Goal: Task Accomplishment & Management: Manage account settings

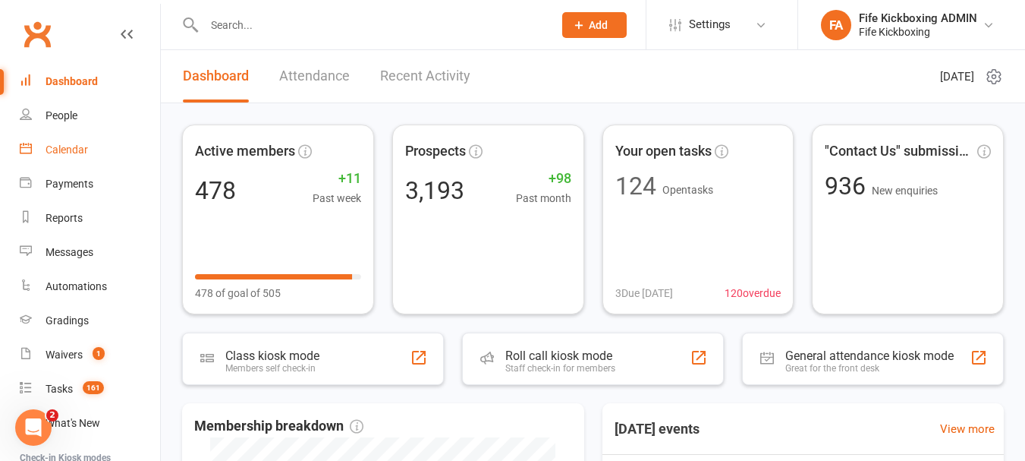
click at [95, 140] on link "Calendar" at bounding box center [90, 150] width 140 height 34
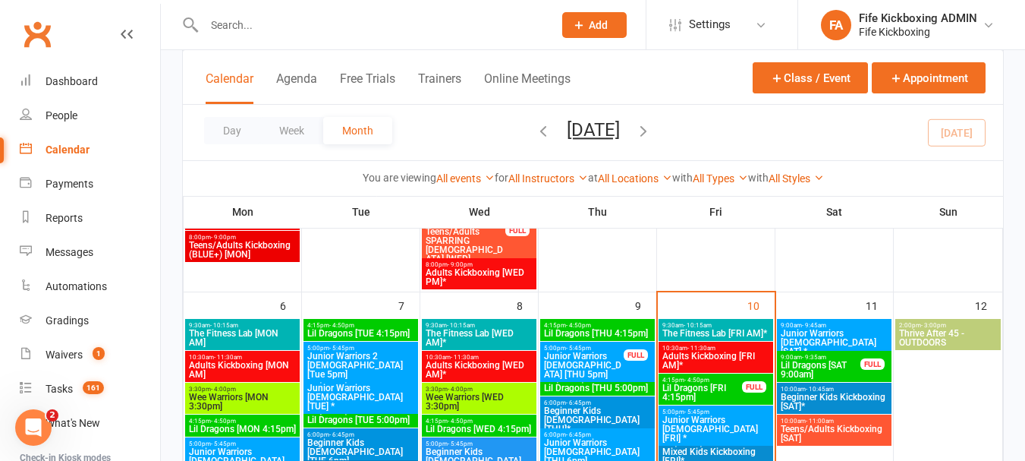
scroll to position [531, 0]
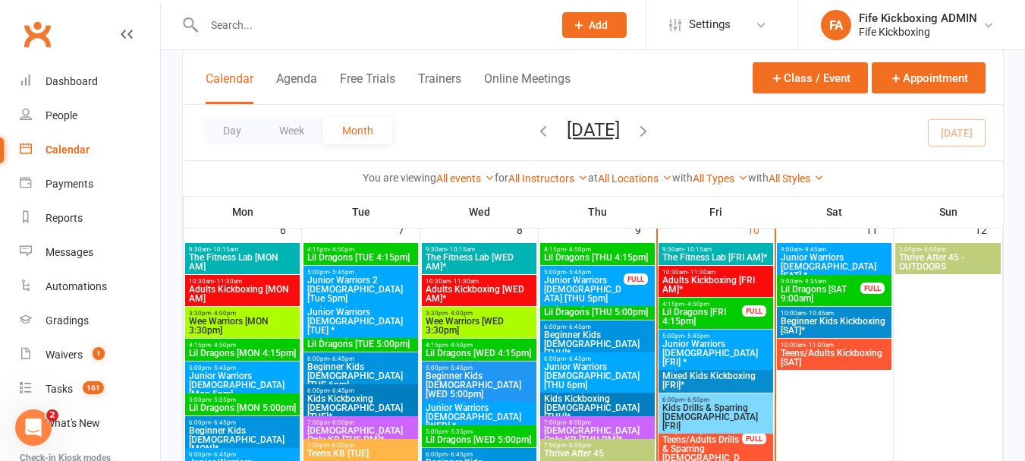
click at [709, 251] on span "- 10:15am" at bounding box center [698, 249] width 28 height 7
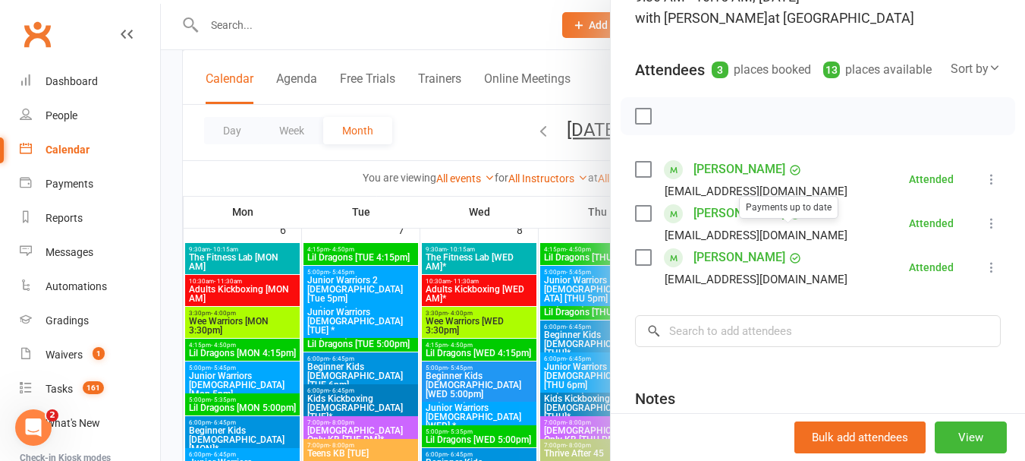
scroll to position [152, 0]
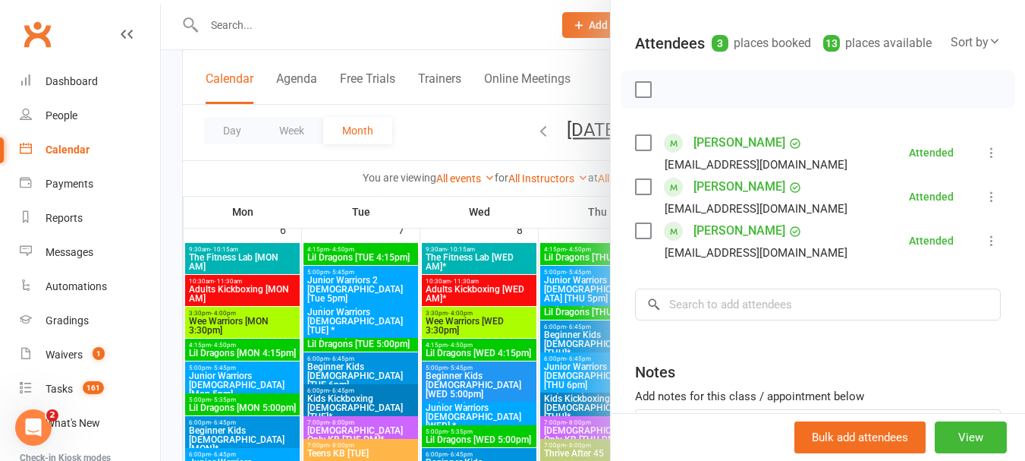
click at [543, 307] on div at bounding box center [593, 230] width 864 height 461
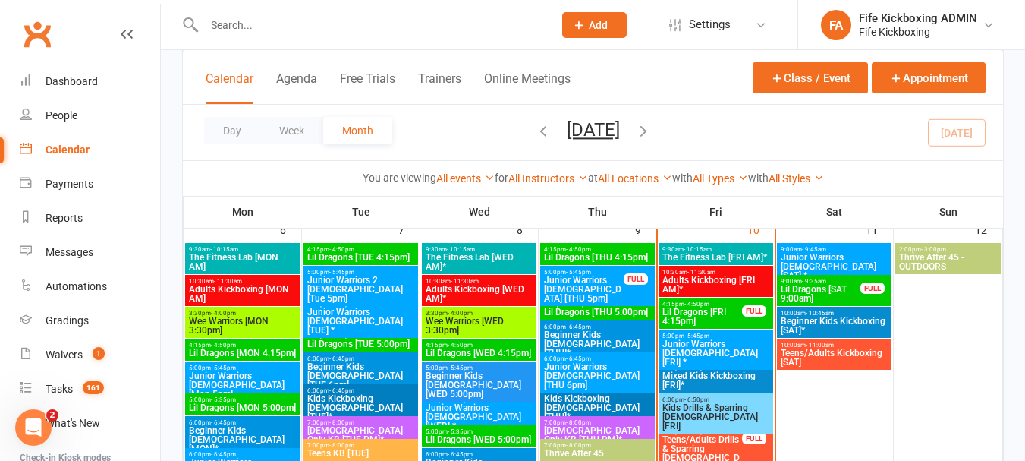
click at [721, 279] on span "Adults Kickboxing [FRI AM]*" at bounding box center [716, 285] width 109 height 18
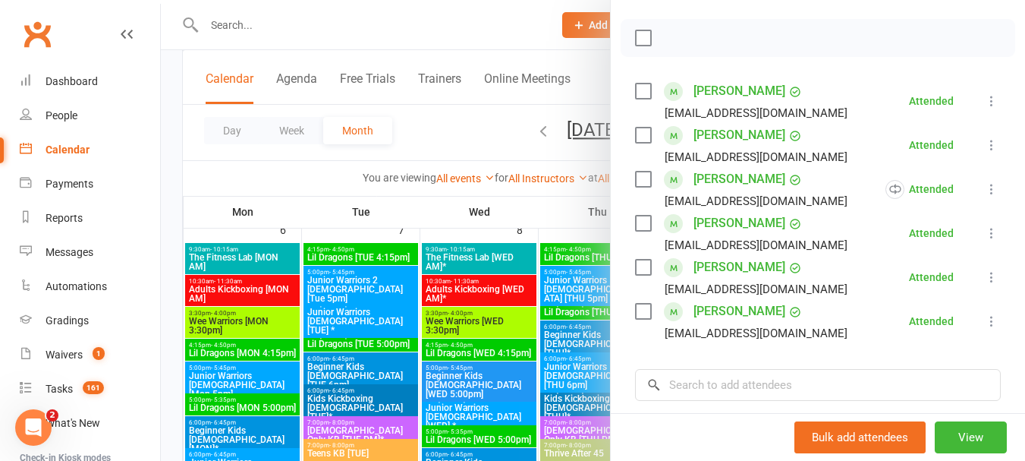
scroll to position [228, 0]
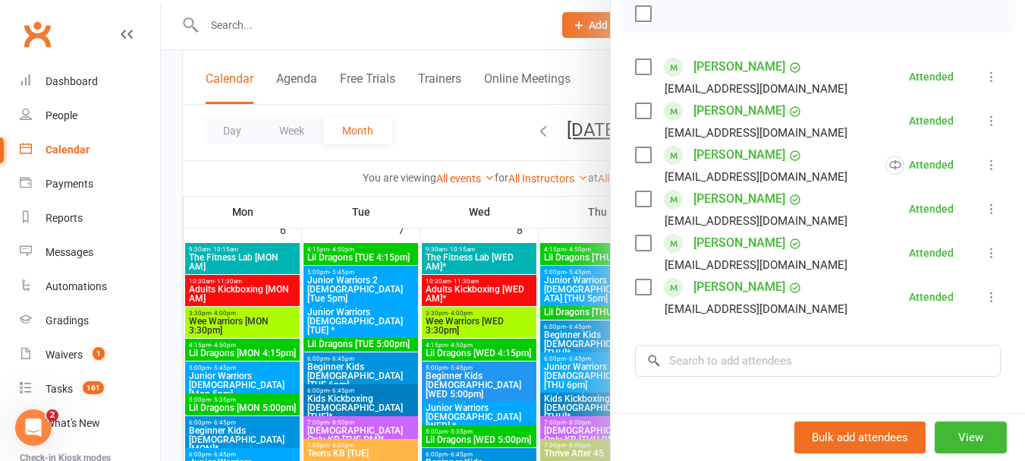
click at [566, 299] on div at bounding box center [593, 230] width 864 height 461
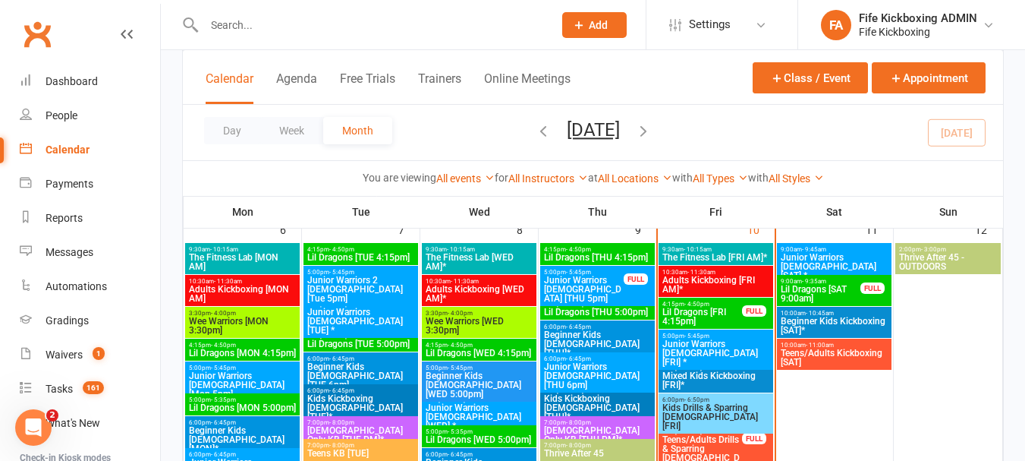
click at [691, 310] on span "Lil Dragons [FRI 4:15pm]" at bounding box center [702, 316] width 81 height 18
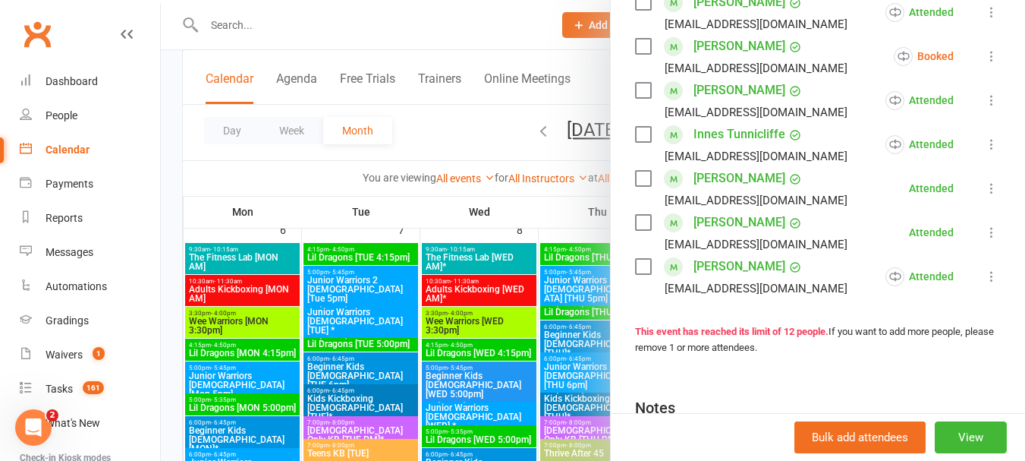
scroll to position [531, 0]
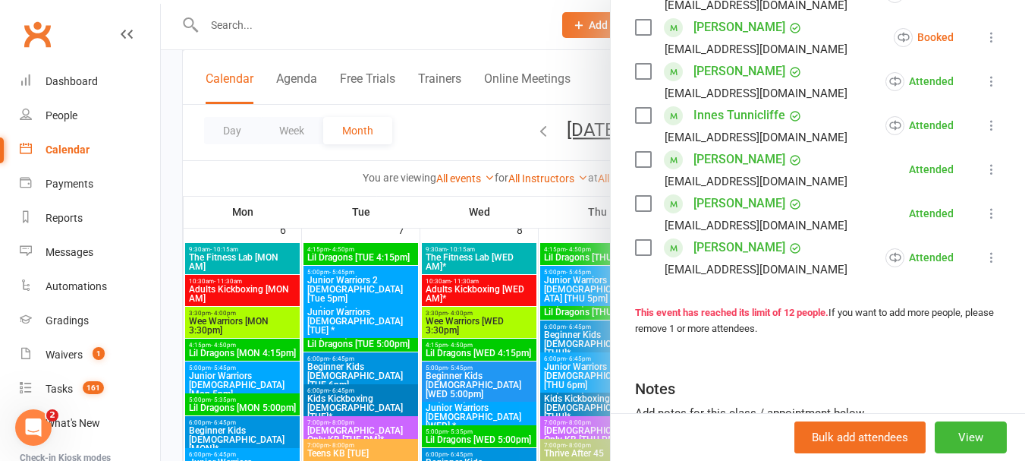
click at [505, 316] on div at bounding box center [593, 230] width 864 height 461
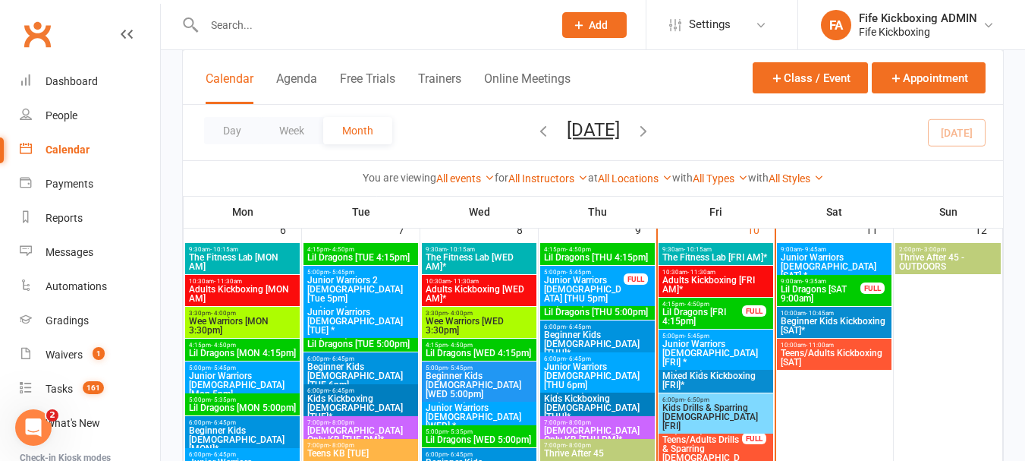
click at [714, 312] on span "Lil Dragons [FRI 4:15pm]" at bounding box center [702, 316] width 81 height 18
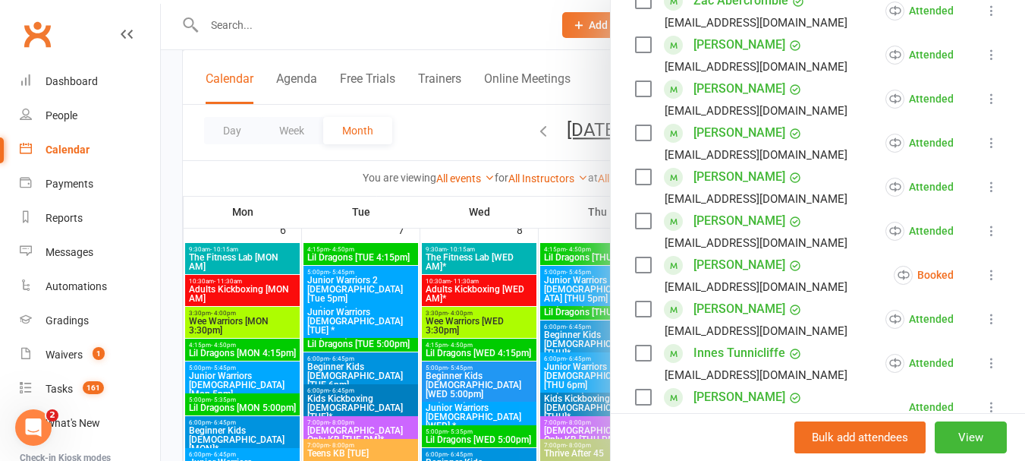
scroll to position [304, 0]
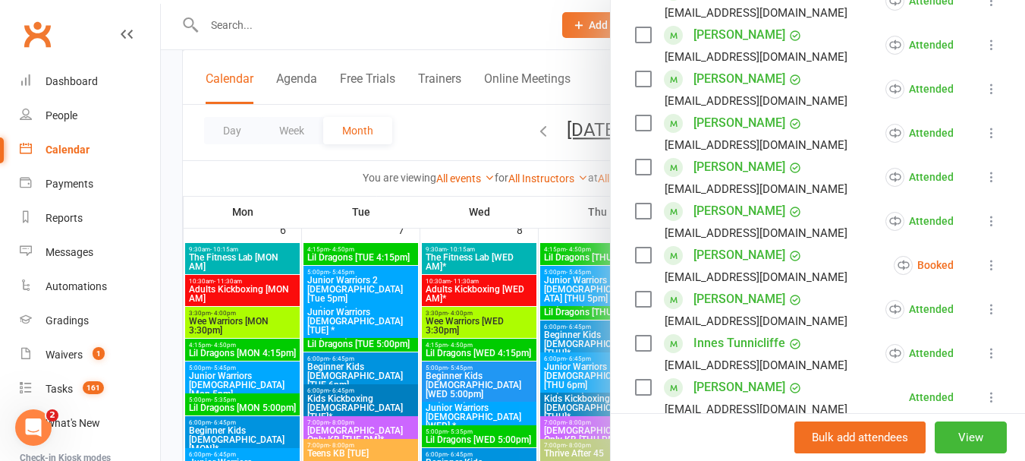
click at [559, 323] on div at bounding box center [593, 230] width 864 height 461
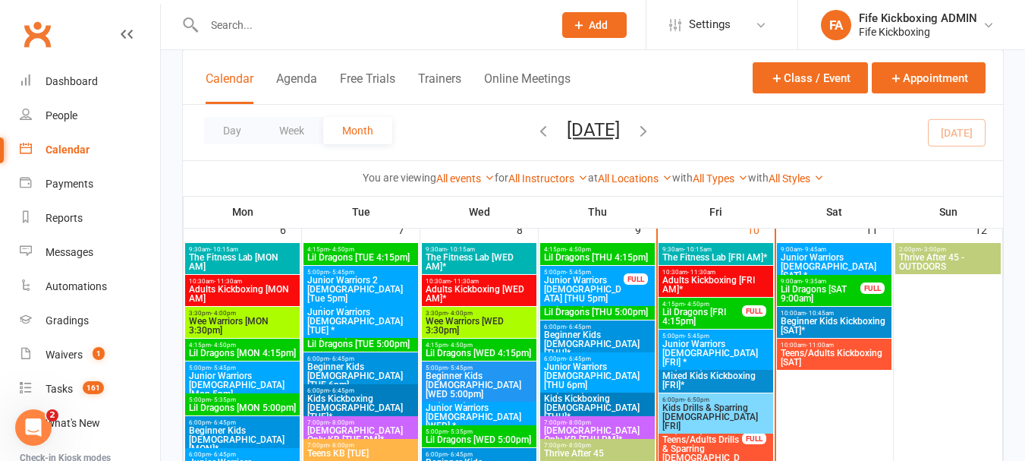
click at [688, 335] on span "- 5:45pm" at bounding box center [697, 335] width 25 height 7
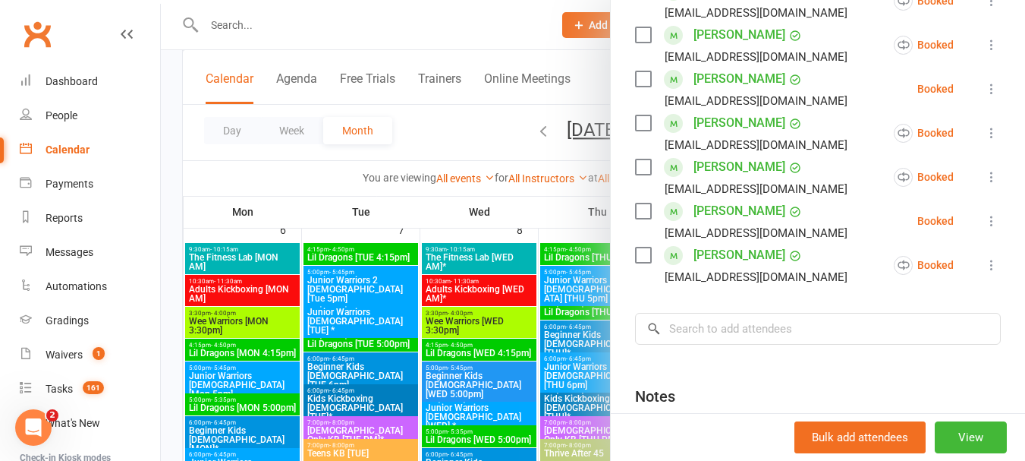
click at [533, 291] on div at bounding box center [593, 230] width 864 height 461
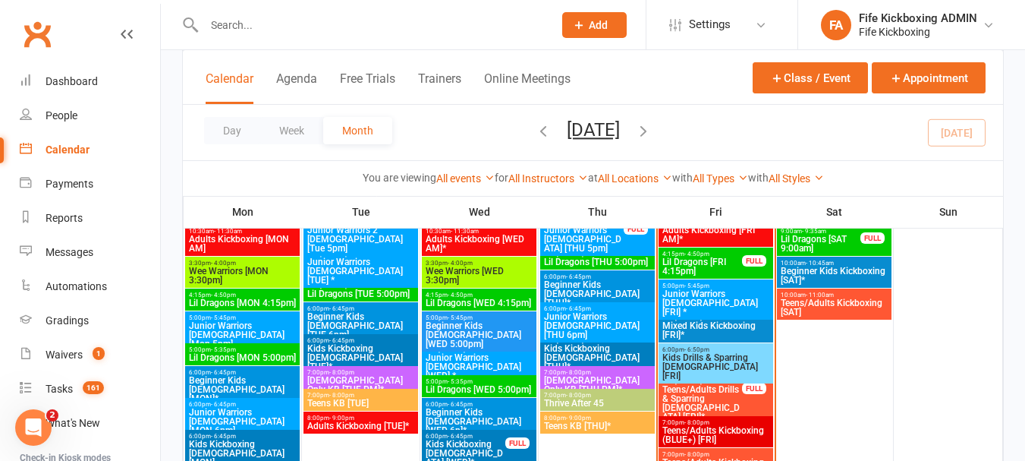
scroll to position [607, 0]
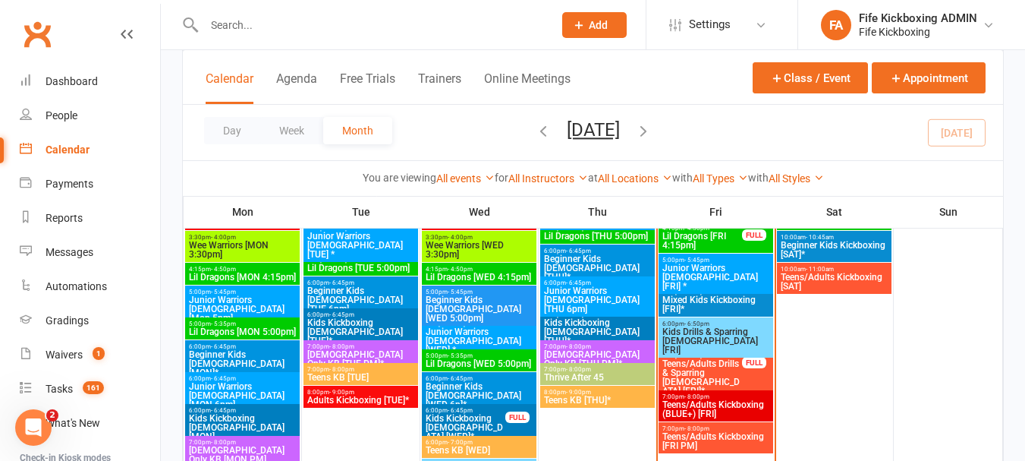
click at [701, 297] on span "Mixed Kids Kickboxing [FRI]*" at bounding box center [716, 304] width 109 height 18
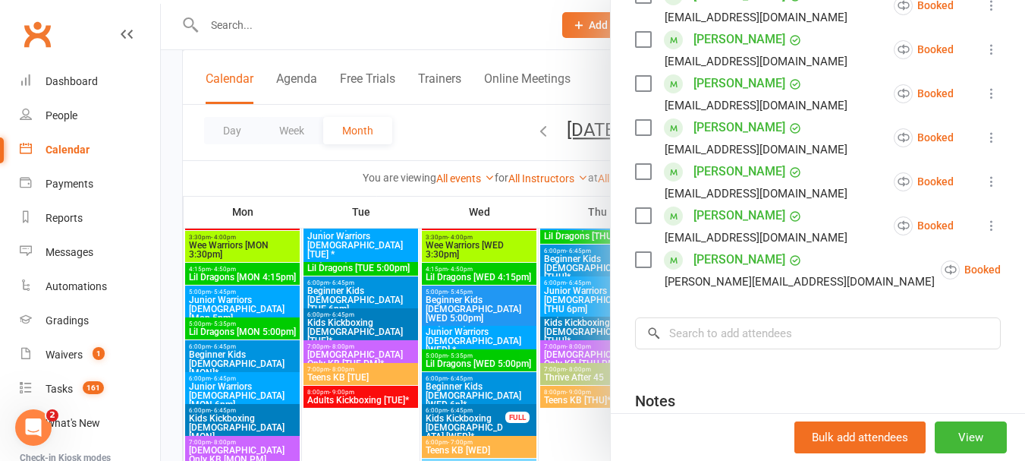
click at [537, 309] on div at bounding box center [593, 230] width 864 height 461
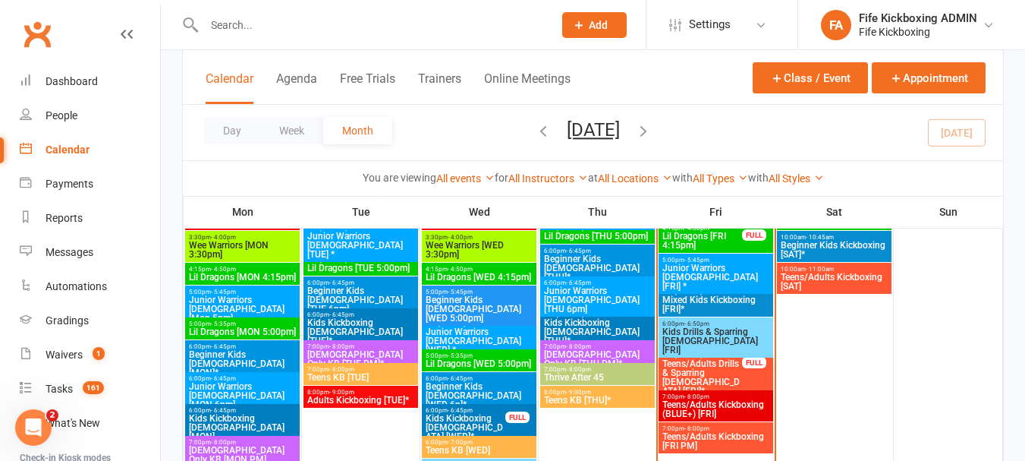
click at [705, 339] on span "Kids Drills & Sparring [DEMOGRAPHIC_DATA] [FRI]" at bounding box center [716, 340] width 109 height 27
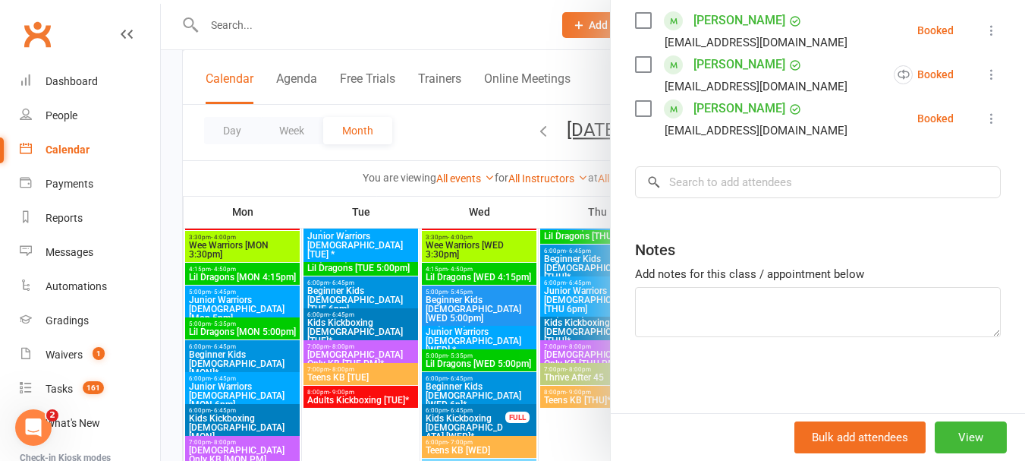
scroll to position [142, 0]
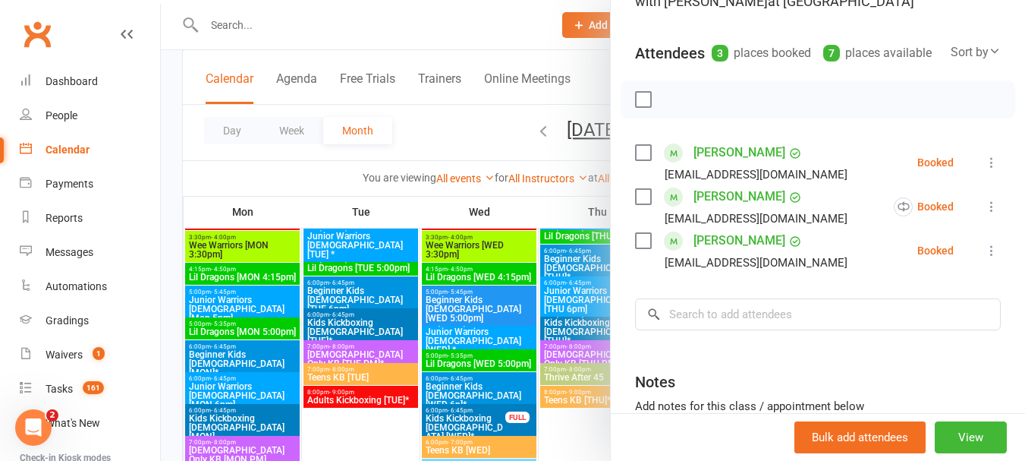
click at [566, 324] on div at bounding box center [593, 230] width 864 height 461
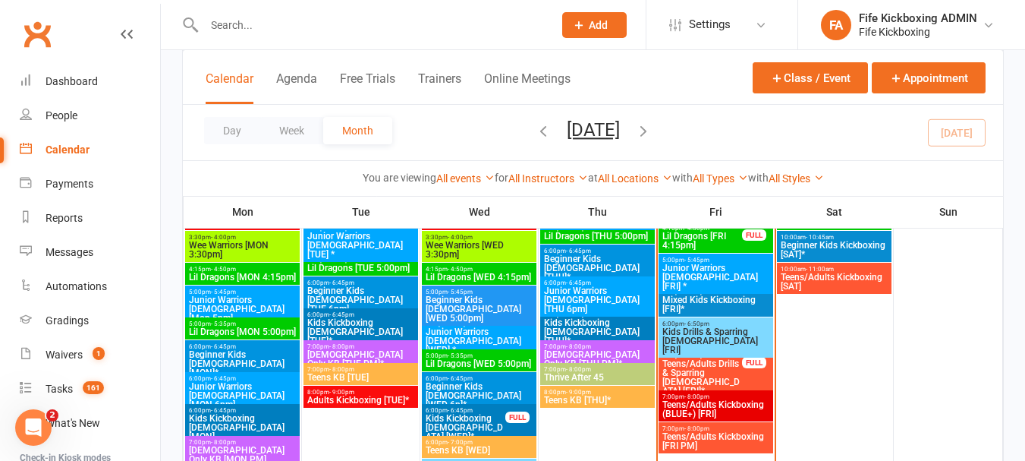
click at [731, 359] on span "Teens/Adults Drills & Sparring [DEMOGRAPHIC_DATA] [FRI]*" at bounding box center [702, 377] width 81 height 36
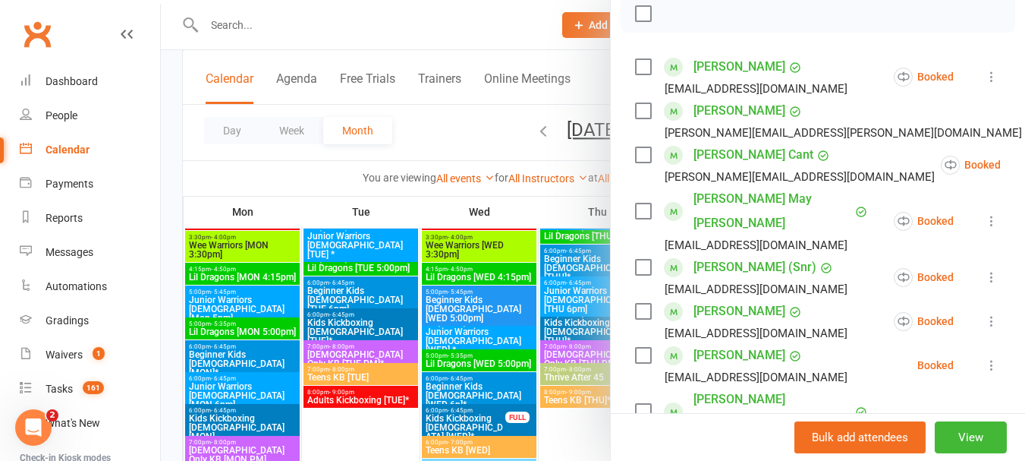
scroll to position [0, 0]
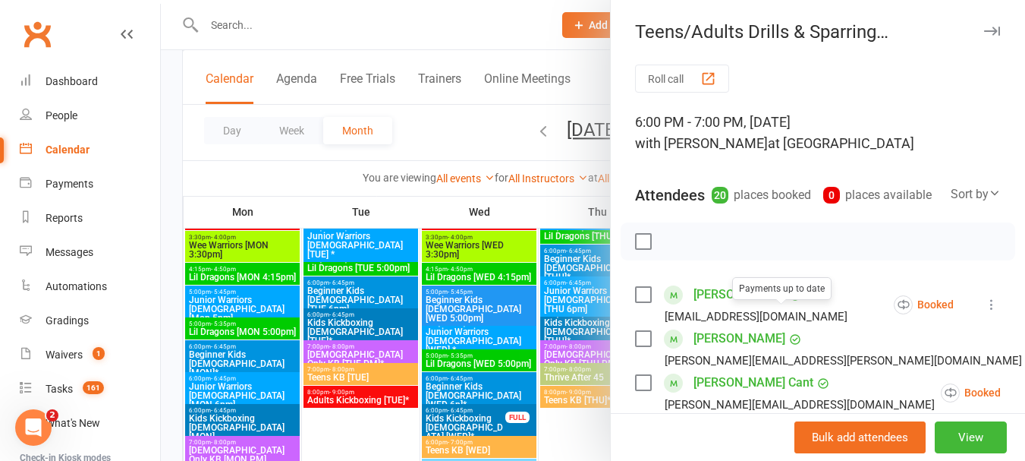
click at [544, 310] on div at bounding box center [593, 230] width 864 height 461
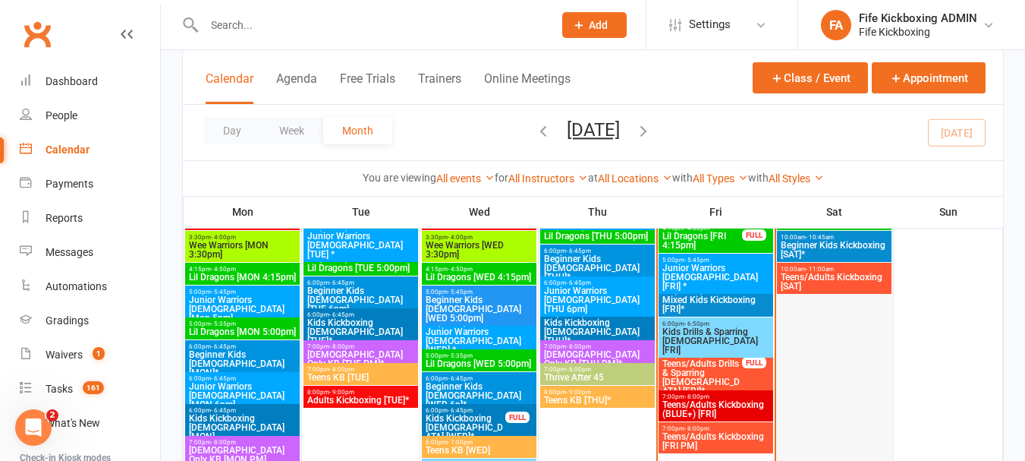
scroll to position [683, 0]
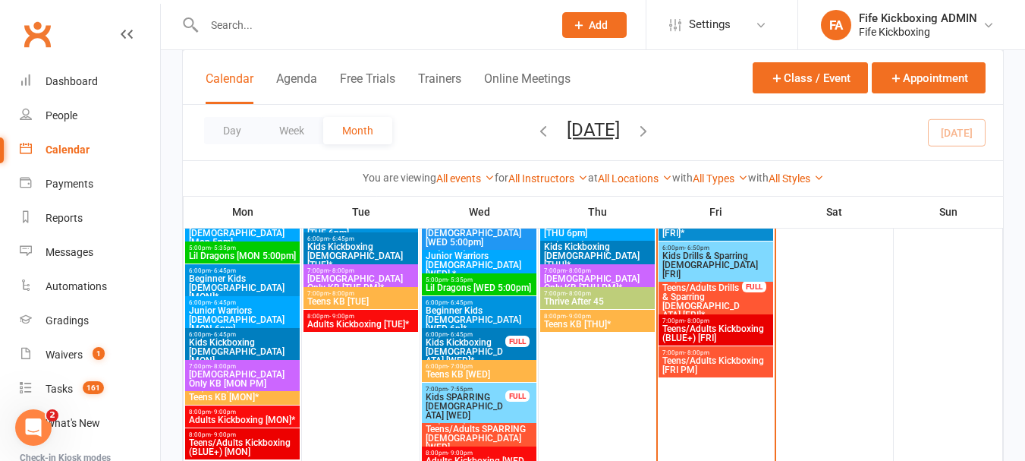
click at [736, 330] on span "Teens/Adults Kickboxing (BLUE+) [FRI]" at bounding box center [716, 333] width 109 height 18
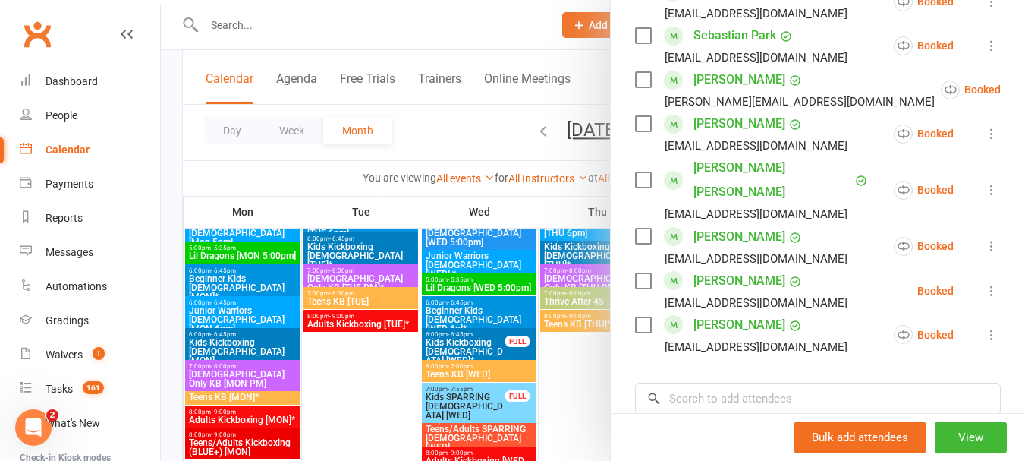
scroll to position [835, 0]
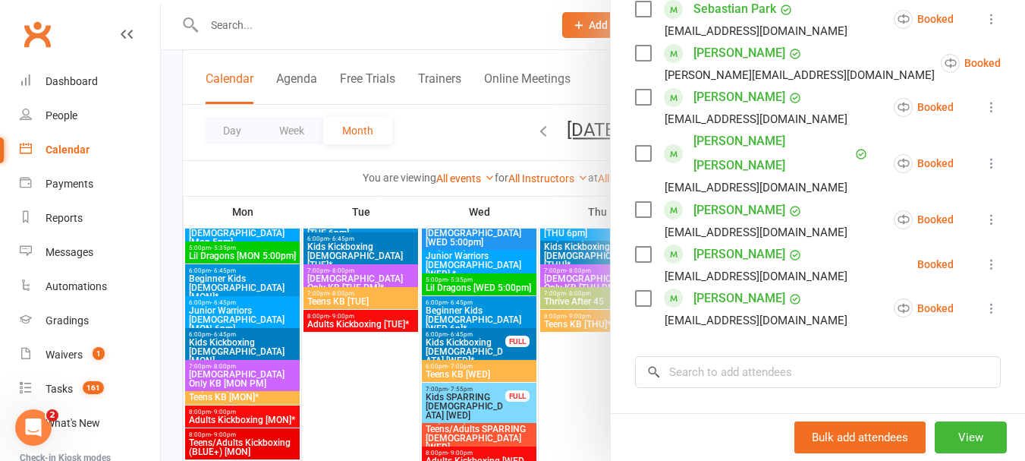
click at [590, 348] on div at bounding box center [593, 230] width 864 height 461
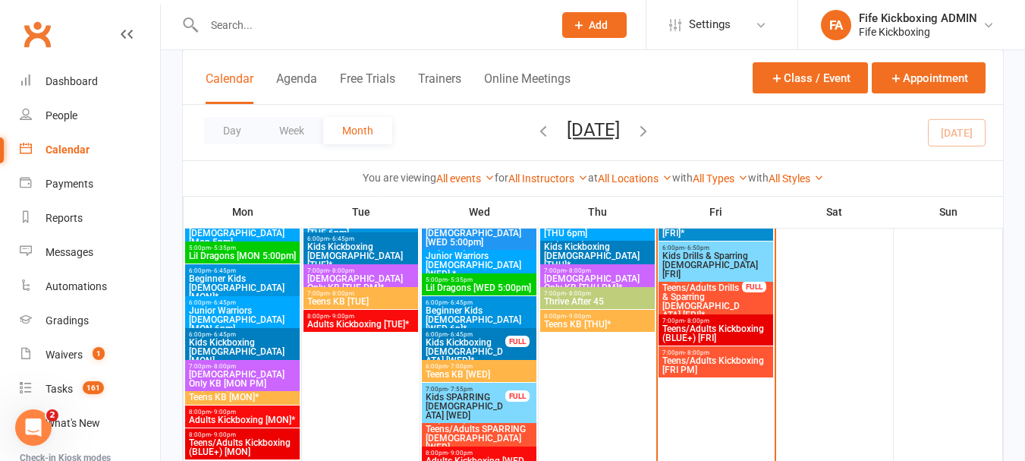
click at [709, 361] on span "Teens/Adults Kickboxing [FRI PM]" at bounding box center [716, 365] width 109 height 18
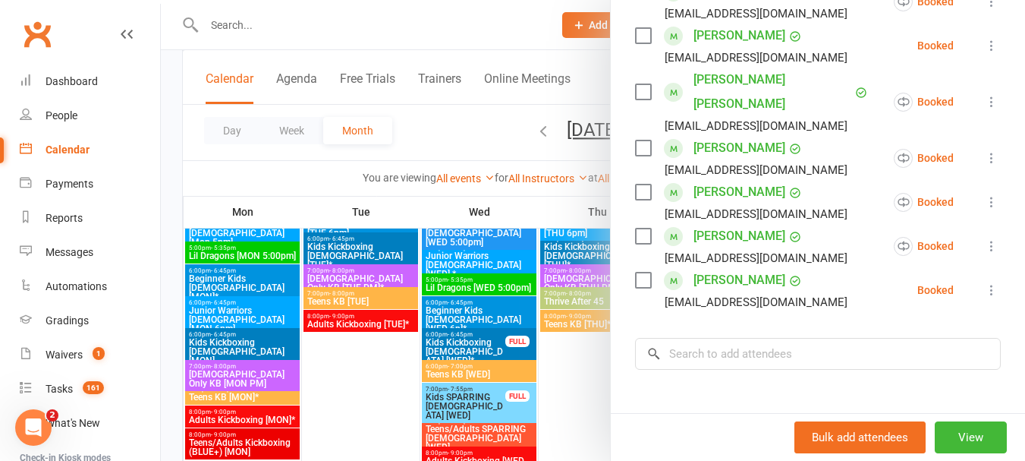
scroll to position [304, 0]
click at [379, 343] on div at bounding box center [593, 230] width 864 height 461
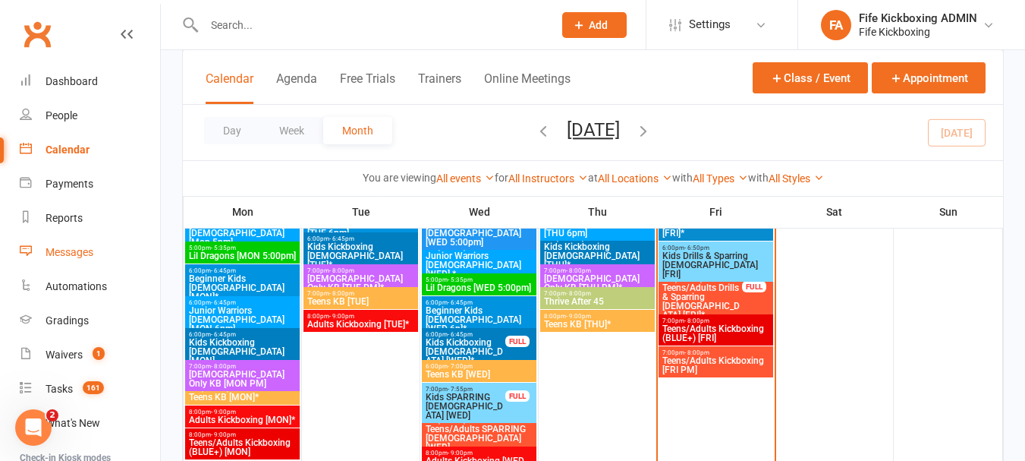
click at [90, 251] on div "Messages" at bounding box center [70, 252] width 48 height 12
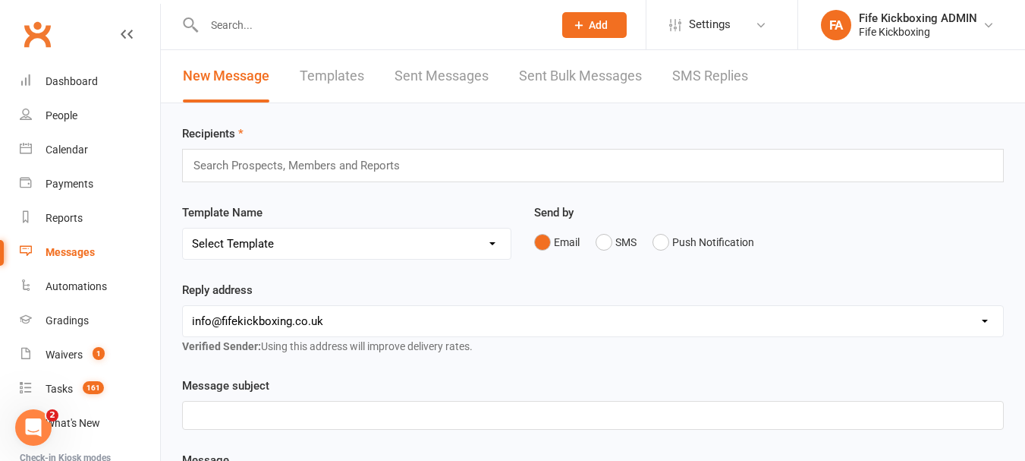
click at [329, 166] on input "text" at bounding box center [303, 166] width 222 height 20
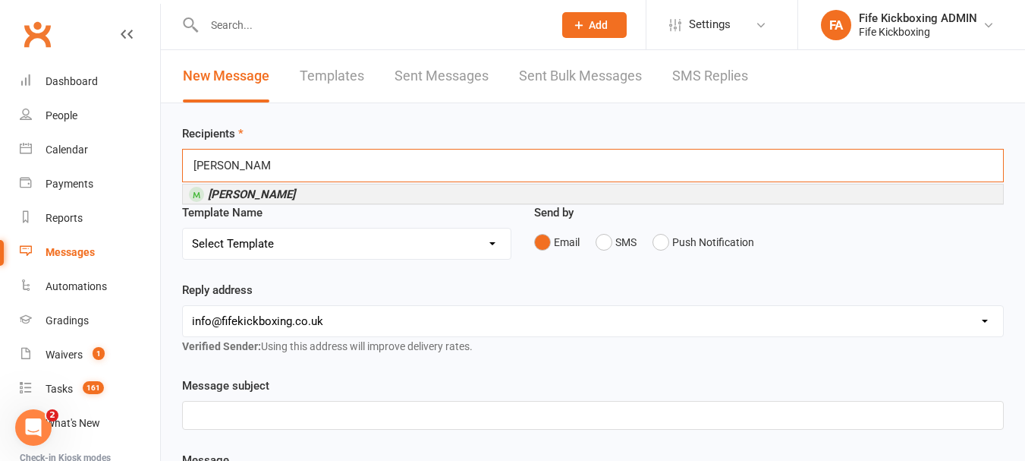
type input "[PERSON_NAME]"
click at [282, 200] on em "[PERSON_NAME]" at bounding box center [251, 194] width 87 height 14
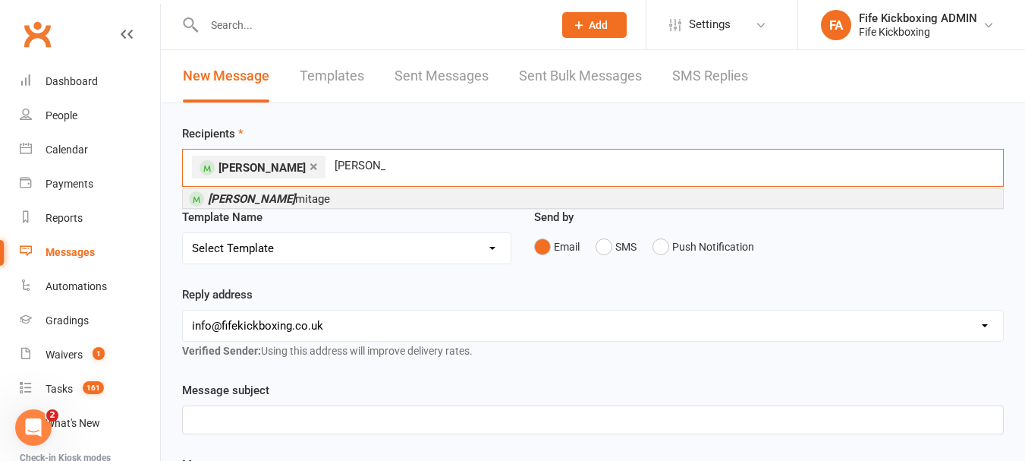
type input "[PERSON_NAME]"
click at [311, 208] on li "[PERSON_NAME]" at bounding box center [593, 198] width 820 height 19
type input "[PERSON_NAME]"
click at [353, 197] on li "[PERSON_NAME]" at bounding box center [593, 198] width 820 height 19
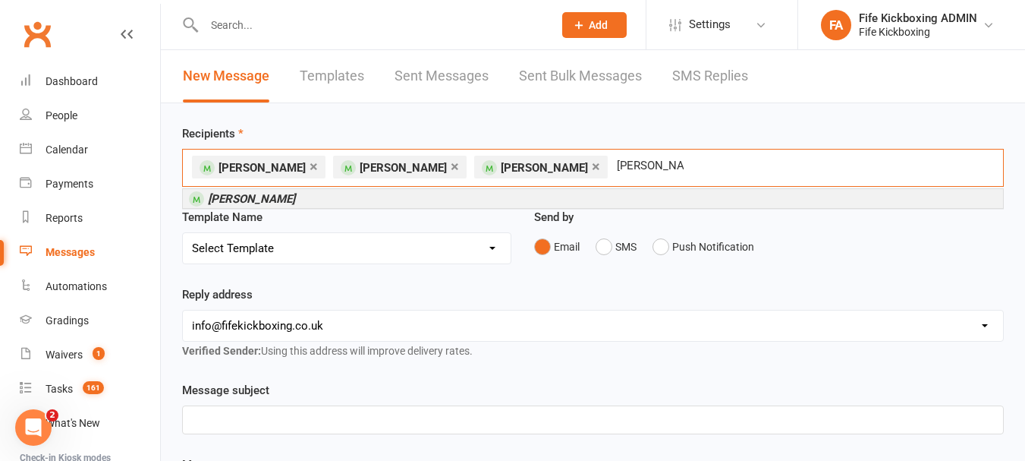
type input "[PERSON_NAME]"
click at [362, 194] on li "[PERSON_NAME]" at bounding box center [593, 198] width 820 height 19
type input "[PERSON_NAME]"
click at [362, 194] on li "[PERSON_NAME]" at bounding box center [593, 198] width 820 height 19
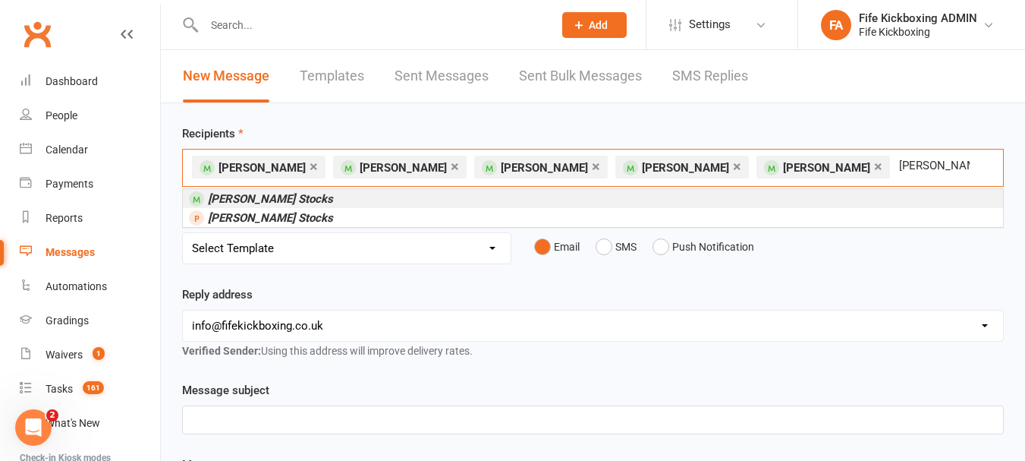
type input "[PERSON_NAME] Stocks"
click at [366, 200] on li "[PERSON_NAME] Stocks" at bounding box center [593, 198] width 820 height 19
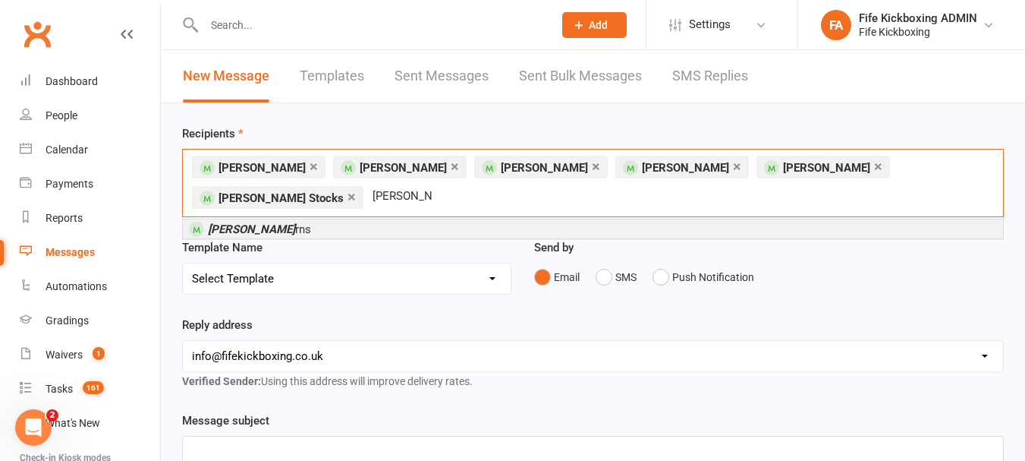
type input "[PERSON_NAME]"
click at [366, 219] on li "[PERSON_NAME] rns" at bounding box center [593, 228] width 820 height 19
type input "[PERSON_NAME]"
click at [325, 224] on li "[PERSON_NAME]" at bounding box center [593, 228] width 820 height 19
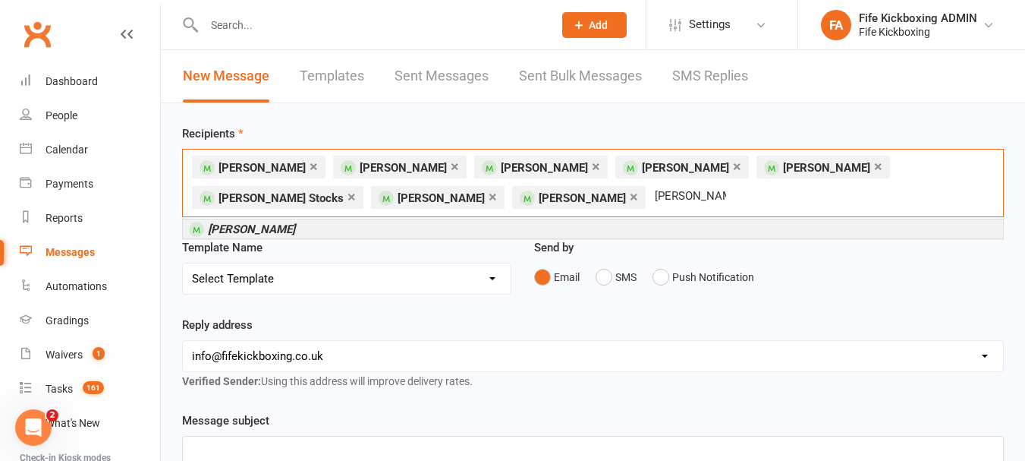
type input "[PERSON_NAME]"
click at [325, 225] on li "[PERSON_NAME]" at bounding box center [593, 228] width 820 height 19
type input "[PERSON_NAME]"
click at [325, 225] on li "[PERSON_NAME]" at bounding box center [593, 228] width 820 height 19
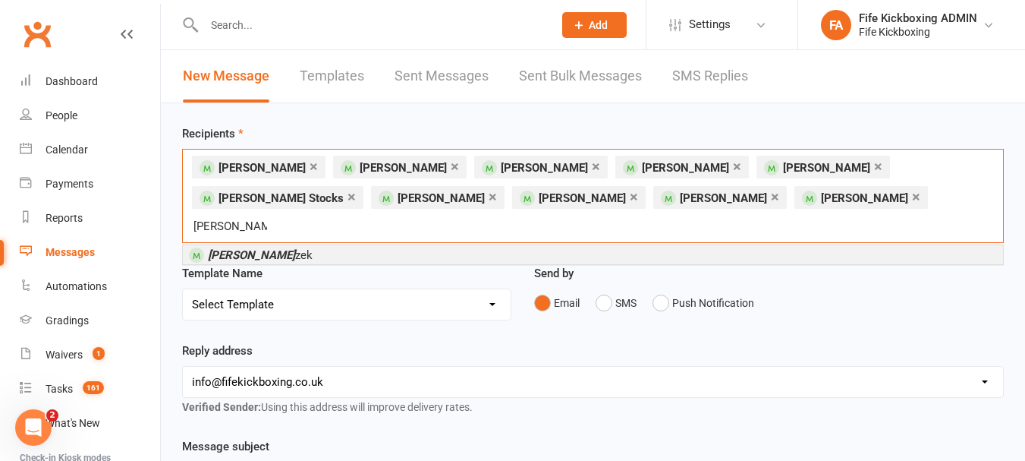
type input "[PERSON_NAME]"
click at [420, 245] on li "[PERSON_NAME]" at bounding box center [593, 254] width 820 height 19
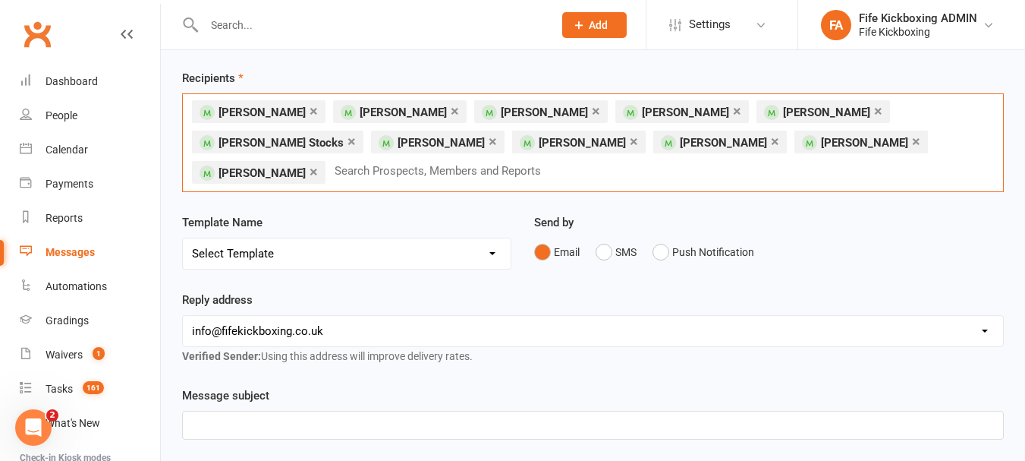
scroll to position [228, 0]
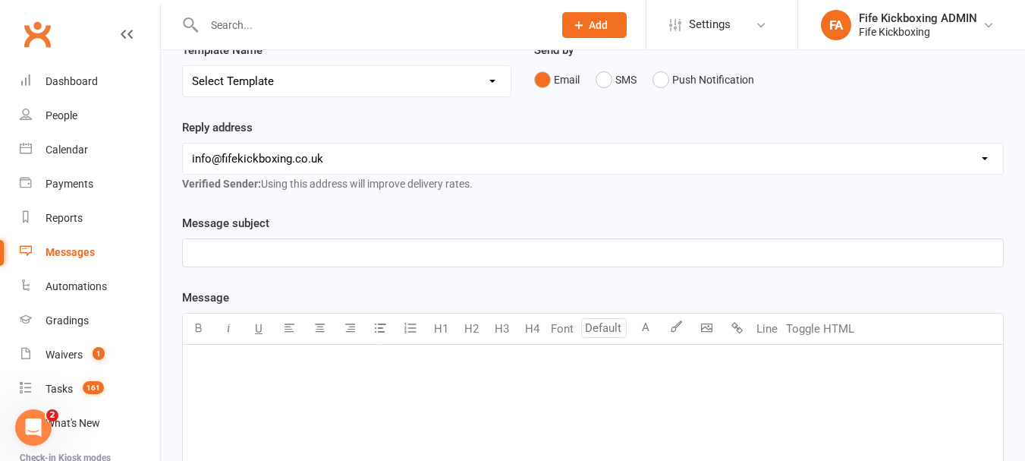
click at [277, 66] on select "Select Template [Email] 0105 - May Joining Offer [Email] 1100 - New Member - 2-…" at bounding box center [347, 81] width 328 height 30
select select "80"
click at [183, 66] on select "Select Template [Email] 0105 - May Joining Offer [Email] 1100 - New Member - 2-…" at bounding box center [347, 81] width 328 height 30
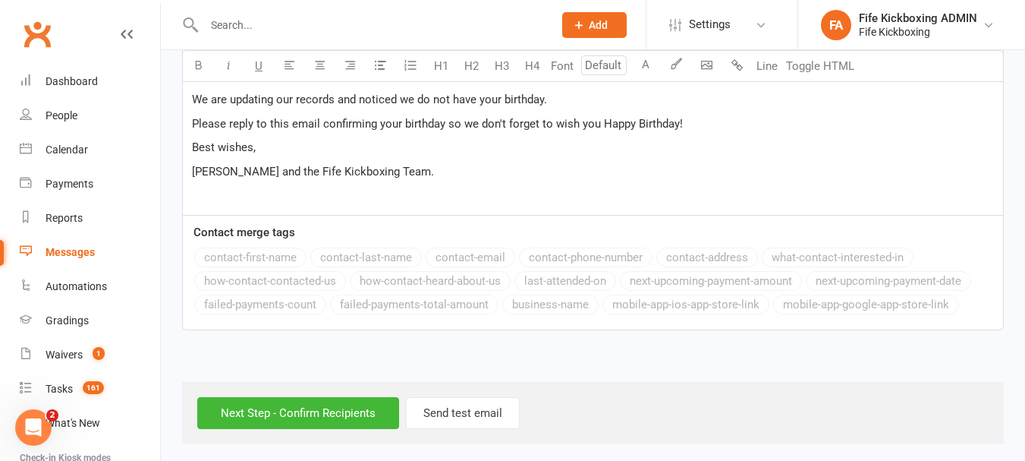
scroll to position [664, 0]
click at [351, 404] on input "Next Step - Confirm Recipients" at bounding box center [298, 412] width 202 height 32
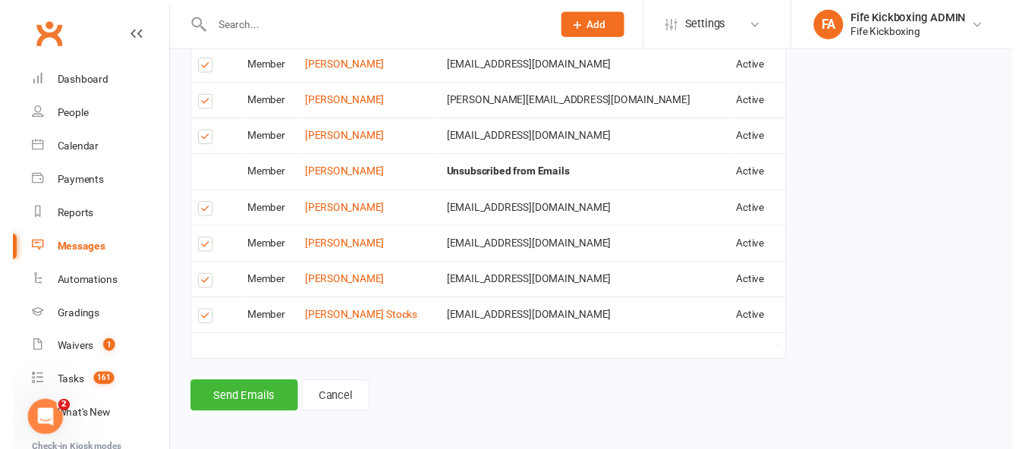
scroll to position [744, 0]
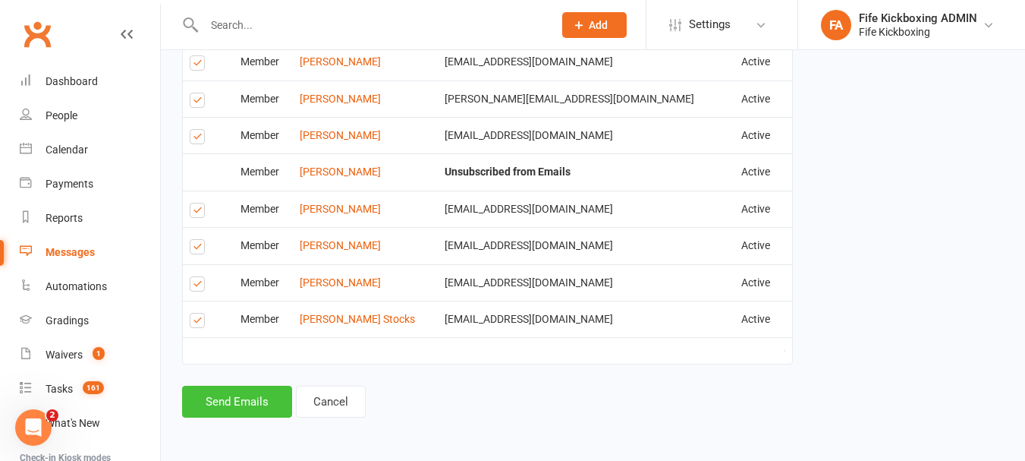
click at [239, 401] on button "Send Emails" at bounding box center [237, 402] width 110 height 32
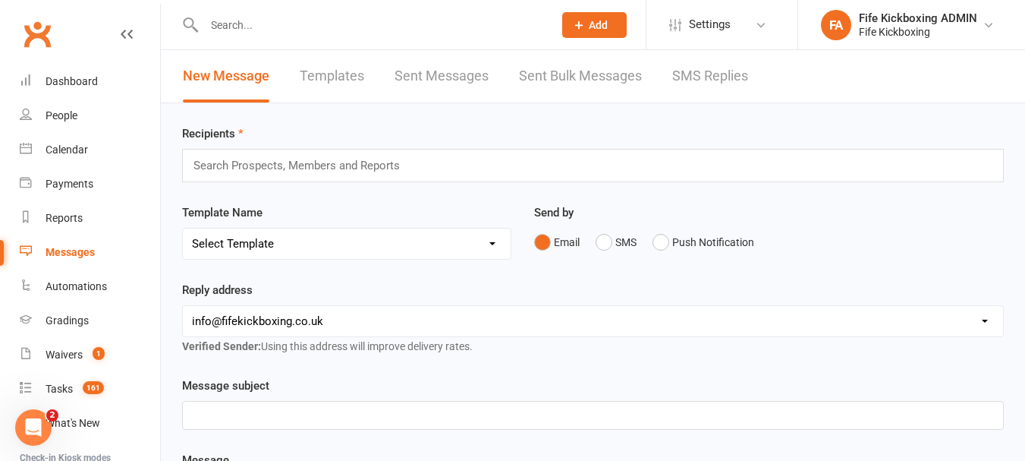
click at [294, 16] on input "text" at bounding box center [371, 24] width 343 height 21
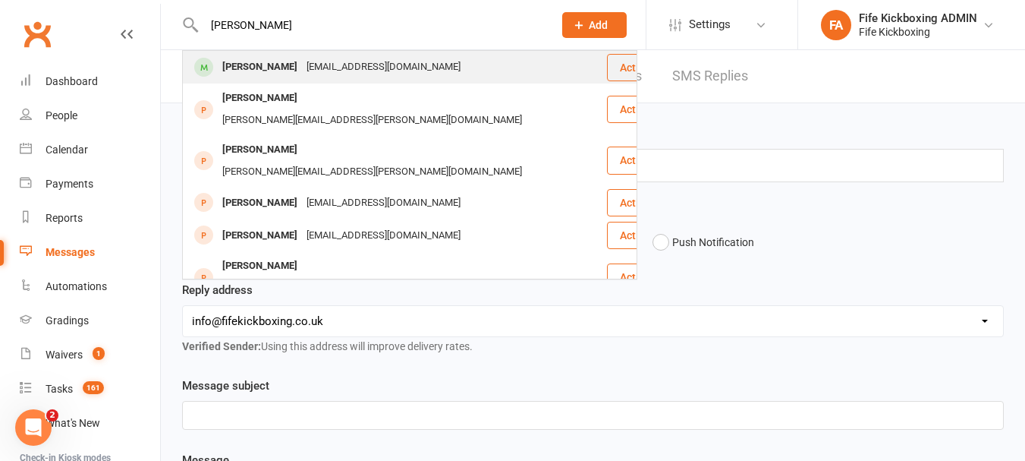
type input "[PERSON_NAME]"
click at [281, 54] on div "[PERSON_NAME] [EMAIL_ADDRESS][DOMAIN_NAME]" at bounding box center [395, 67] width 422 height 31
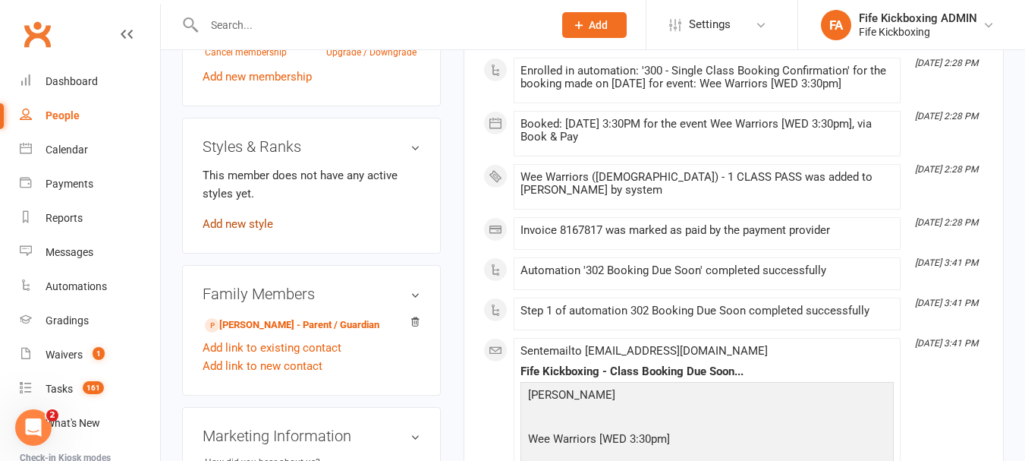
click at [253, 231] on link "Add new style" at bounding box center [238, 224] width 71 height 14
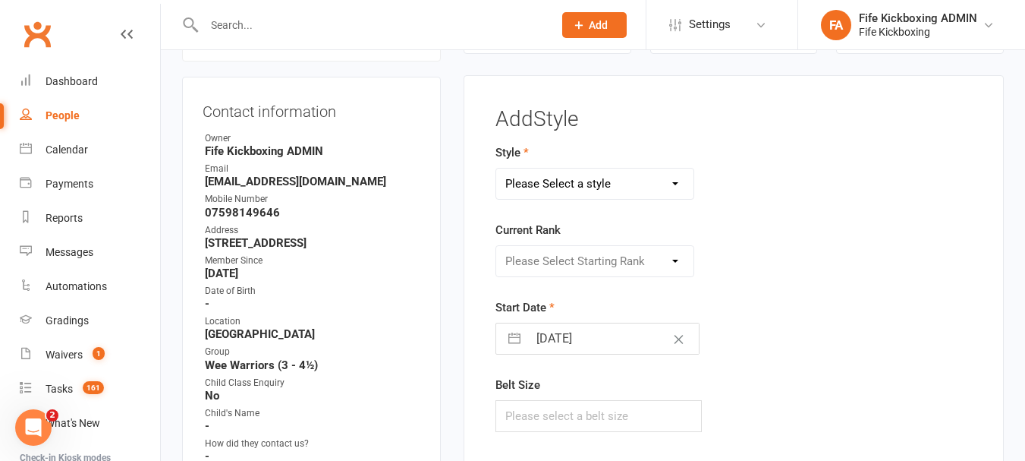
scroll to position [130, 0]
click at [568, 187] on select "Please Select a style KickFit Fitness Kids Kickboxing Lil Dragons Self Defence …" at bounding box center [594, 184] width 197 height 30
select select "1435"
click at [496, 169] on select "Please Select a style KickFit Fitness Kids Kickboxing Lil Dragons Self Defence …" at bounding box center [594, 184] width 197 height 30
click at [602, 266] on select "Please Select Starting Rank Wee Warriors Attendee" at bounding box center [594, 262] width 197 height 30
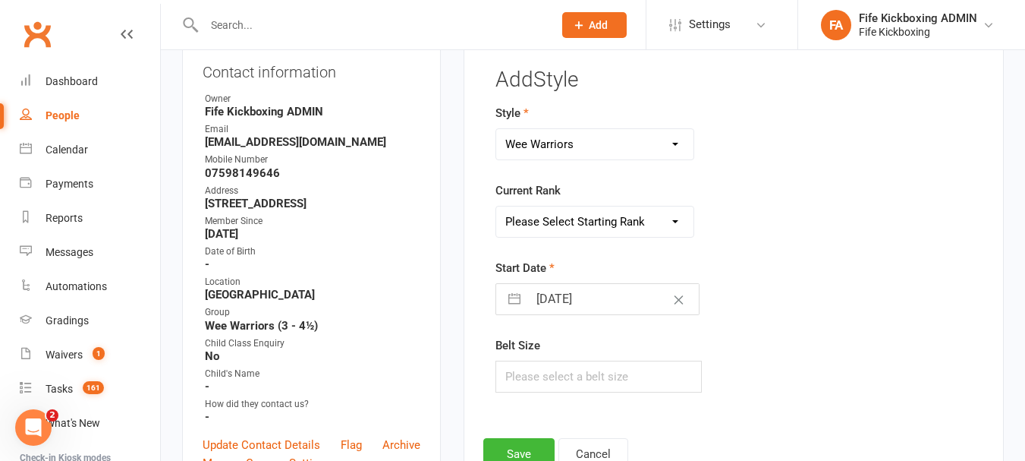
scroll to position [206, 0]
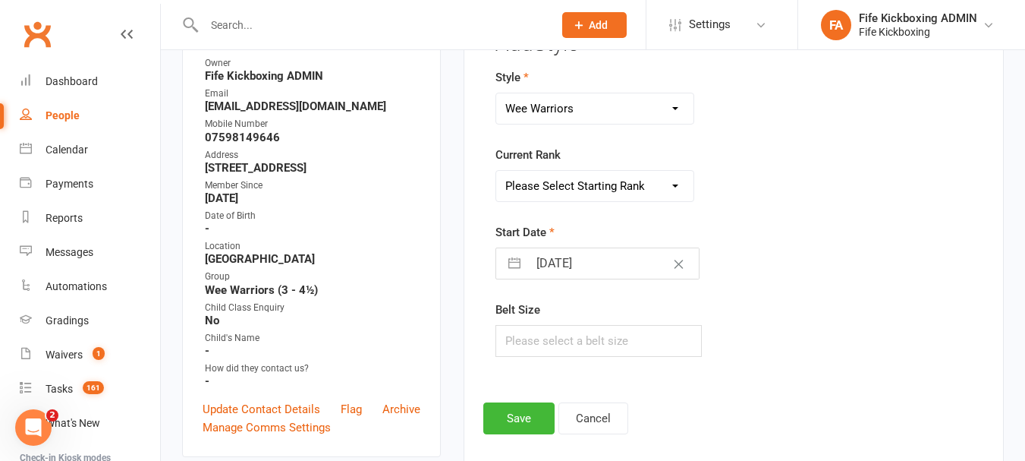
click at [578, 180] on select "Please Select Starting Rank Wee Warriors Attendee" at bounding box center [594, 186] width 197 height 30
select select "14039"
click at [496, 171] on select "Please Select Starting Rank Wee Warriors Attendee" at bounding box center [594, 186] width 197 height 30
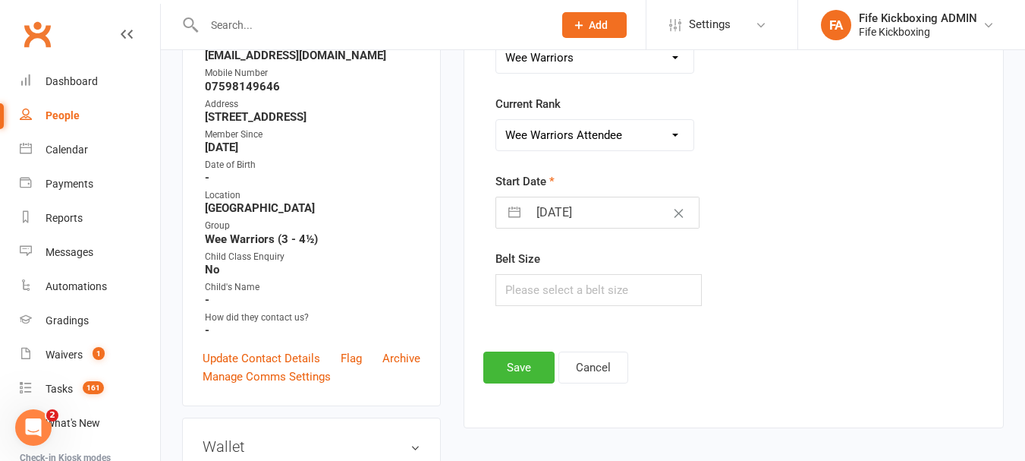
scroll to position [282, 0]
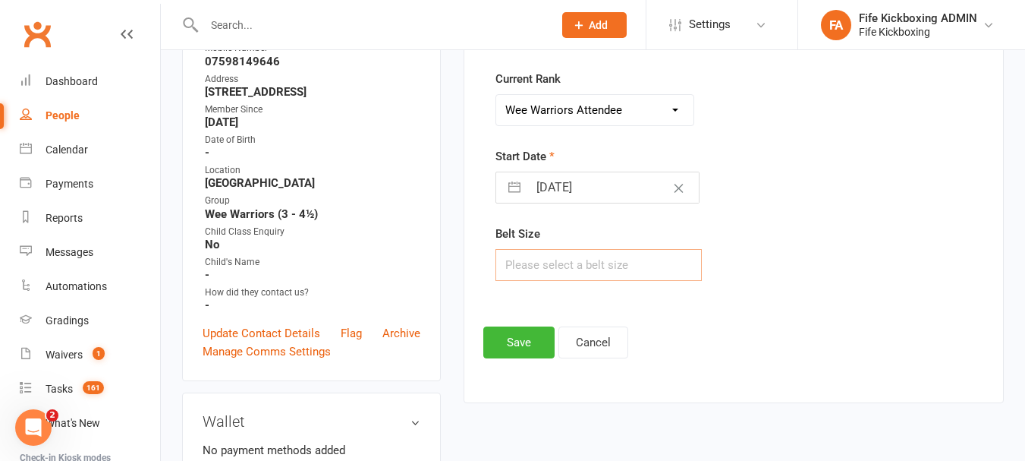
click at [606, 260] on input "text" at bounding box center [599, 265] width 206 height 32
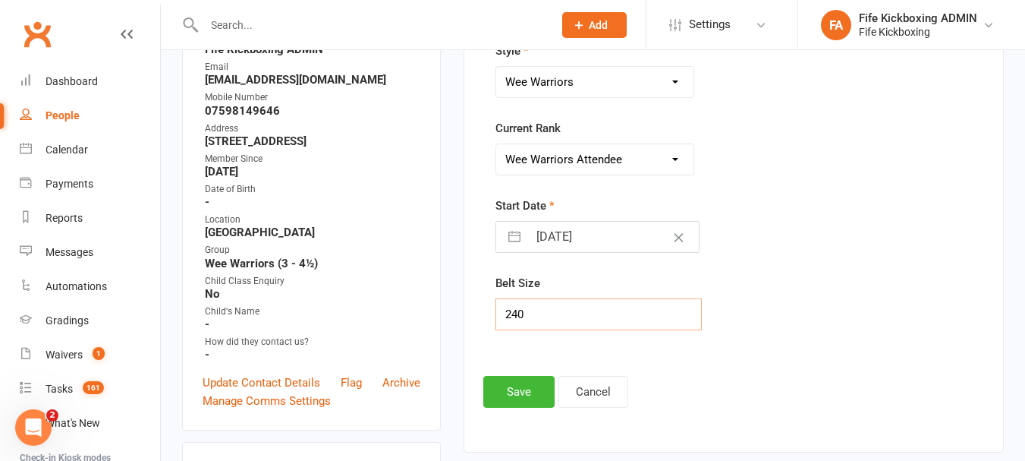
scroll to position [206, 0]
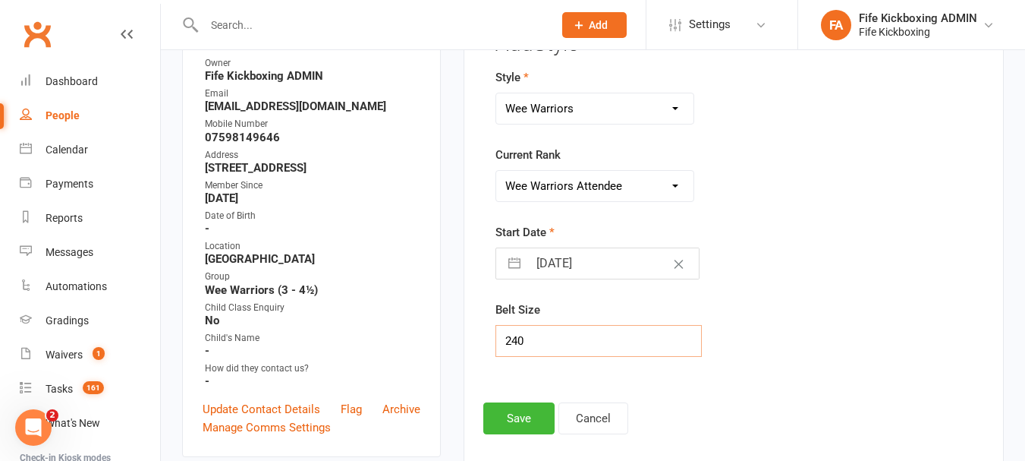
type input "240"
click at [619, 266] on input "[DATE]" at bounding box center [613, 263] width 171 height 30
select select "8"
select select "2025"
select select "9"
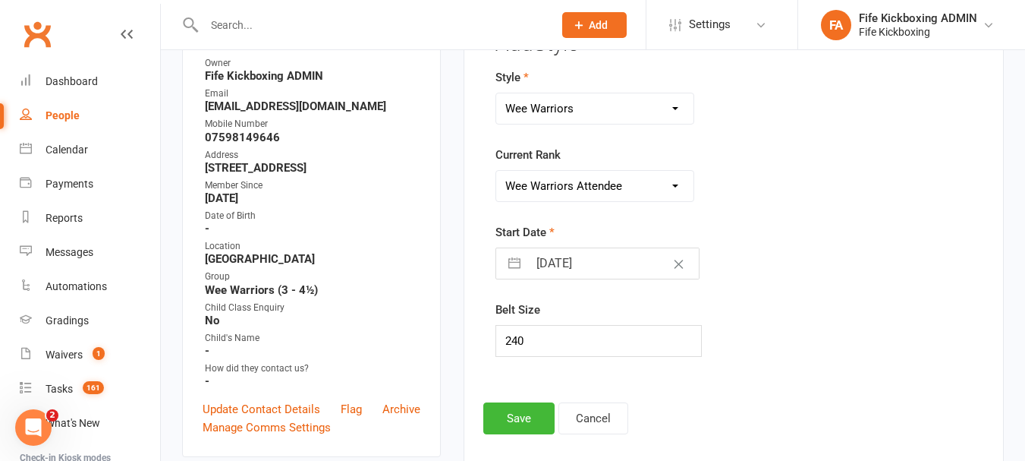
select select "2025"
select select "10"
select select "2025"
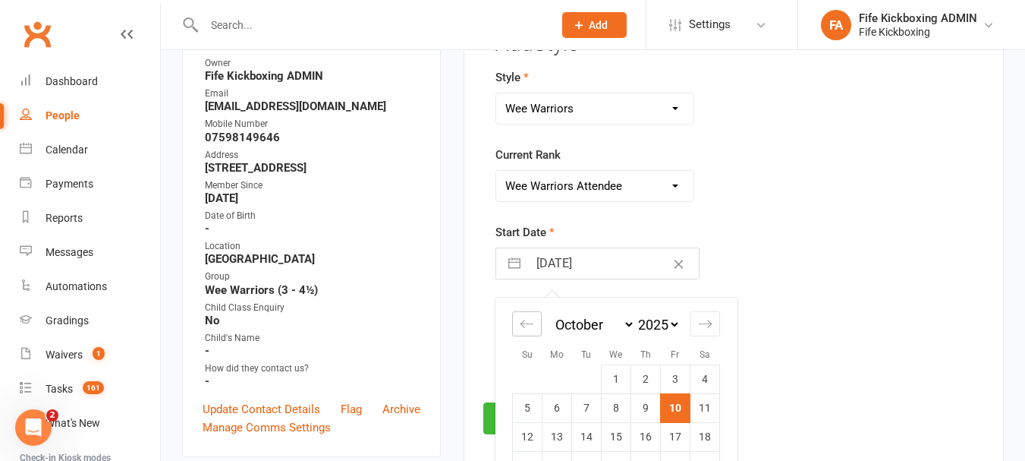
click at [537, 326] on div "Move backward to switch to the previous month." at bounding box center [527, 323] width 30 height 25
select select "7"
select select "2025"
click at [537, 326] on div "Move backward to switch to the previous month." at bounding box center [527, 323] width 30 height 25
select select "6"
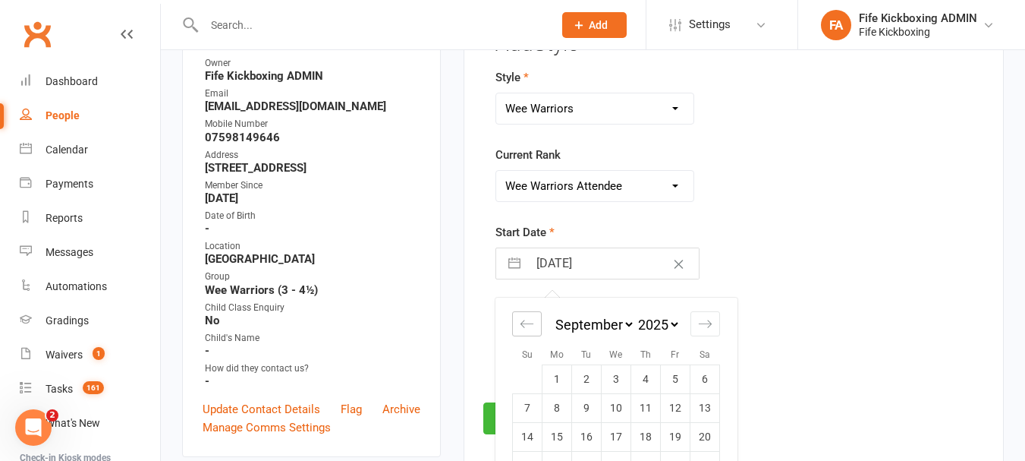
select select "2025"
click at [536, 325] on div "Move backward to switch to the previous month." at bounding box center [527, 323] width 30 height 25
select select "5"
select select "2025"
click at [536, 325] on div "Move backward to switch to the previous month." at bounding box center [527, 323] width 30 height 25
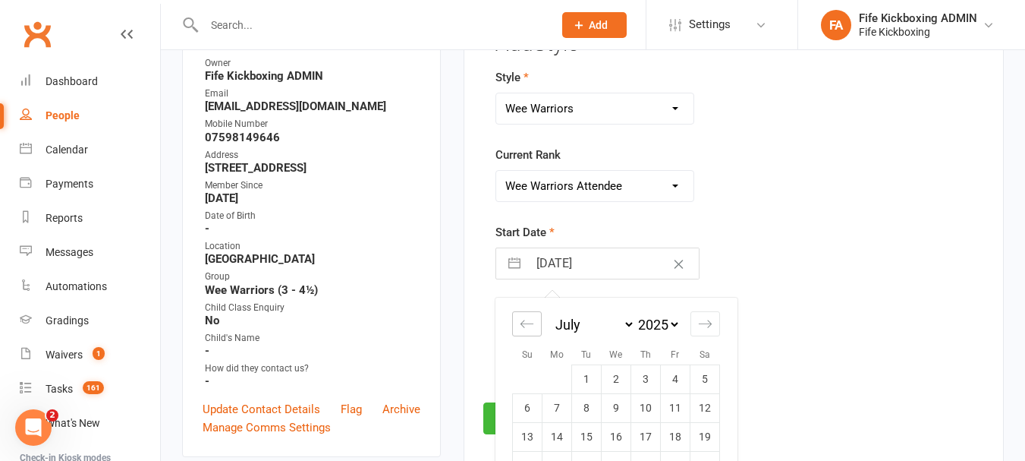
select select "4"
select select "2025"
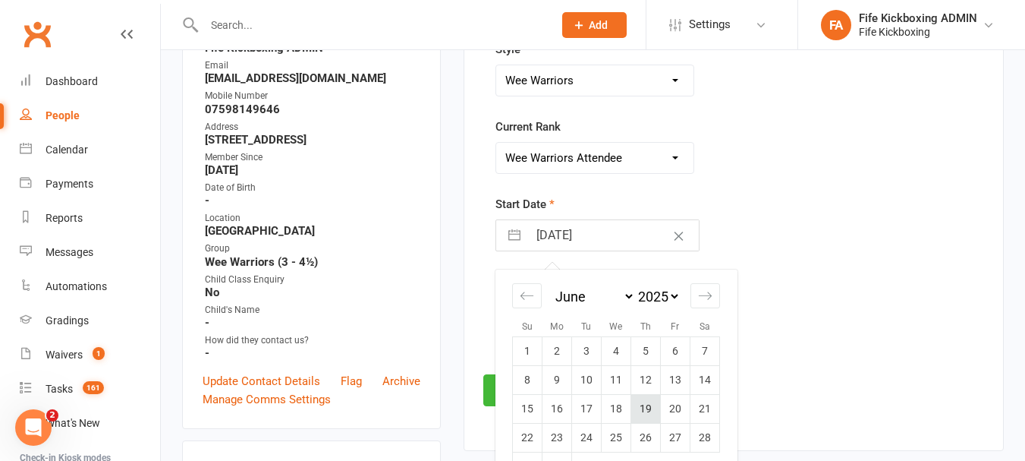
scroll to position [282, 0]
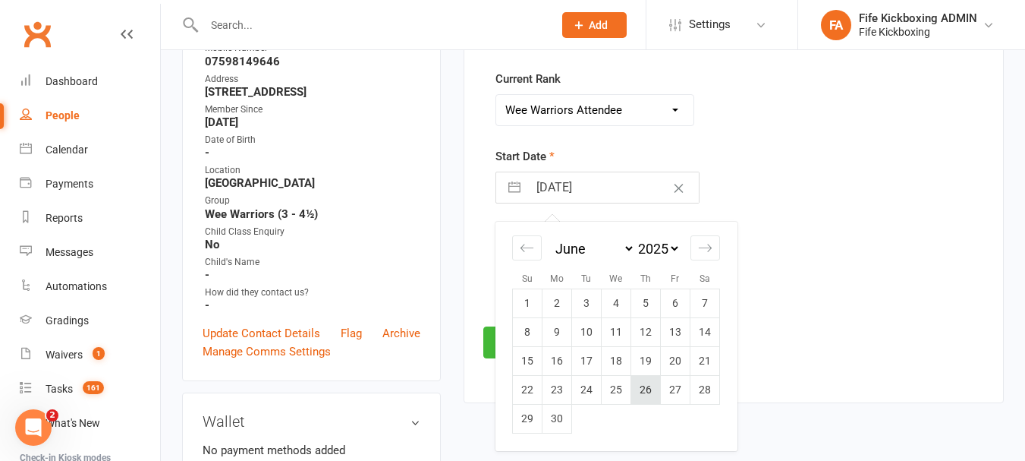
click at [647, 382] on td "26" at bounding box center [646, 389] width 30 height 29
type input "[DATE]"
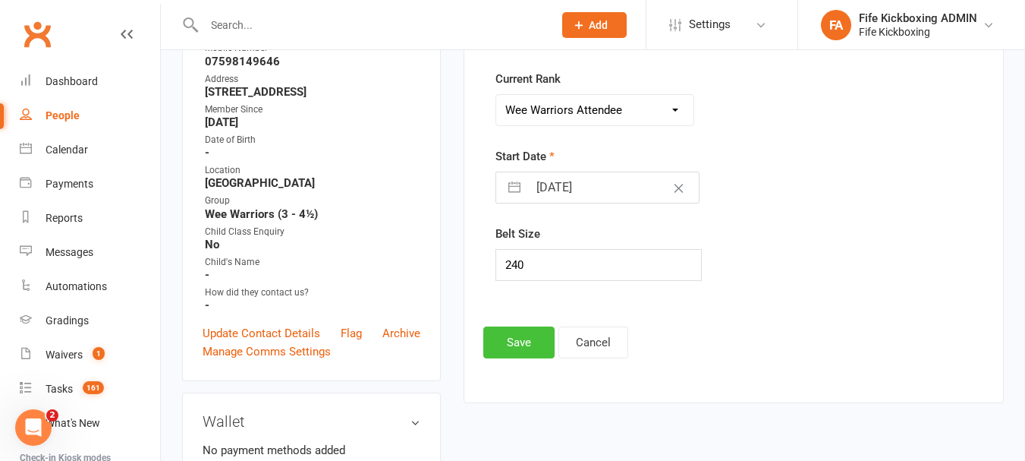
click at [513, 349] on button "Save" at bounding box center [518, 342] width 71 height 32
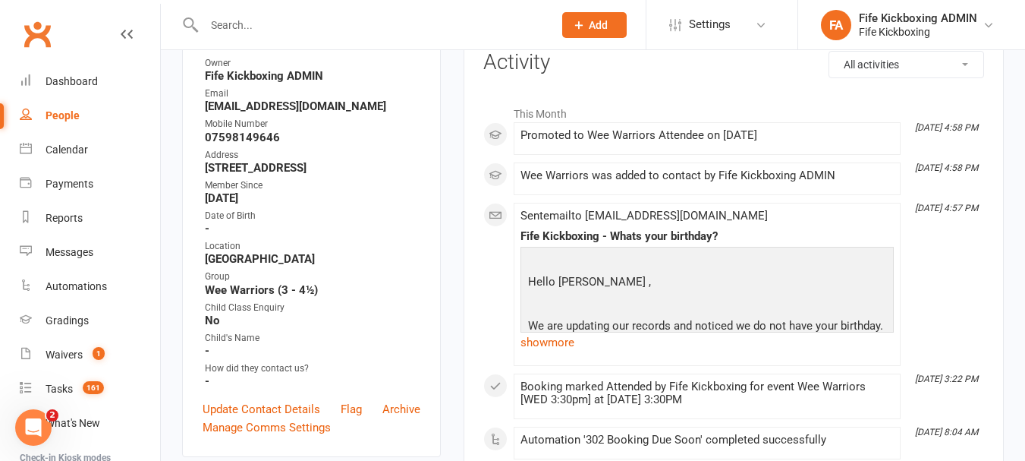
scroll to position [0, 0]
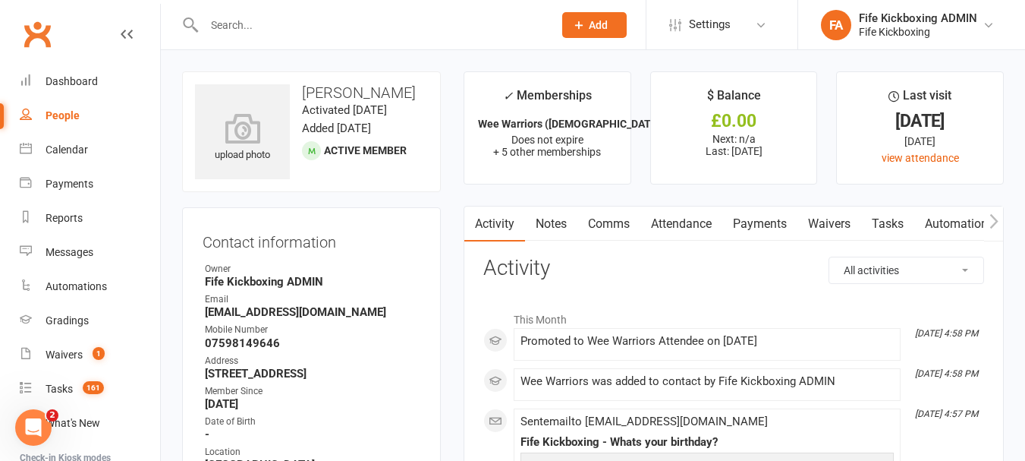
click at [334, 28] on input "text" at bounding box center [371, 24] width 343 height 21
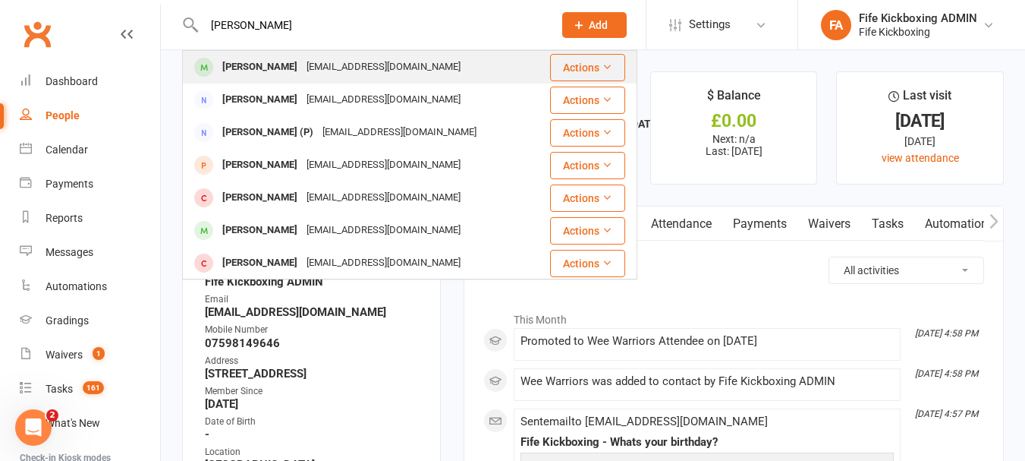
type input "[PERSON_NAME]"
click at [291, 55] on div "[PERSON_NAME] [EMAIL_ADDRESS][DOMAIN_NAME]" at bounding box center [366, 67] width 365 height 31
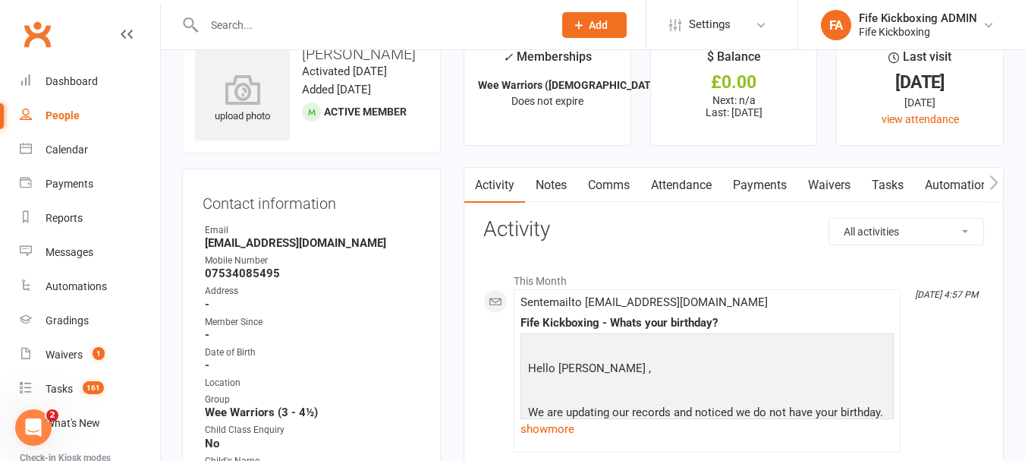
scroll to position [76, 0]
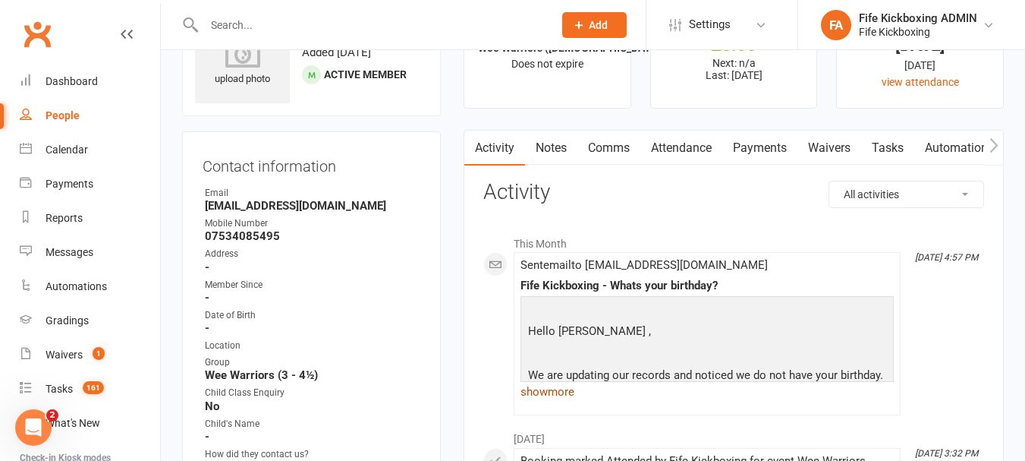
click at [537, 392] on link "show more" at bounding box center [707, 391] width 373 height 21
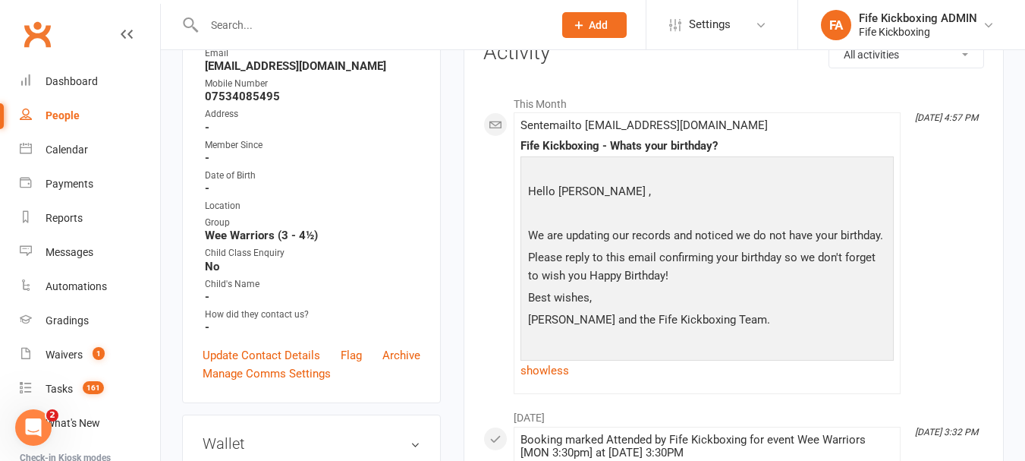
scroll to position [228, 0]
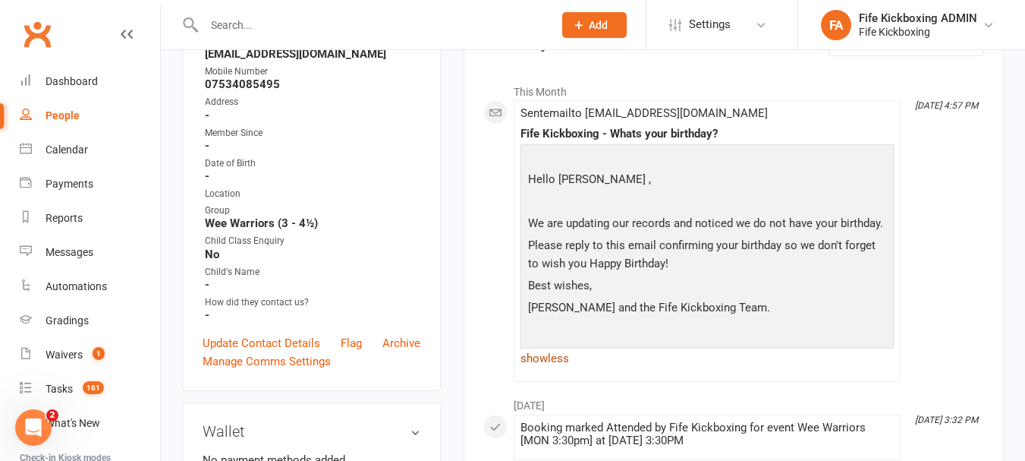
click at [549, 360] on link "show less" at bounding box center [707, 358] width 373 height 21
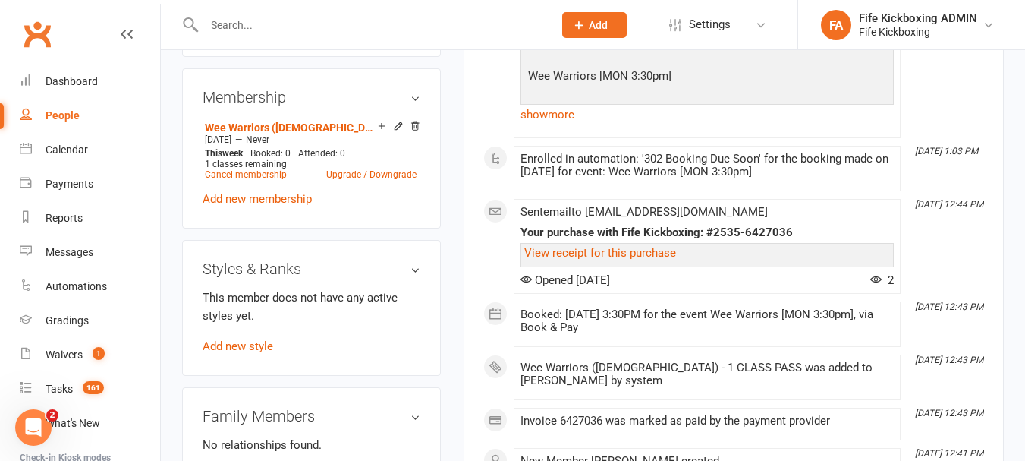
scroll to position [683, 0]
click at [244, 352] on link "Add new style" at bounding box center [238, 346] width 71 height 14
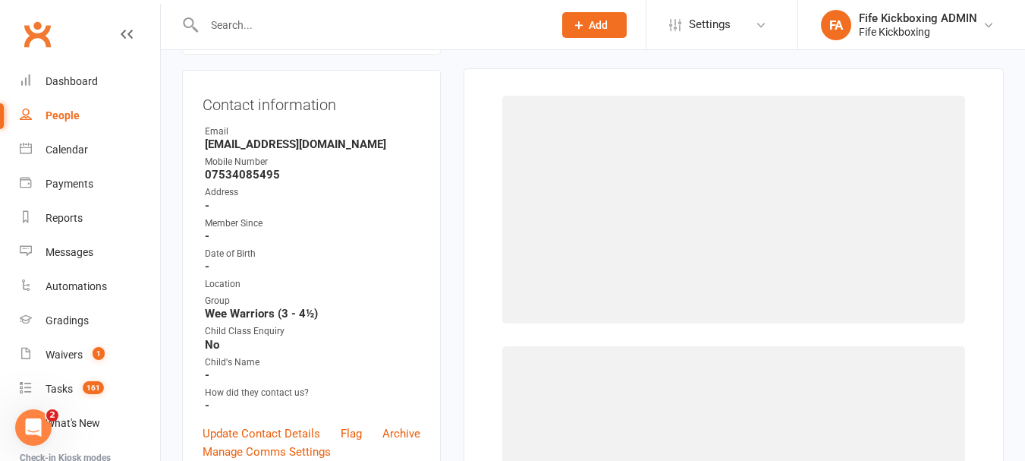
scroll to position [130, 0]
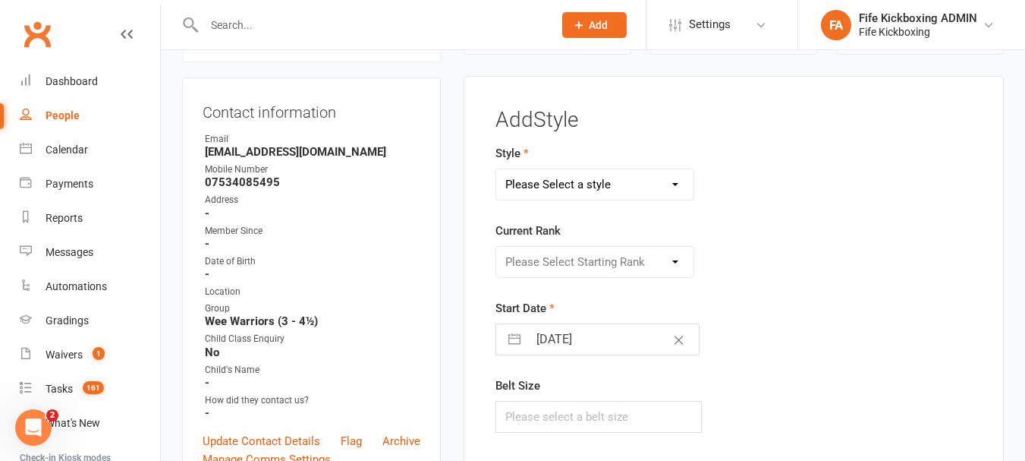
click at [616, 190] on select "Please Select a style KickFit Fitness Kids Kickboxing Lil Dragons Self Defence …" at bounding box center [594, 184] width 197 height 30
select select "1435"
click at [496, 169] on select "Please Select a style KickFit Fitness Kids Kickboxing Lil Dragons Self Defence …" at bounding box center [594, 184] width 197 height 30
click at [610, 251] on select "Please Select Starting Rank Wee Warriors Attendee" at bounding box center [594, 262] width 197 height 30
select select "14039"
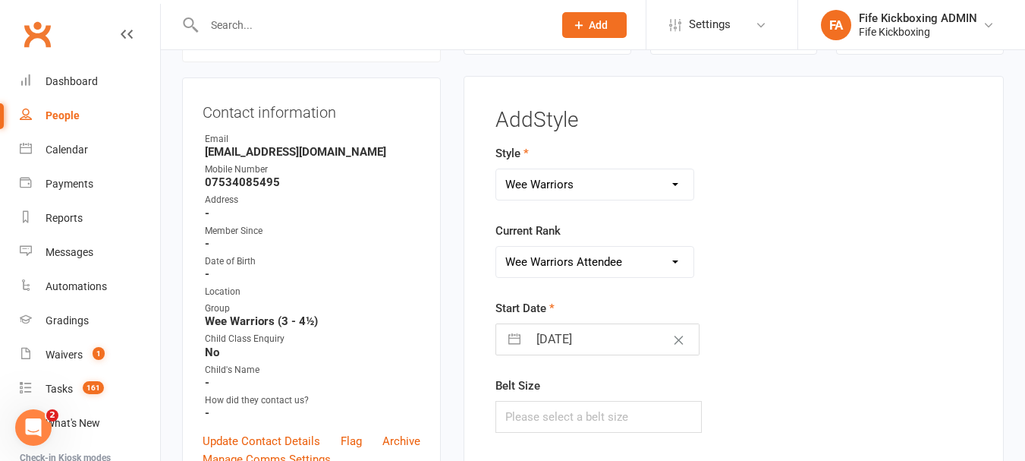
click at [496, 247] on select "Please Select Starting Rank Wee Warriors Attendee" at bounding box center [594, 262] width 197 height 30
click at [588, 401] on input "text" at bounding box center [599, 417] width 206 height 32
type input "240"
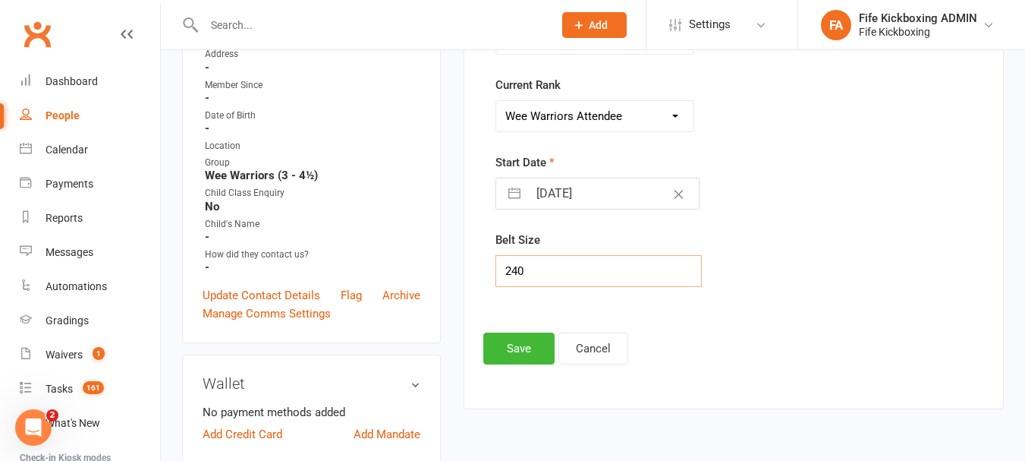
scroll to position [282, 0]
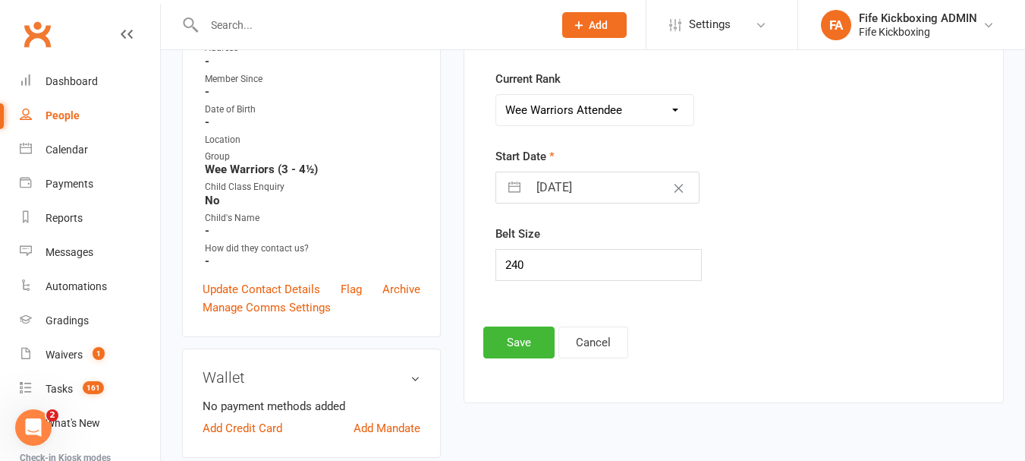
click at [531, 324] on div "Add Style Style KickFit Fitness Kids Kickboxing Lil Dragons Self Defence Teens …" at bounding box center [733, 157] width 501 height 401
click at [531, 334] on button "Save" at bounding box center [518, 342] width 71 height 32
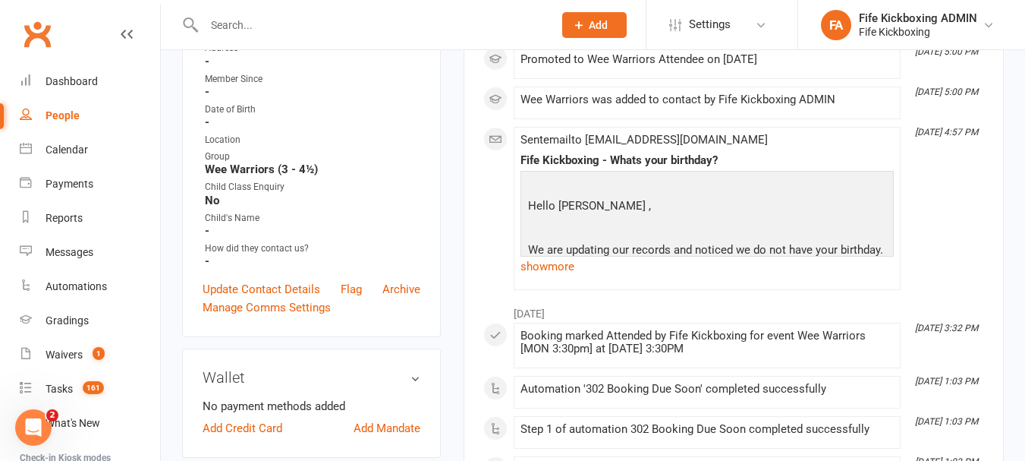
click at [389, 24] on input "text" at bounding box center [371, 24] width 343 height 21
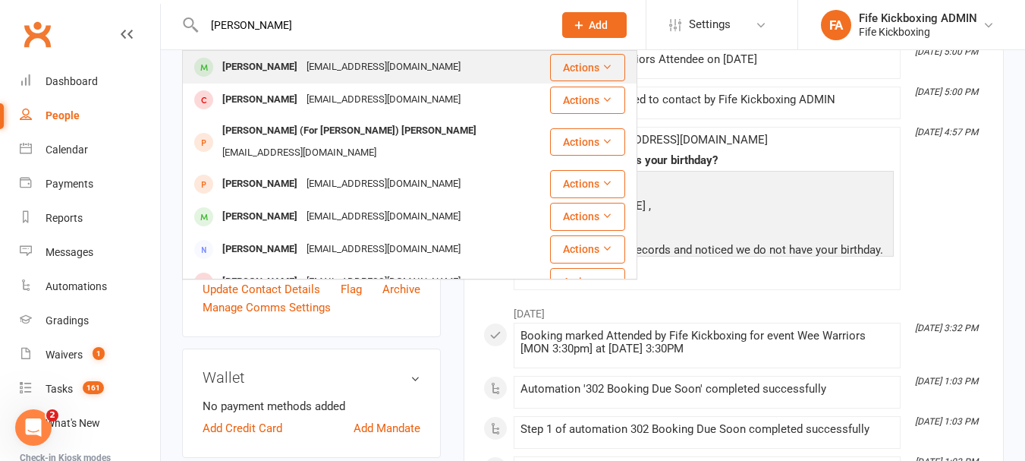
type input "[PERSON_NAME]"
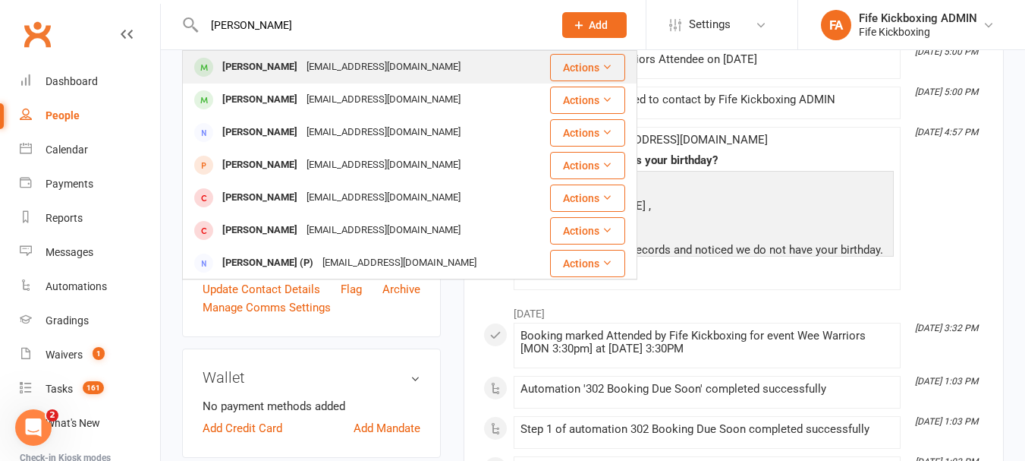
click at [381, 54] on div "[PERSON_NAME] [EMAIL_ADDRESS][DOMAIN_NAME]" at bounding box center [366, 67] width 365 height 31
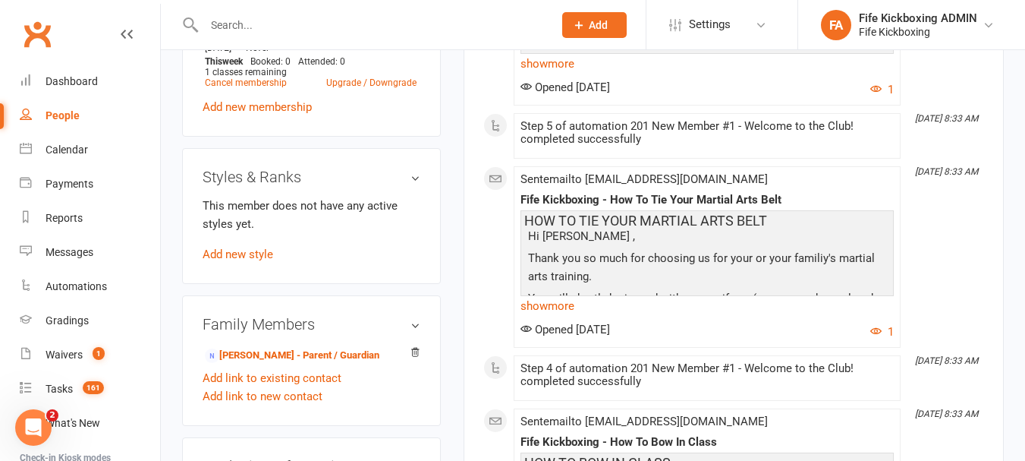
scroll to position [835, 0]
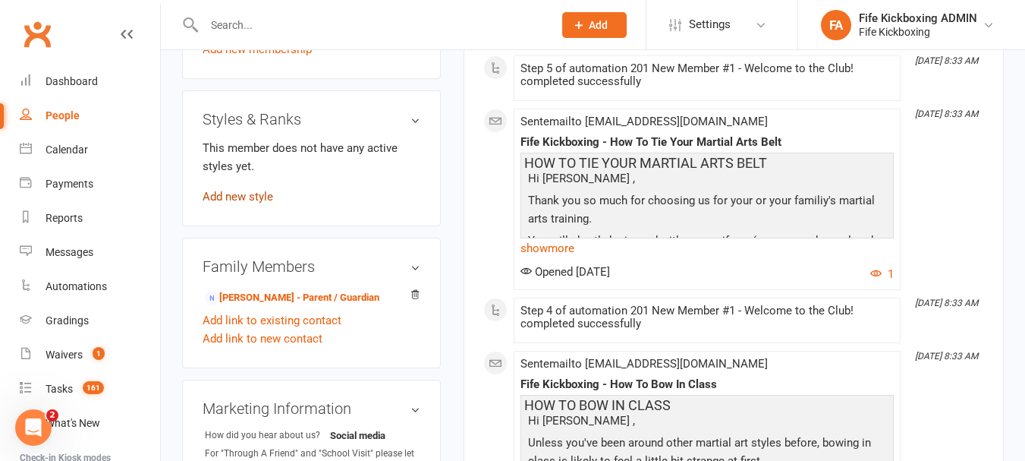
click at [228, 203] on link "Add new style" at bounding box center [238, 197] width 71 height 14
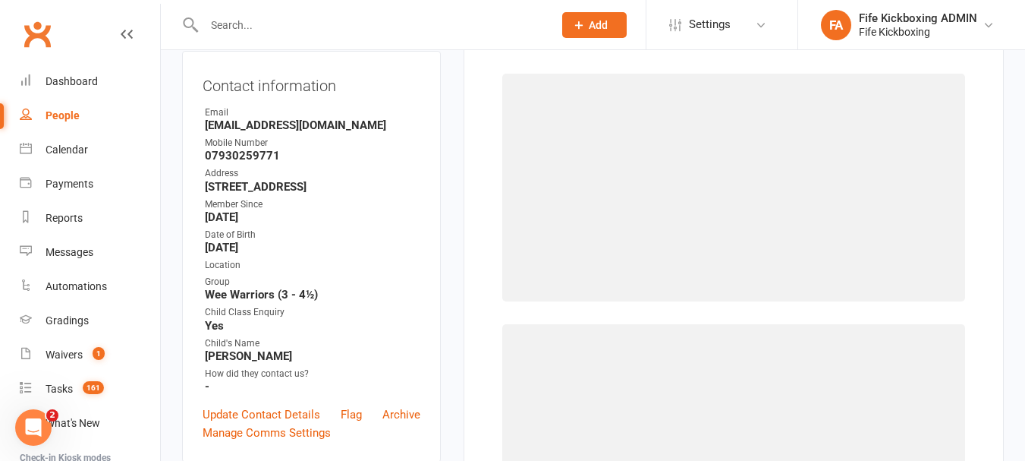
scroll to position [130, 0]
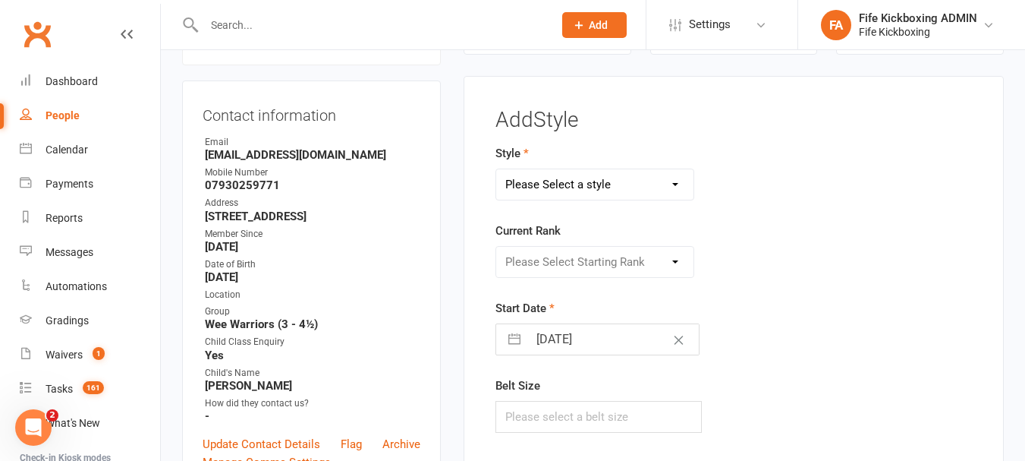
click at [649, 179] on select "Please Select a style KickFit Fitness Kids Kickboxing Lil Dragons Self Defence …" at bounding box center [594, 184] width 197 height 30
select select "1435"
click at [496, 169] on select "Please Select a style KickFit Fitness Kids Kickboxing Lil Dragons Self Defence …" at bounding box center [594, 184] width 197 height 30
click at [599, 248] on select "Please Select Starting Rank Wee Warriors Attendee" at bounding box center [594, 262] width 197 height 30
select select "14039"
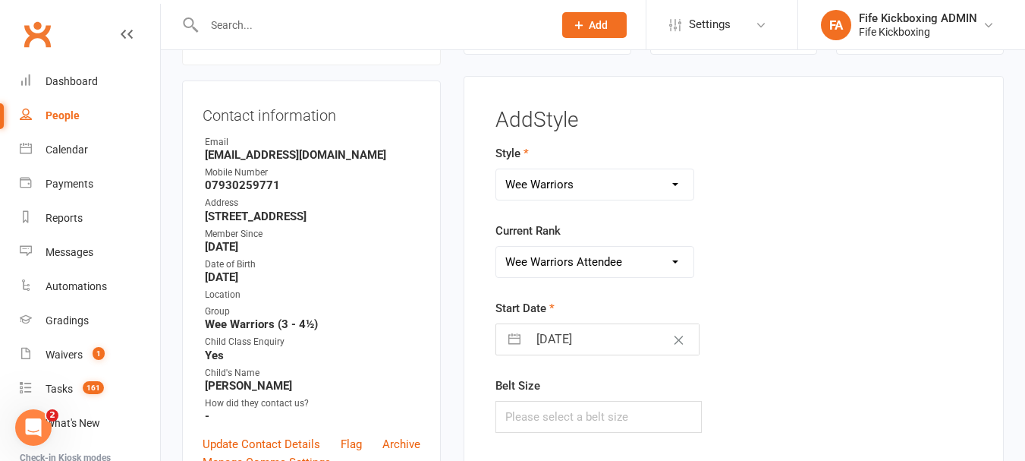
click at [496, 247] on select "Please Select Starting Rank Wee Warriors Attendee" at bounding box center [594, 262] width 197 height 30
click at [606, 424] on input "text" at bounding box center [599, 417] width 206 height 32
type input "240"
click at [599, 337] on input "[DATE]" at bounding box center [613, 339] width 171 height 30
select select "8"
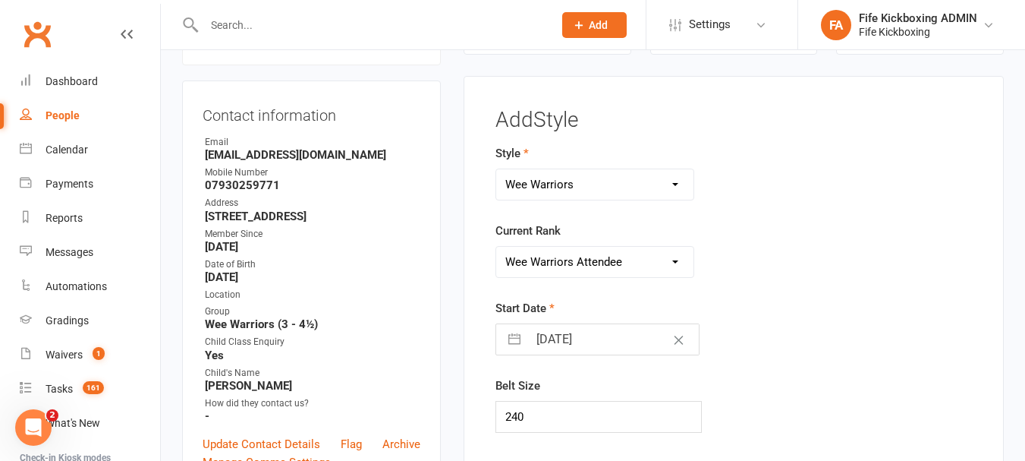
select select "2025"
select select "9"
select select "2025"
select select "10"
select select "2025"
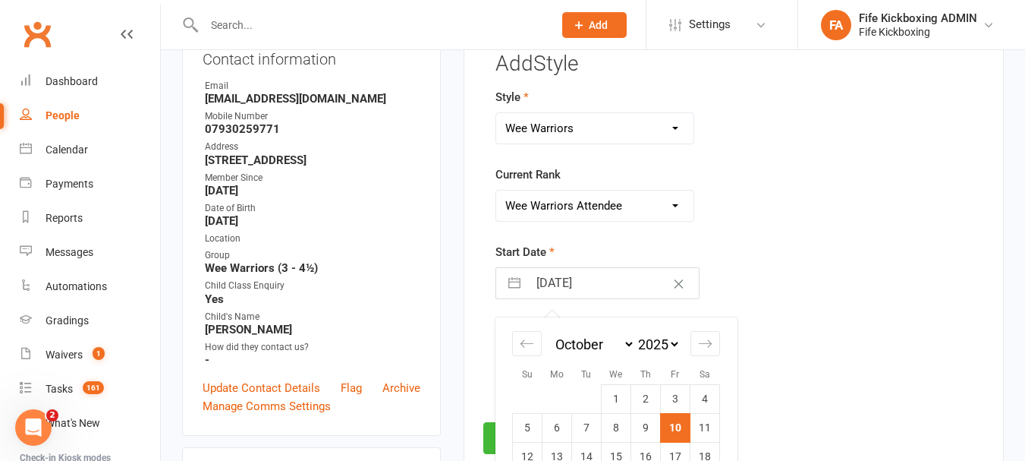
scroll to position [282, 0]
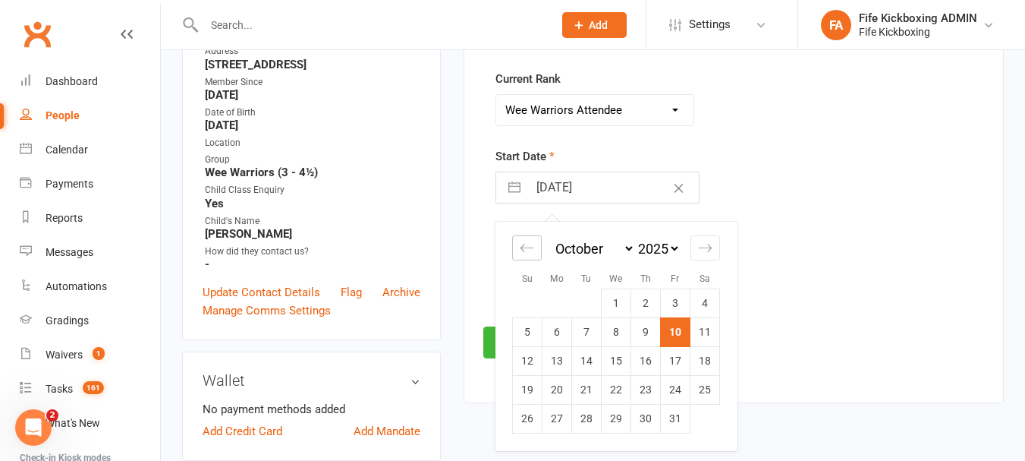
click at [534, 240] on div "Move backward to switch to the previous month." at bounding box center [527, 247] width 30 height 25
select select "7"
select select "2025"
click at [617, 333] on td "10" at bounding box center [617, 331] width 30 height 29
type input "[DATE]"
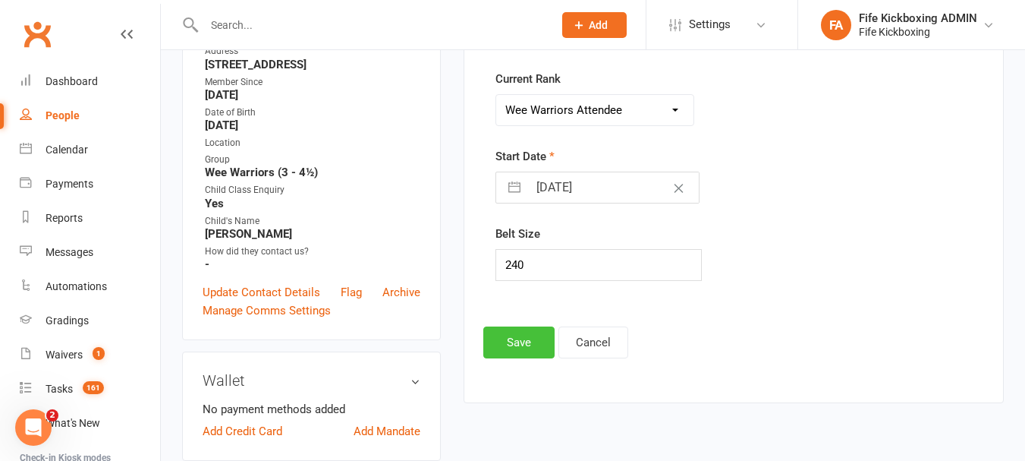
click at [521, 345] on button "Save" at bounding box center [518, 342] width 71 height 32
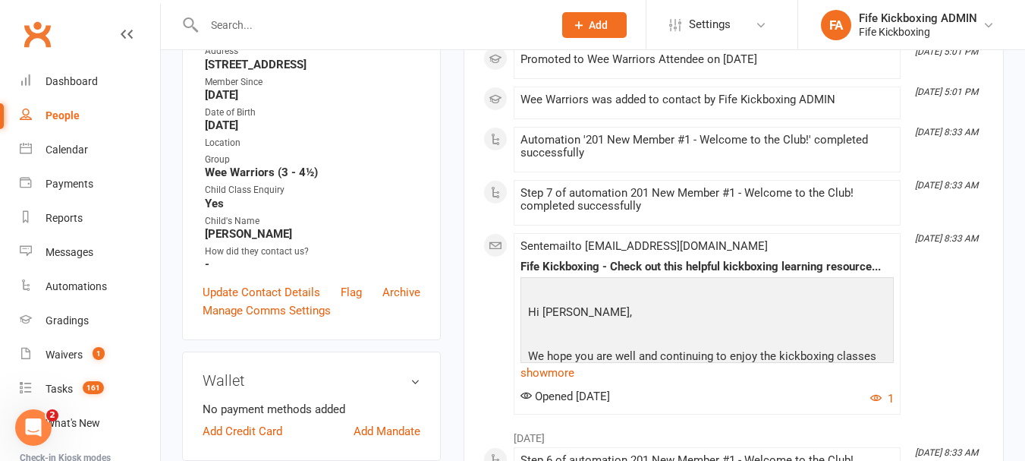
click at [324, 12] on div at bounding box center [362, 24] width 361 height 49
click at [329, 22] on input "text" at bounding box center [371, 24] width 343 height 21
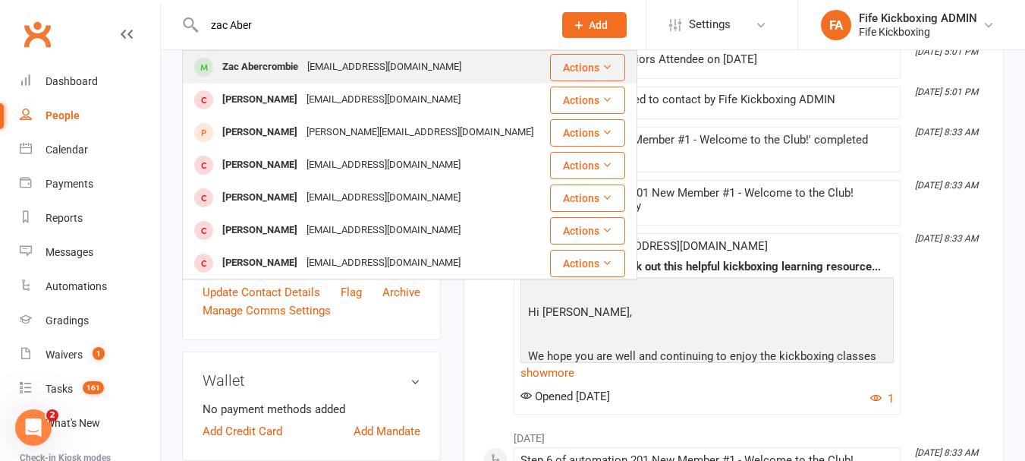
type input "zac Aber"
click at [346, 64] on div "[EMAIL_ADDRESS][DOMAIN_NAME]" at bounding box center [384, 67] width 163 height 22
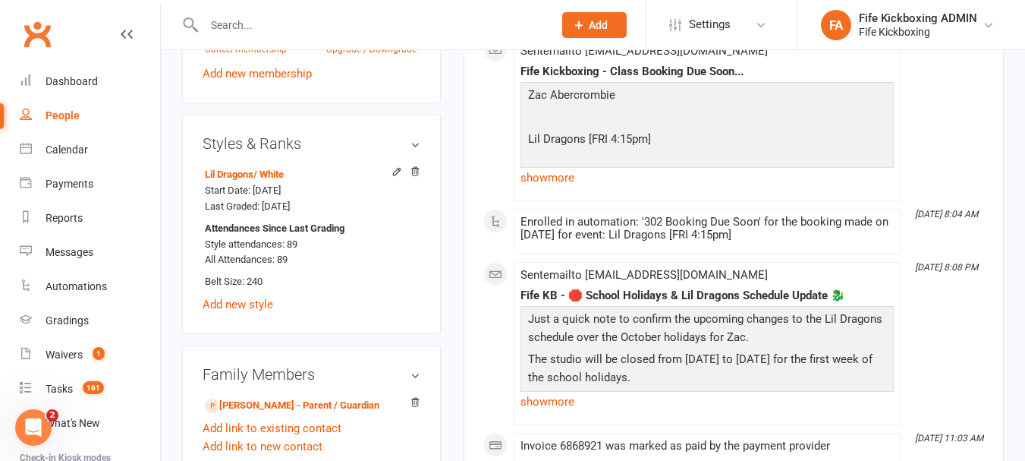
scroll to position [835, 0]
drag, startPoint x: 279, startPoint y: 206, endPoint x: 216, endPoint y: 147, distance: 85.9
click at [216, 147] on div "Styles & Ranks Lil Dragons / White Start Date: [DATE] Last Graded: [DATE] Atten…" at bounding box center [311, 223] width 259 height 219
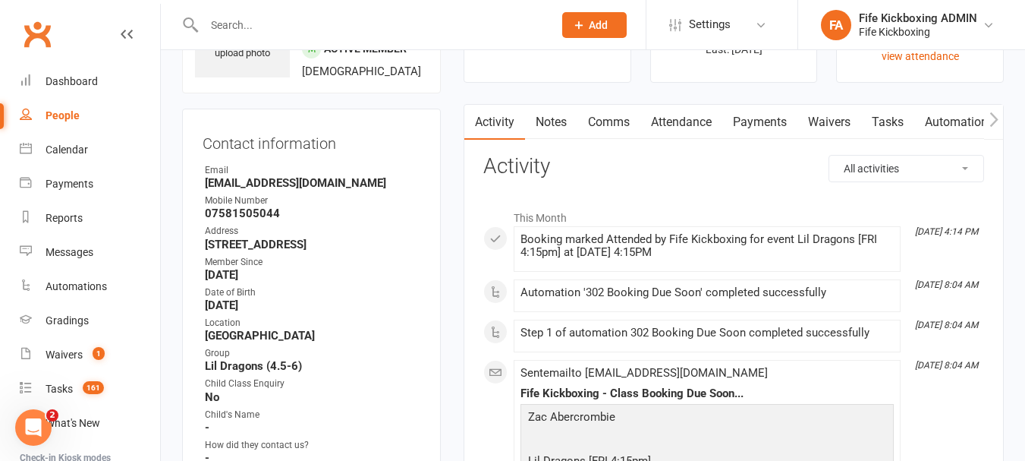
scroll to position [0, 0]
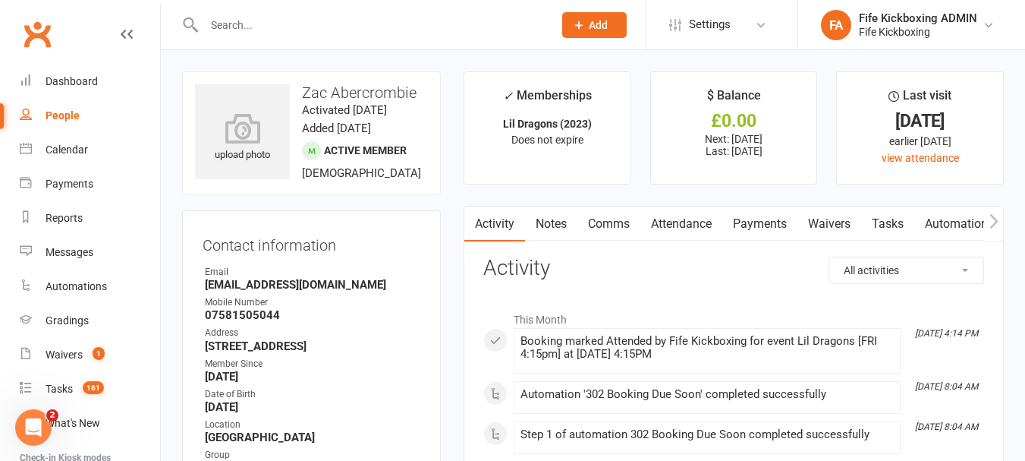
click at [260, 24] on input "text" at bounding box center [371, 24] width 343 height 21
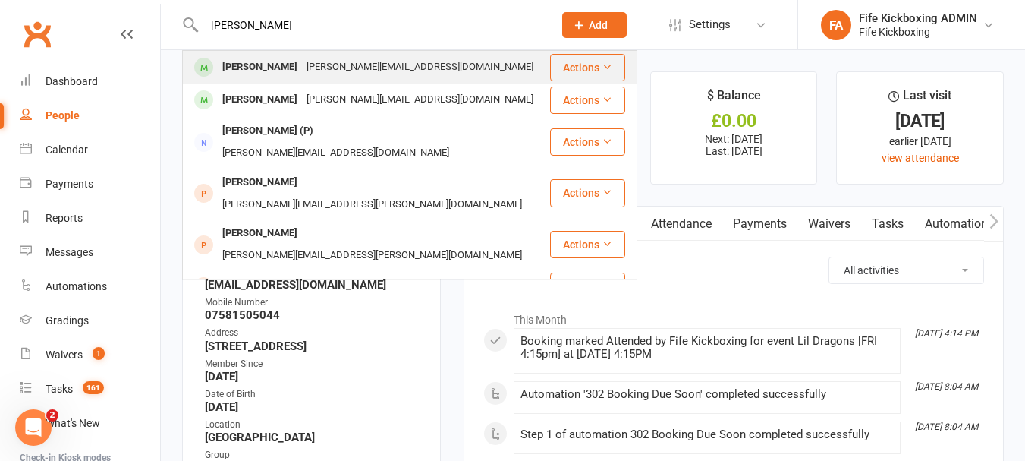
type input "[PERSON_NAME]"
click at [251, 68] on div "[PERSON_NAME]" at bounding box center [260, 67] width 84 height 22
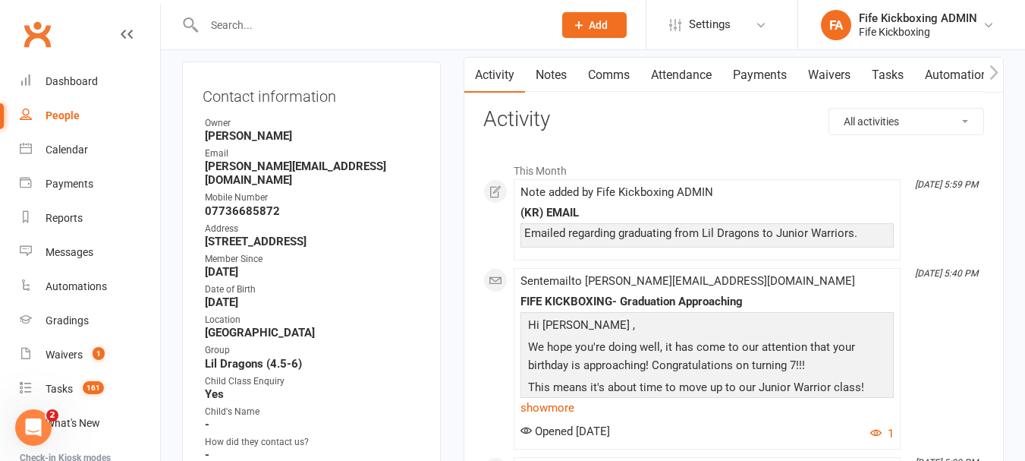
scroll to position [76, 0]
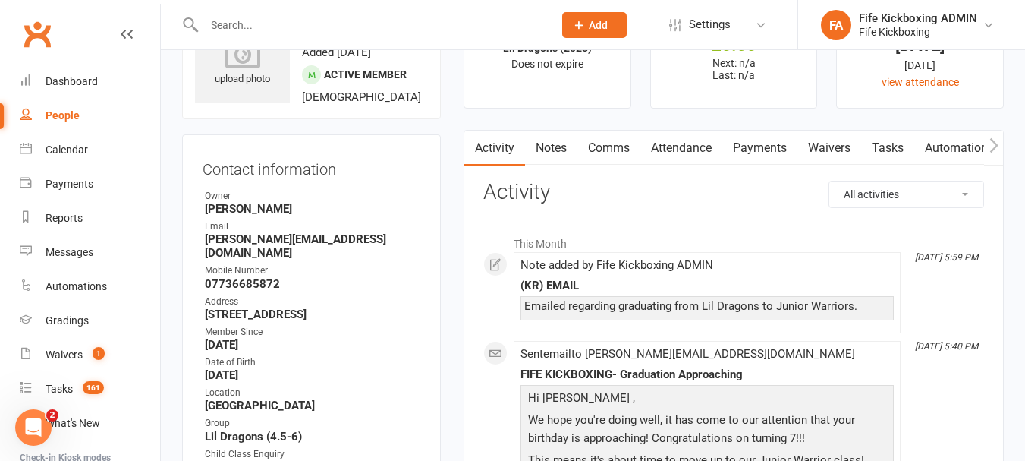
click at [250, 27] on input "text" at bounding box center [371, 24] width 343 height 21
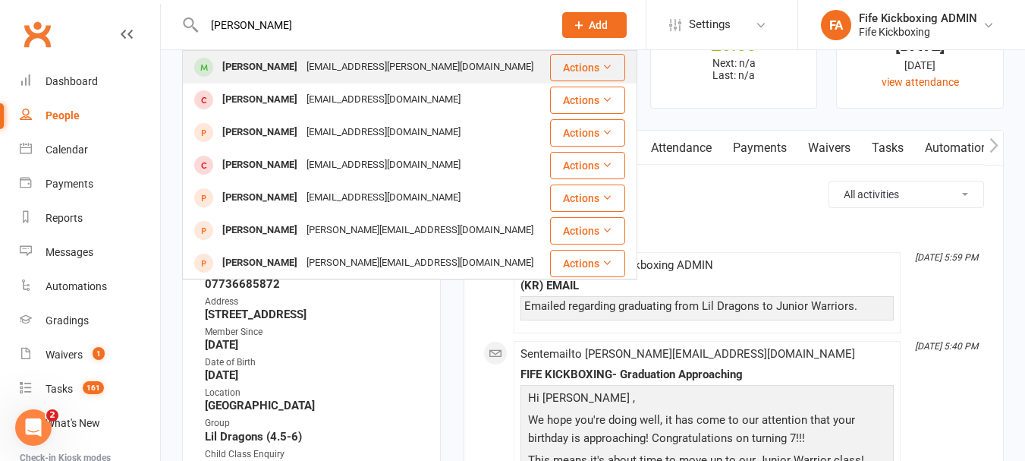
type input "[PERSON_NAME]"
click at [302, 57] on div "[EMAIL_ADDRESS][PERSON_NAME][DOMAIN_NAME]" at bounding box center [420, 67] width 236 height 22
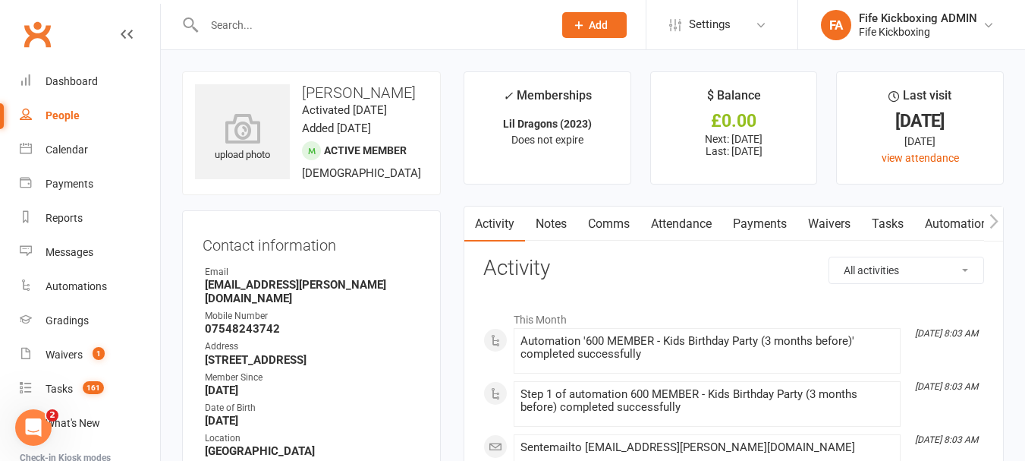
click at [269, 26] on input "text" at bounding box center [371, 24] width 343 height 21
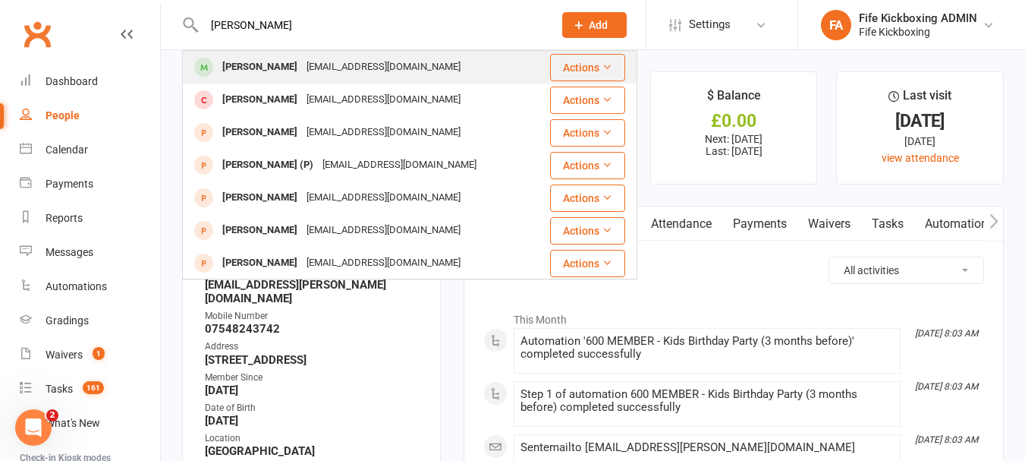
type input "[PERSON_NAME]"
click at [266, 62] on div "[PERSON_NAME]" at bounding box center [260, 67] width 84 height 22
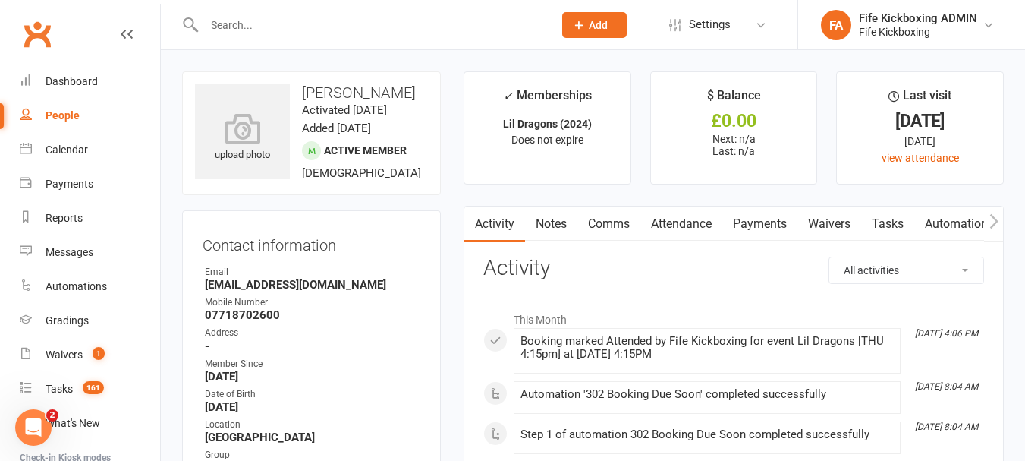
click at [279, 24] on input "text" at bounding box center [371, 24] width 343 height 21
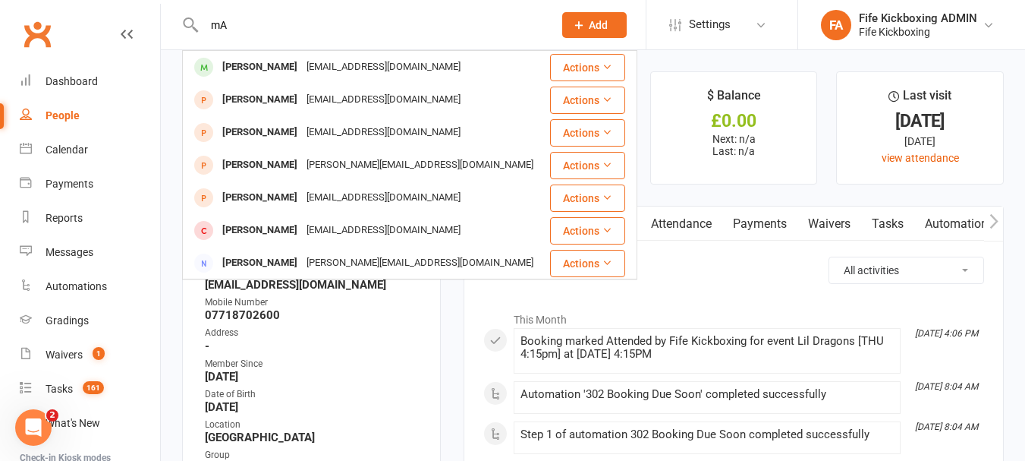
type input "m"
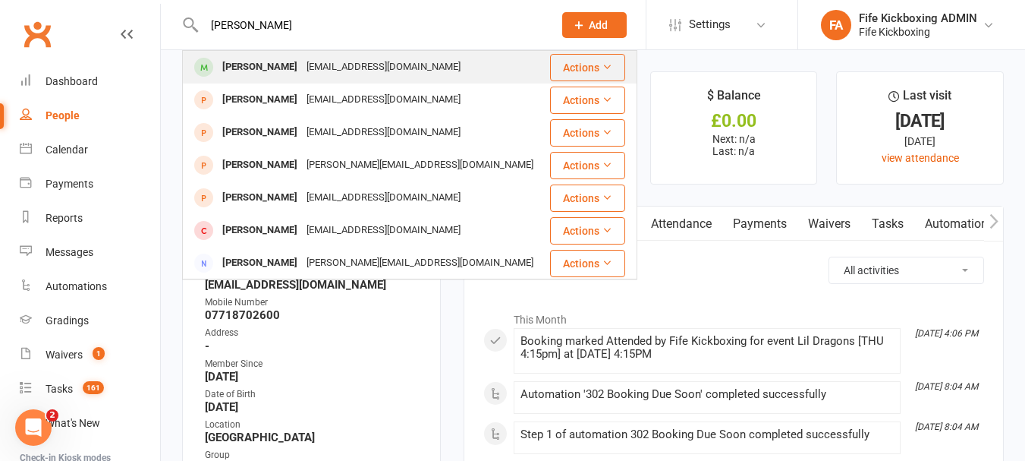
type input "[PERSON_NAME]"
click at [271, 61] on div "[PERSON_NAME]" at bounding box center [260, 67] width 84 height 22
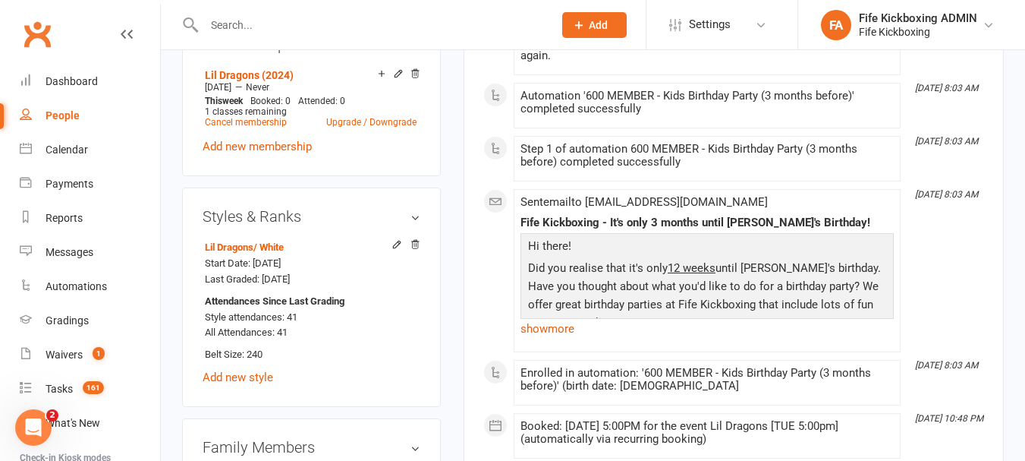
scroll to position [759, 0]
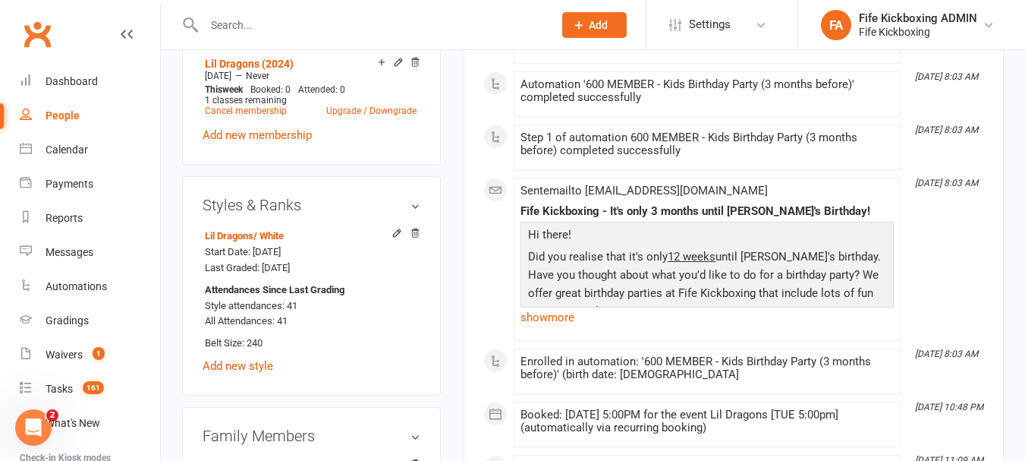
click at [302, 15] on input "text" at bounding box center [371, 24] width 343 height 21
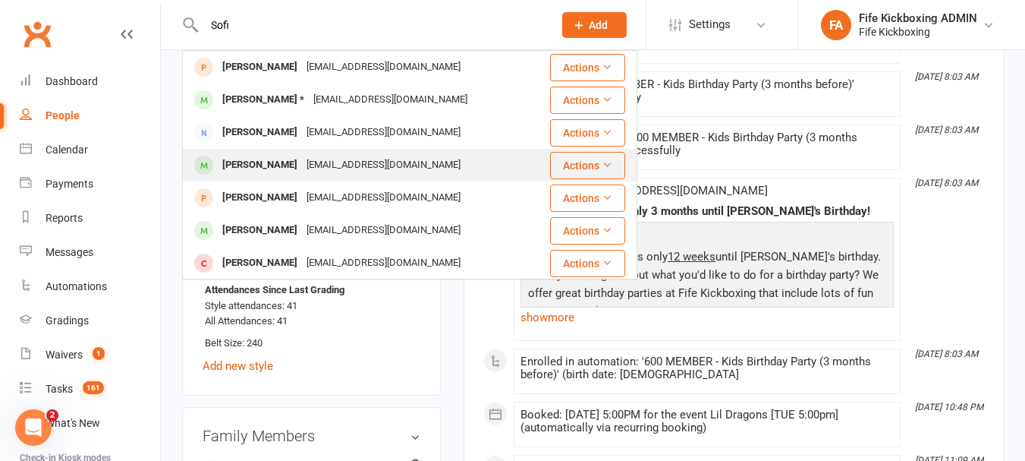
type input "Sofi"
click at [312, 157] on div "[EMAIL_ADDRESS][DOMAIN_NAME]" at bounding box center [383, 165] width 163 height 22
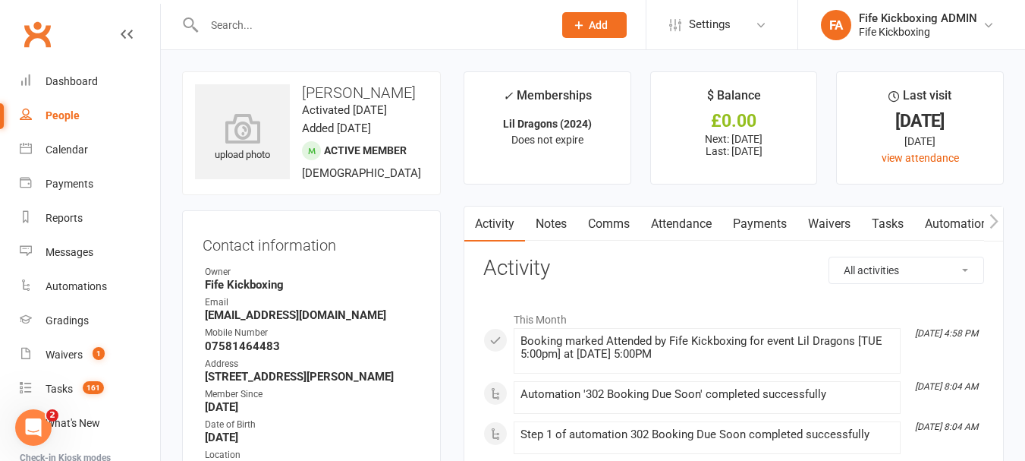
click at [299, 13] on div at bounding box center [362, 24] width 361 height 49
click at [296, 25] on input "text" at bounding box center [371, 24] width 343 height 21
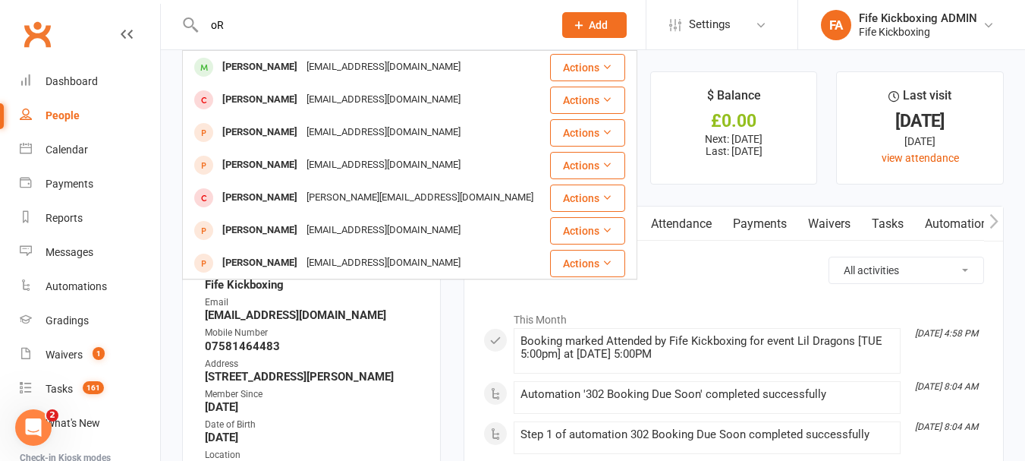
type input "o"
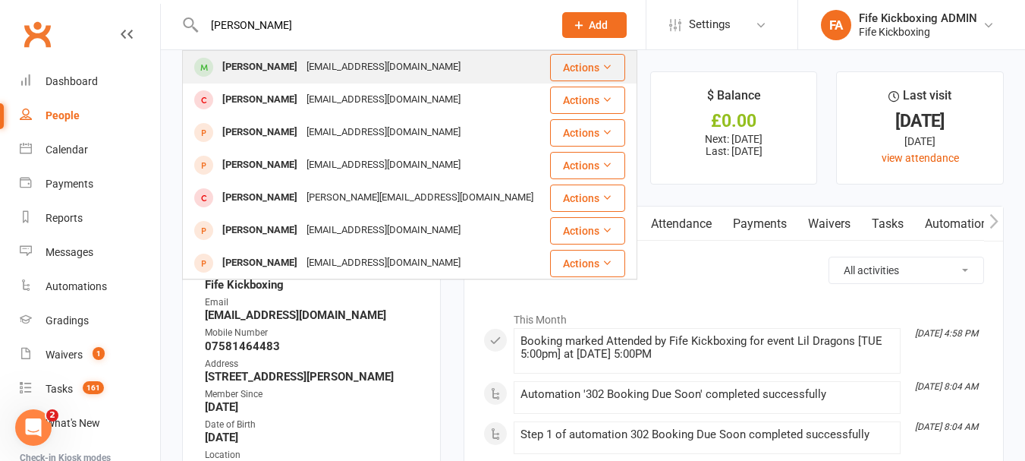
type input "[PERSON_NAME]"
click at [284, 52] on div "[PERSON_NAME] [EMAIL_ADDRESS][DOMAIN_NAME]" at bounding box center [366, 67] width 364 height 31
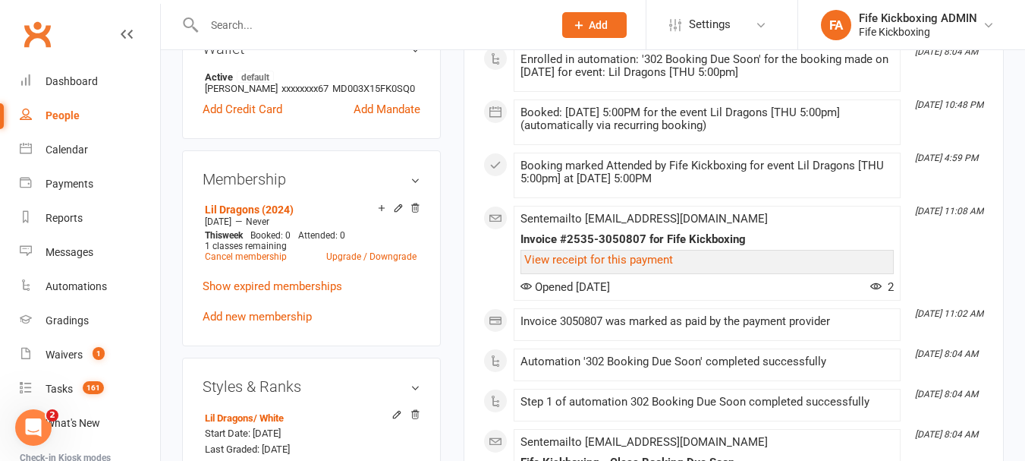
scroll to position [683, 0]
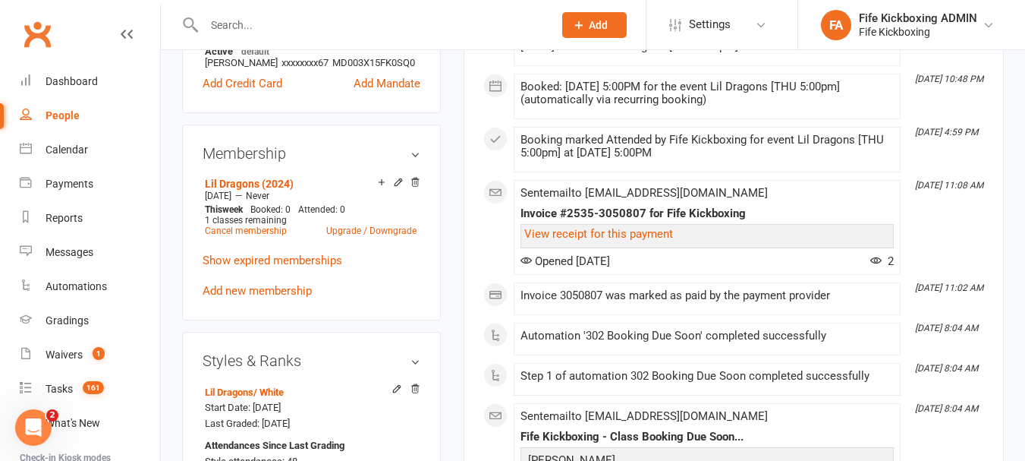
click at [257, 15] on input "text" at bounding box center [371, 24] width 343 height 21
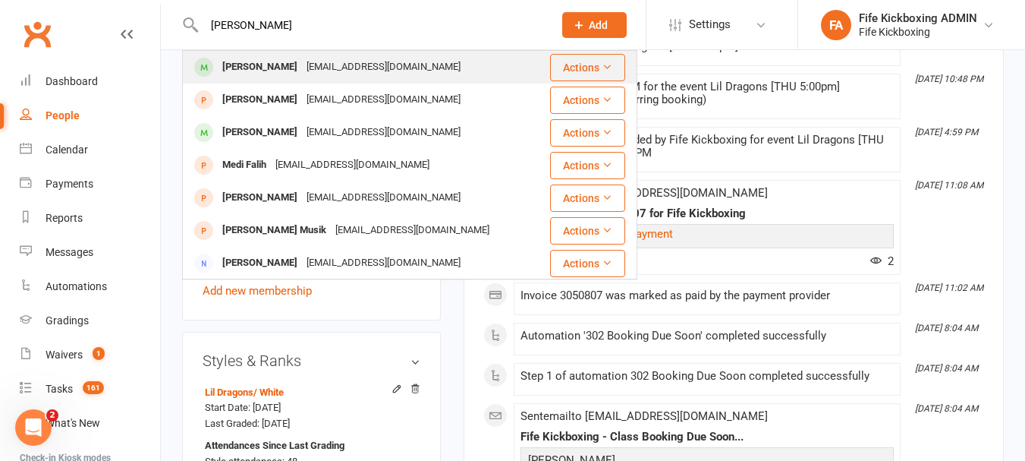
type input "[PERSON_NAME]"
click at [283, 62] on div "[PERSON_NAME]" at bounding box center [260, 67] width 84 height 22
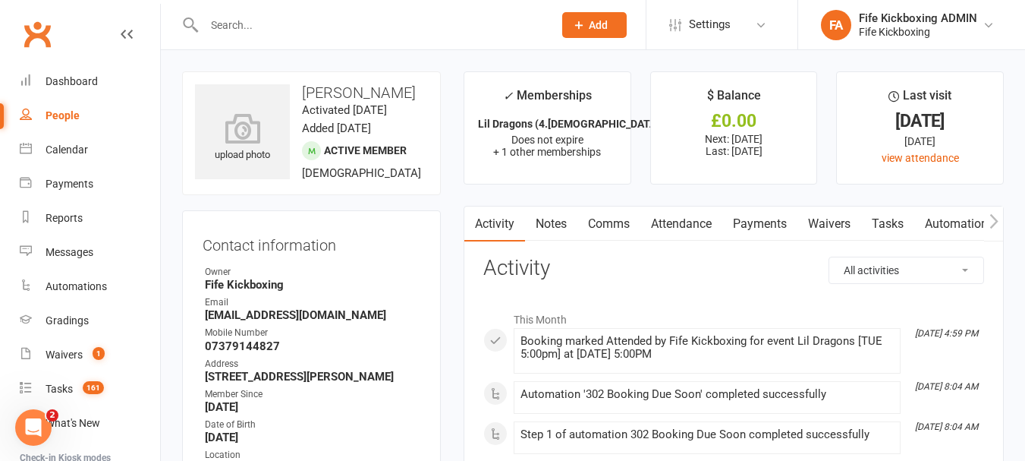
click at [292, 20] on input "text" at bounding box center [371, 24] width 343 height 21
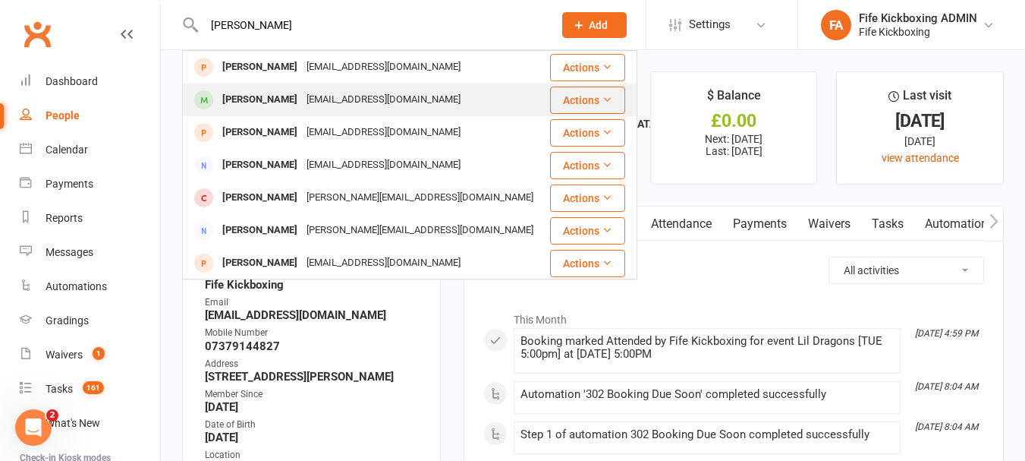
type input "[PERSON_NAME]"
click at [294, 96] on div "[PERSON_NAME]" at bounding box center [260, 100] width 84 height 22
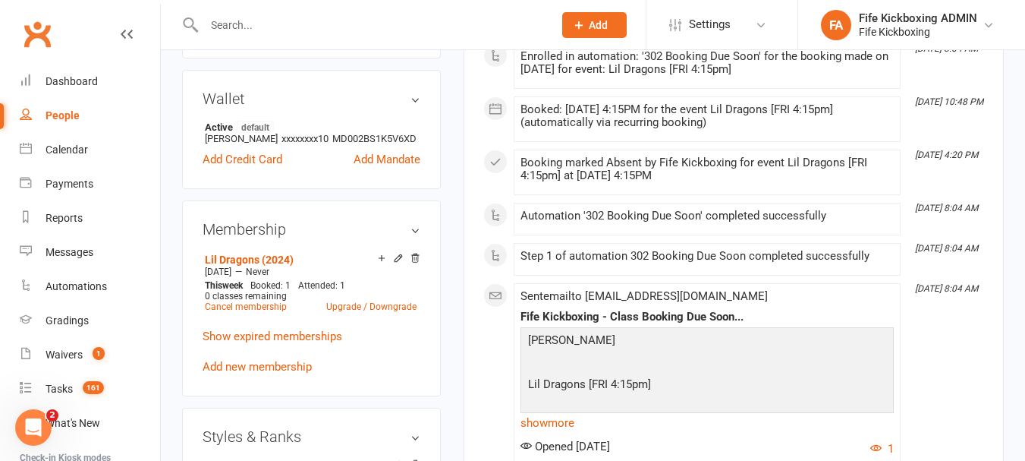
scroll to position [683, 0]
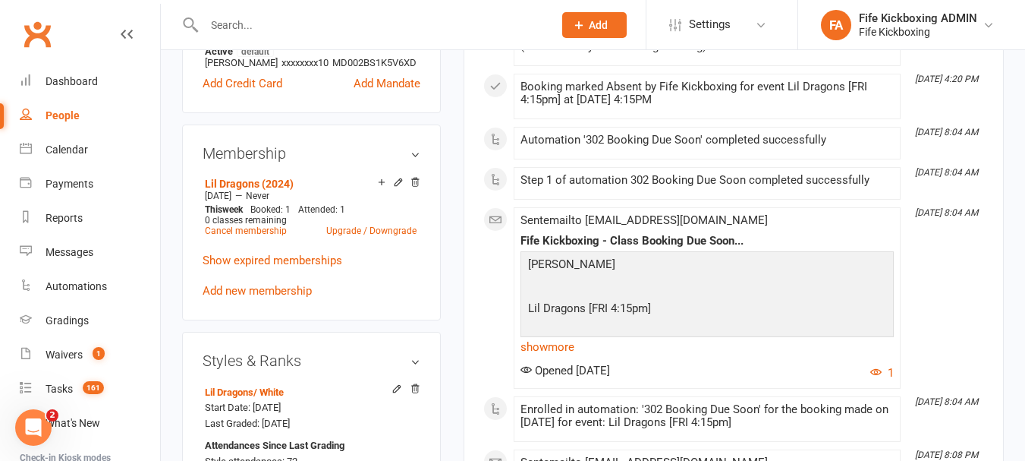
click at [275, 26] on input "text" at bounding box center [371, 24] width 343 height 21
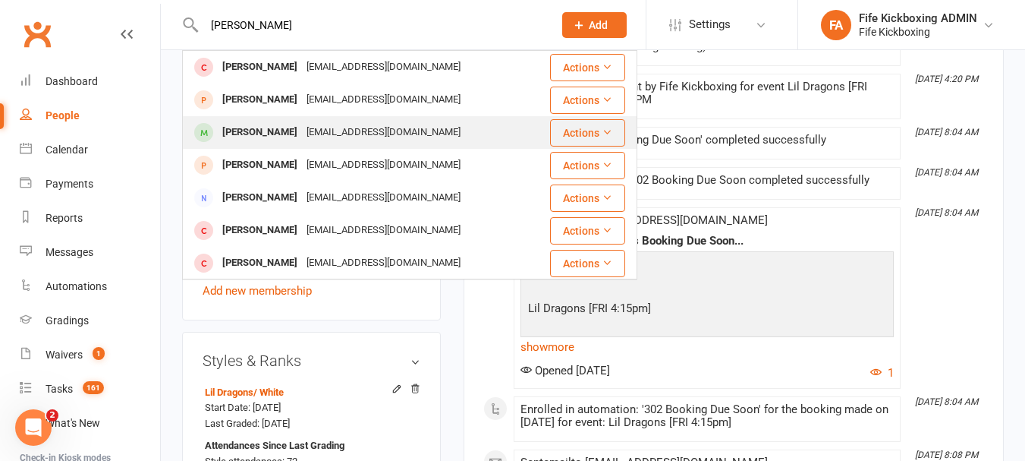
type input "[PERSON_NAME]"
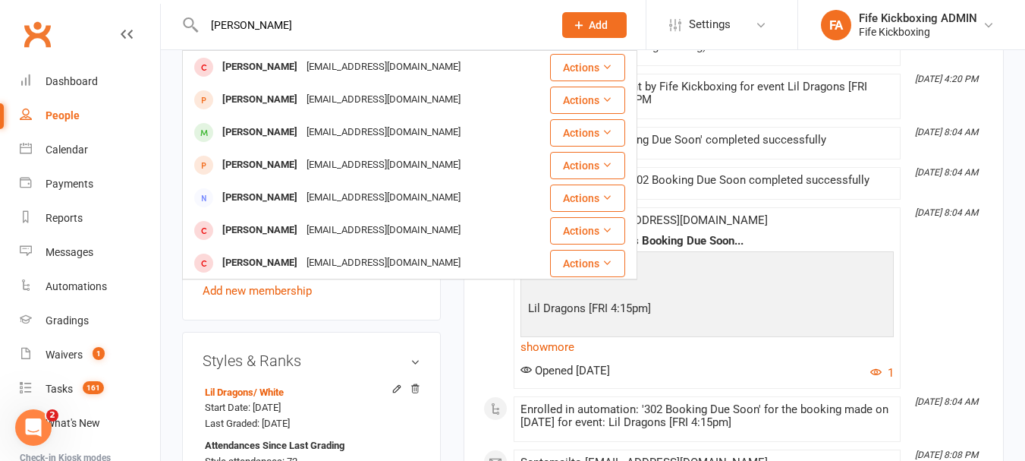
click at [289, 128] on div "[PERSON_NAME]" at bounding box center [260, 132] width 84 height 22
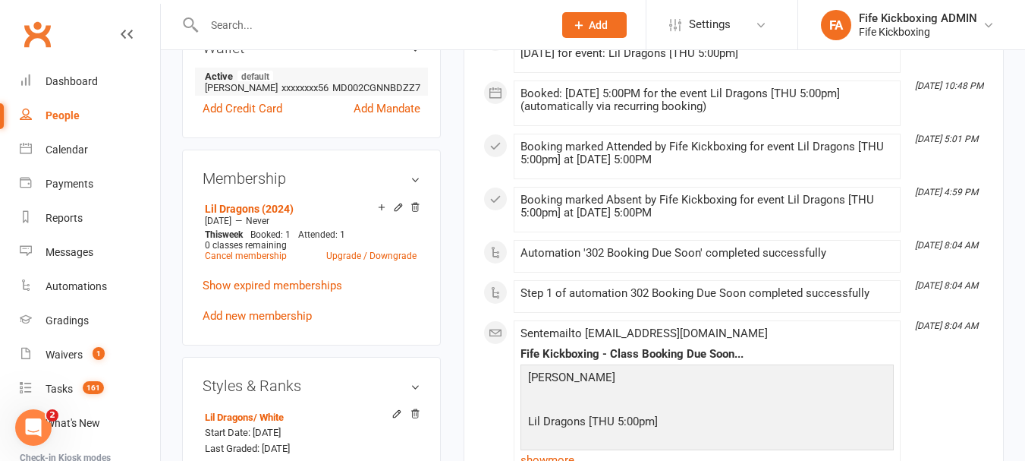
scroll to position [683, 0]
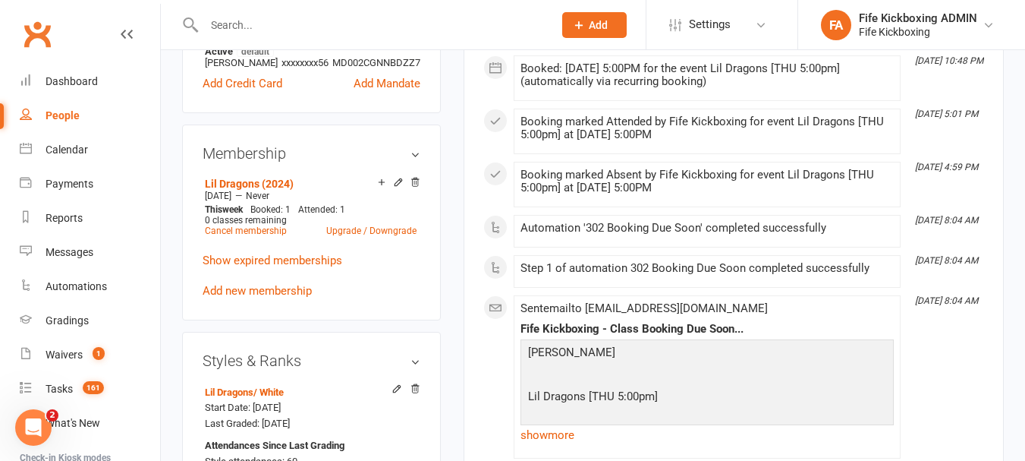
click at [361, 14] on input "text" at bounding box center [371, 24] width 343 height 21
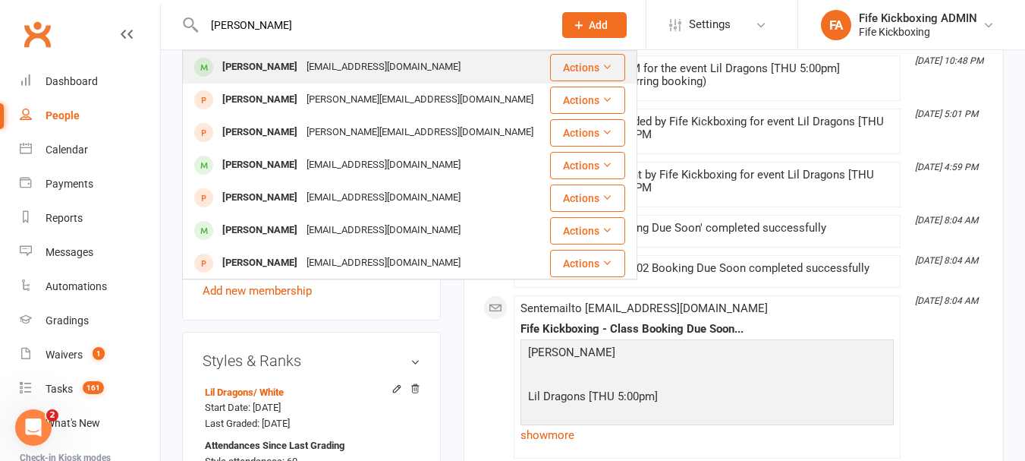
type input "[PERSON_NAME]"
click at [272, 71] on div "[PERSON_NAME]" at bounding box center [260, 67] width 84 height 22
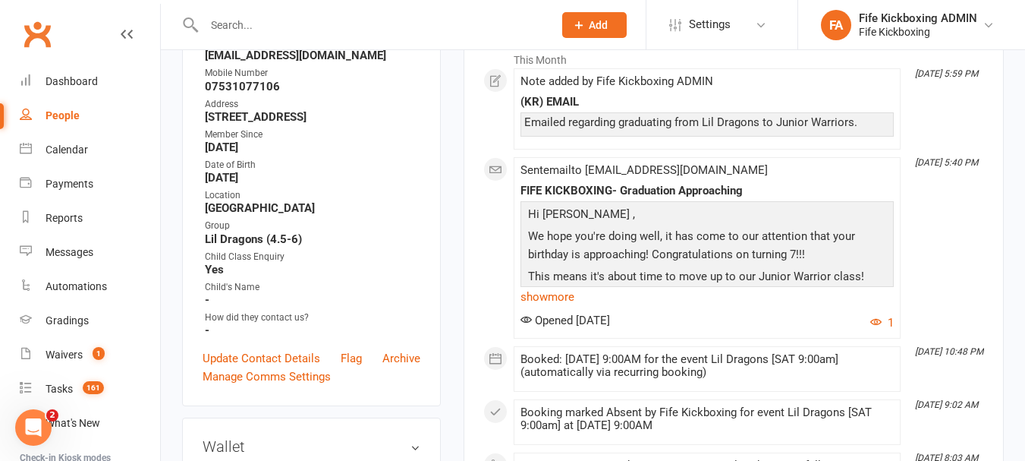
scroll to position [228, 0]
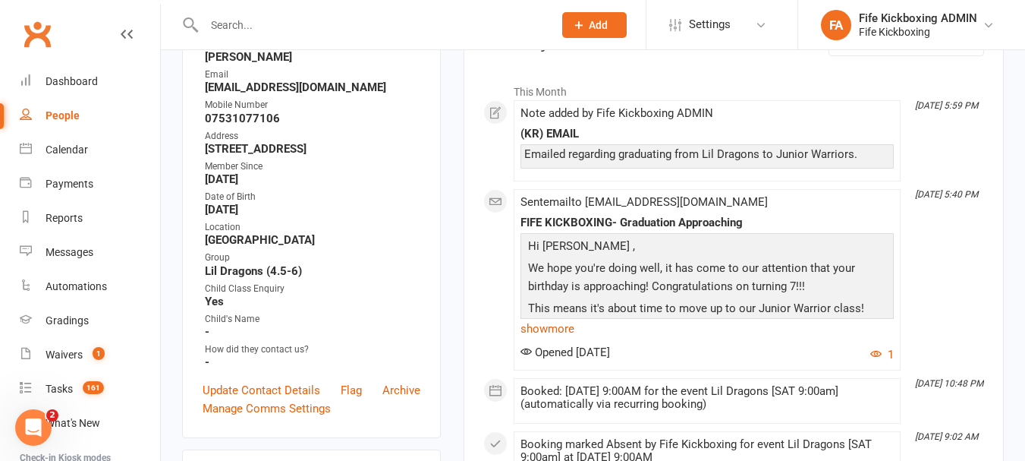
click at [346, 24] on input "text" at bounding box center [371, 24] width 343 height 21
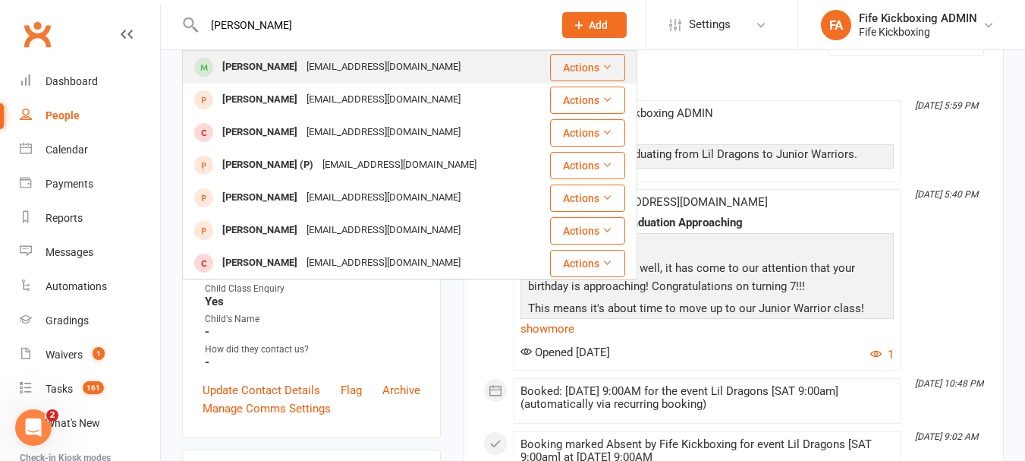
type input "[PERSON_NAME]"
click at [335, 65] on div "[EMAIL_ADDRESS][DOMAIN_NAME]" at bounding box center [383, 67] width 163 height 22
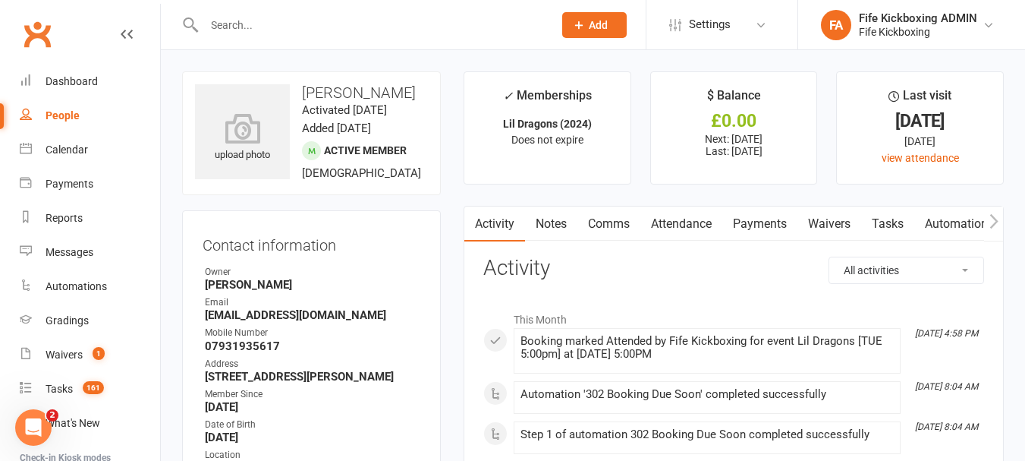
scroll to position [76, 0]
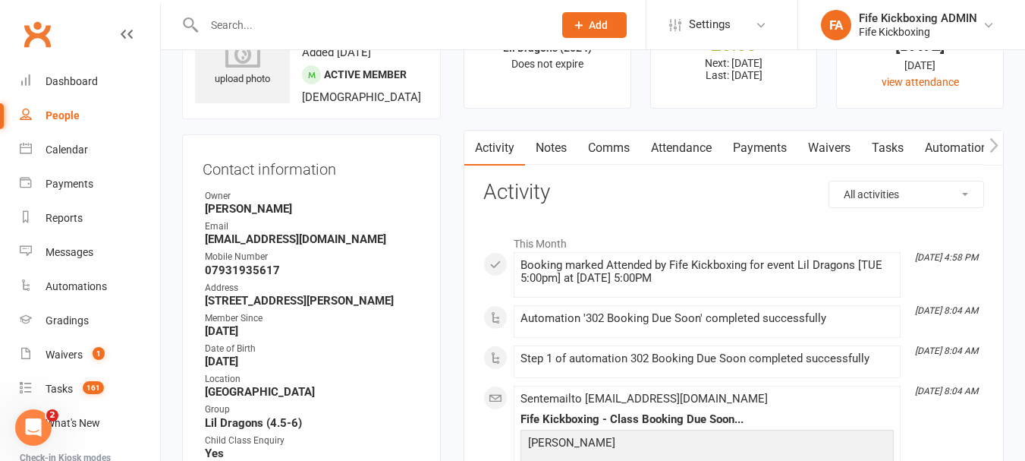
click at [282, 23] on input "text" at bounding box center [371, 24] width 343 height 21
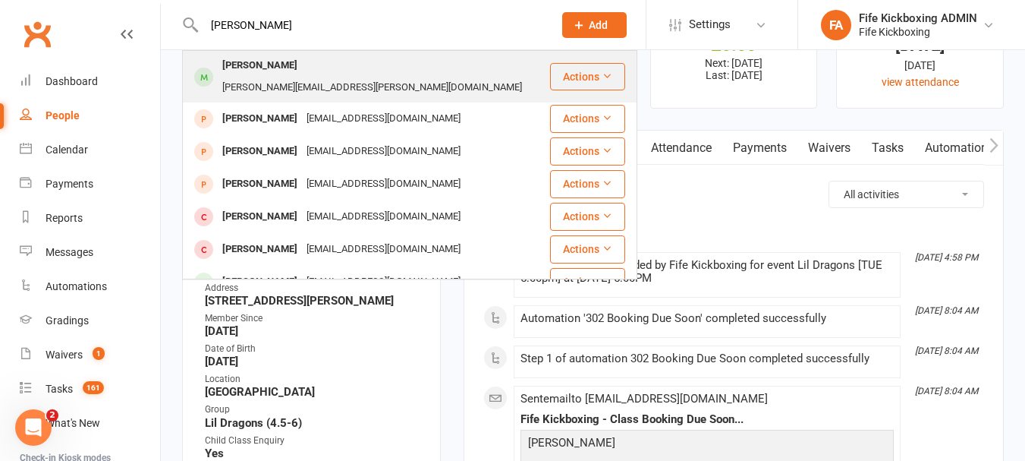
type input "[PERSON_NAME]"
click at [219, 58] on div "[PERSON_NAME]" at bounding box center [260, 66] width 84 height 22
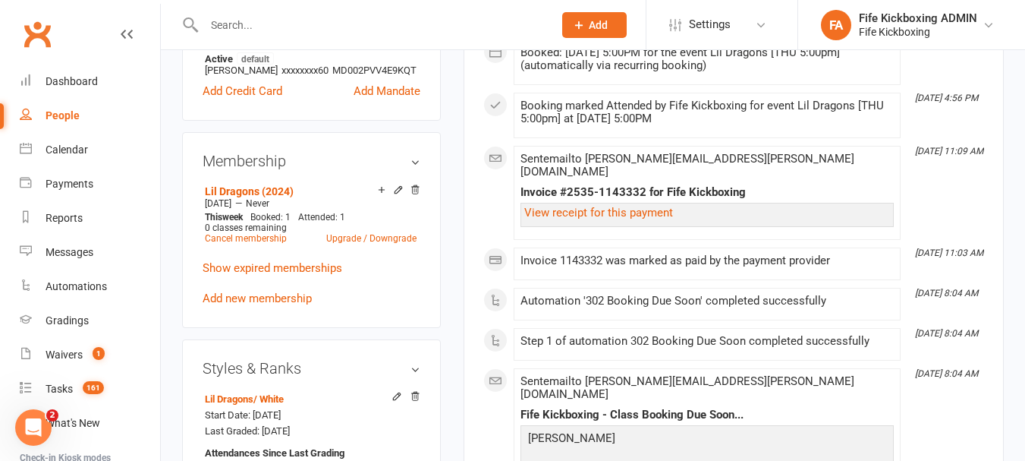
scroll to position [683, 0]
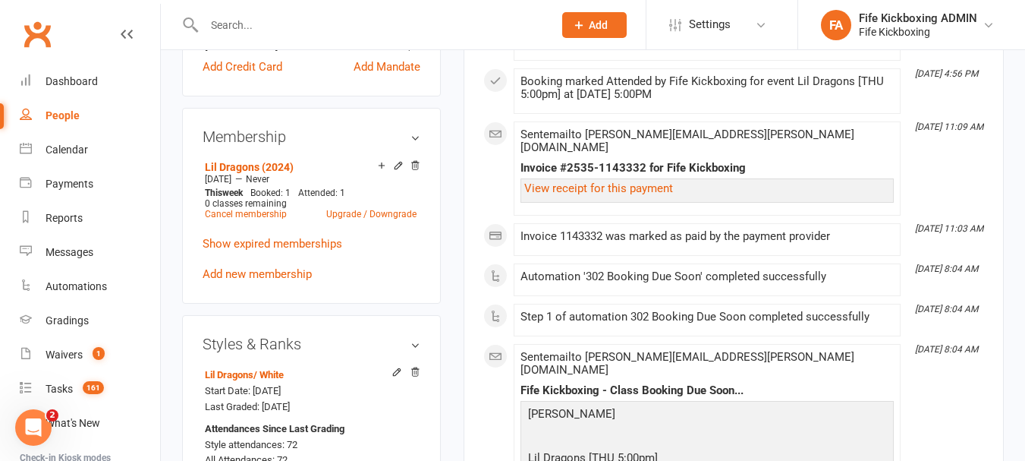
click at [292, 32] on input "text" at bounding box center [371, 24] width 343 height 21
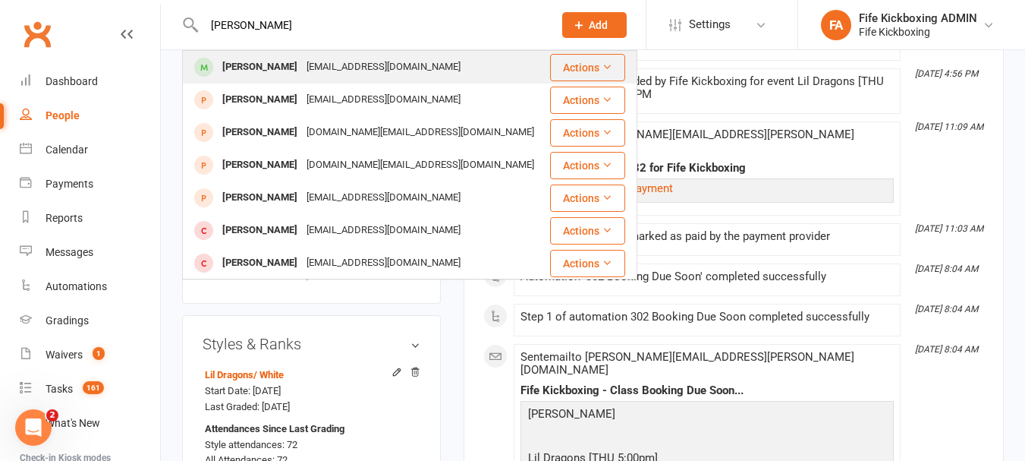
type input "[PERSON_NAME]"
click at [233, 58] on div "[PERSON_NAME]" at bounding box center [260, 67] width 84 height 22
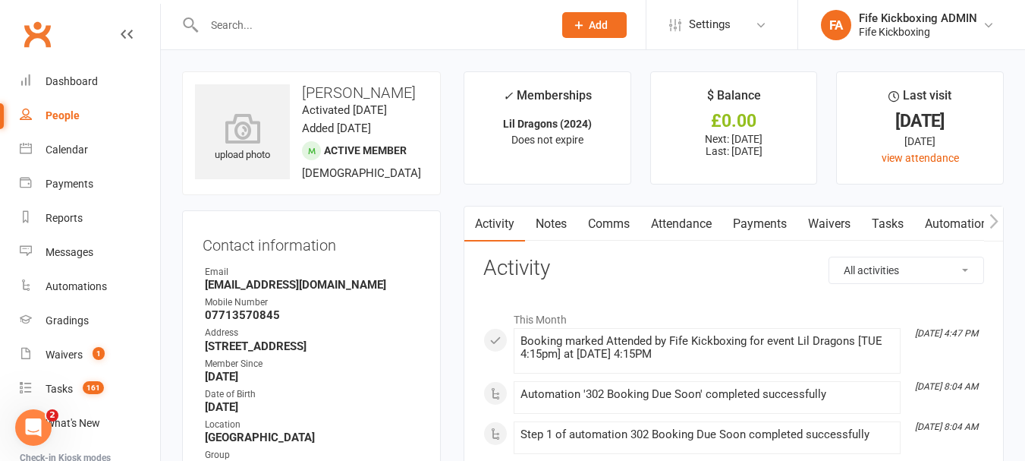
click at [253, 24] on input "text" at bounding box center [371, 24] width 343 height 21
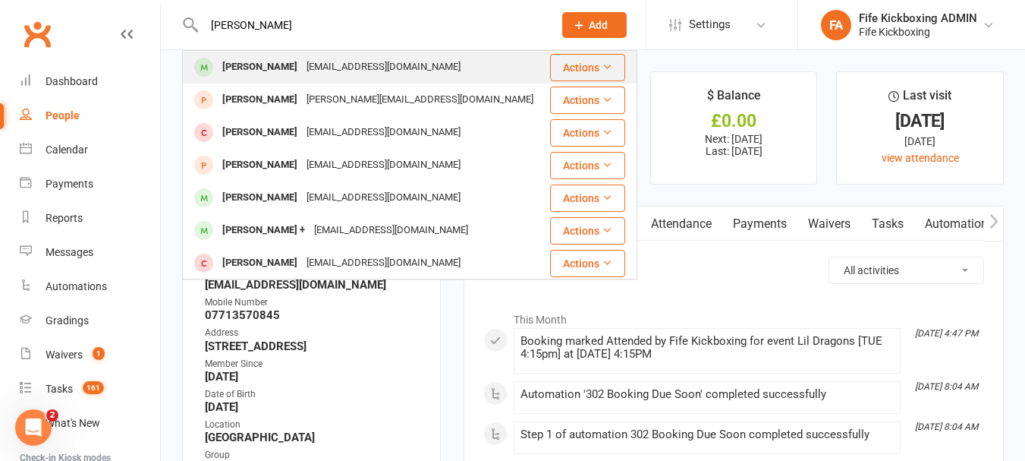
type input "[PERSON_NAME]"
click at [272, 71] on div "[PERSON_NAME]" at bounding box center [260, 67] width 84 height 22
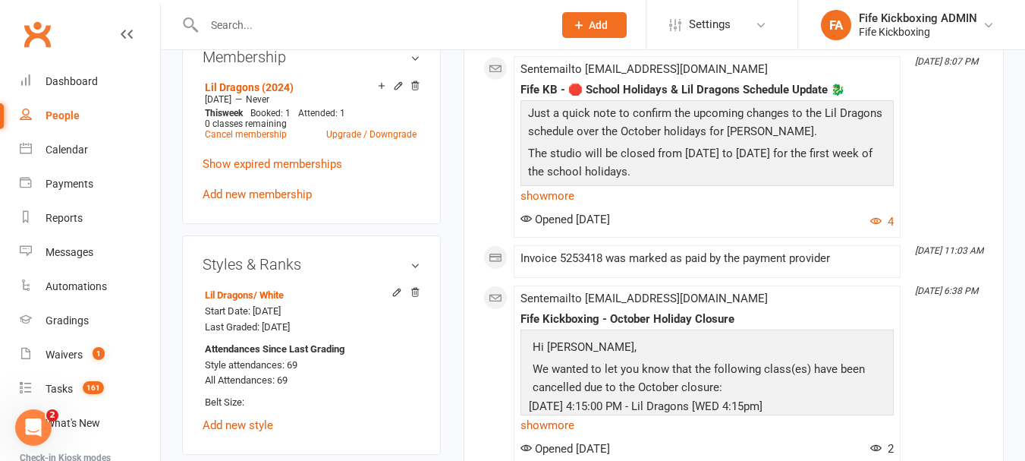
scroll to position [759, 0]
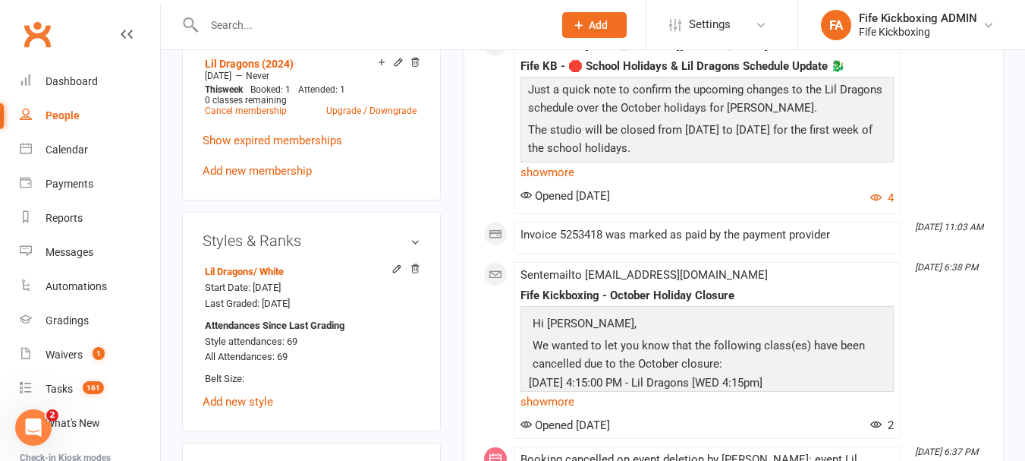
click at [238, 31] on input "text" at bounding box center [371, 24] width 343 height 21
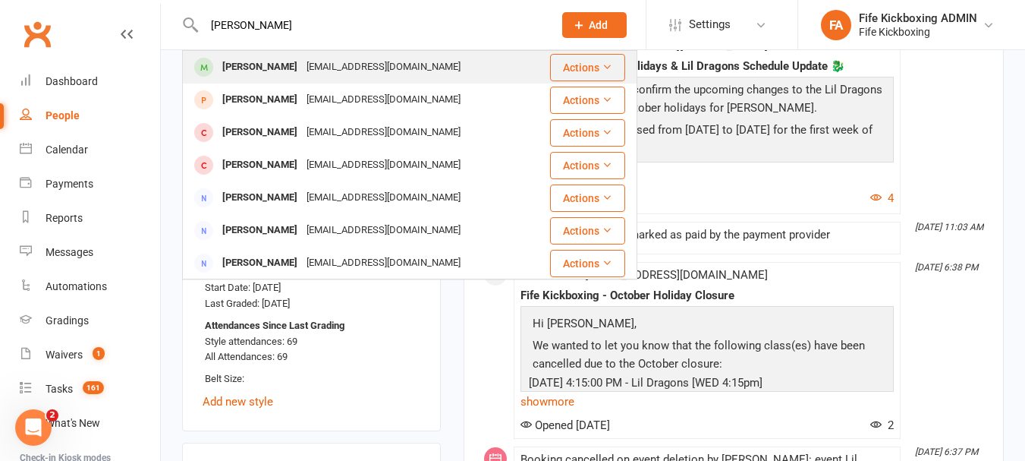
type input "[PERSON_NAME]"
click at [260, 56] on div "[PERSON_NAME]" at bounding box center [260, 67] width 84 height 22
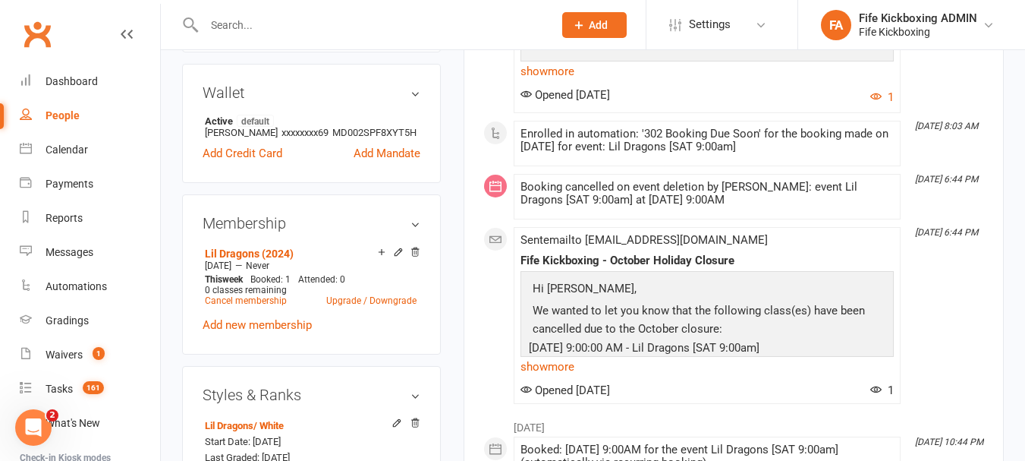
scroll to position [607, 0]
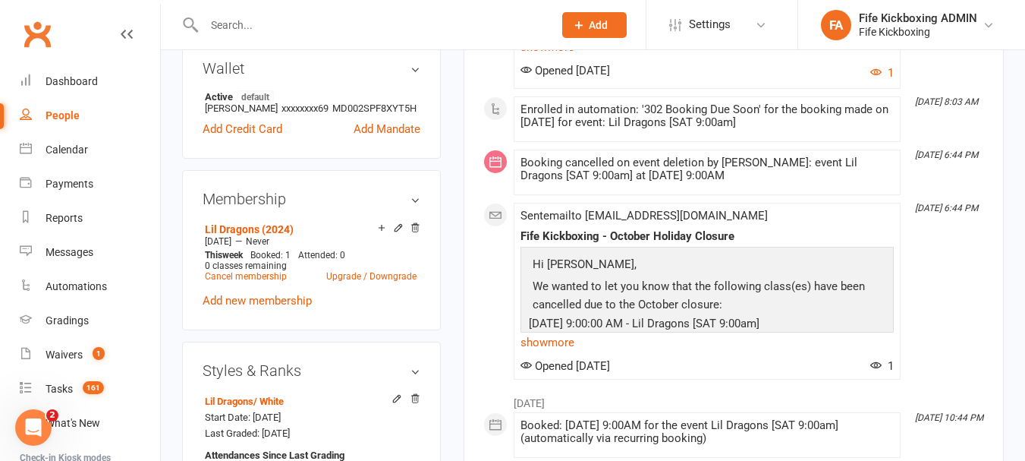
click at [331, 15] on input "text" at bounding box center [371, 24] width 343 height 21
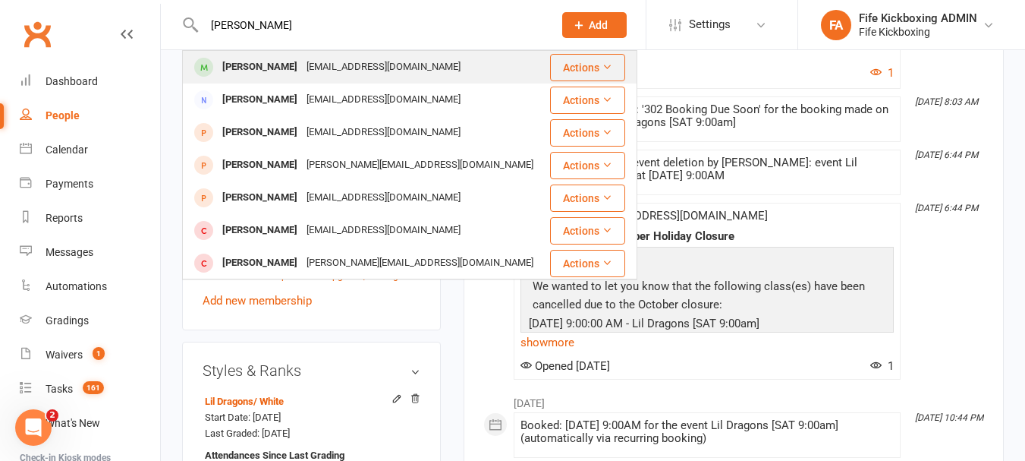
type input "[PERSON_NAME]"
click at [326, 70] on div "[EMAIL_ADDRESS][DOMAIN_NAME]" at bounding box center [383, 67] width 163 height 22
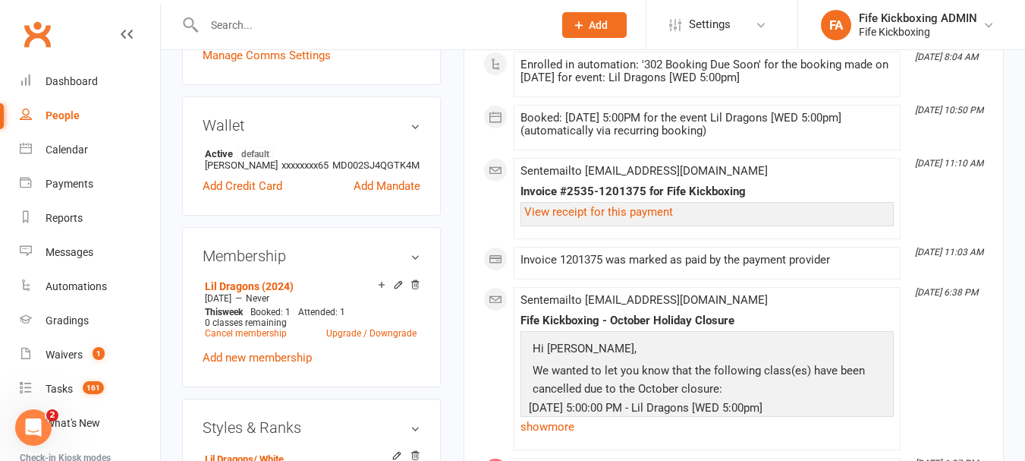
scroll to position [607, 0]
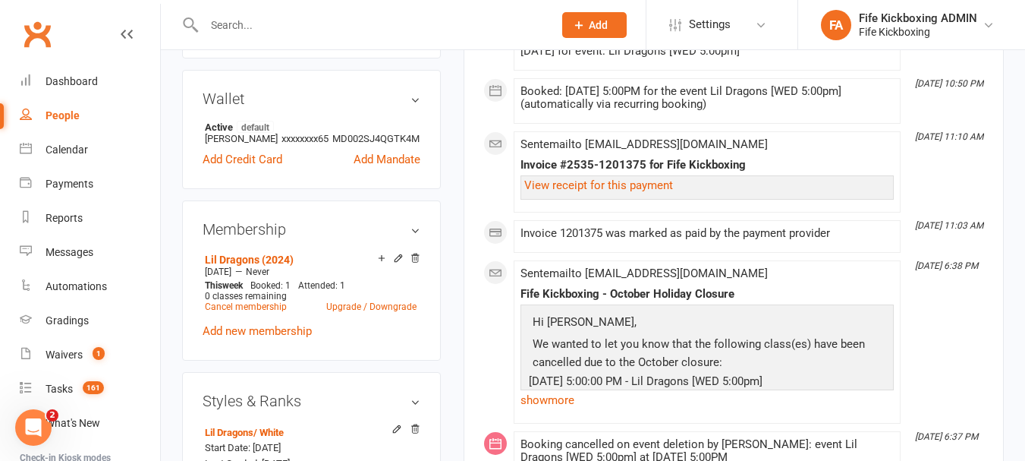
click at [333, 21] on input "text" at bounding box center [371, 24] width 343 height 21
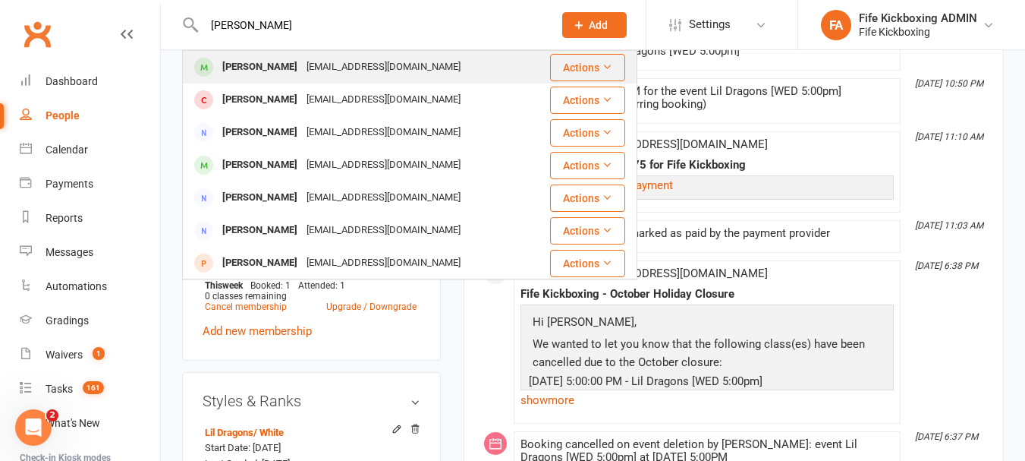
type input "[PERSON_NAME]"
click at [302, 65] on div "[EMAIL_ADDRESS][DOMAIN_NAME]" at bounding box center [383, 67] width 163 height 22
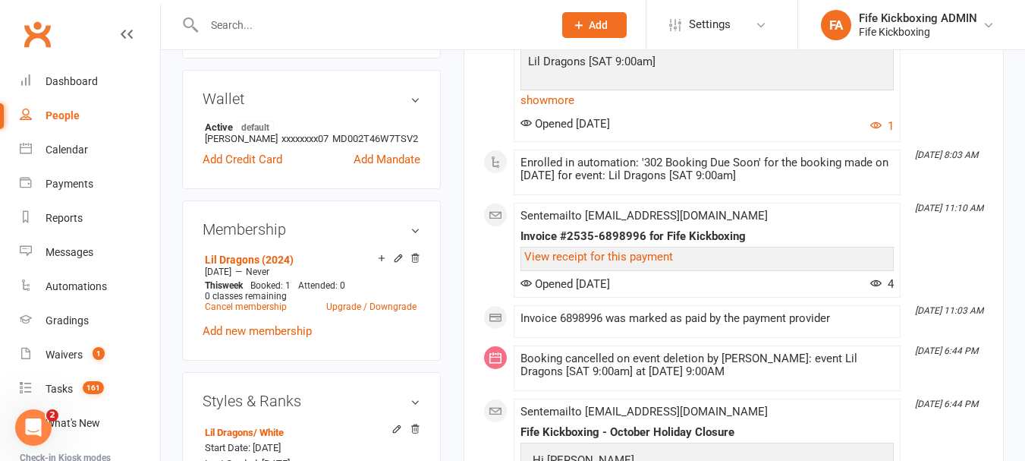
scroll to position [683, 0]
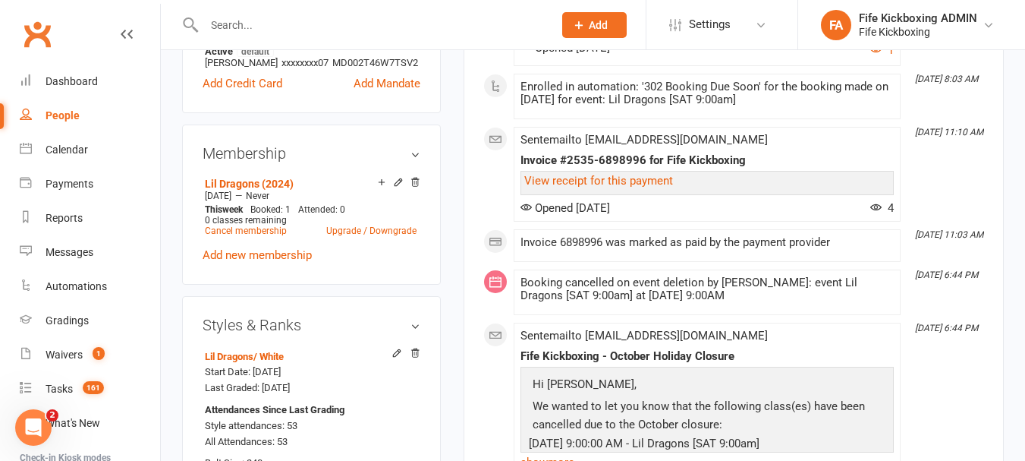
click at [341, 20] on input "text" at bounding box center [371, 24] width 343 height 21
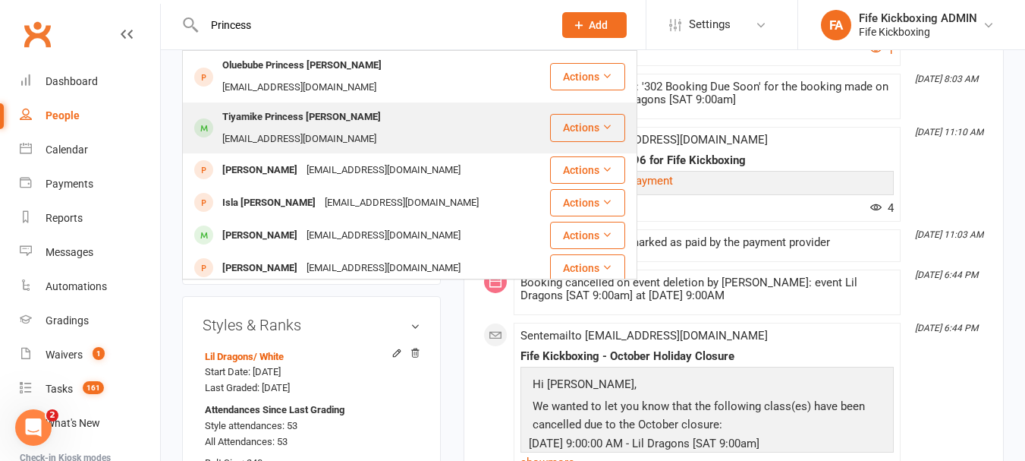
type input "Princess"
click at [277, 106] on div "Tiyamike Princess [PERSON_NAME]" at bounding box center [302, 117] width 168 height 22
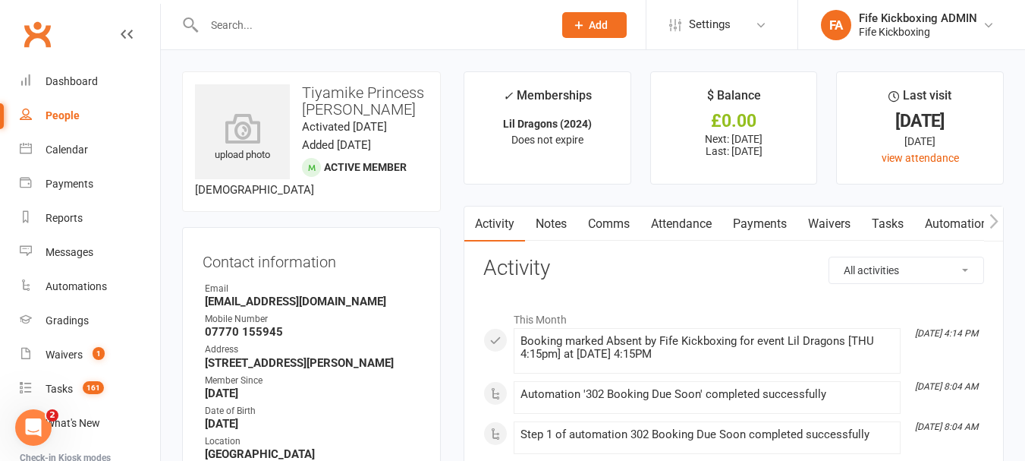
click at [423, 21] on input "text" at bounding box center [371, 24] width 343 height 21
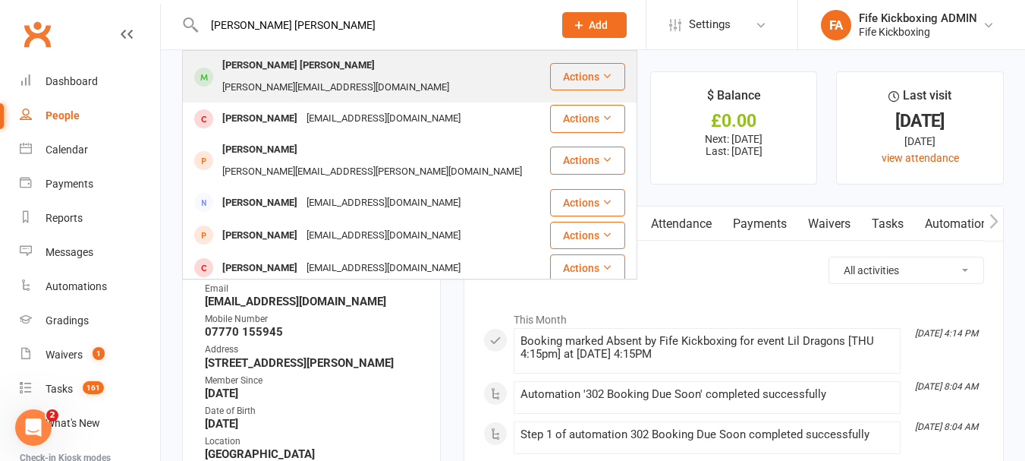
type input "[PERSON_NAME] [PERSON_NAME]"
click at [339, 77] on div "[PERSON_NAME][EMAIL_ADDRESS][DOMAIN_NAME]" at bounding box center [336, 88] width 236 height 22
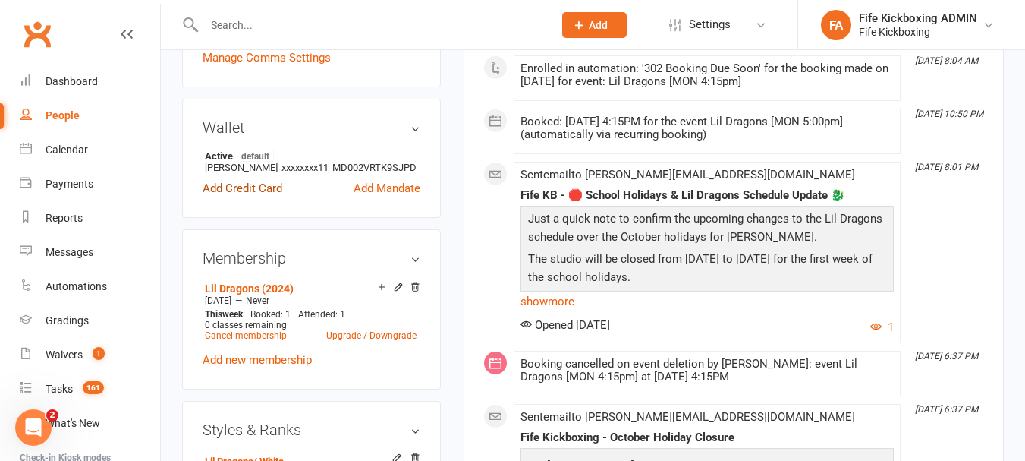
scroll to position [683, 0]
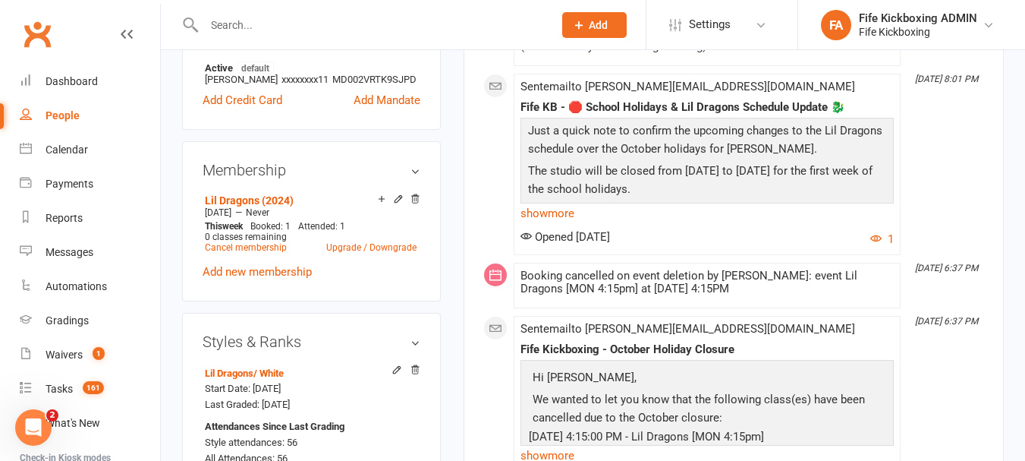
click at [293, 27] on input "text" at bounding box center [371, 24] width 343 height 21
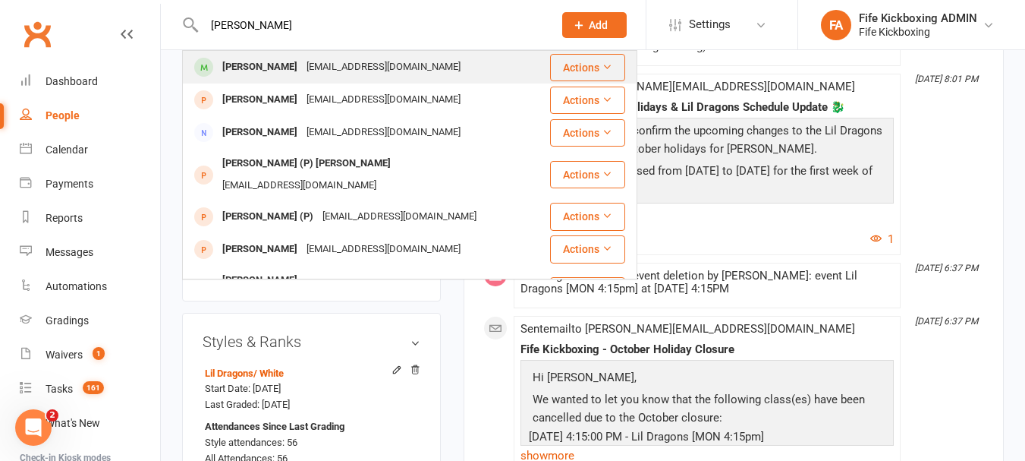
type input "[PERSON_NAME]"
click at [302, 68] on div "[EMAIL_ADDRESS][DOMAIN_NAME]" at bounding box center [383, 67] width 163 height 22
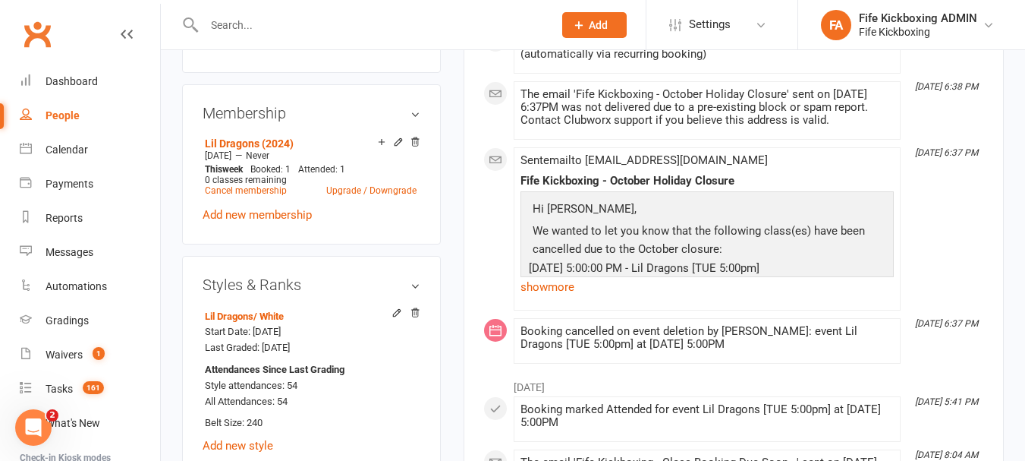
scroll to position [759, 0]
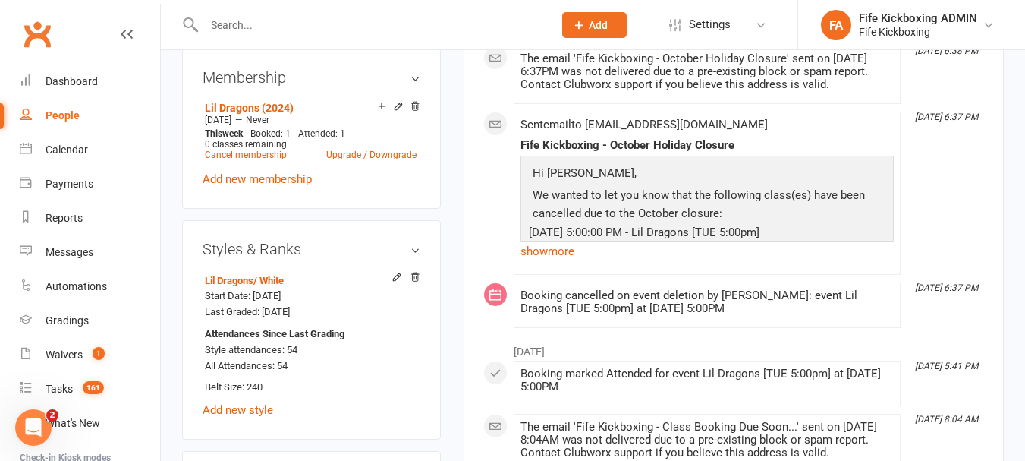
click at [333, 36] on div at bounding box center [362, 24] width 361 height 49
click at [341, 17] on input "text" at bounding box center [371, 24] width 343 height 21
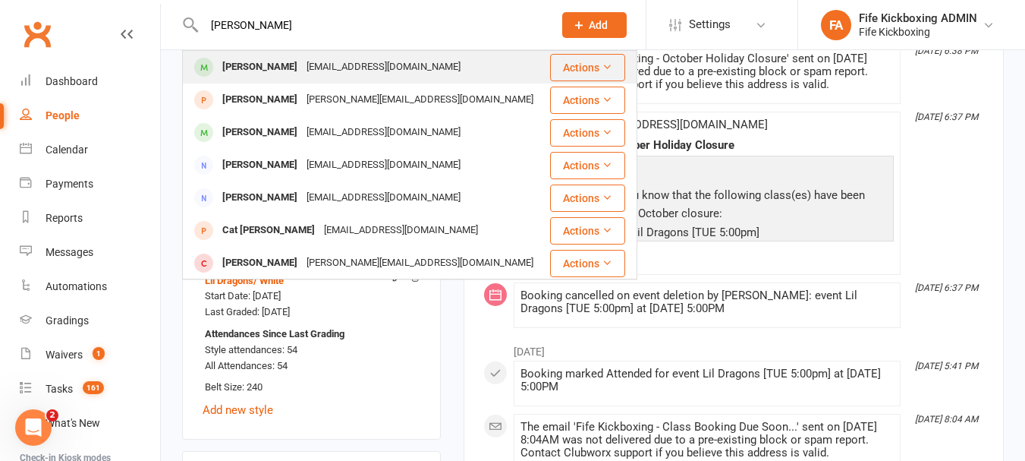
type input "[PERSON_NAME]"
click at [326, 71] on div "[EMAIL_ADDRESS][DOMAIN_NAME]" at bounding box center [383, 67] width 163 height 22
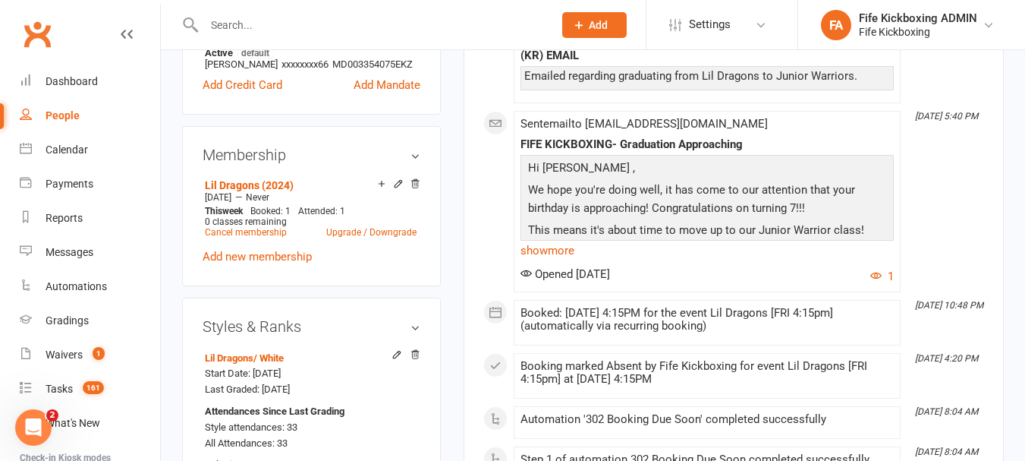
scroll to position [683, 0]
click at [259, 33] on input "text" at bounding box center [371, 24] width 343 height 21
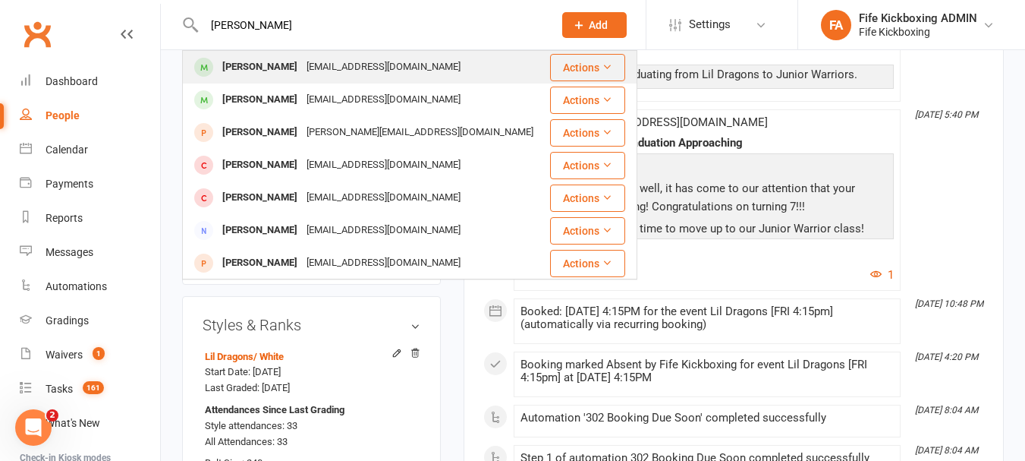
type input "[PERSON_NAME]"
click at [247, 65] on div "[PERSON_NAME]" at bounding box center [260, 67] width 84 height 22
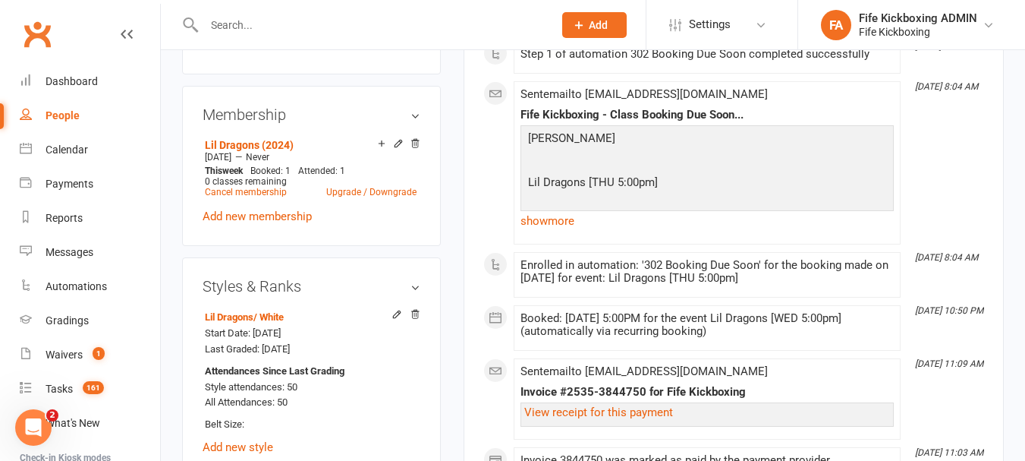
scroll to position [683, 0]
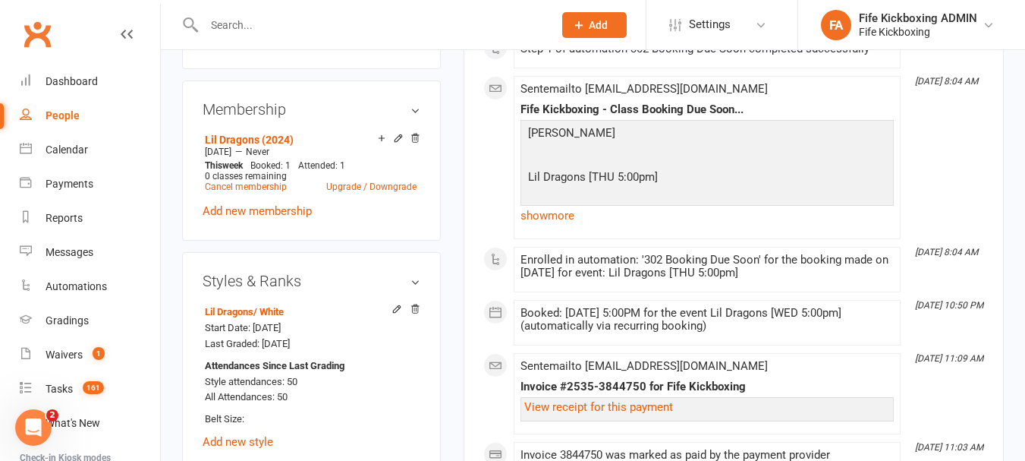
click at [328, 27] on input "text" at bounding box center [371, 24] width 343 height 21
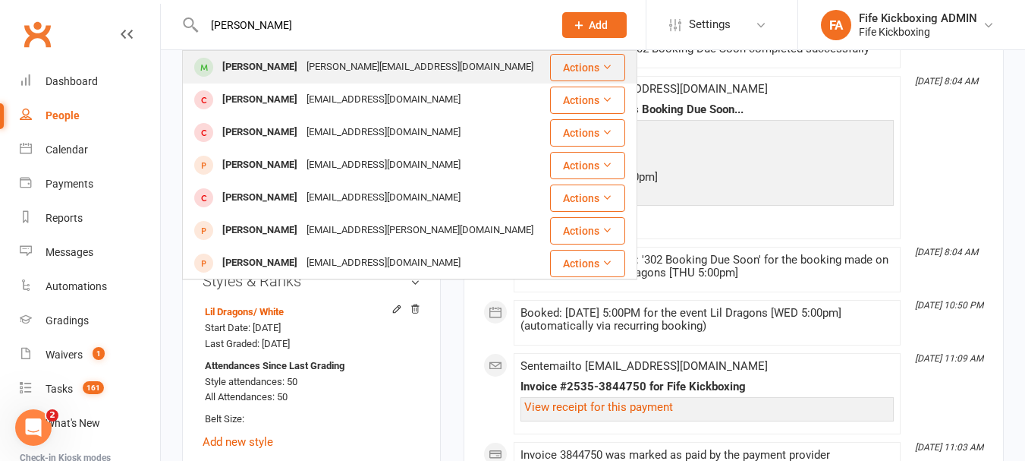
type input "[PERSON_NAME]"
click at [344, 59] on div "[PERSON_NAME][EMAIL_ADDRESS][DOMAIN_NAME]" at bounding box center [420, 67] width 236 height 22
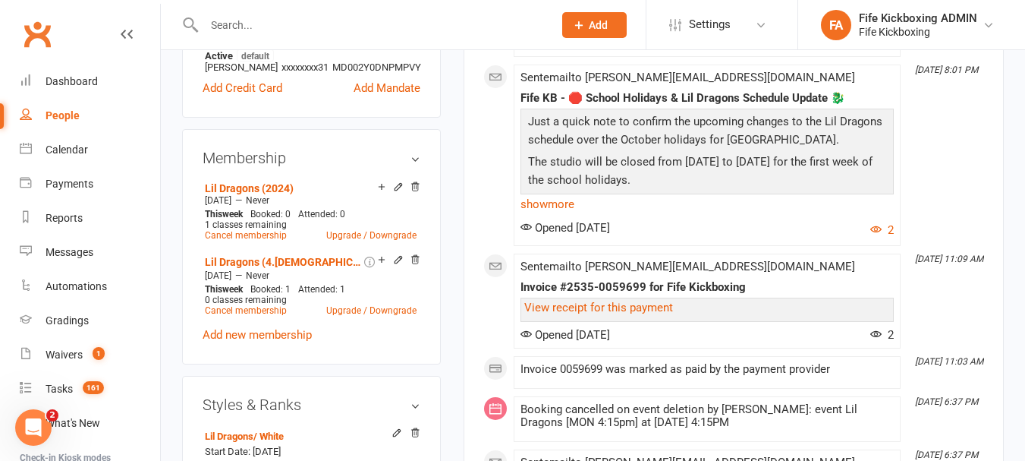
scroll to position [759, 0]
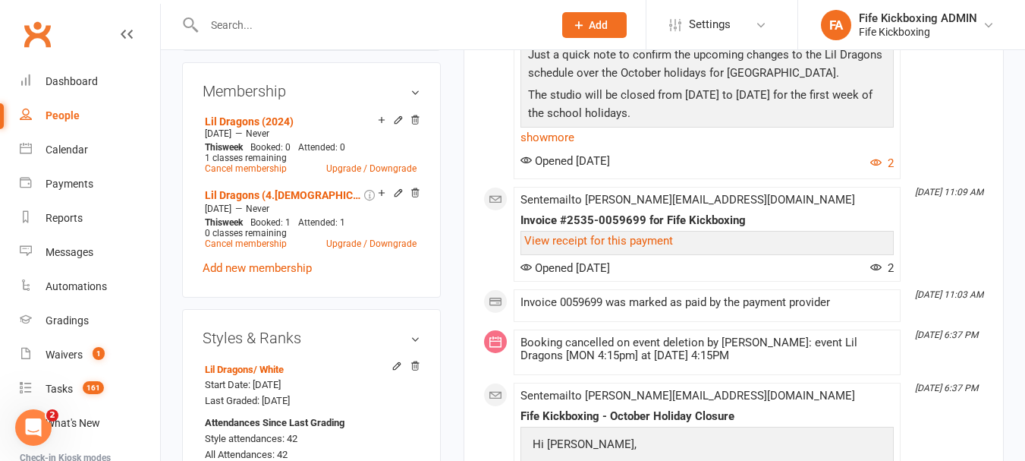
click at [321, 35] on input "text" at bounding box center [371, 24] width 343 height 21
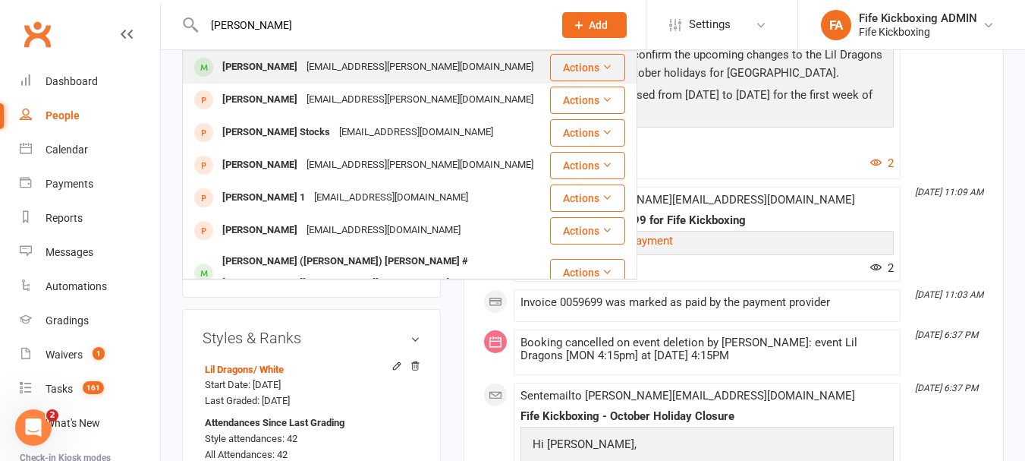
type input "[PERSON_NAME]"
click at [306, 75] on div "[EMAIL_ADDRESS][PERSON_NAME][DOMAIN_NAME]" at bounding box center [420, 67] width 236 height 22
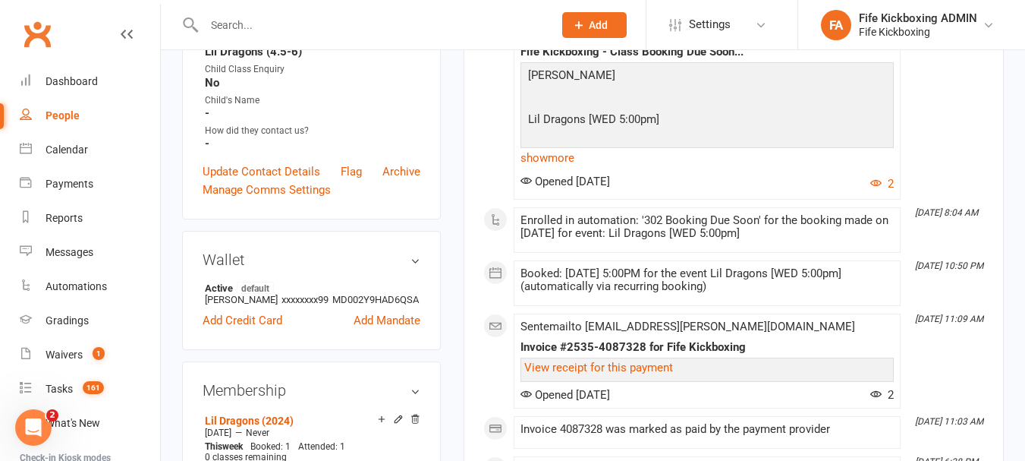
scroll to position [607, 0]
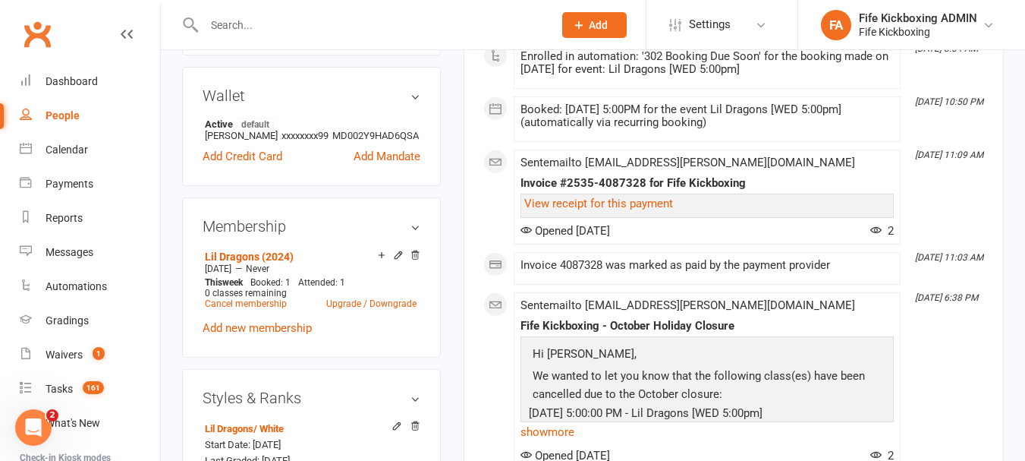
click at [364, 27] on input "text" at bounding box center [371, 24] width 343 height 21
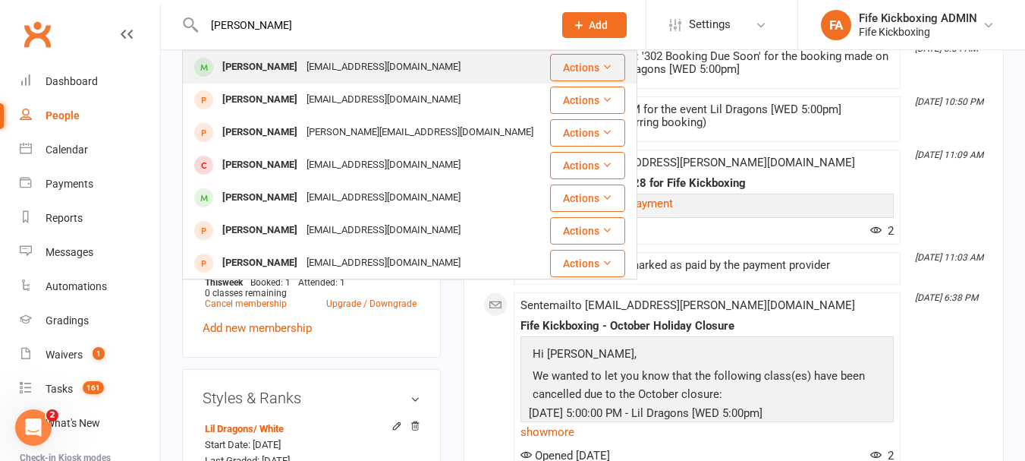
type input "[PERSON_NAME]"
click at [347, 61] on div "[EMAIL_ADDRESS][DOMAIN_NAME]" at bounding box center [383, 67] width 163 height 22
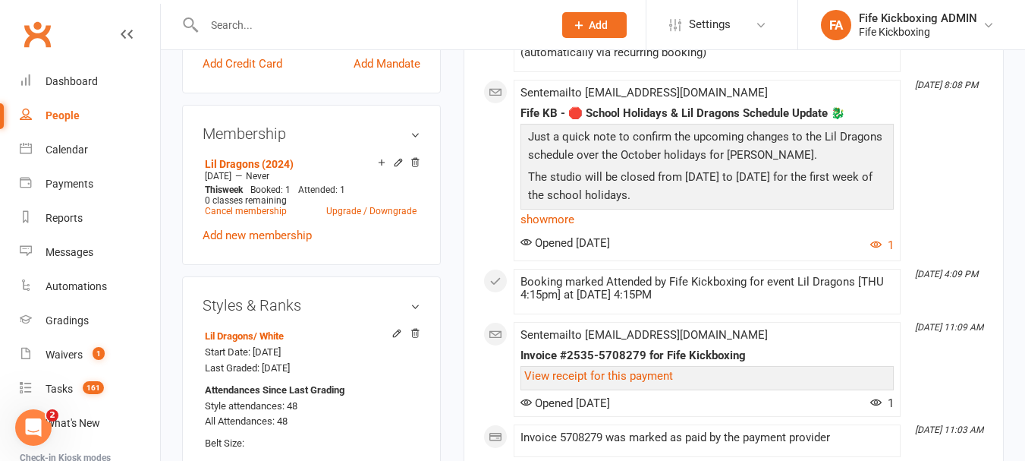
scroll to position [683, 0]
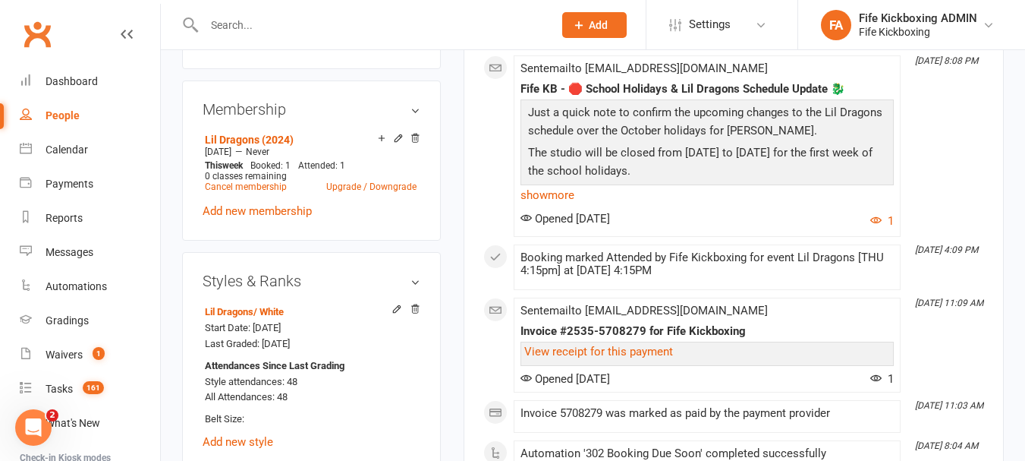
click at [68, 118] on div "People" at bounding box center [63, 115] width 34 height 12
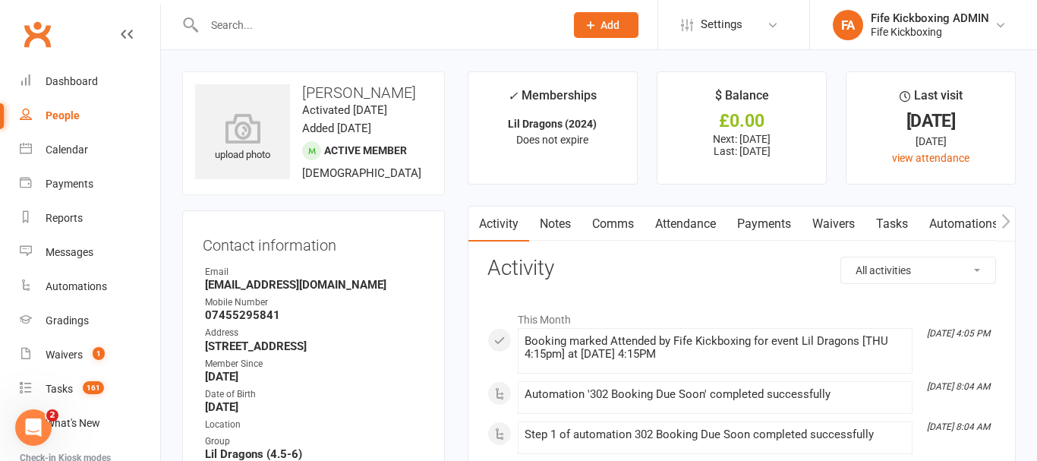
select select "100"
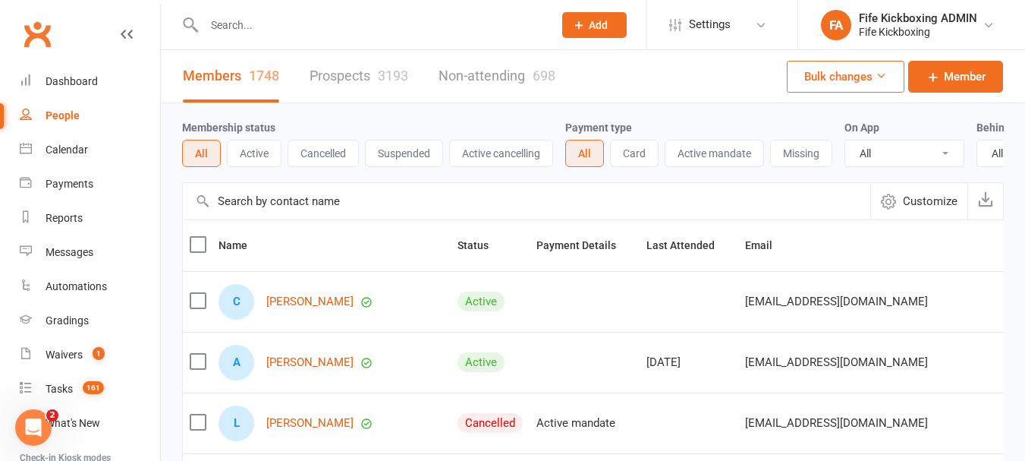
click at [918, 210] on span "Customize" at bounding box center [930, 201] width 55 height 18
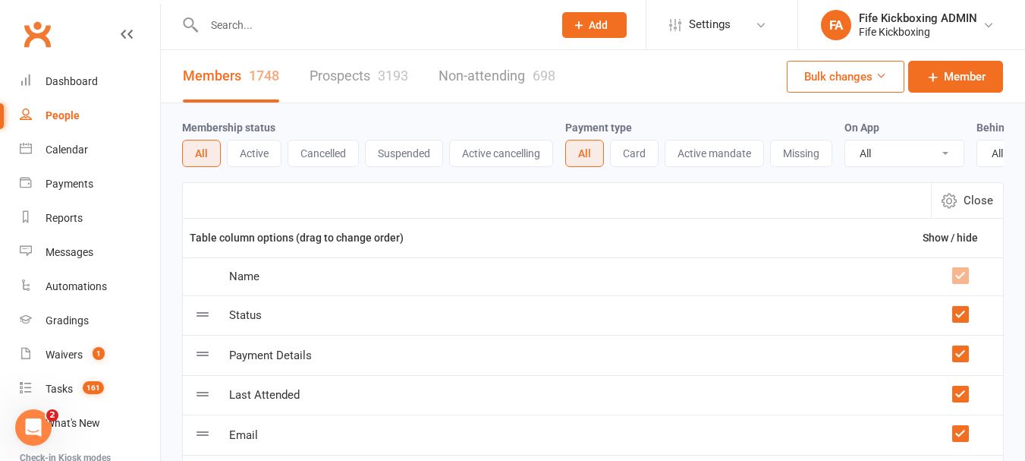
click at [963, 322] on label at bounding box center [960, 314] width 15 height 15
click at [963, 307] on input "checkbox" at bounding box center [960, 307] width 15 height 0
click at [963, 322] on label at bounding box center [960, 314] width 15 height 15
click at [963, 307] on input "checkbox" at bounding box center [960, 307] width 15 height 0
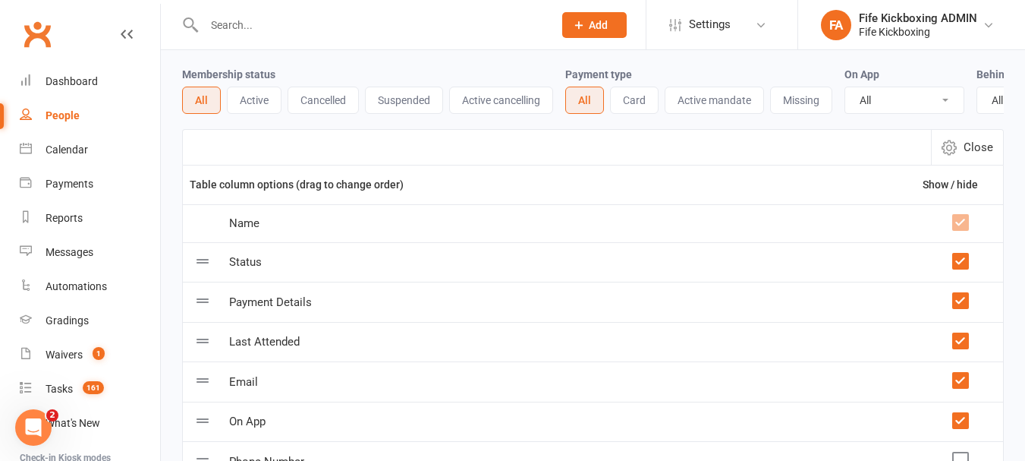
scroll to position [76, 0]
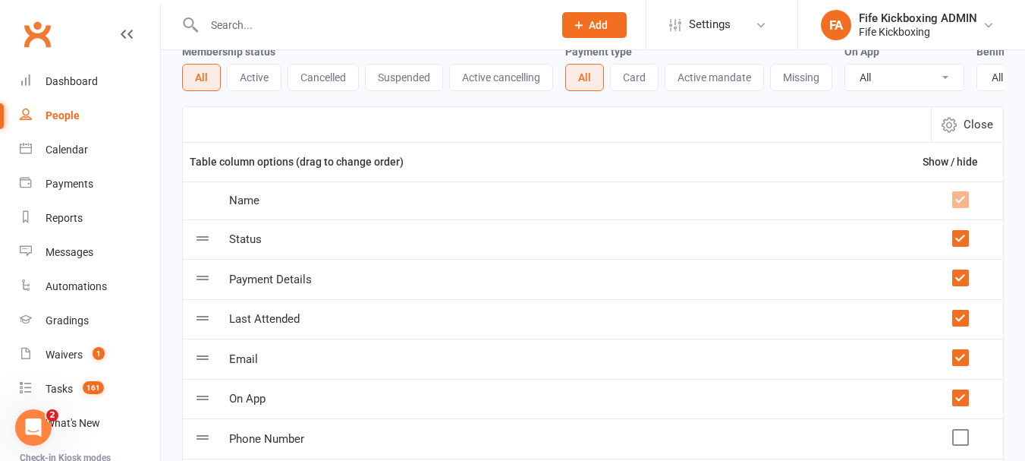
click at [963, 285] on label at bounding box center [960, 277] width 15 height 15
click at [963, 270] on input "checkbox" at bounding box center [960, 270] width 15 height 0
click at [962, 326] on label at bounding box center [960, 317] width 15 height 15
click at [962, 310] on input "checkbox" at bounding box center [960, 310] width 15 height 0
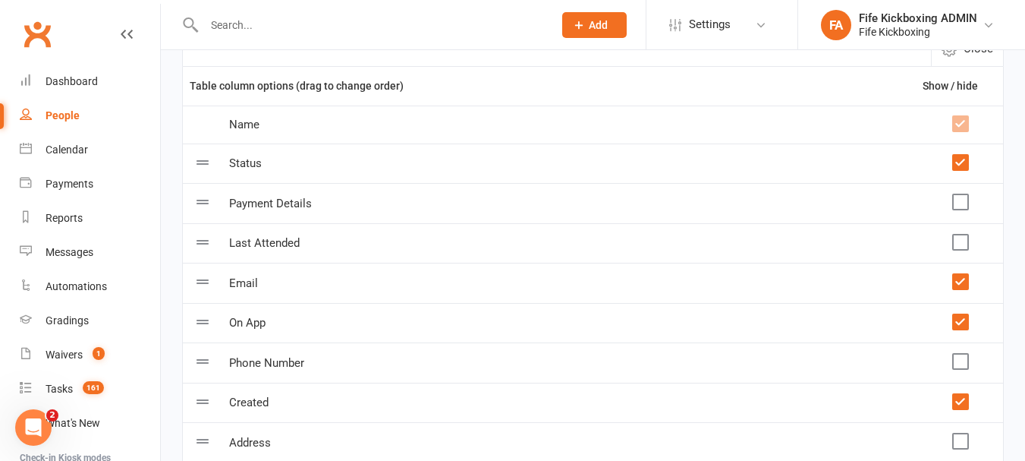
click at [965, 289] on label at bounding box center [960, 281] width 15 height 15
click at [965, 274] on input "checkbox" at bounding box center [960, 274] width 15 height 0
click at [960, 143] on td at bounding box center [959, 124] width 87 height 38
click at [962, 329] on label at bounding box center [960, 321] width 15 height 15
click at [962, 314] on input "checkbox" at bounding box center [960, 314] width 15 height 0
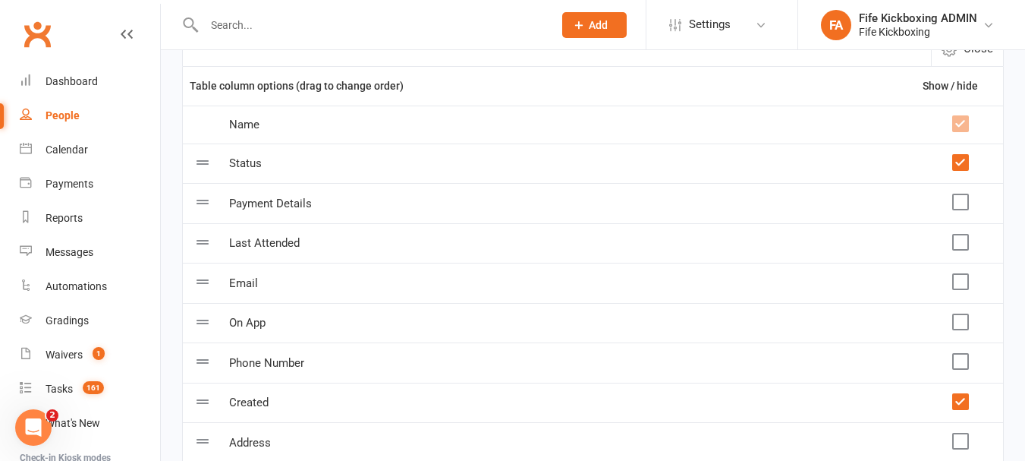
scroll to position [228, 0]
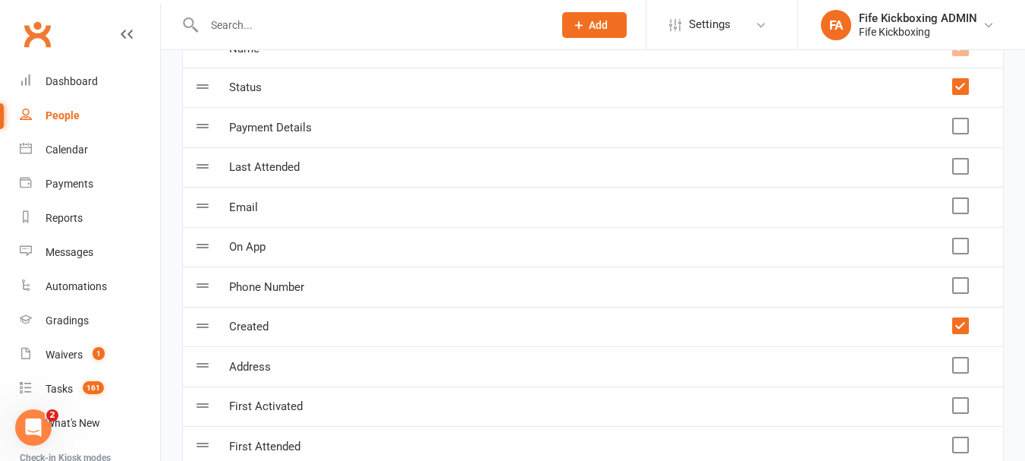
click at [962, 333] on label at bounding box center [960, 325] width 15 height 15
click at [962, 318] on input "checkbox" at bounding box center [960, 318] width 15 height 0
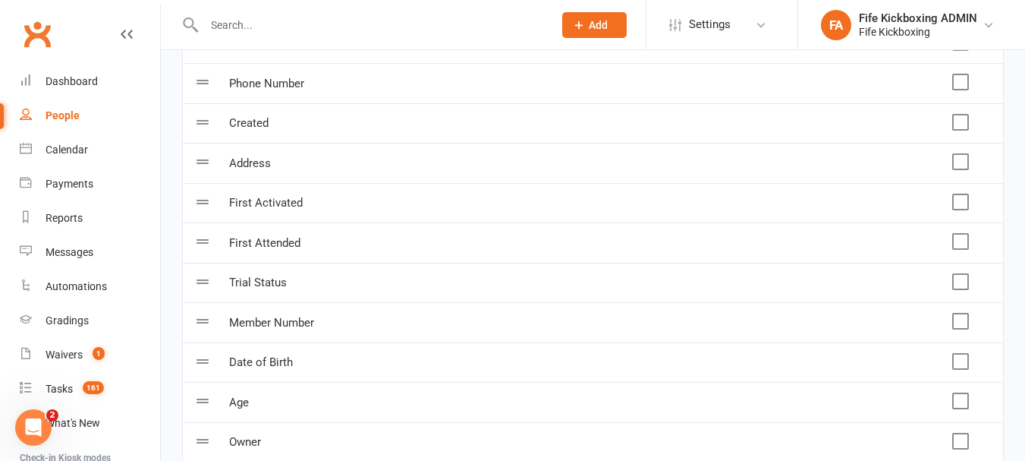
scroll to position [455, 0]
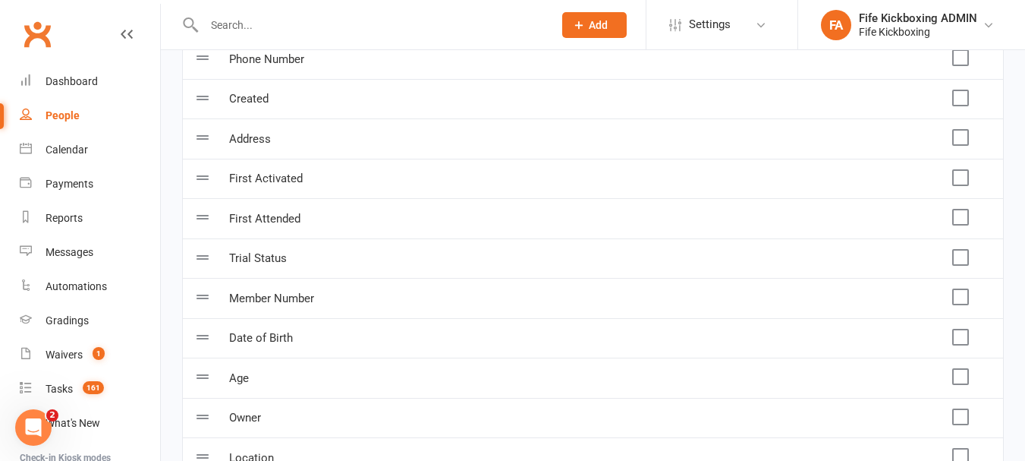
click at [965, 345] on label at bounding box center [960, 336] width 15 height 15
click at [965, 329] on input "checkbox" at bounding box center [960, 329] width 15 height 0
click at [962, 384] on label at bounding box center [960, 376] width 15 height 15
click at [962, 369] on input "checkbox" at bounding box center [960, 369] width 15 height 0
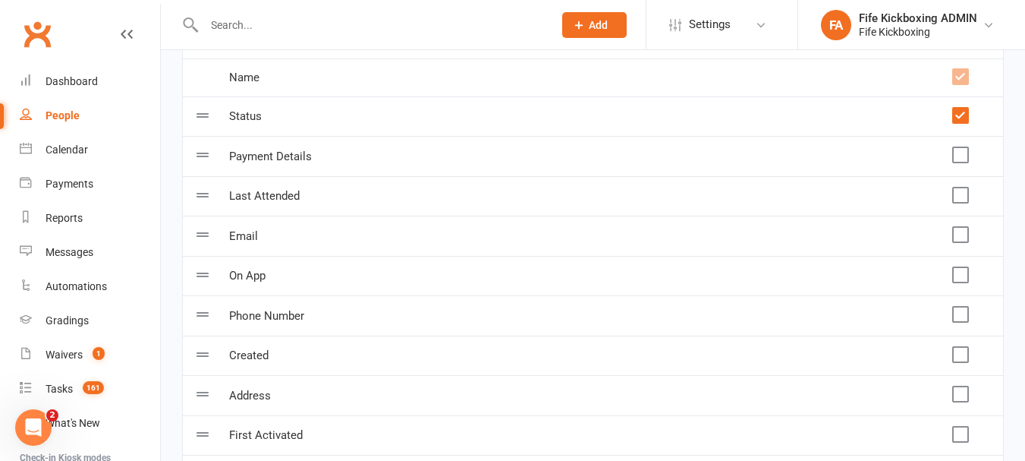
scroll to position [0, 0]
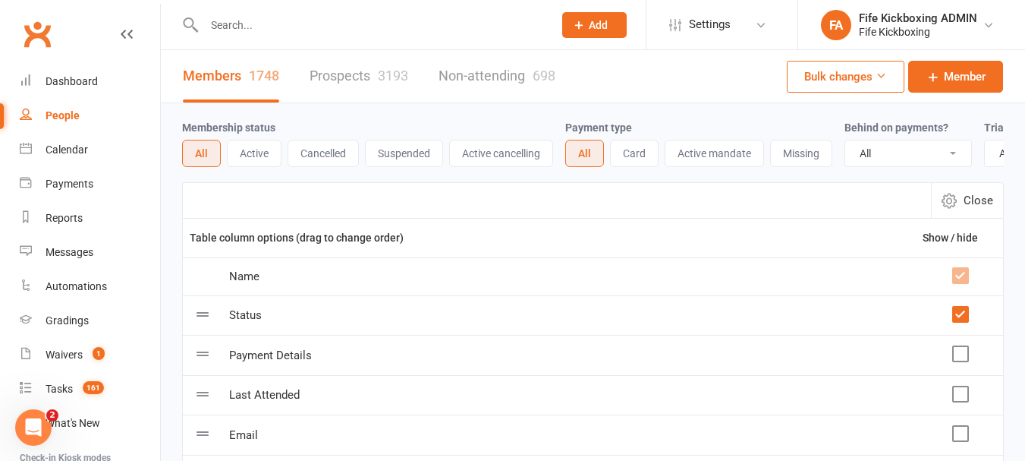
click at [977, 206] on span "Close" at bounding box center [979, 200] width 30 height 18
select select "100"
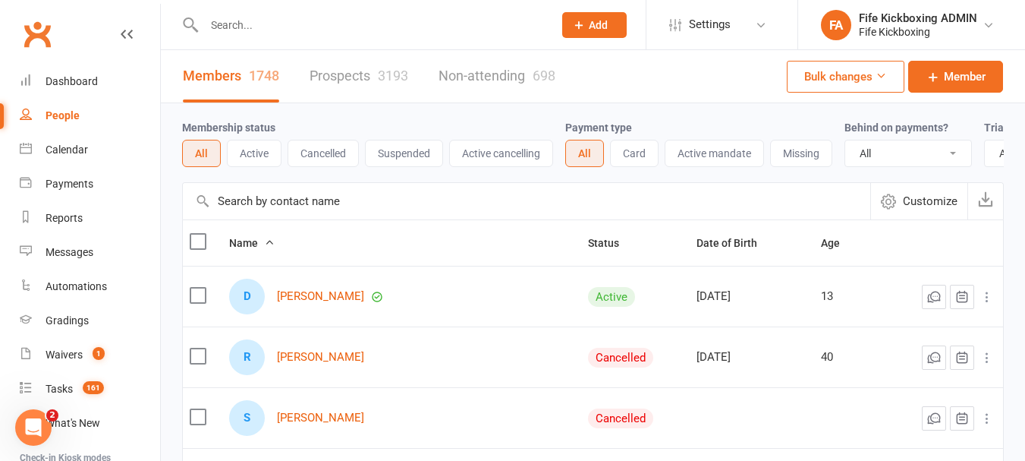
click at [937, 210] on span "Customize" at bounding box center [930, 201] width 55 height 18
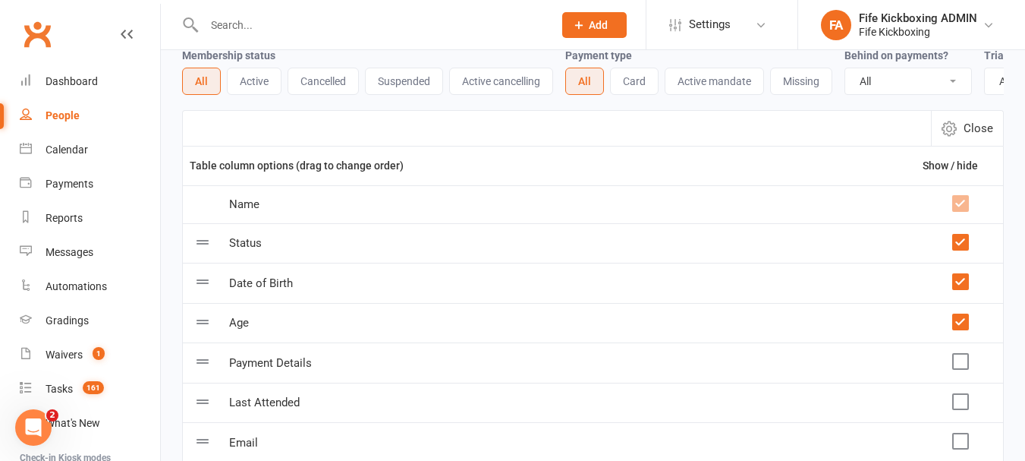
scroll to position [76, 0]
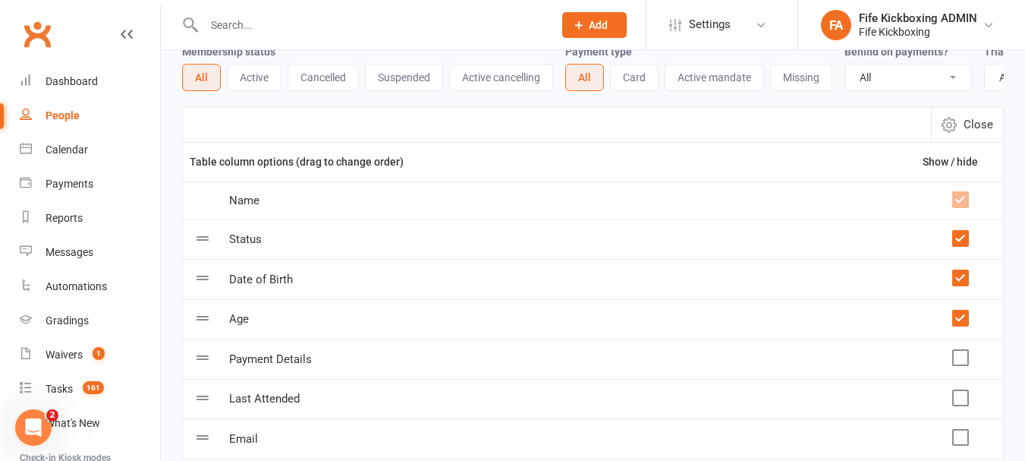
click at [963, 246] on label at bounding box center [960, 238] width 15 height 15
click at [963, 231] on input "checkbox" at bounding box center [960, 231] width 15 height 0
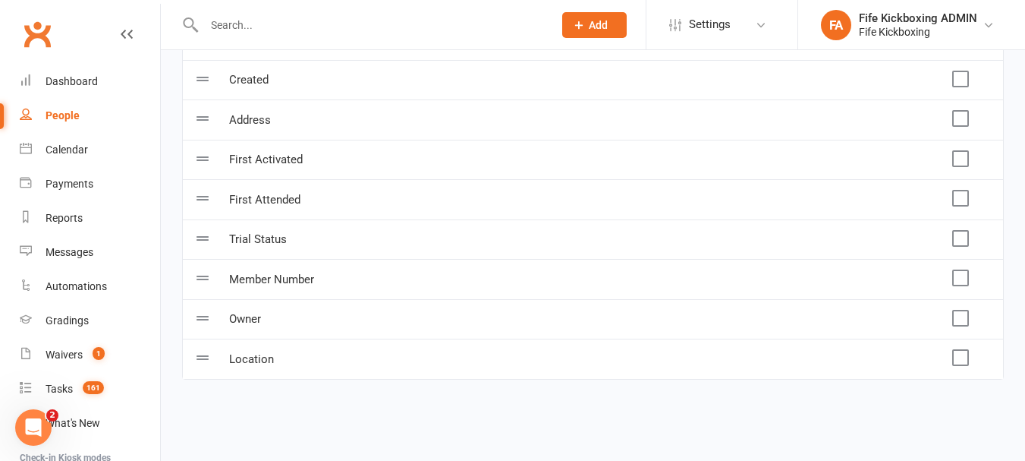
scroll to position [566, 0]
click at [964, 277] on label at bounding box center [960, 277] width 15 height 15
click at [964, 270] on input "checkbox" at bounding box center [960, 270] width 15 height 0
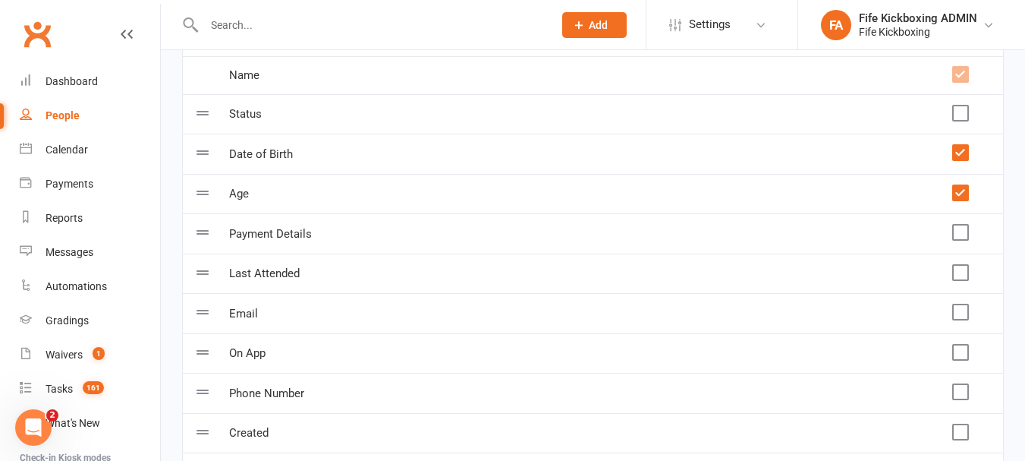
scroll to position [0, 0]
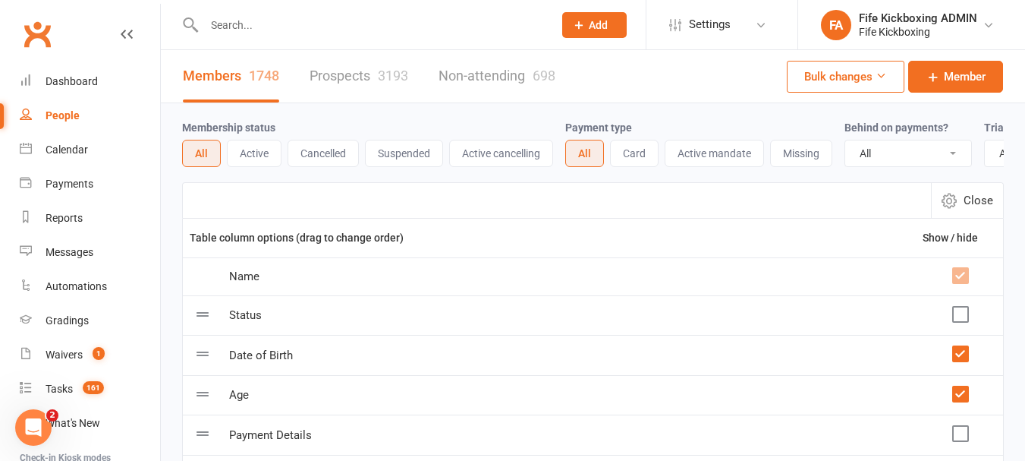
click at [974, 209] on span "Close" at bounding box center [979, 200] width 30 height 18
select select "100"
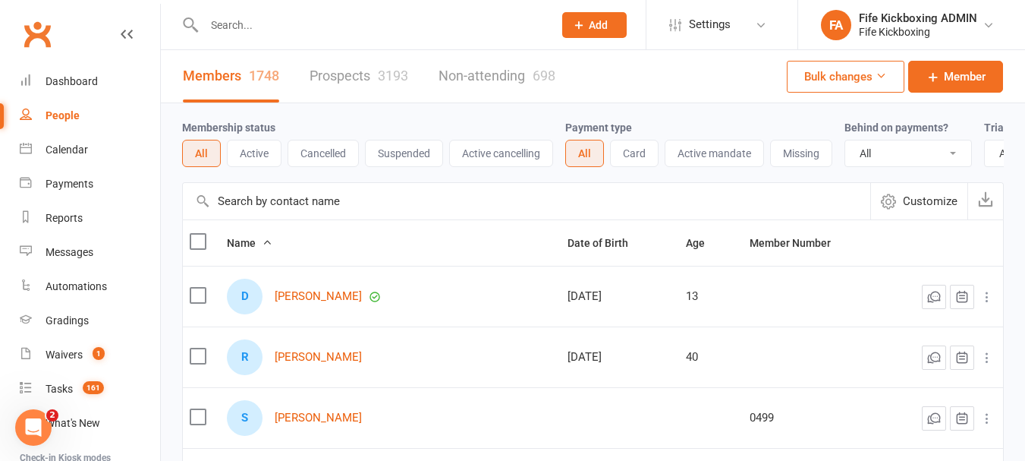
click at [932, 206] on span "Customize" at bounding box center [930, 201] width 55 height 18
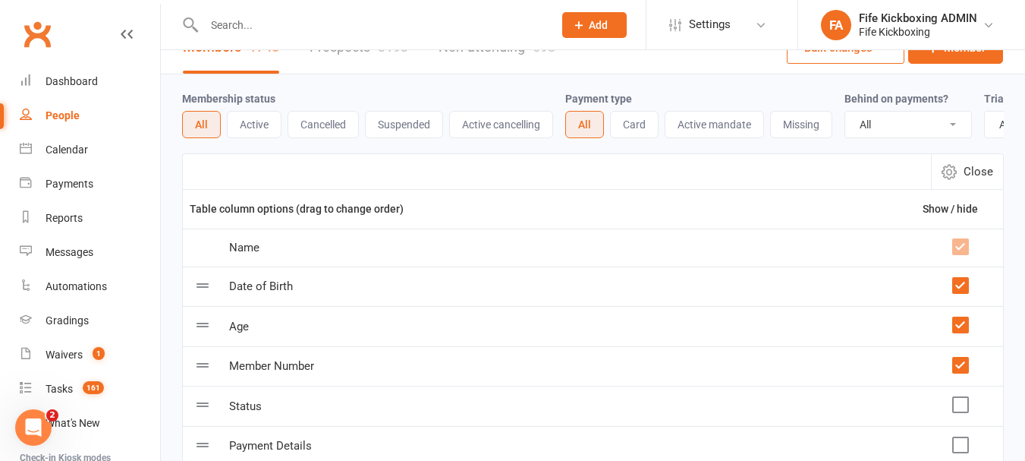
scroll to position [76, 0]
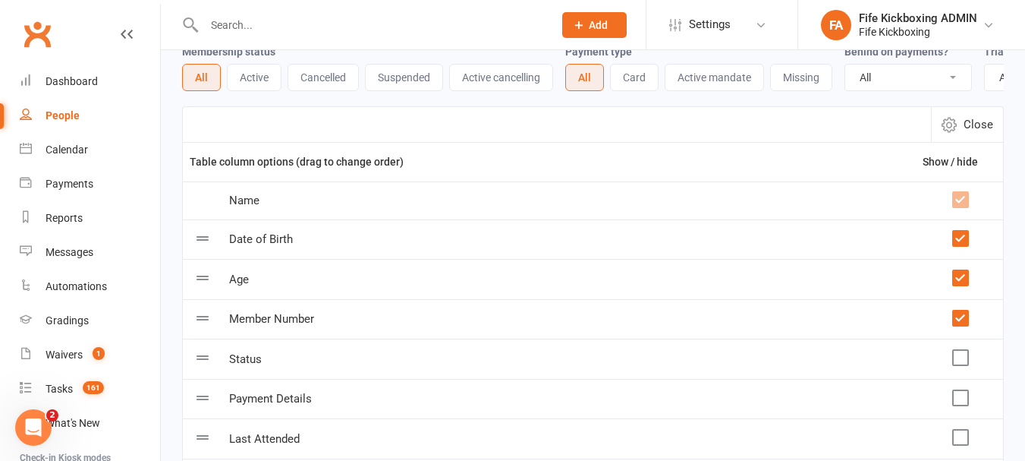
click at [966, 285] on label at bounding box center [960, 277] width 15 height 15
click at [966, 270] on input "checkbox" at bounding box center [960, 270] width 15 height 0
click at [962, 362] on label at bounding box center [960, 357] width 15 height 15
click at [962, 350] on input "checkbox" at bounding box center [960, 350] width 15 height 0
click at [959, 405] on label at bounding box center [960, 397] width 15 height 15
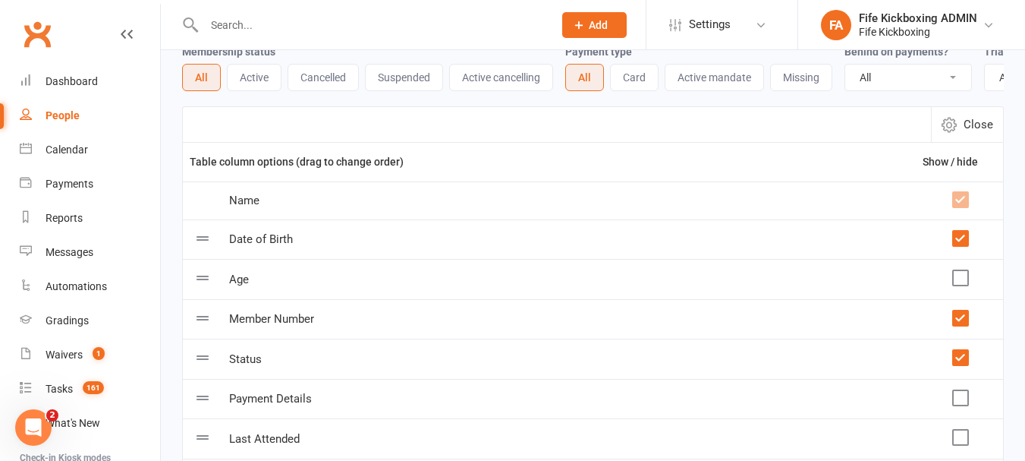
click at [959, 390] on input "checkbox" at bounding box center [960, 390] width 15 height 0
click at [970, 336] on td at bounding box center [959, 319] width 87 height 40
click at [962, 326] on label at bounding box center [960, 317] width 15 height 15
click at [962, 310] on input "checkbox" at bounding box center [960, 310] width 15 height 0
click at [959, 246] on label at bounding box center [960, 238] width 15 height 15
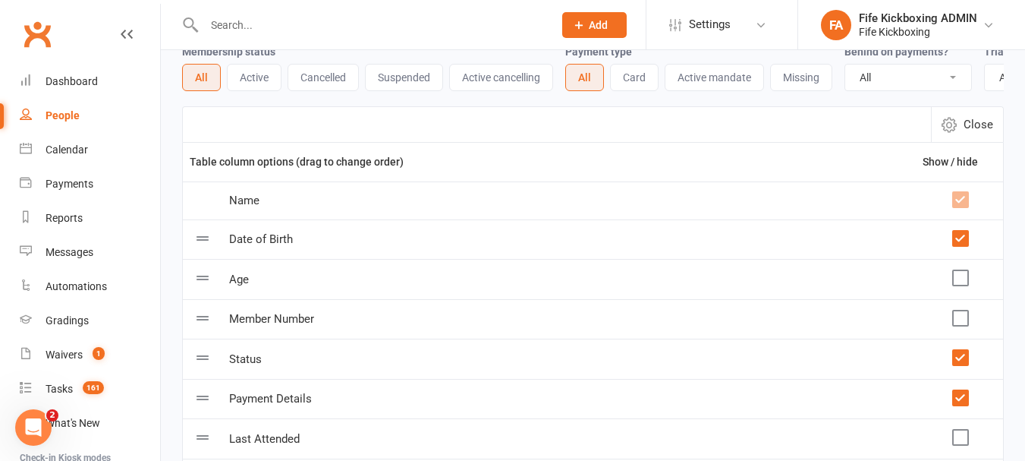
click at [959, 231] on input "checkbox" at bounding box center [960, 231] width 15 height 0
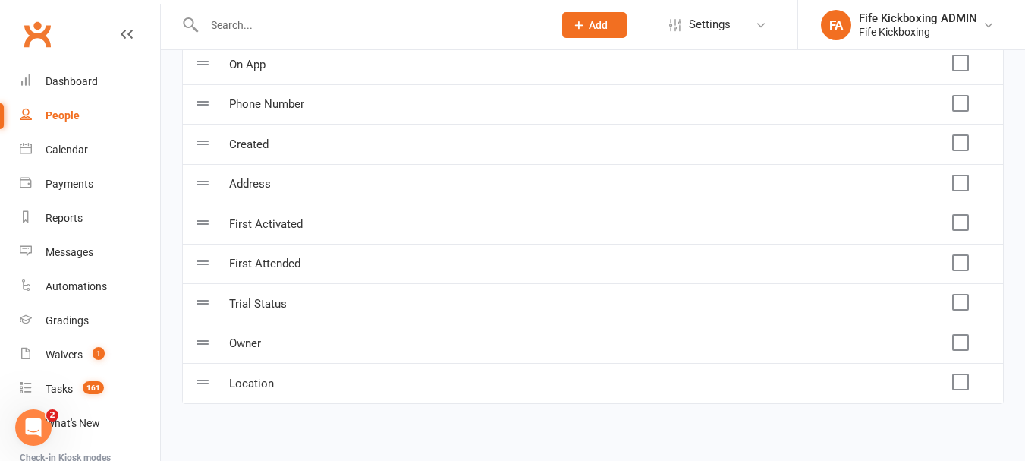
scroll to position [531, 0]
click at [959, 69] on label at bounding box center [960, 61] width 15 height 15
click at [959, 54] on input "checkbox" at bounding box center [960, 54] width 15 height 0
click at [961, 109] on label at bounding box center [960, 101] width 15 height 15
click at [961, 94] on input "checkbox" at bounding box center [960, 94] width 15 height 0
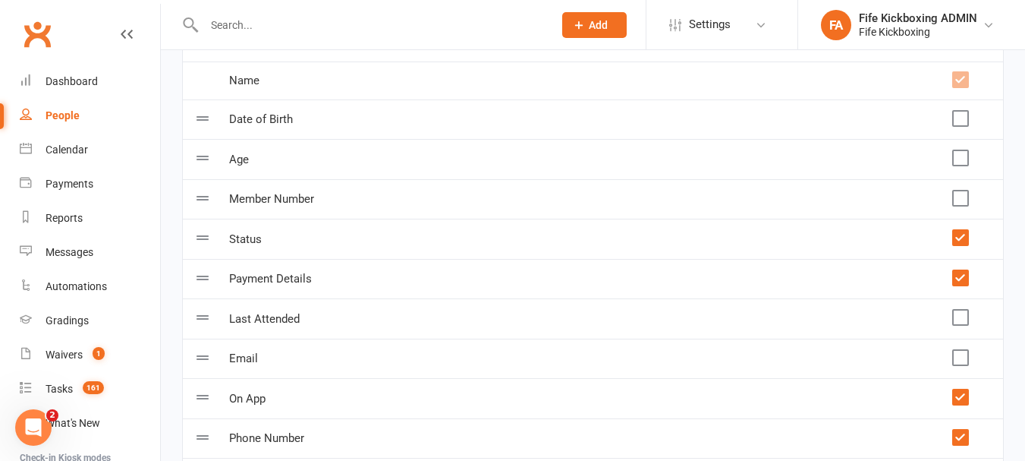
scroll to position [0, 0]
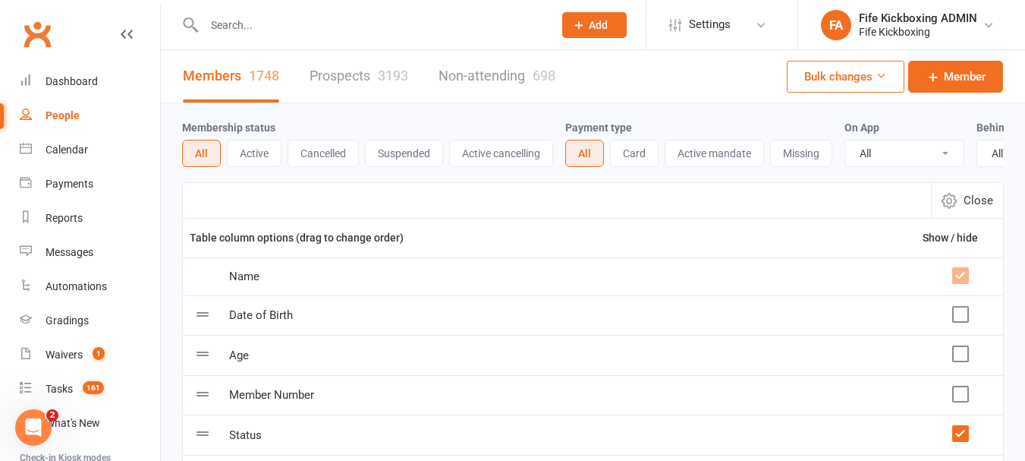
click at [978, 209] on span "Close" at bounding box center [979, 200] width 30 height 18
select select "100"
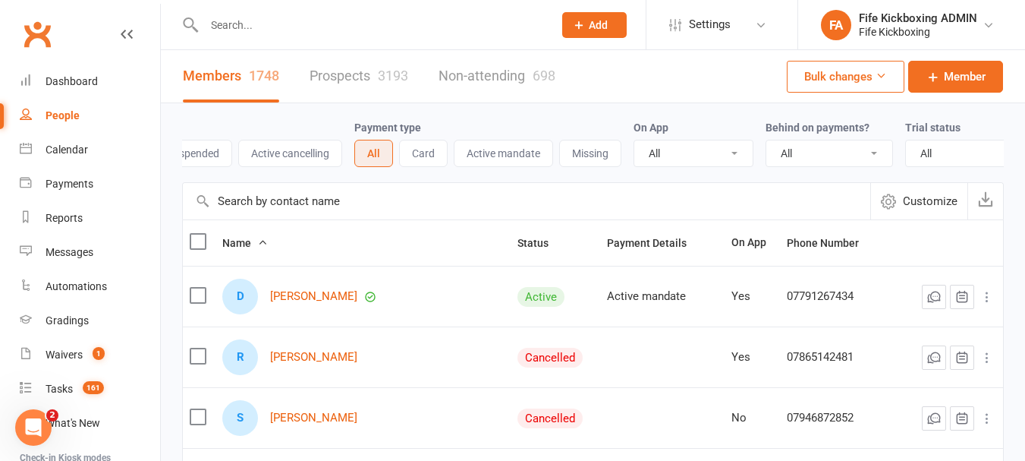
scroll to position [0, 252]
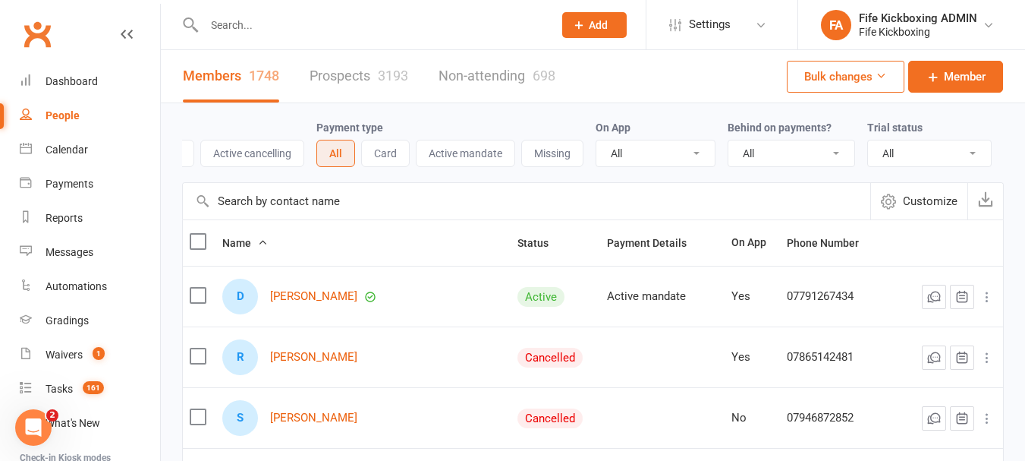
click at [971, 149] on select "All Active and expired trials All active trials Active trial (no other membersh…" at bounding box center [929, 153] width 123 height 26
drag, startPoint x: 971, startPoint y: 149, endPoint x: 911, endPoint y: 161, distance: 61.2
click at [971, 149] on select "All Active and expired trials All active trials Active trial (no other membersh…" at bounding box center [929, 153] width 123 height 26
click at [683, 158] on select "All Yes No" at bounding box center [656, 153] width 118 height 26
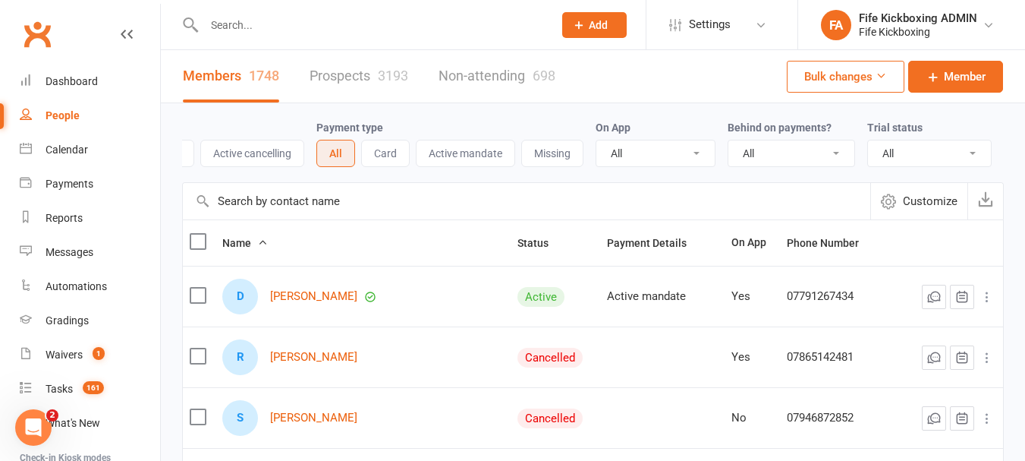
click at [789, 149] on select "All No Yes" at bounding box center [792, 153] width 126 height 26
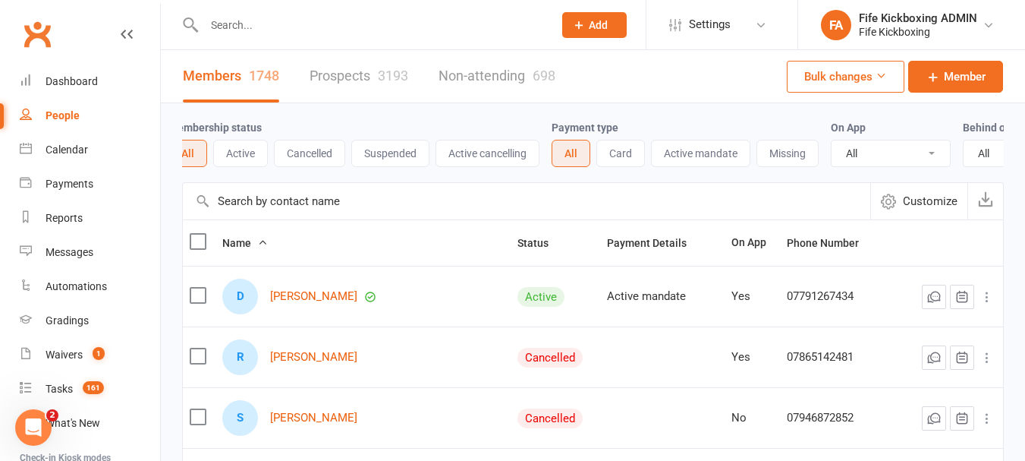
scroll to position [0, 0]
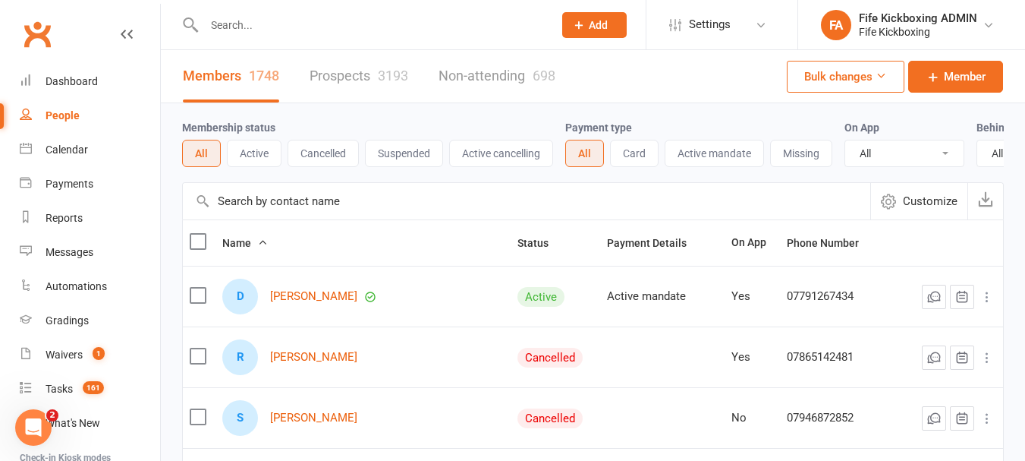
click at [245, 146] on button "Active" at bounding box center [254, 153] width 55 height 27
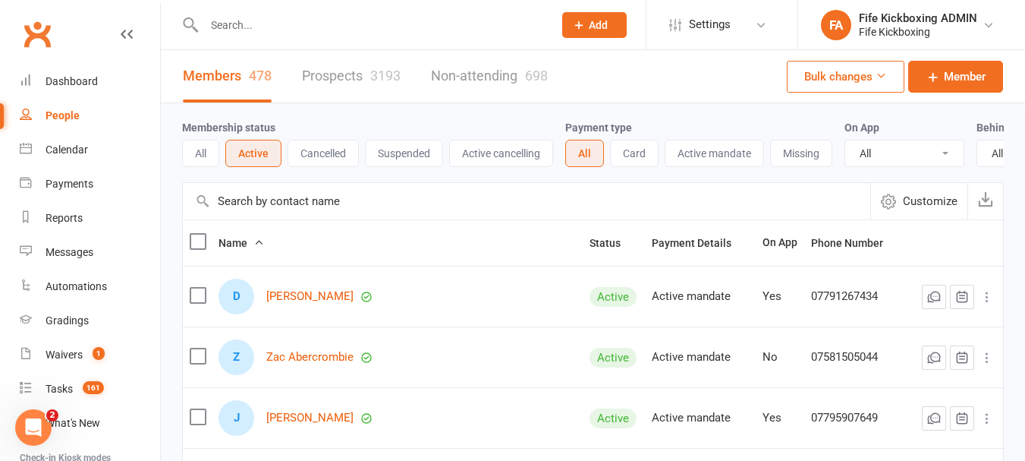
click at [203, 167] on button "All" at bounding box center [200, 153] width 37 height 27
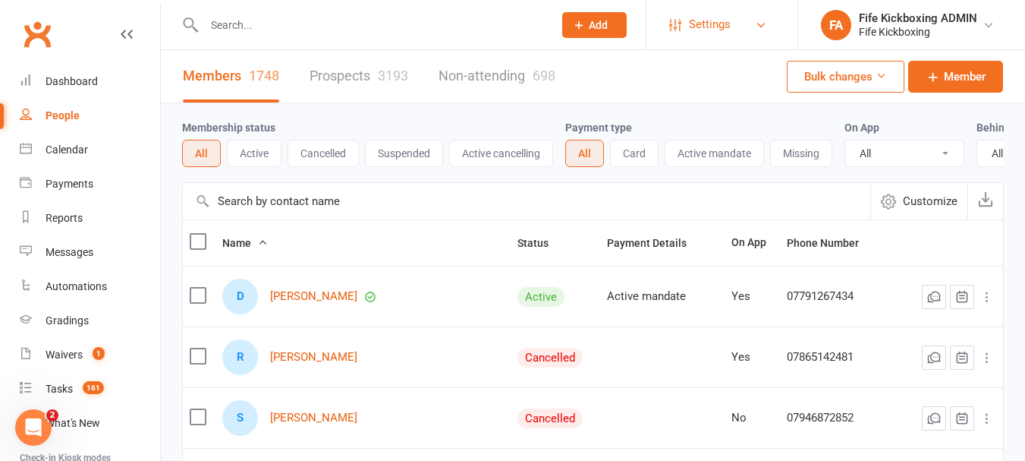
click at [750, 30] on link "Settings" at bounding box center [721, 25] width 105 height 34
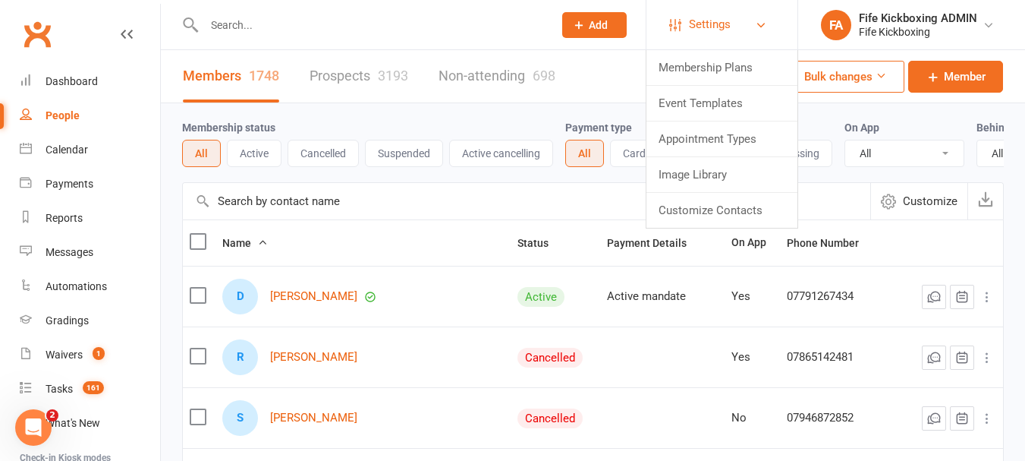
click at [750, 30] on link "Settings" at bounding box center [721, 25] width 105 height 34
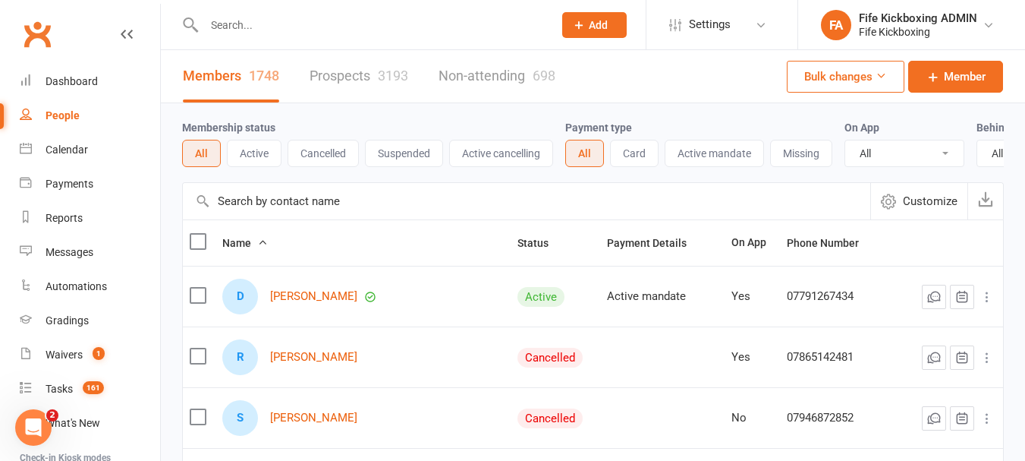
click at [861, 76] on button "Bulk changes" at bounding box center [846, 77] width 118 height 32
click at [405, 25] on input "text" at bounding box center [371, 24] width 343 height 21
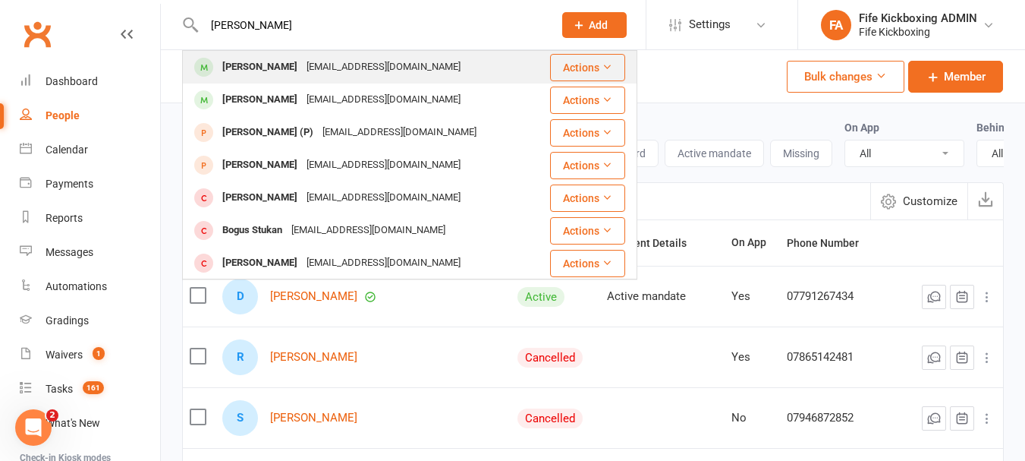
type input "[PERSON_NAME]"
click at [302, 60] on div "[EMAIL_ADDRESS][DOMAIN_NAME]" at bounding box center [383, 67] width 163 height 22
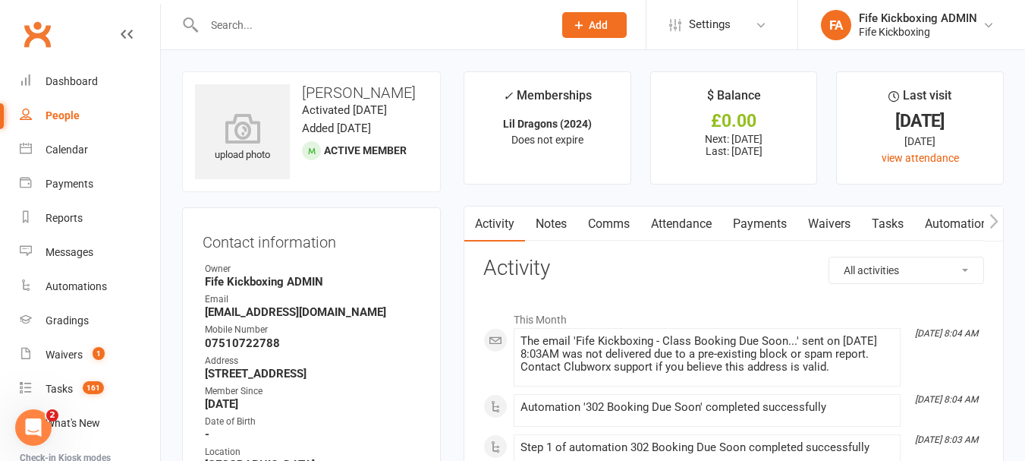
click at [306, 33] on input "text" at bounding box center [371, 24] width 343 height 21
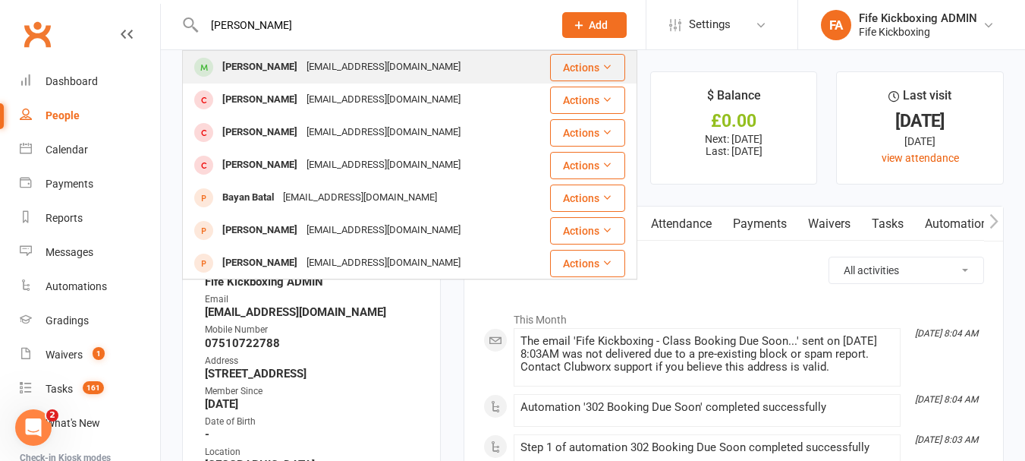
type input "[PERSON_NAME]"
click at [304, 65] on div "[EMAIL_ADDRESS][DOMAIN_NAME]" at bounding box center [383, 67] width 163 height 22
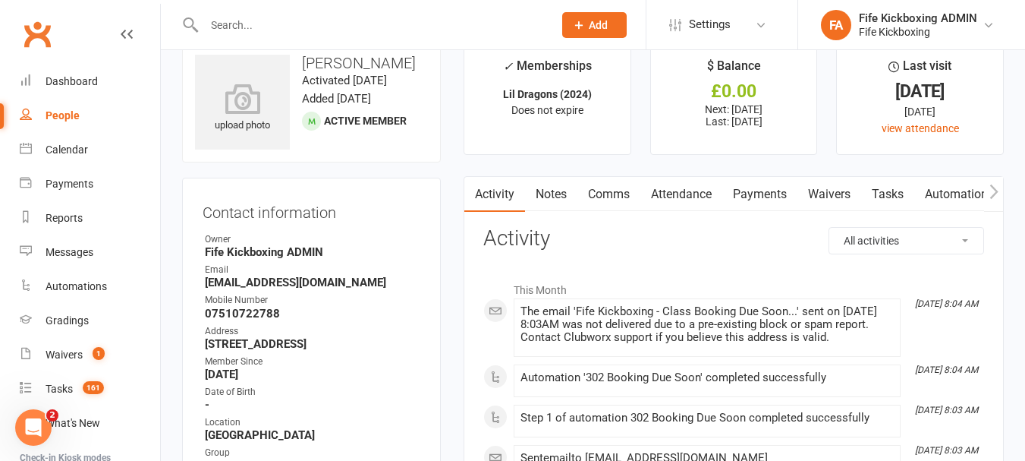
scroll to position [76, 0]
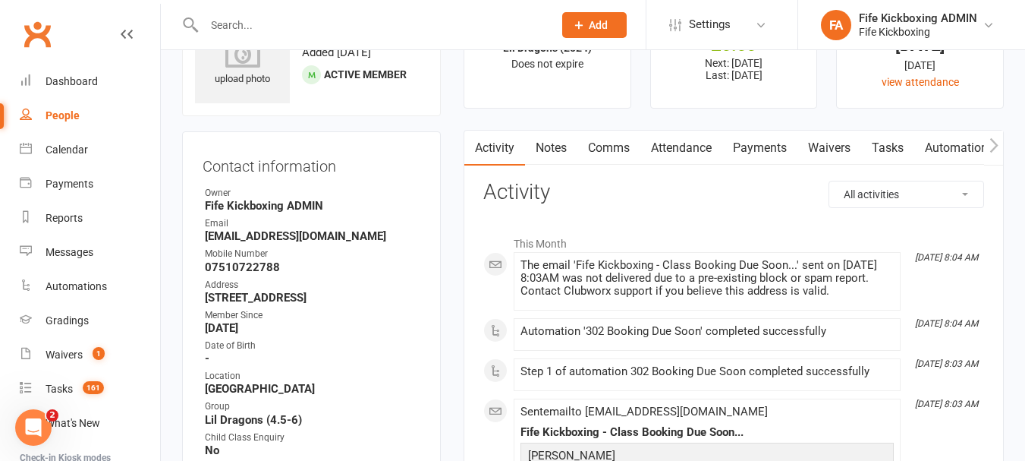
click at [278, 15] on input "text" at bounding box center [371, 24] width 343 height 21
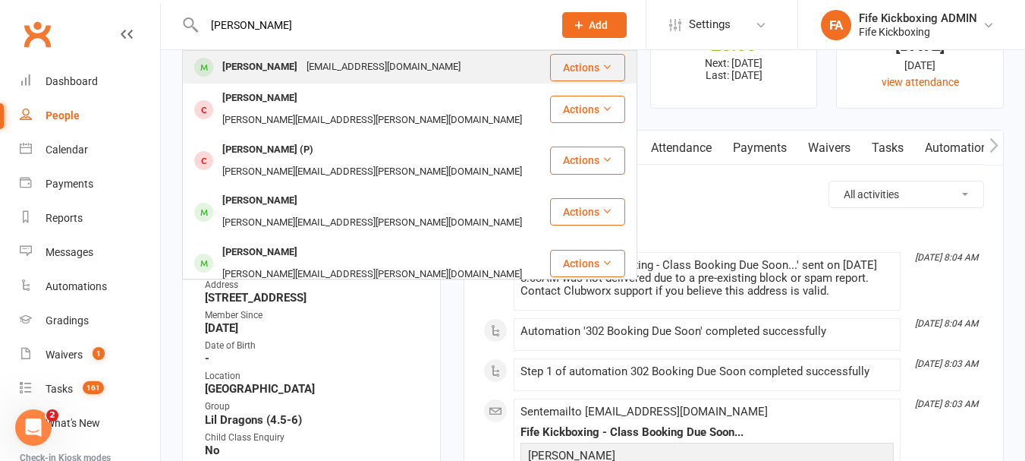
type input "[PERSON_NAME]"
click at [312, 71] on div "[EMAIL_ADDRESS][DOMAIN_NAME]" at bounding box center [383, 67] width 163 height 22
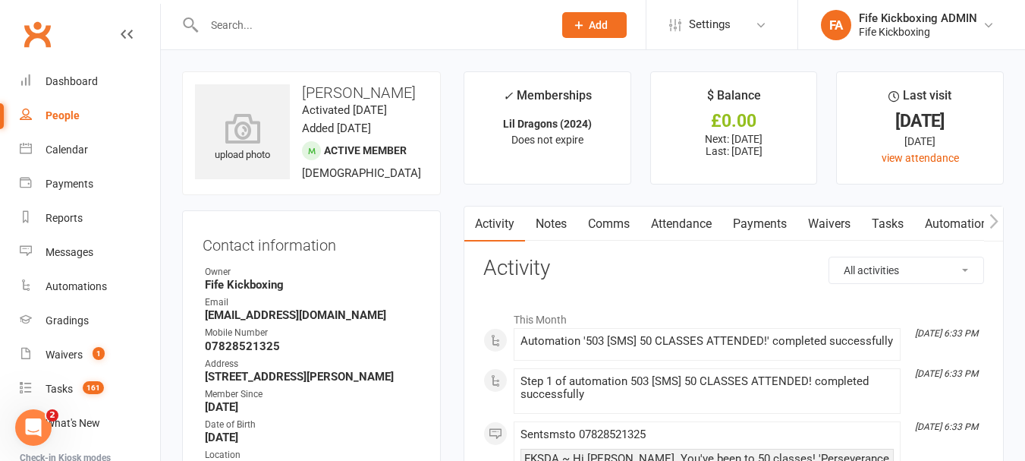
click at [282, 25] on input "text" at bounding box center [371, 24] width 343 height 21
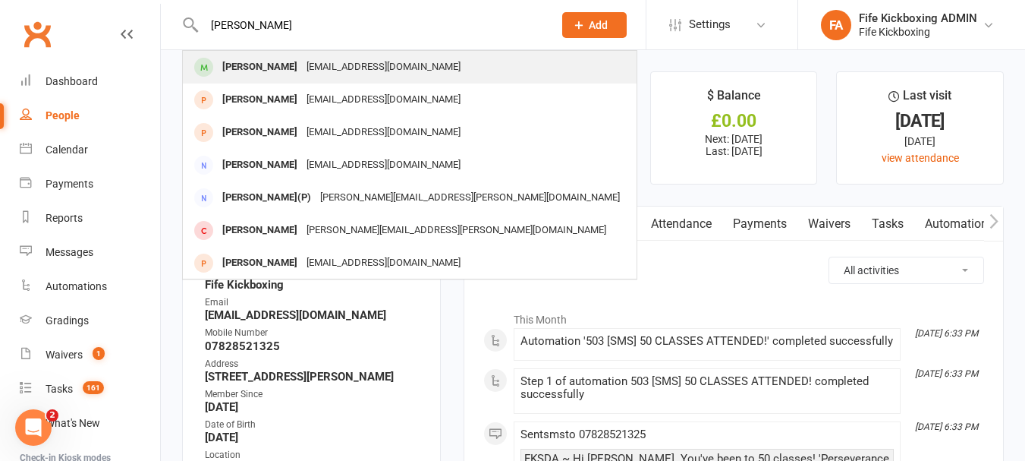
type input "[PERSON_NAME]"
click at [335, 66] on div "[EMAIL_ADDRESS][DOMAIN_NAME]" at bounding box center [383, 67] width 163 height 22
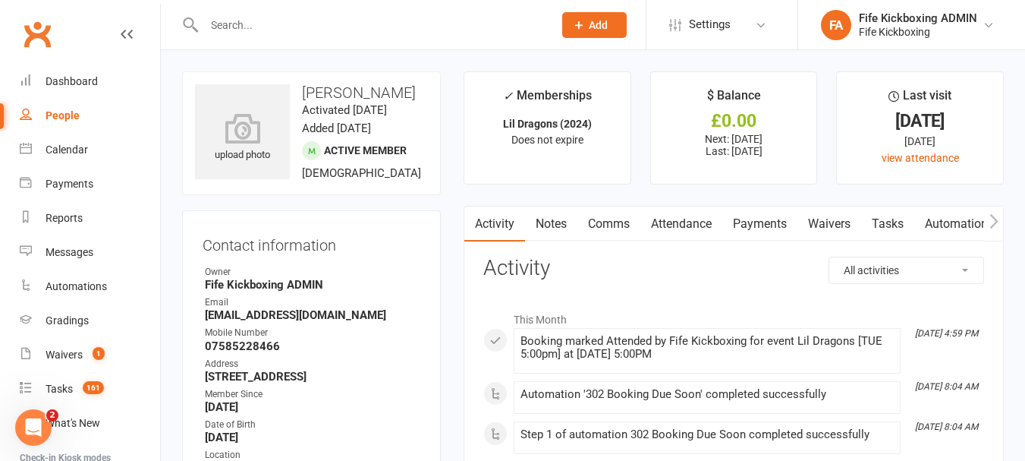
click at [221, 10] on div at bounding box center [362, 24] width 361 height 49
click at [224, 19] on input "text" at bounding box center [371, 24] width 343 height 21
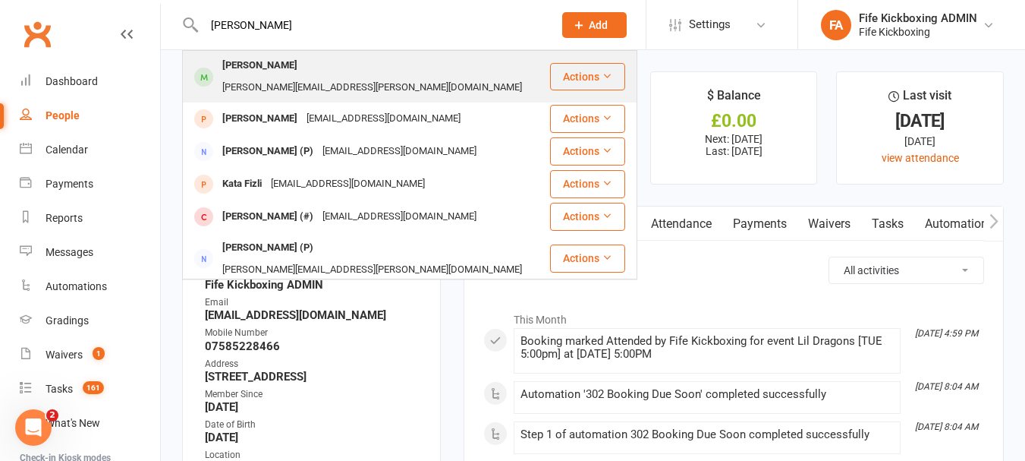
type input "[PERSON_NAME]"
click at [271, 55] on div "Kade Collin [EMAIL_ADDRESS][PERSON_NAME][DOMAIN_NAME]" at bounding box center [366, 77] width 365 height 50
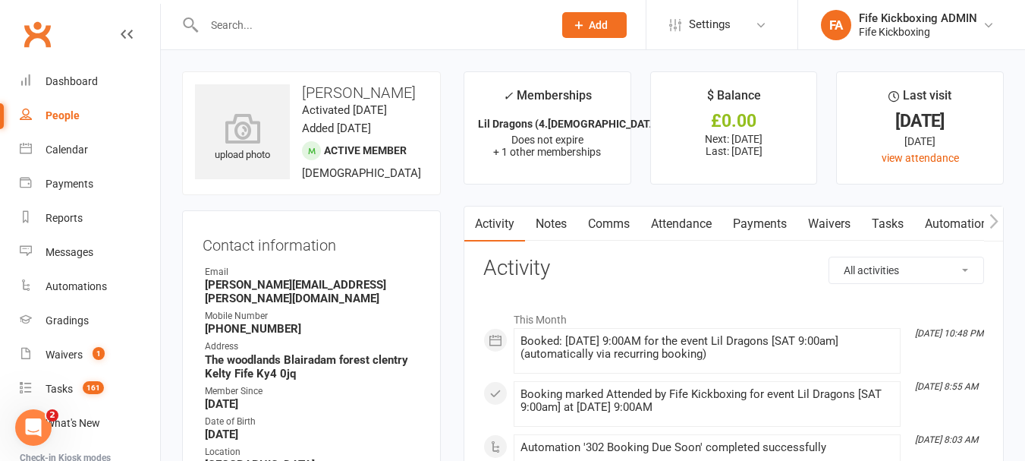
click at [330, 17] on input "text" at bounding box center [371, 24] width 343 height 21
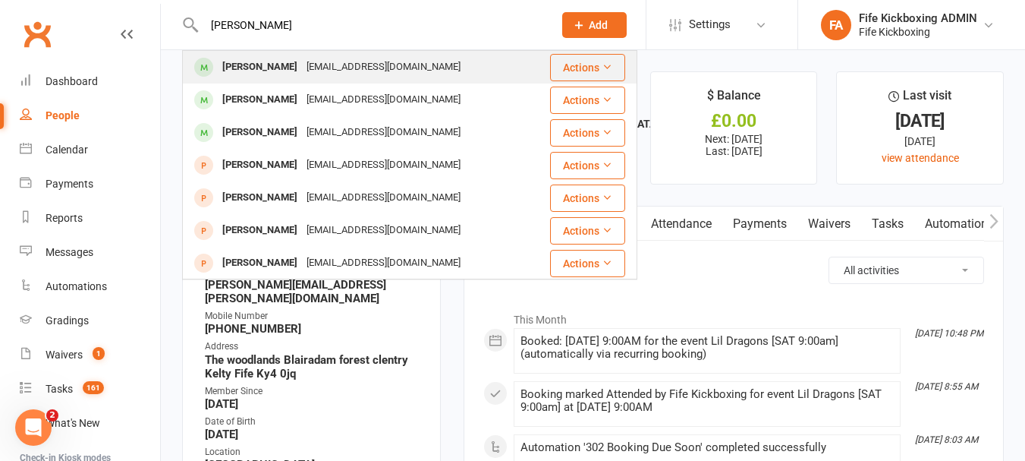
type input "[PERSON_NAME]"
click at [335, 65] on div "[EMAIL_ADDRESS][DOMAIN_NAME]" at bounding box center [383, 67] width 163 height 22
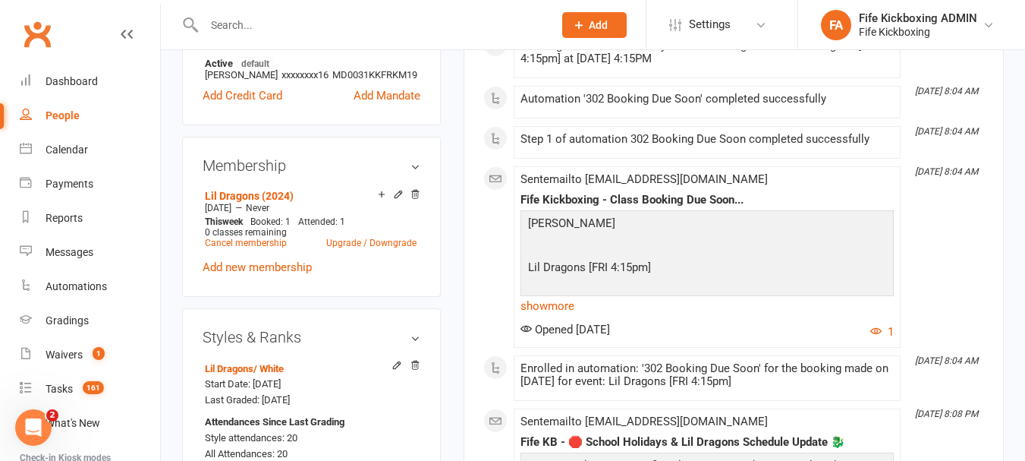
scroll to position [683, 0]
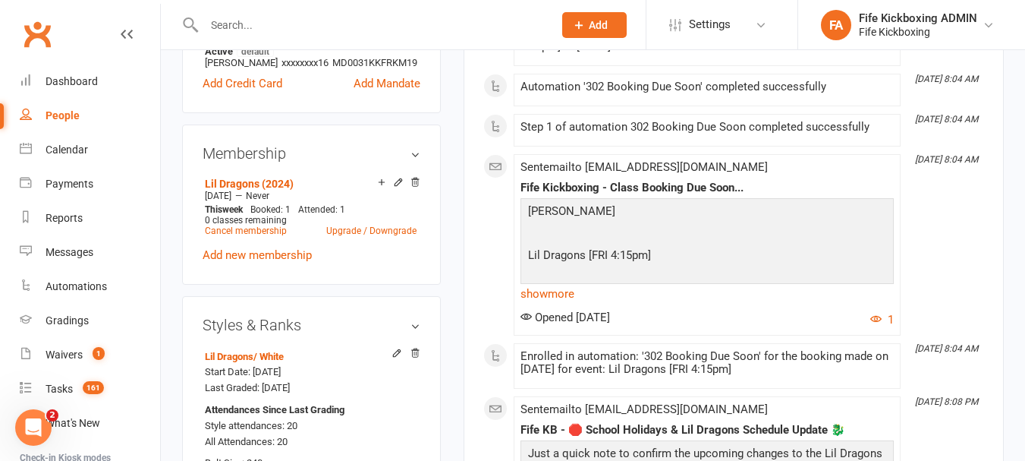
click at [320, 28] on input "text" at bounding box center [371, 24] width 343 height 21
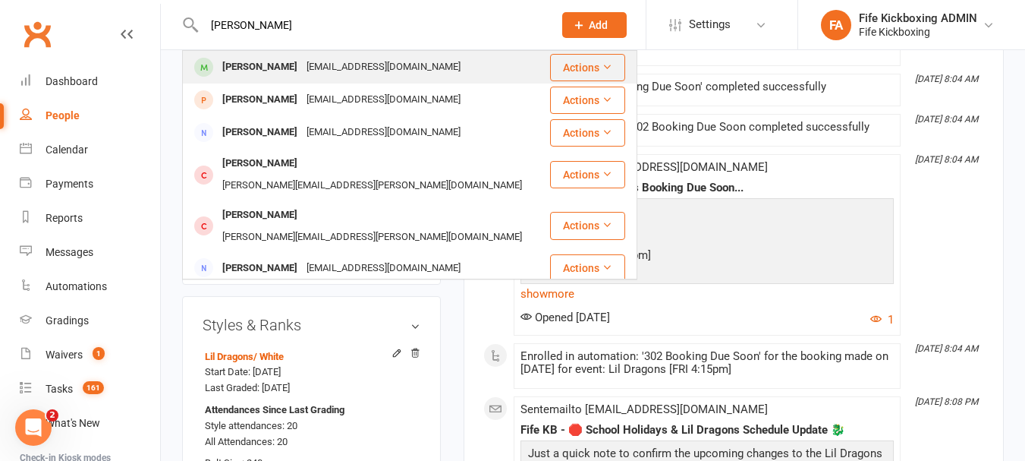
type input "[PERSON_NAME]"
click at [333, 63] on div "[EMAIL_ADDRESS][DOMAIN_NAME]" at bounding box center [383, 67] width 163 height 22
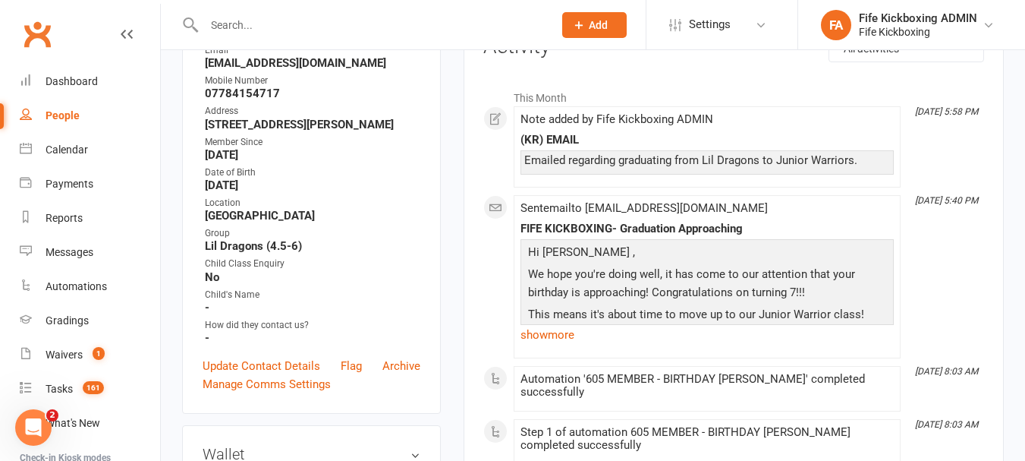
scroll to position [228, 0]
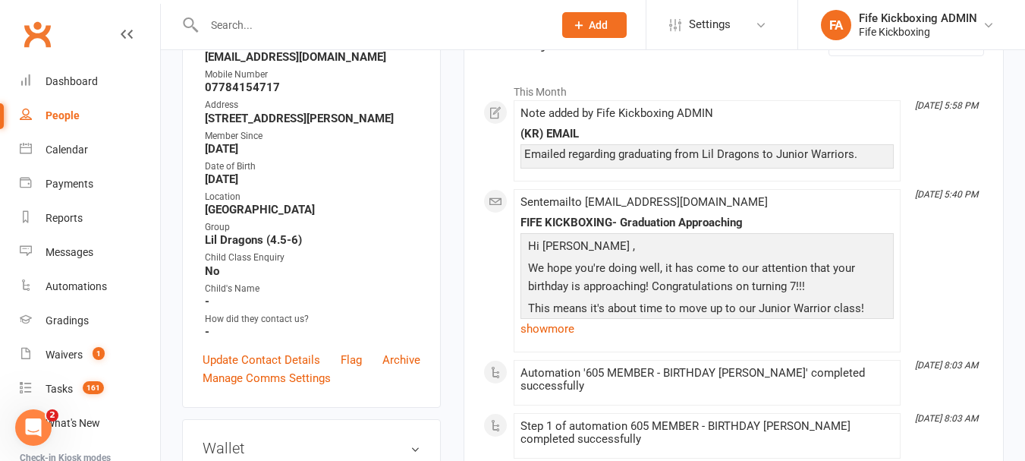
click at [310, 14] on input "text" at bounding box center [371, 24] width 343 height 21
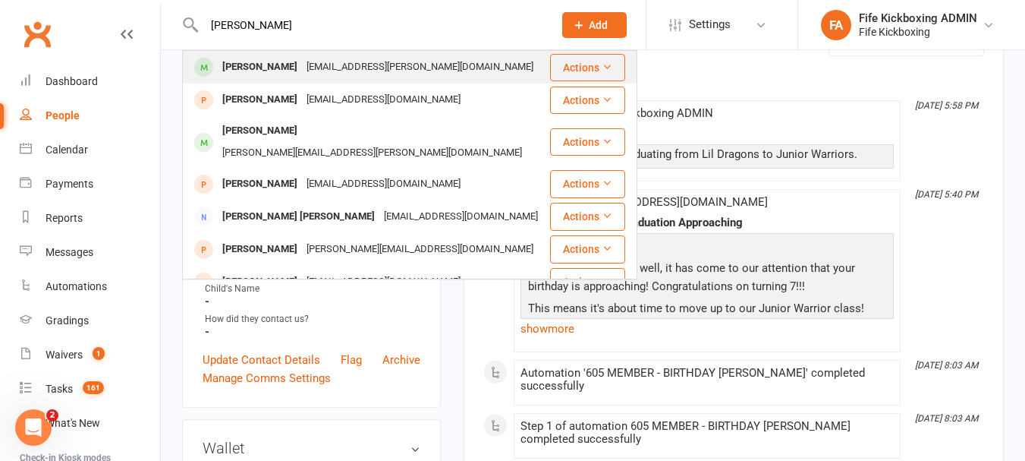
type input "[PERSON_NAME]"
click at [302, 67] on div "[EMAIL_ADDRESS][PERSON_NAME][DOMAIN_NAME]" at bounding box center [420, 67] width 236 height 22
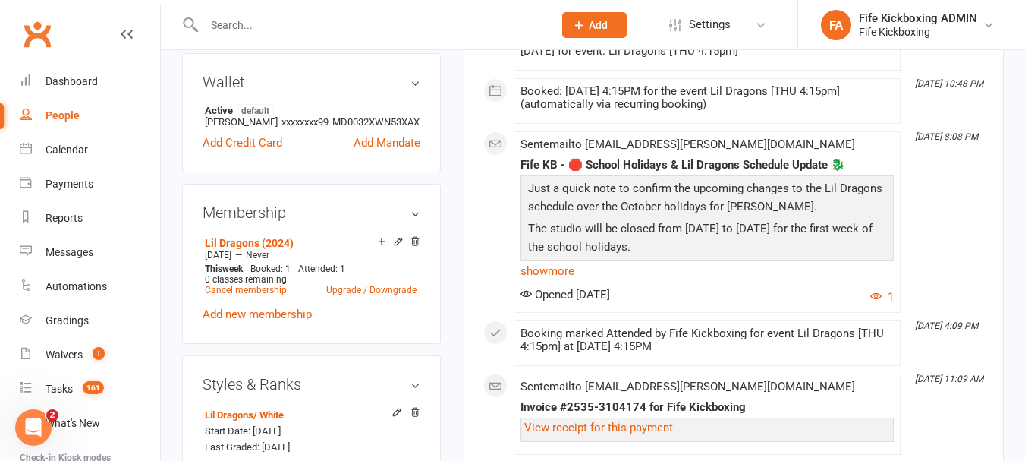
scroll to position [683, 0]
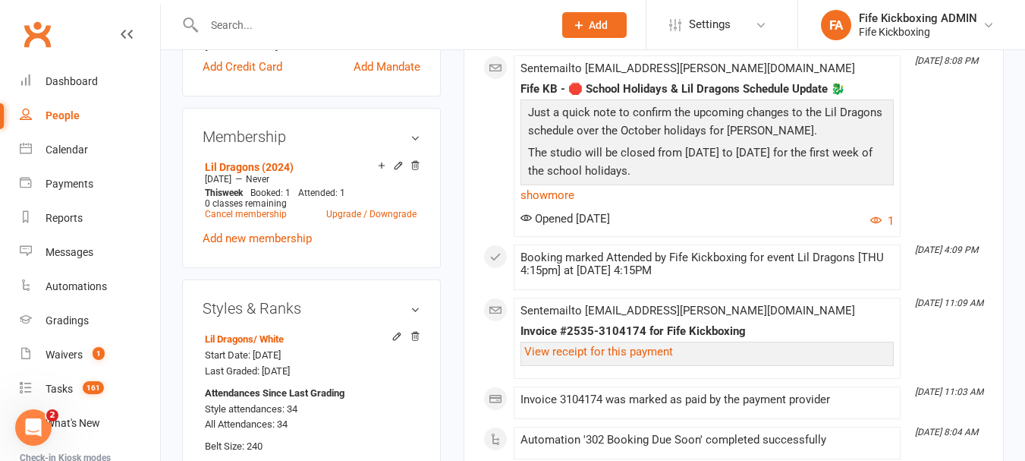
click at [291, 23] on input "text" at bounding box center [371, 24] width 343 height 21
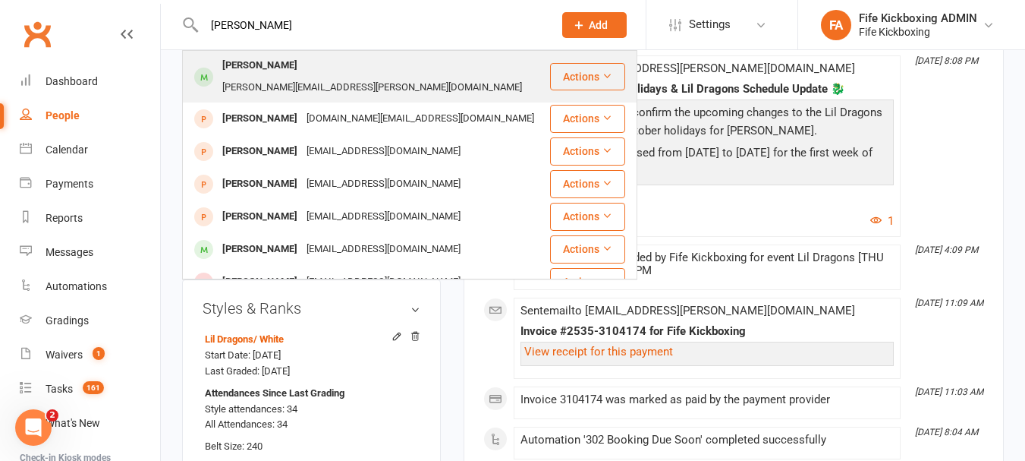
type input "[PERSON_NAME]"
click at [303, 77] on div "[PERSON_NAME][EMAIL_ADDRESS][PERSON_NAME][DOMAIN_NAME]" at bounding box center [372, 88] width 309 height 22
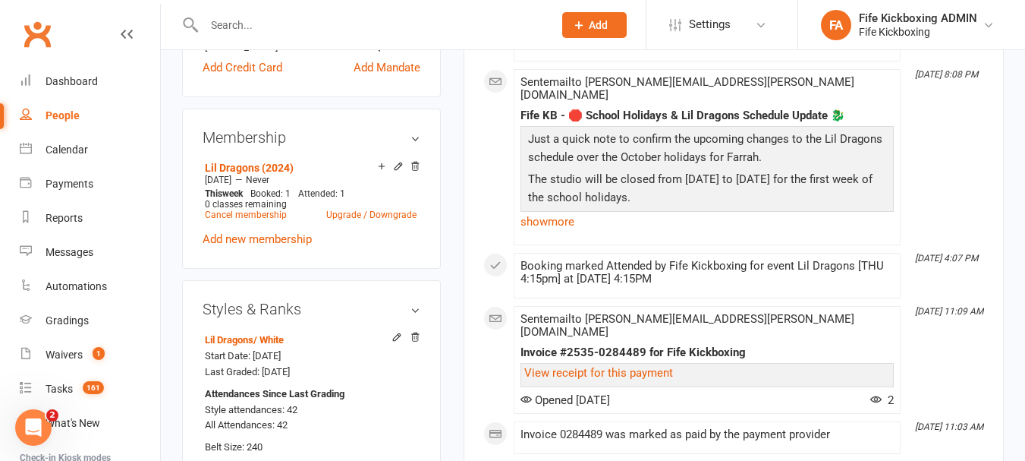
scroll to position [683, 0]
click at [367, 27] on input "text" at bounding box center [371, 24] width 343 height 21
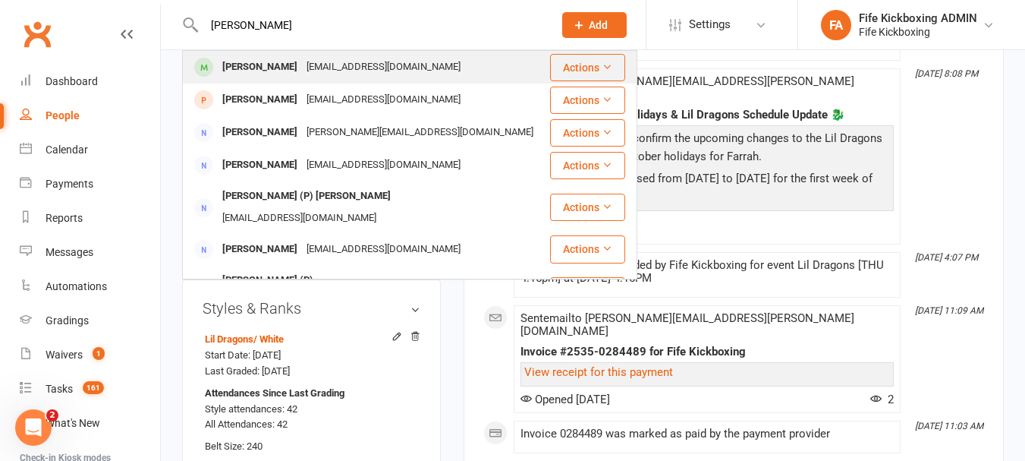
type input "[PERSON_NAME]"
click at [376, 62] on div "[EMAIL_ADDRESS][DOMAIN_NAME]" at bounding box center [383, 67] width 163 height 22
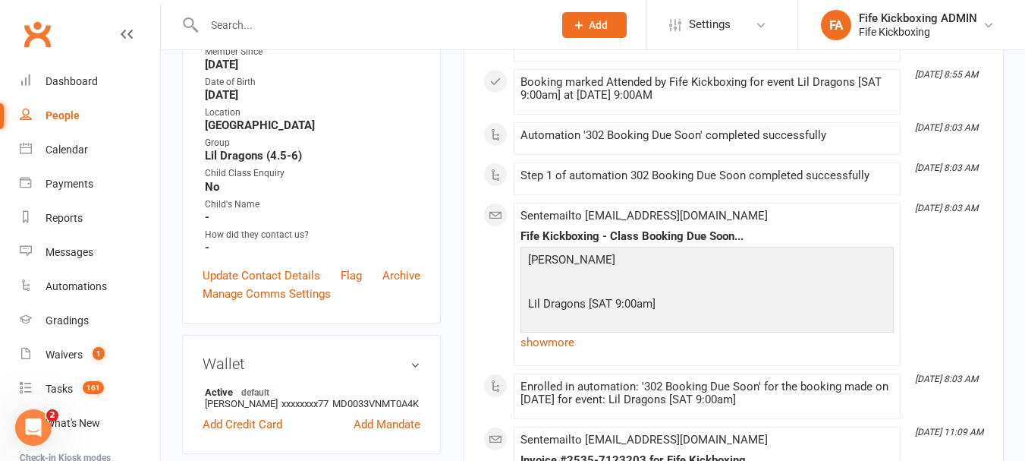
scroll to position [767, 0]
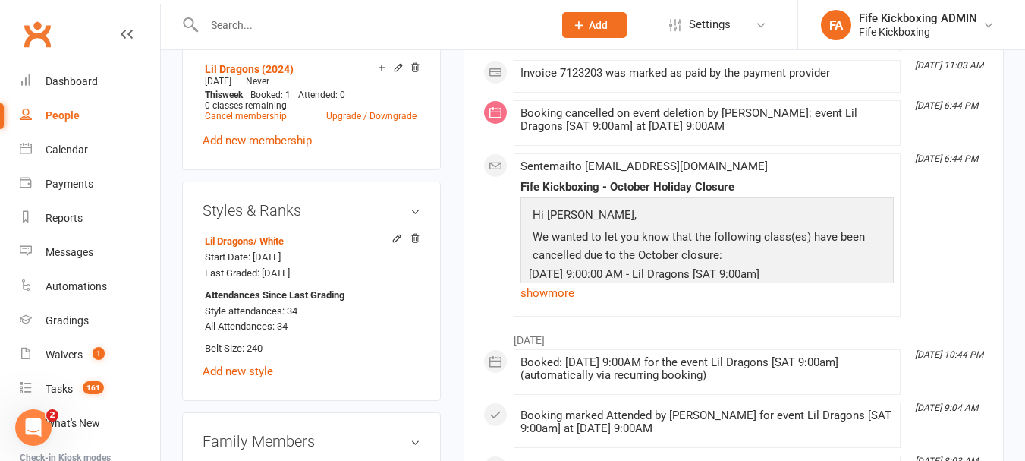
click at [379, 21] on input "text" at bounding box center [371, 24] width 343 height 21
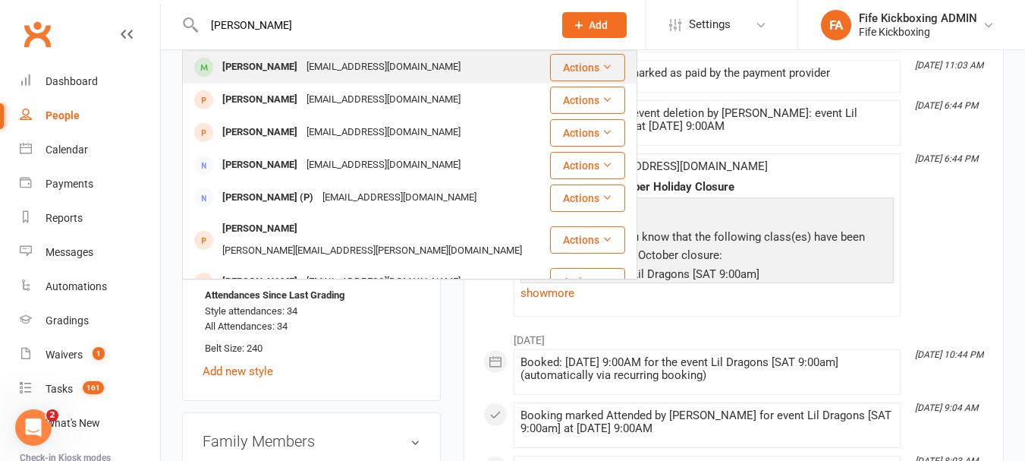
type input "[PERSON_NAME]"
click at [372, 76] on div "[EMAIL_ADDRESS][DOMAIN_NAME]" at bounding box center [383, 67] width 163 height 22
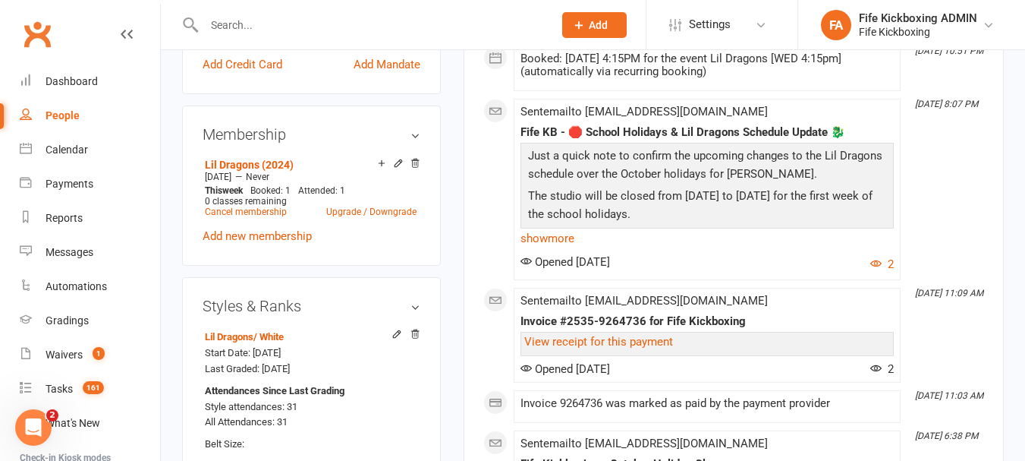
scroll to position [683, 0]
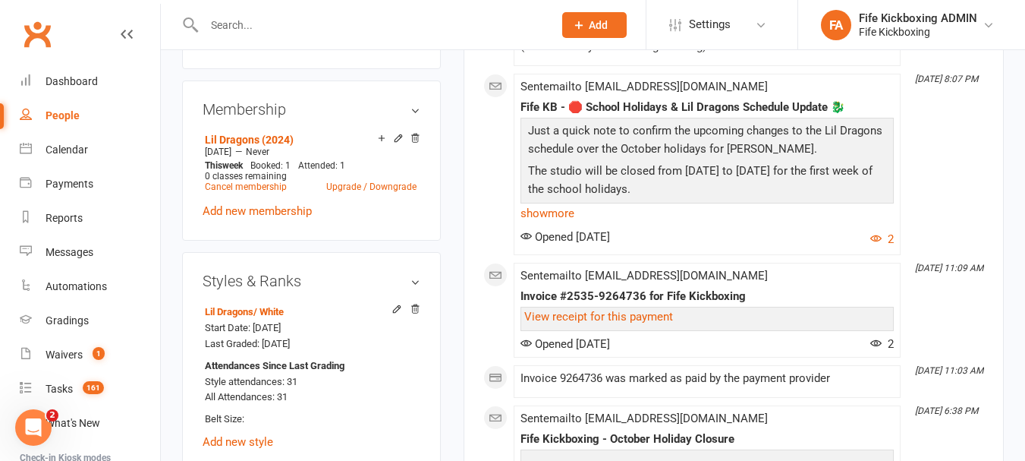
click at [290, 13] on div at bounding box center [362, 24] width 361 height 49
click at [301, 29] on input "text" at bounding box center [371, 24] width 343 height 21
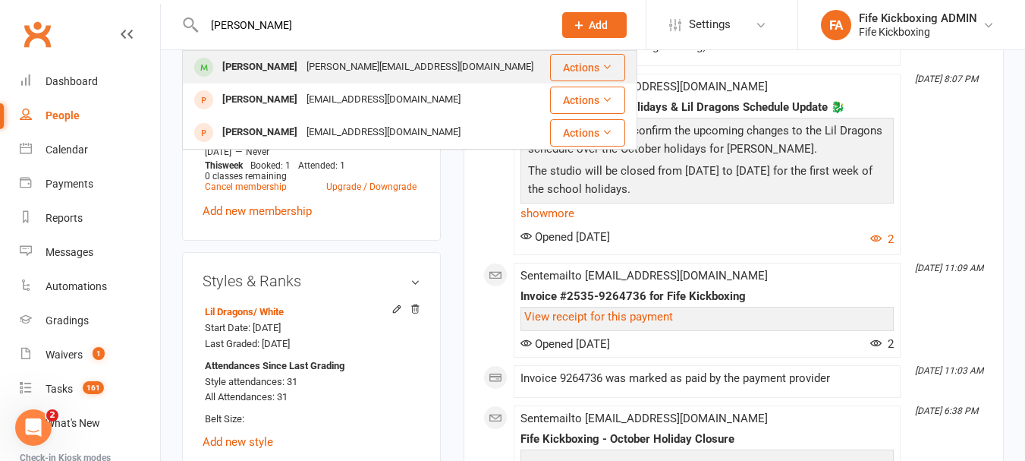
type input "[PERSON_NAME]"
click at [335, 73] on div "[PERSON_NAME][EMAIL_ADDRESS][DOMAIN_NAME]" at bounding box center [420, 67] width 236 height 22
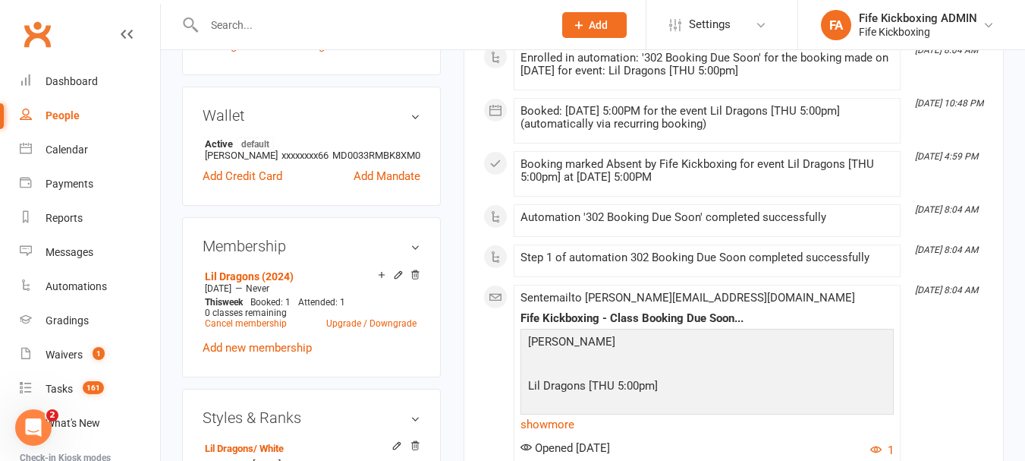
scroll to position [759, 0]
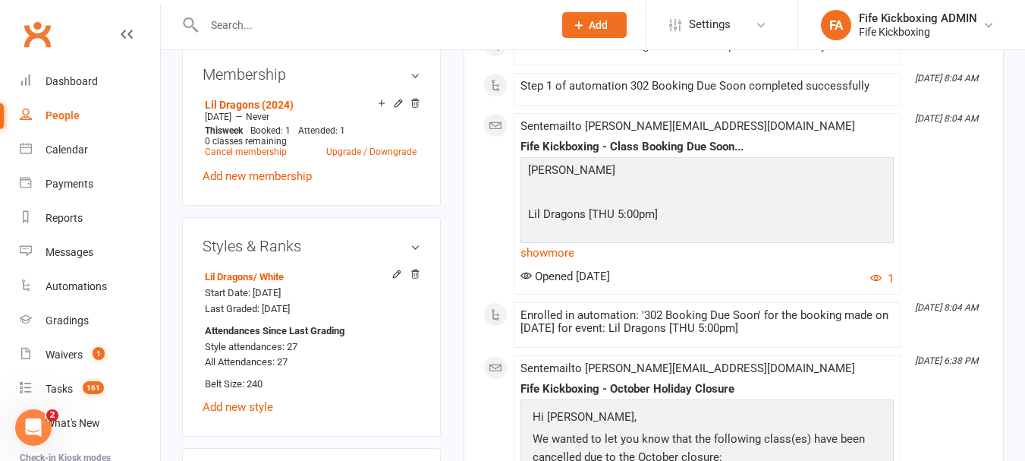
click at [276, 29] on input "text" at bounding box center [371, 24] width 343 height 21
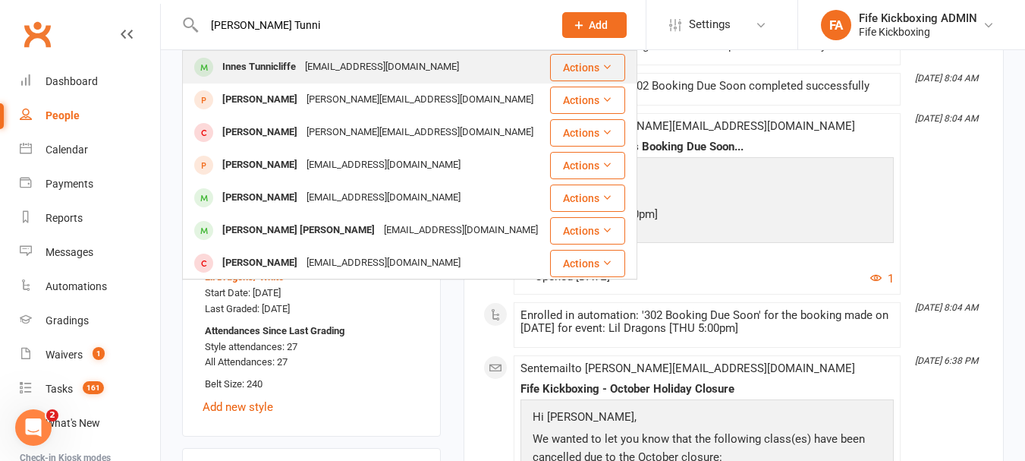
type input "[PERSON_NAME] Tunni"
click at [281, 79] on div "Innes Tunnicliffe [EMAIL_ADDRESS][DOMAIN_NAME]" at bounding box center [366, 67] width 365 height 31
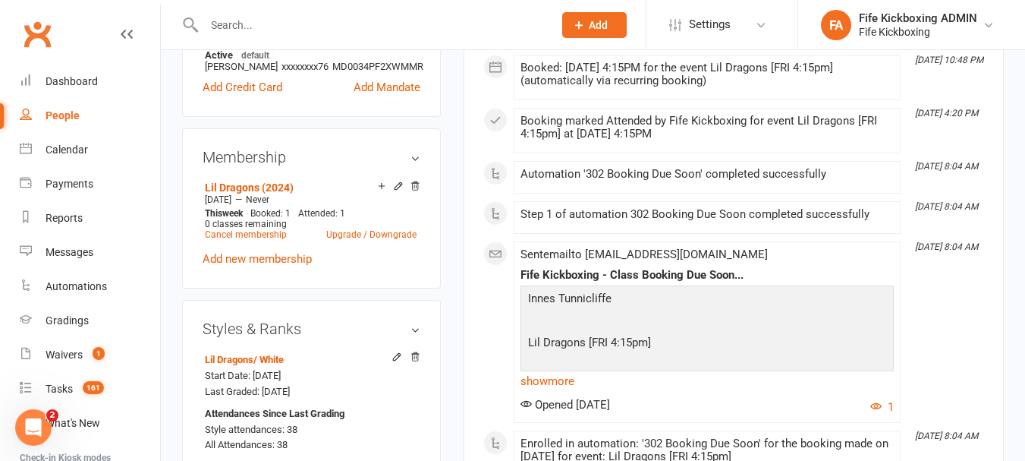
scroll to position [683, 0]
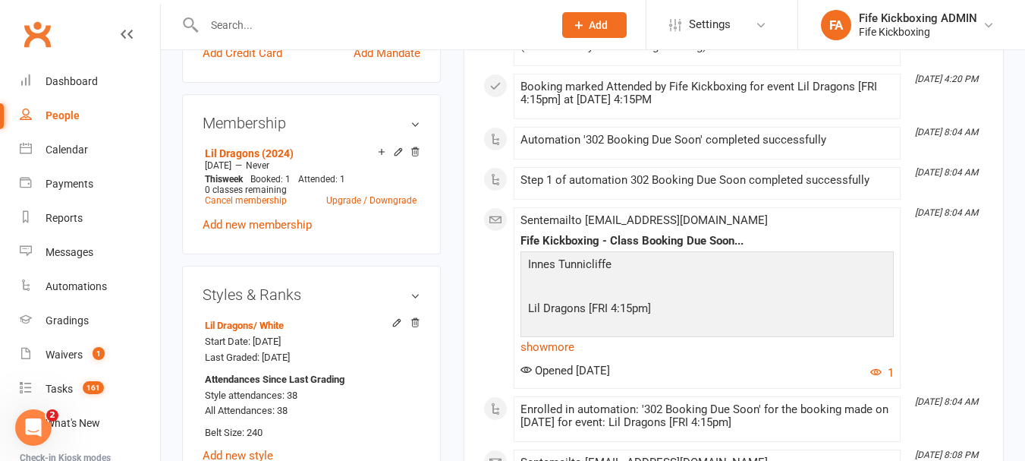
click at [285, 34] on input "text" at bounding box center [371, 24] width 343 height 21
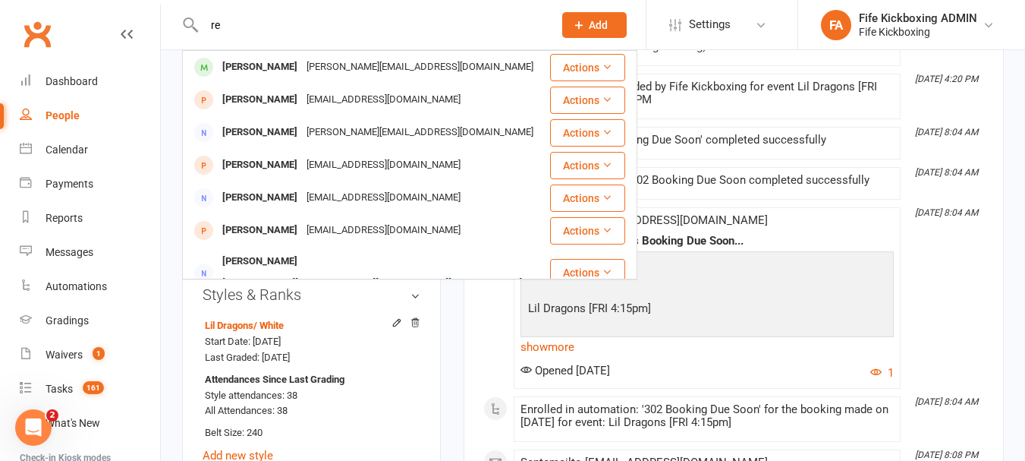
type input "r"
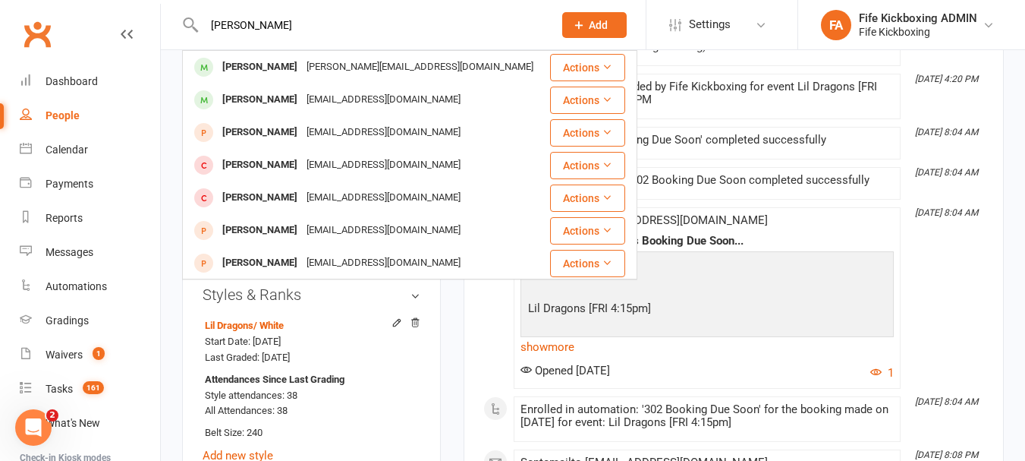
drag, startPoint x: 350, startPoint y: 27, endPoint x: 114, endPoint y: -1, distance: 237.7
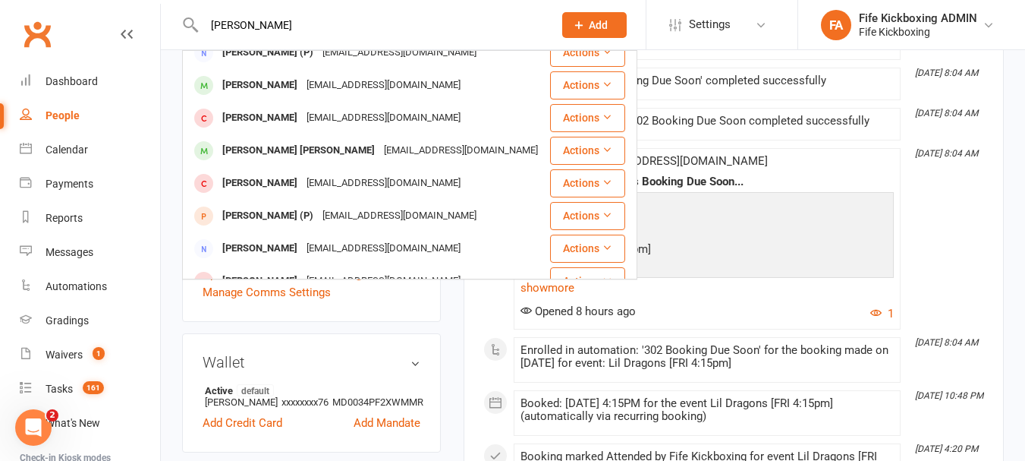
scroll to position [304, 0]
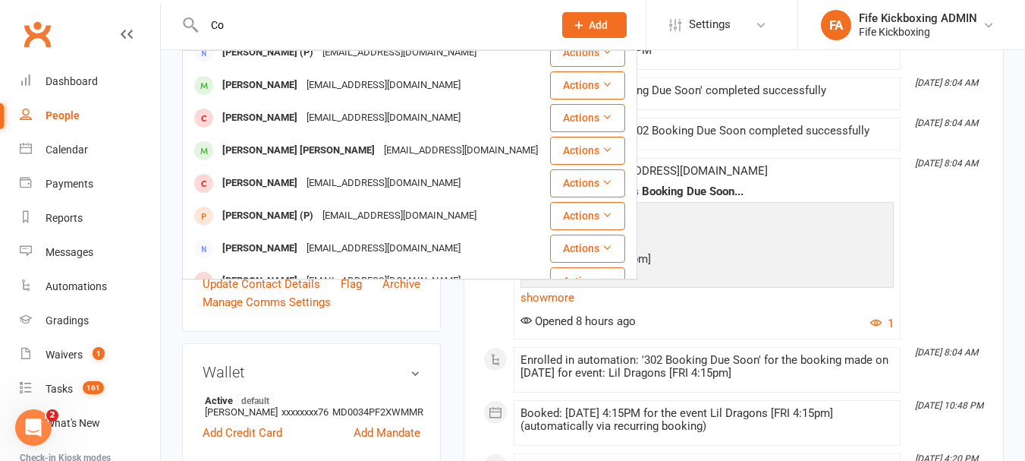
type input "C"
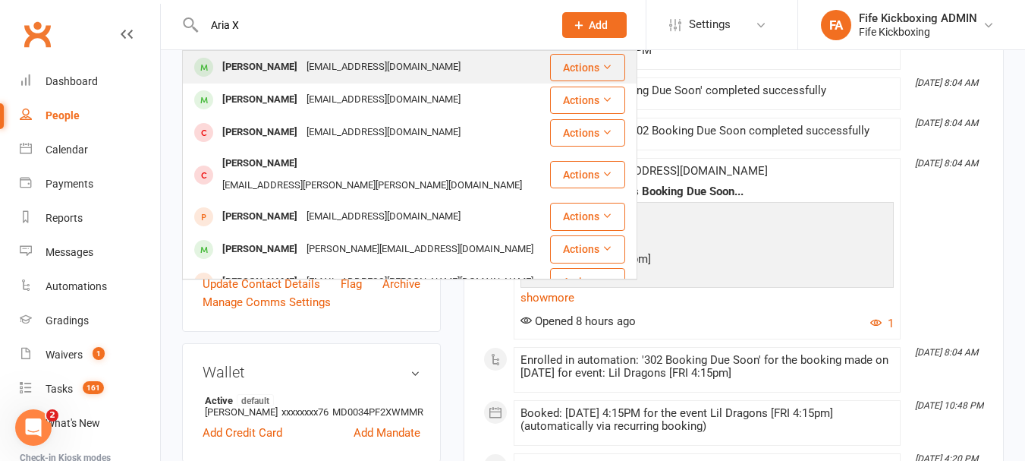
type input "Aria X"
click at [406, 59] on div "[PERSON_NAME] [EMAIL_ADDRESS][DOMAIN_NAME]" at bounding box center [366, 67] width 365 height 31
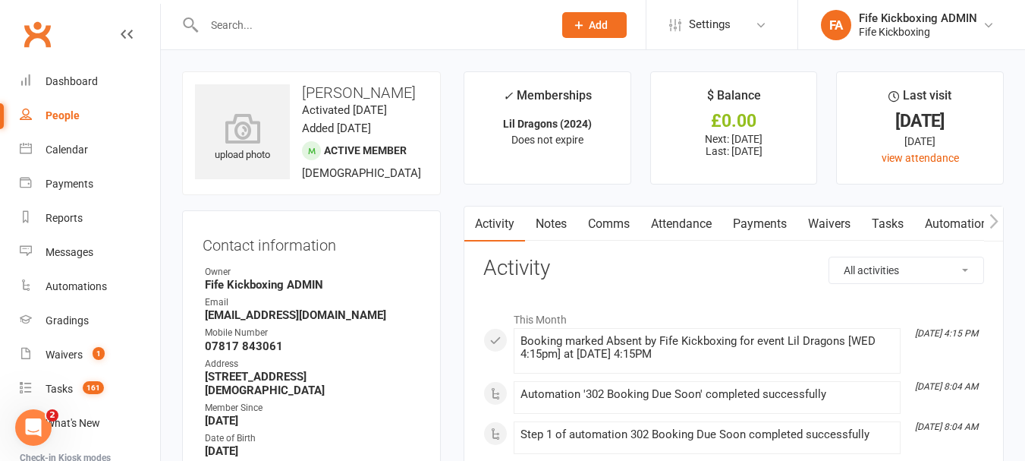
click at [307, 4] on div at bounding box center [362, 24] width 361 height 49
click at [310, 18] on input "text" at bounding box center [371, 24] width 343 height 21
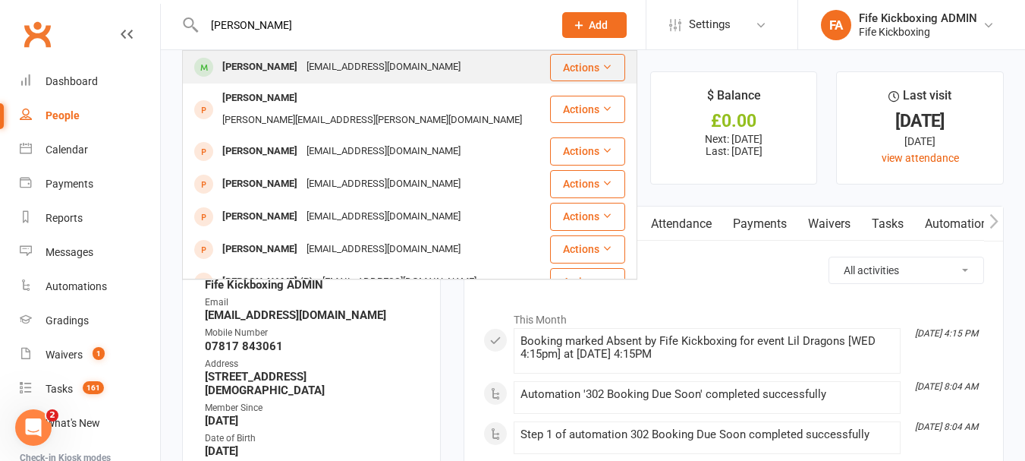
type input "[PERSON_NAME]"
click at [320, 65] on div "[EMAIL_ADDRESS][DOMAIN_NAME]" at bounding box center [383, 67] width 163 height 22
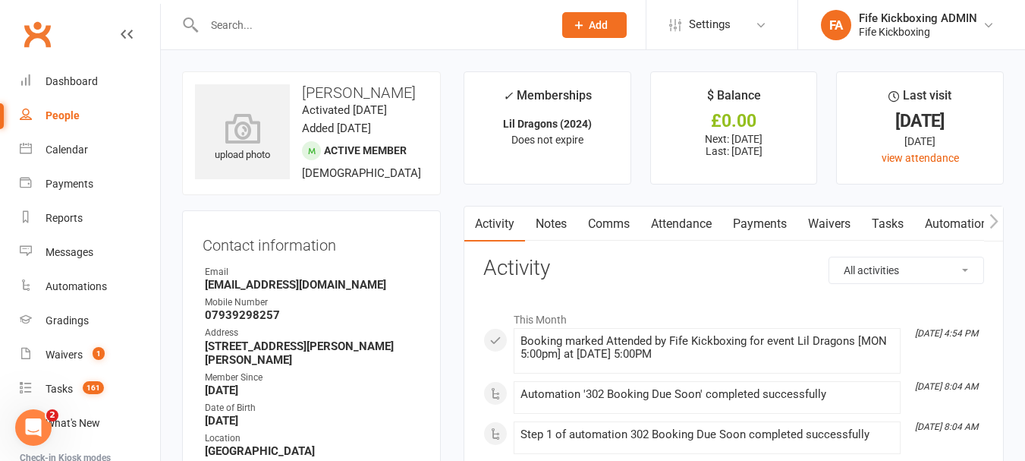
click at [414, 32] on input "text" at bounding box center [371, 24] width 343 height 21
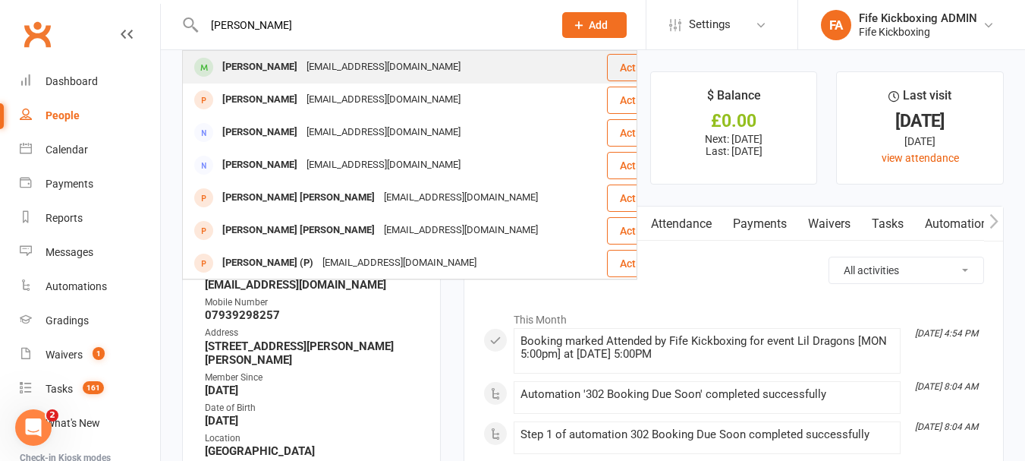
type input "[PERSON_NAME]"
click at [399, 68] on div "[EMAIL_ADDRESS][DOMAIN_NAME]" at bounding box center [383, 67] width 163 height 22
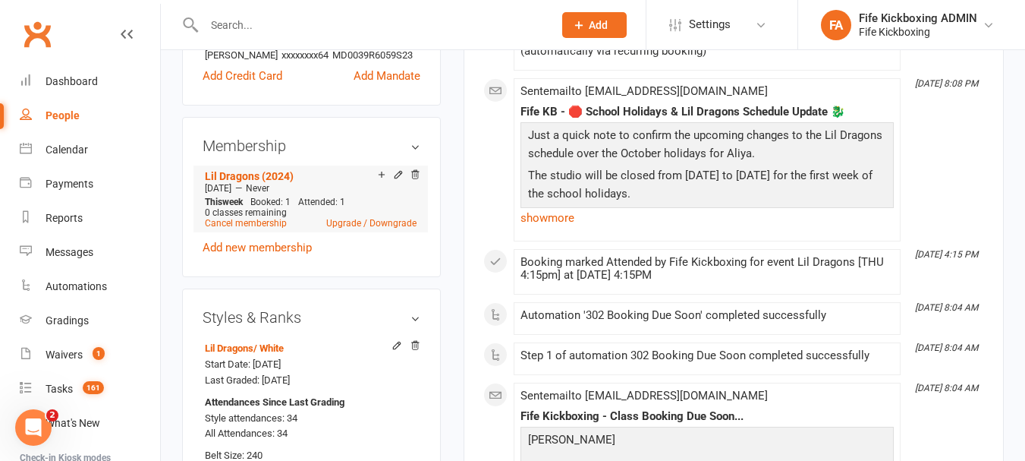
scroll to position [683, 0]
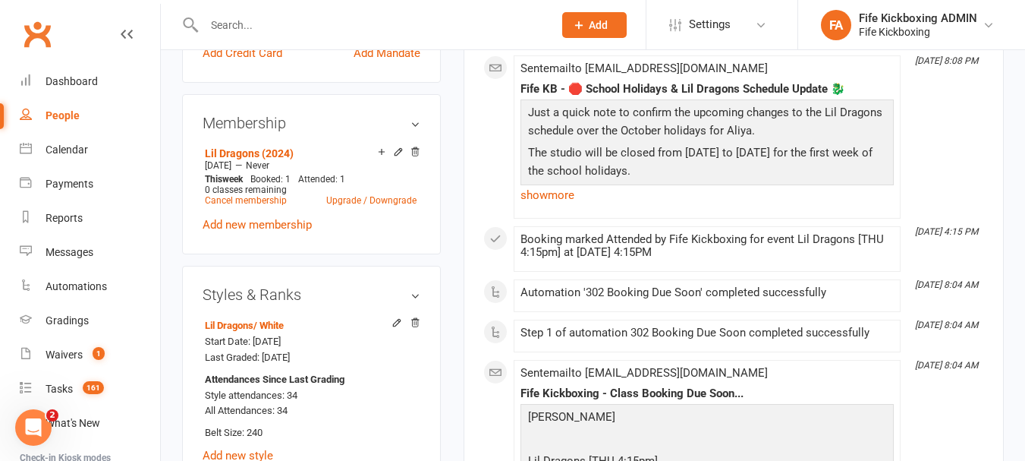
click at [260, 17] on input "text" at bounding box center [371, 24] width 343 height 21
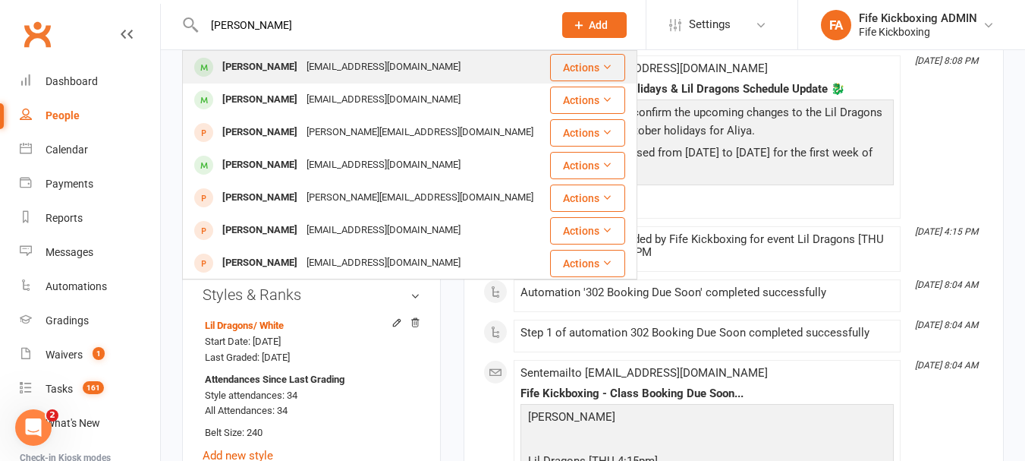
type input "[PERSON_NAME]"
click at [367, 69] on div "[EMAIL_ADDRESS][DOMAIN_NAME]" at bounding box center [383, 67] width 163 height 22
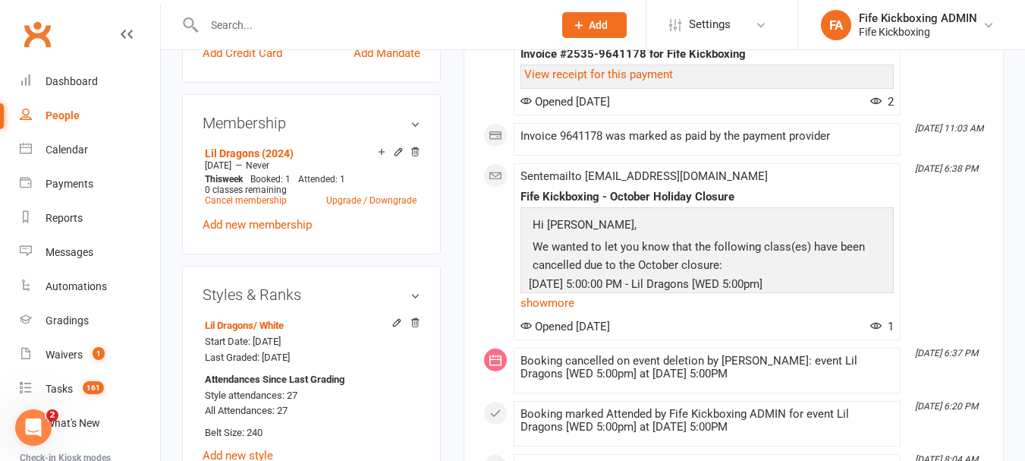
scroll to position [76, 0]
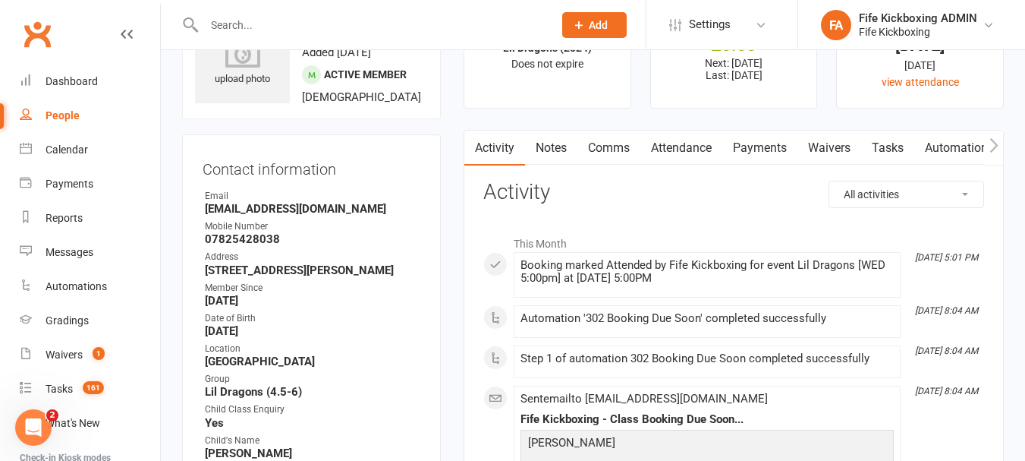
click at [285, 29] on input "text" at bounding box center [371, 24] width 343 height 21
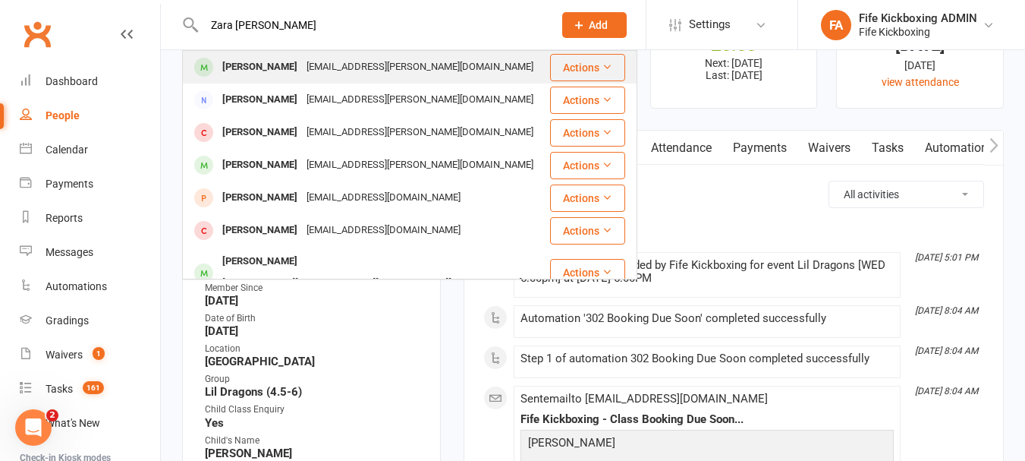
type input "Zara [PERSON_NAME]"
click at [302, 62] on div "[EMAIL_ADDRESS][PERSON_NAME][DOMAIN_NAME]" at bounding box center [420, 67] width 236 height 22
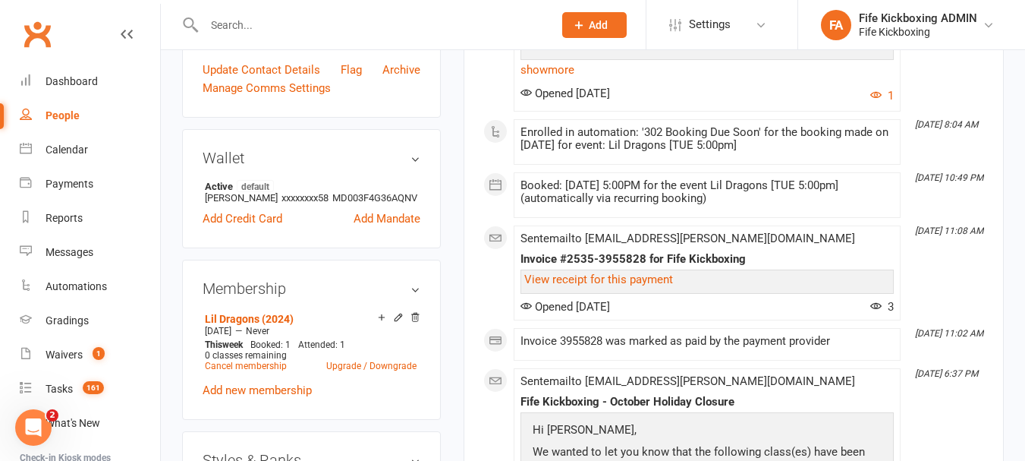
scroll to position [607, 0]
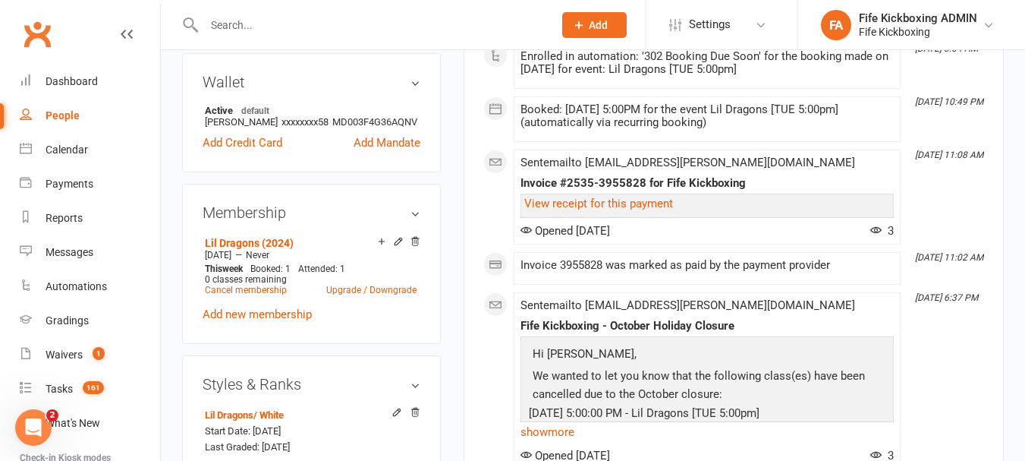
click at [316, 24] on input "text" at bounding box center [371, 24] width 343 height 21
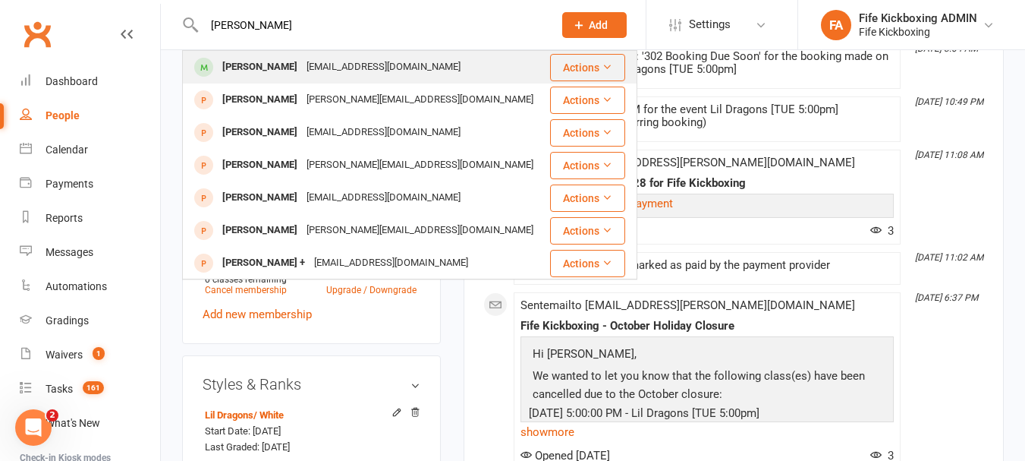
type input "[PERSON_NAME]"
click at [315, 66] on div "[EMAIL_ADDRESS][DOMAIN_NAME]" at bounding box center [383, 67] width 163 height 22
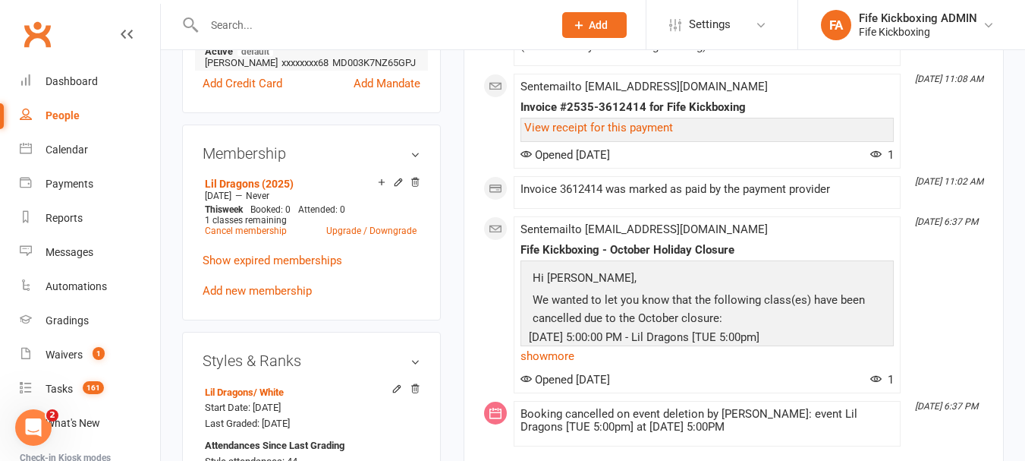
scroll to position [759, 0]
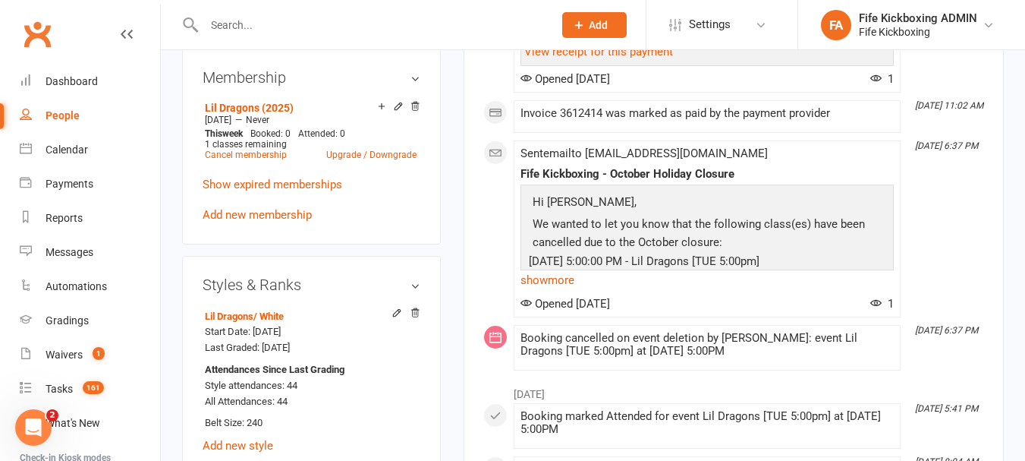
click at [254, 24] on input "text" at bounding box center [371, 24] width 343 height 21
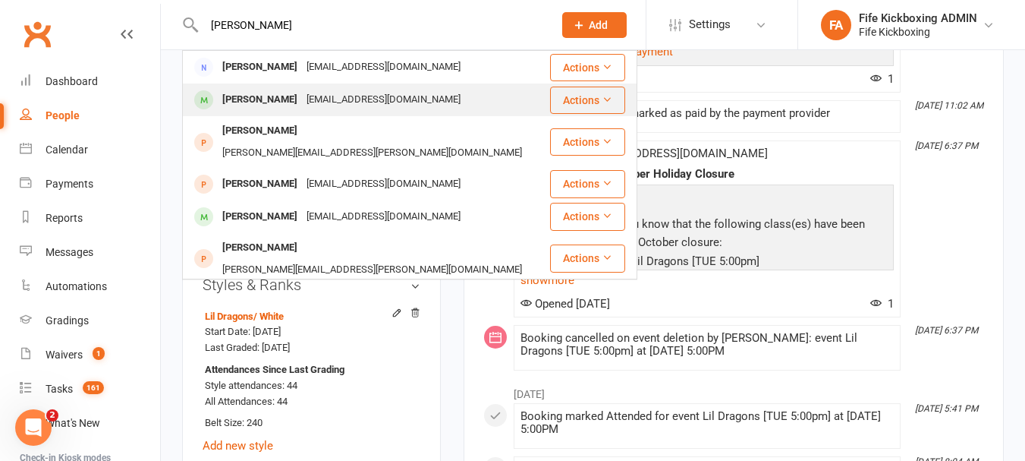
type input "[PERSON_NAME]"
click at [311, 88] on div "[PERSON_NAME] [EMAIL_ADDRESS][DOMAIN_NAME]" at bounding box center [366, 99] width 365 height 31
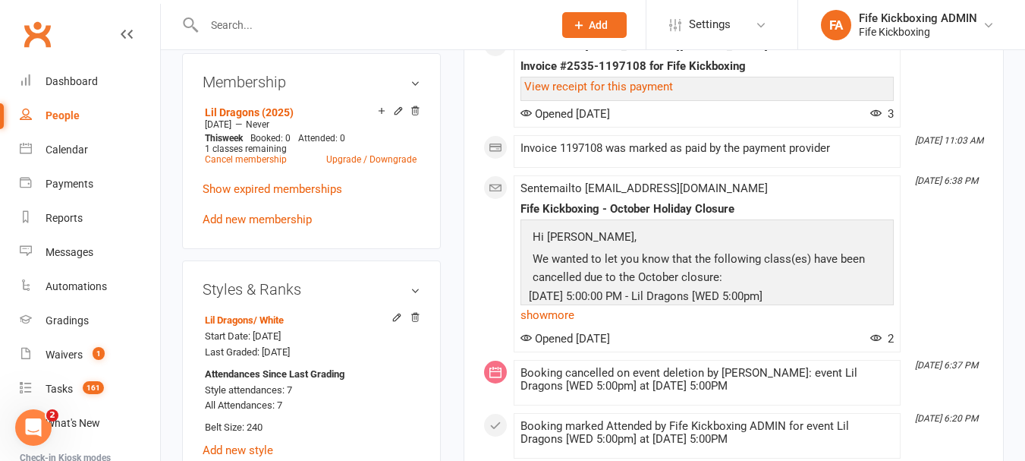
scroll to position [759, 0]
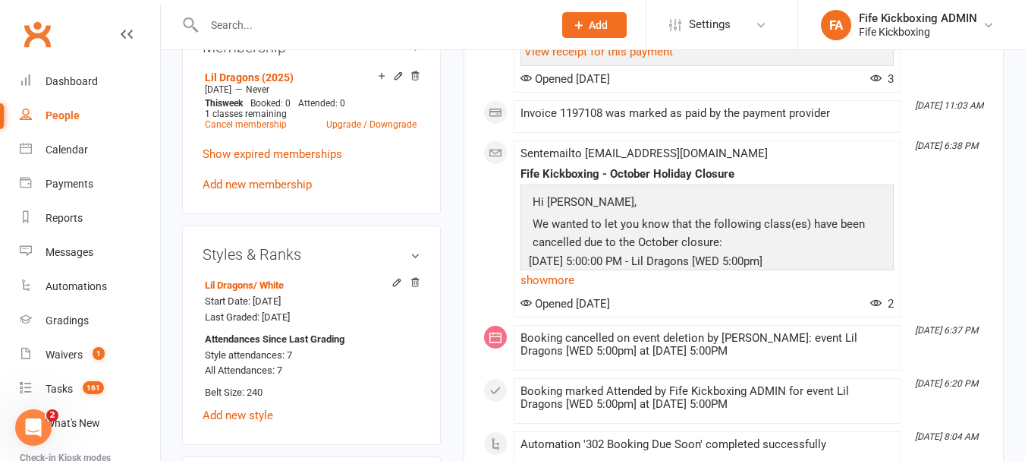
click at [291, 21] on input "text" at bounding box center [371, 24] width 343 height 21
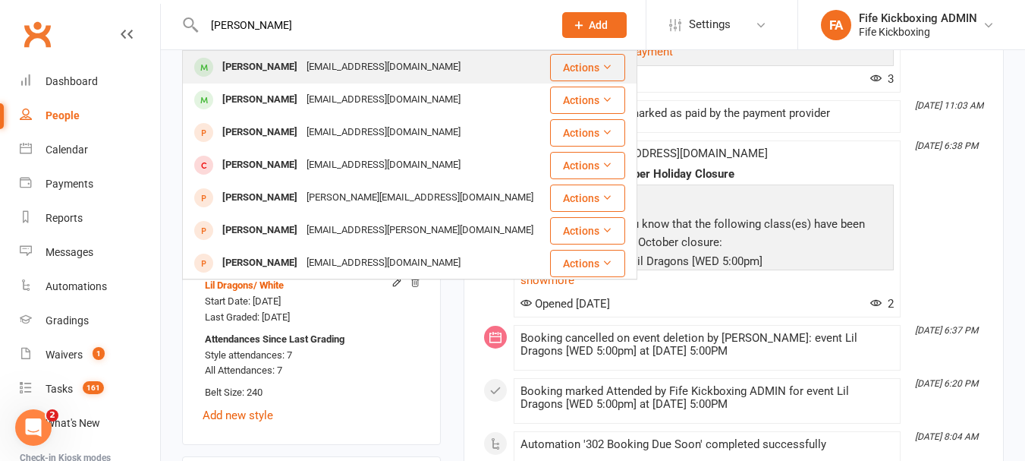
type input "[PERSON_NAME]"
click at [275, 56] on div "[PERSON_NAME]" at bounding box center [260, 67] width 84 height 22
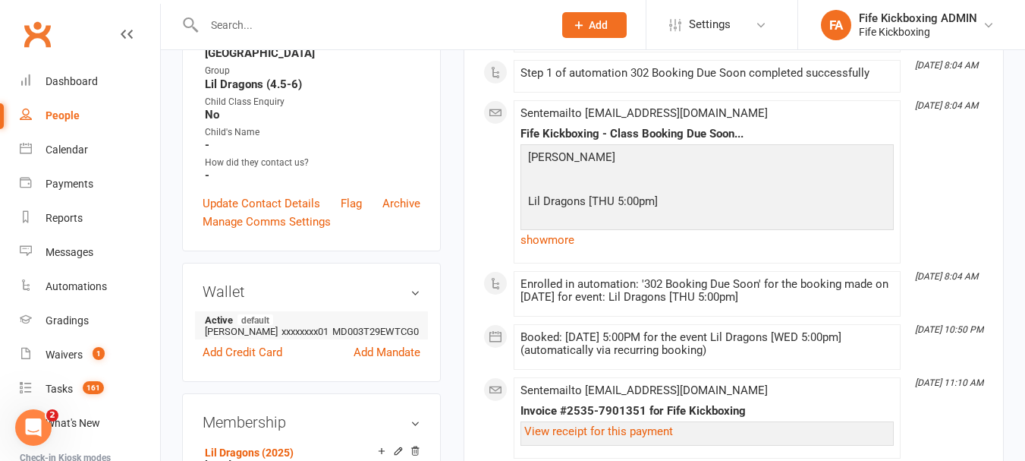
scroll to position [683, 0]
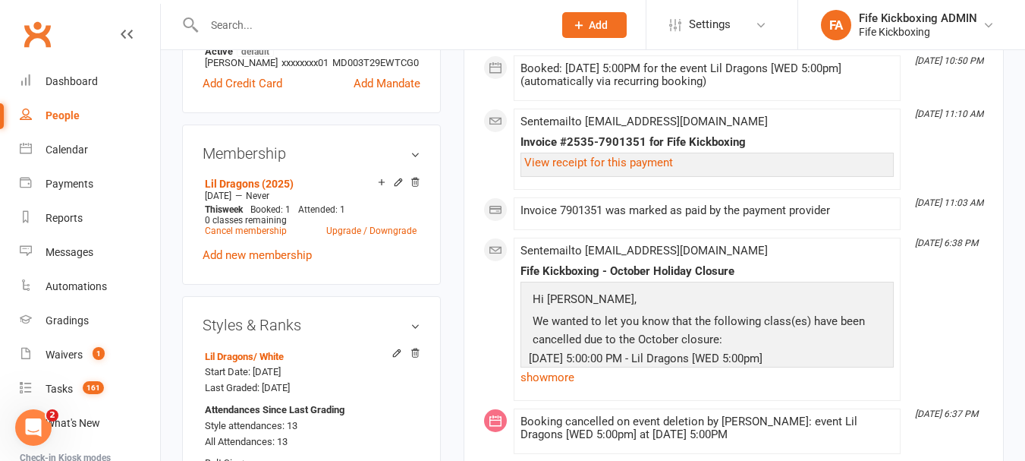
click at [327, 21] on input "text" at bounding box center [371, 24] width 343 height 21
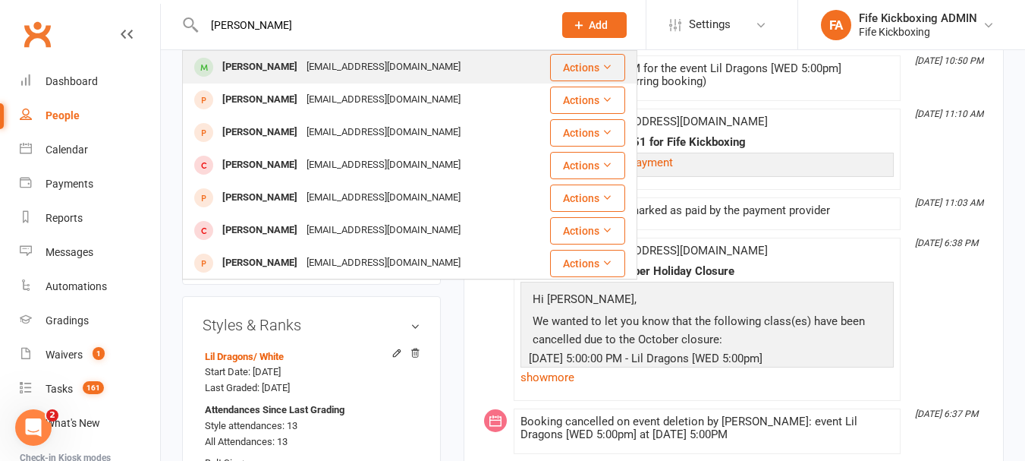
type input "[PERSON_NAME]"
click at [307, 62] on div "[EMAIL_ADDRESS][DOMAIN_NAME]" at bounding box center [383, 67] width 163 height 22
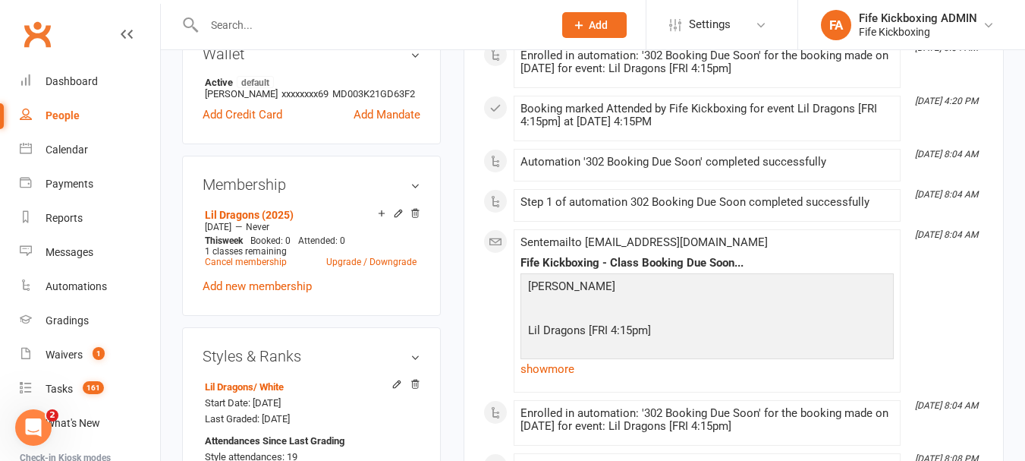
scroll to position [607, 0]
click at [377, 26] on input "text" at bounding box center [371, 24] width 343 height 21
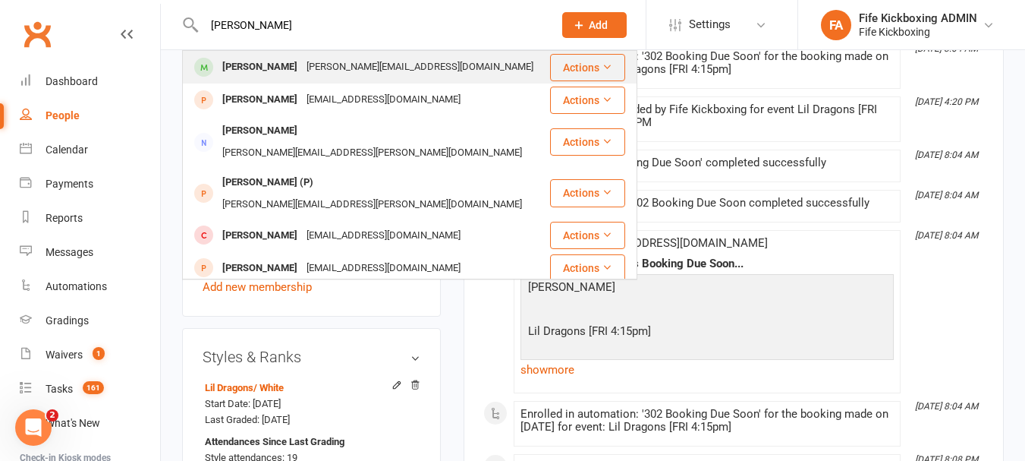
type input "[PERSON_NAME]"
click at [351, 74] on div "[PERSON_NAME][EMAIL_ADDRESS][DOMAIN_NAME]" at bounding box center [420, 67] width 236 height 22
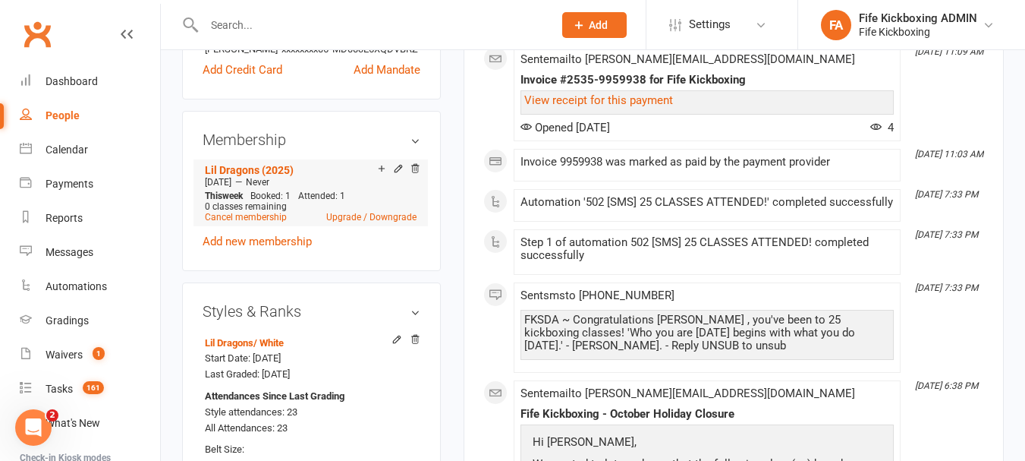
scroll to position [759, 0]
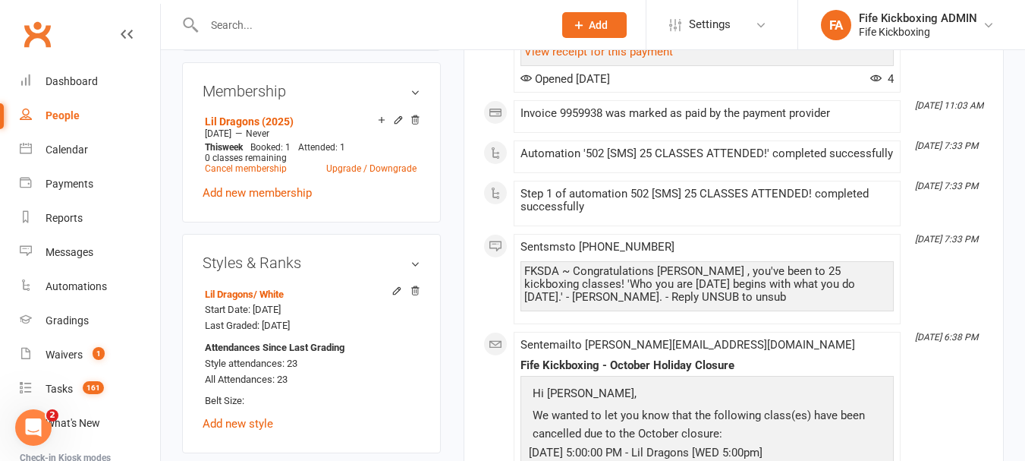
click at [310, 33] on input "text" at bounding box center [371, 24] width 343 height 21
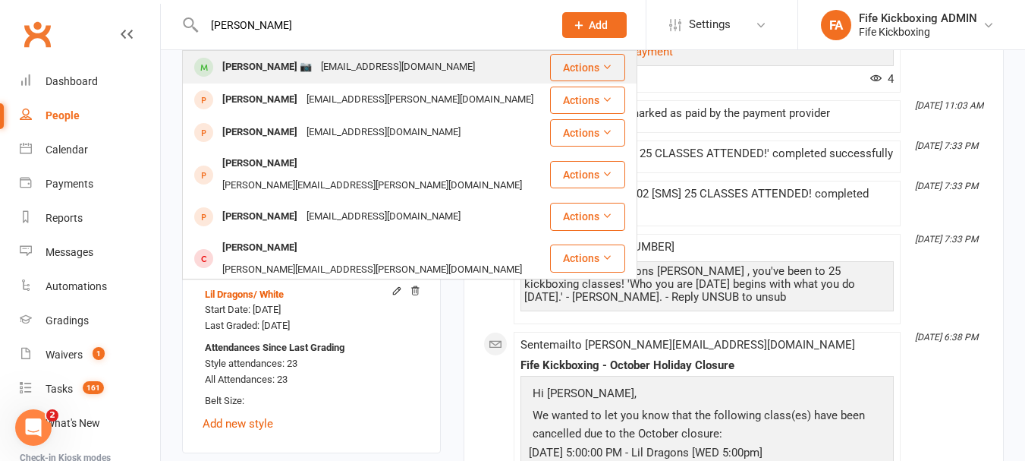
type input "[PERSON_NAME]"
click at [300, 52] on div "[PERSON_NAME] 📷 [EMAIL_ADDRESS][DOMAIN_NAME]" at bounding box center [366, 67] width 365 height 31
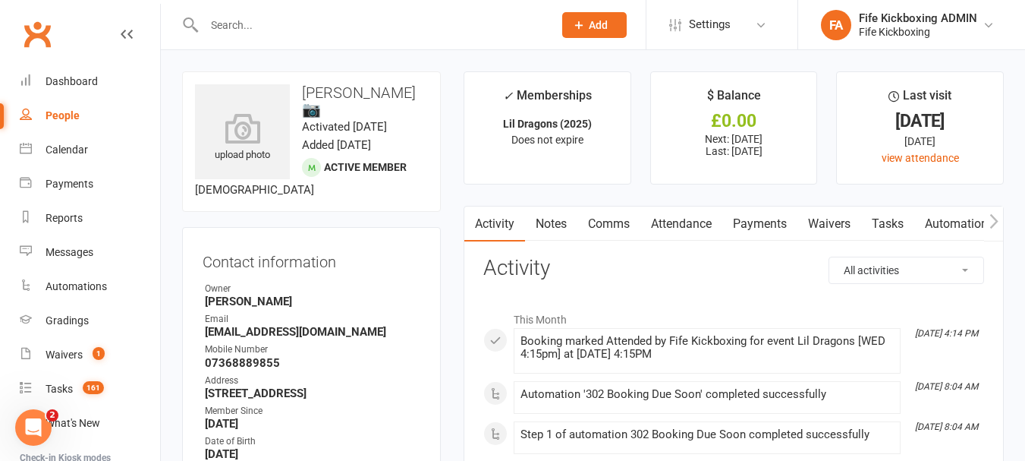
click at [398, 96] on h3 "[PERSON_NAME] 📷" at bounding box center [311, 100] width 233 height 33
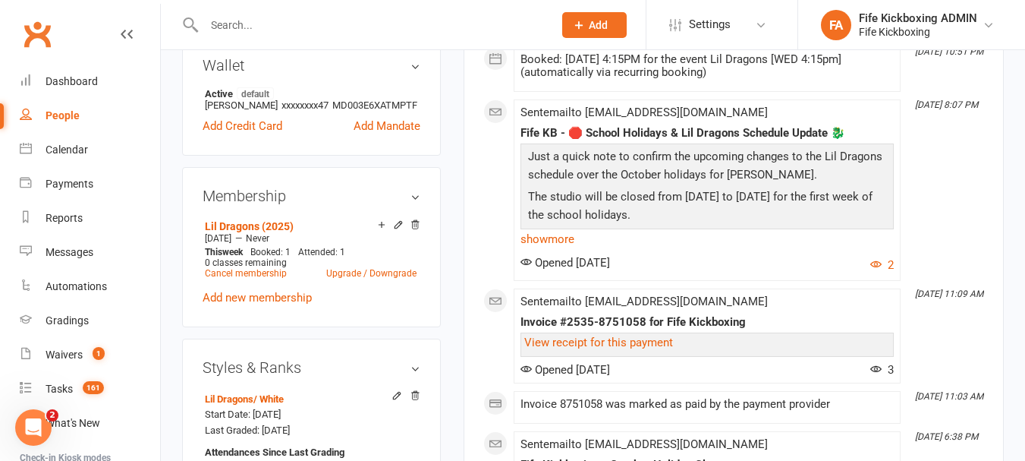
scroll to position [683, 0]
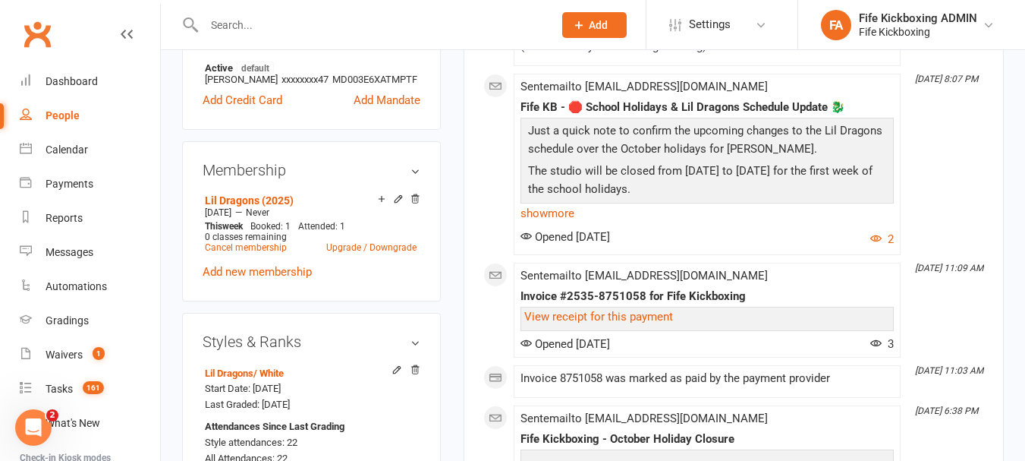
click at [301, 29] on input "text" at bounding box center [371, 24] width 343 height 21
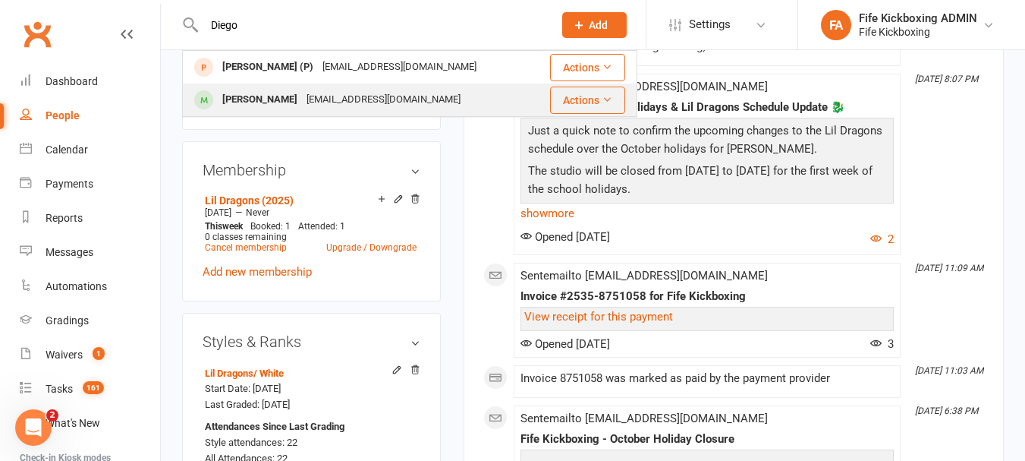
type input "Diego"
click at [315, 109] on div "[EMAIL_ADDRESS][DOMAIN_NAME]" at bounding box center [383, 100] width 163 height 22
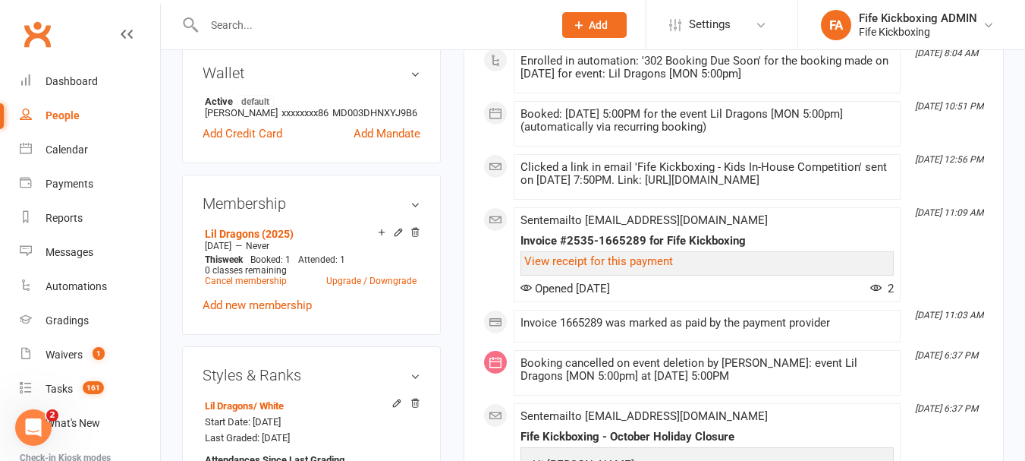
scroll to position [607, 0]
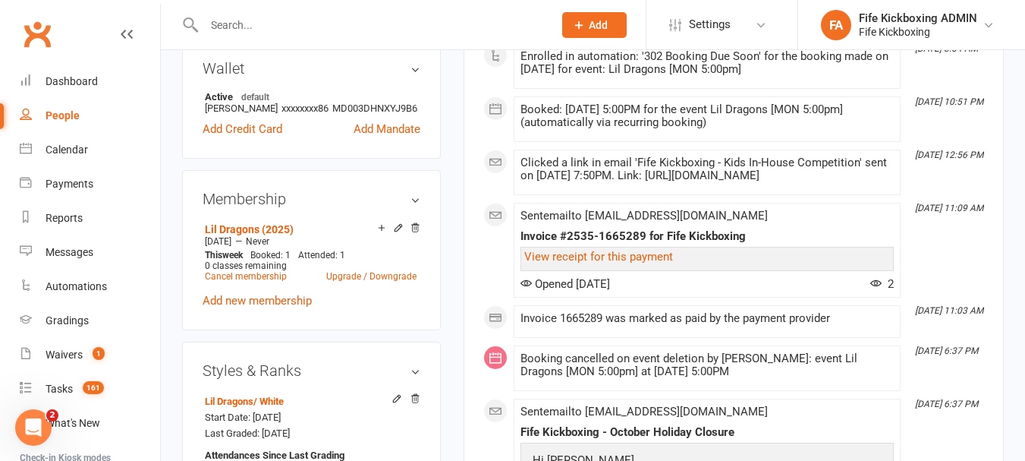
click at [330, 24] on input "text" at bounding box center [371, 24] width 343 height 21
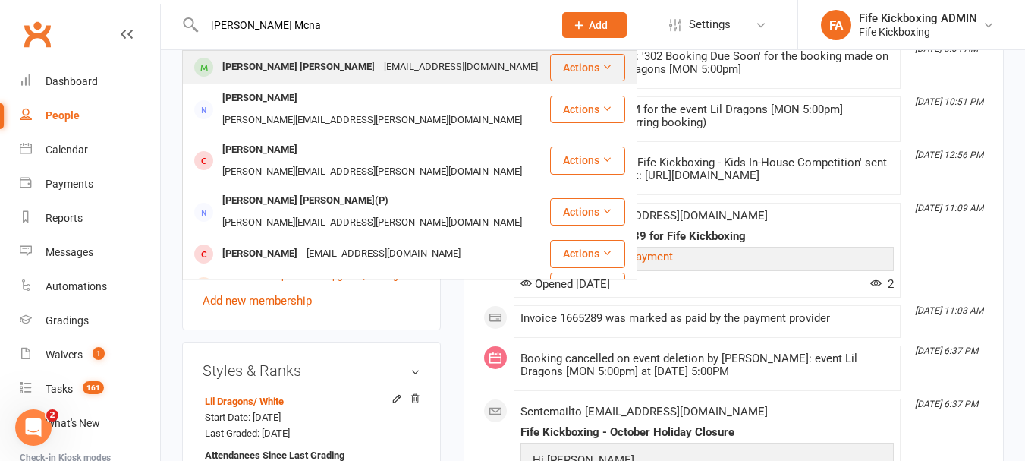
type input "[PERSON_NAME] Mcna"
click at [379, 67] on div "[EMAIL_ADDRESS][DOMAIN_NAME]" at bounding box center [460, 67] width 163 height 22
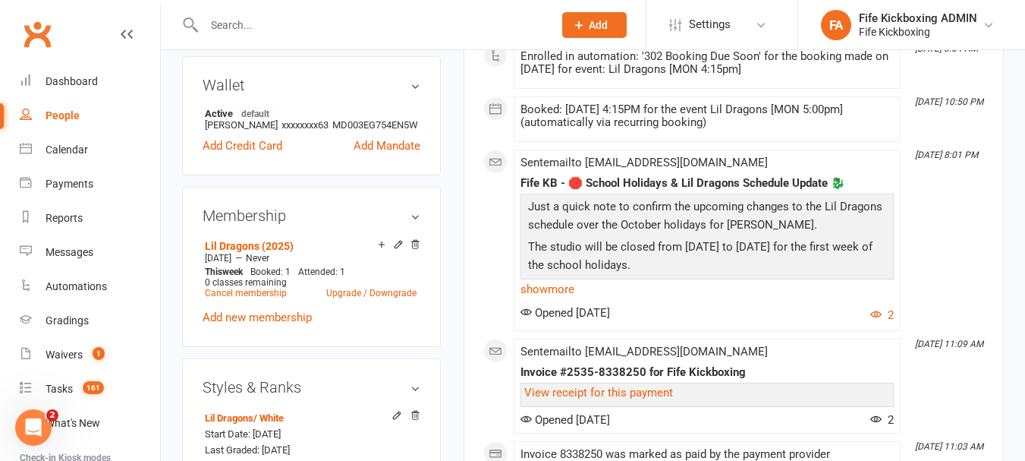
scroll to position [683, 0]
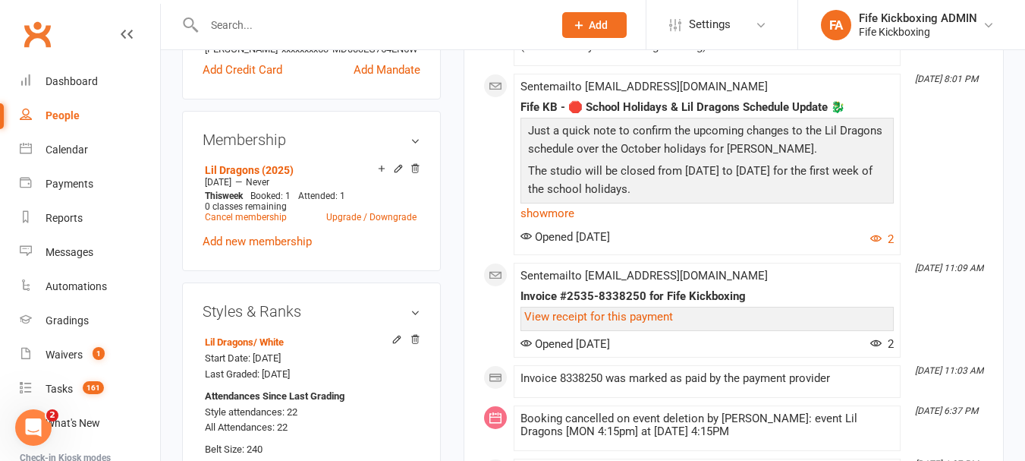
click at [320, 24] on input "text" at bounding box center [371, 24] width 343 height 21
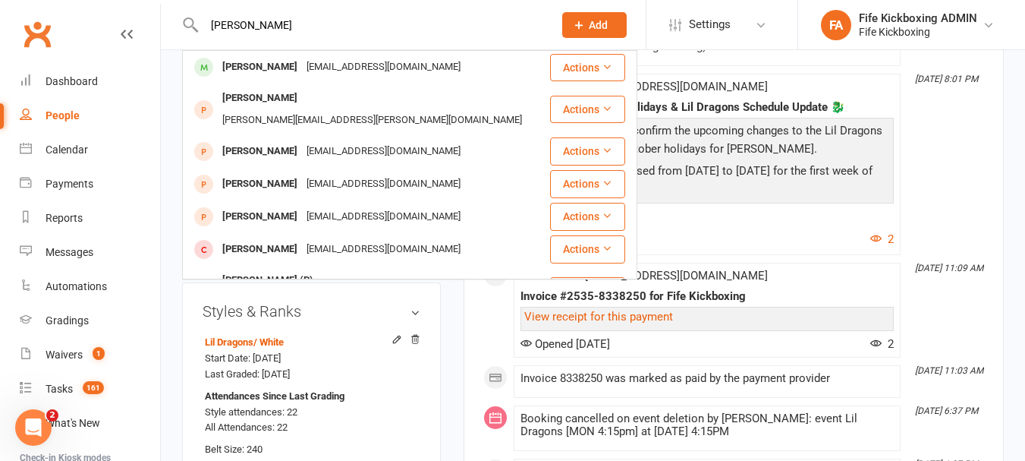
type input "[PERSON_NAME]"
click at [320, 42] on div "[PERSON_NAME] [PERSON_NAME] [PERSON_NAME][EMAIL_ADDRESS][DOMAIN_NAME] Actions […" at bounding box center [362, 24] width 361 height 49
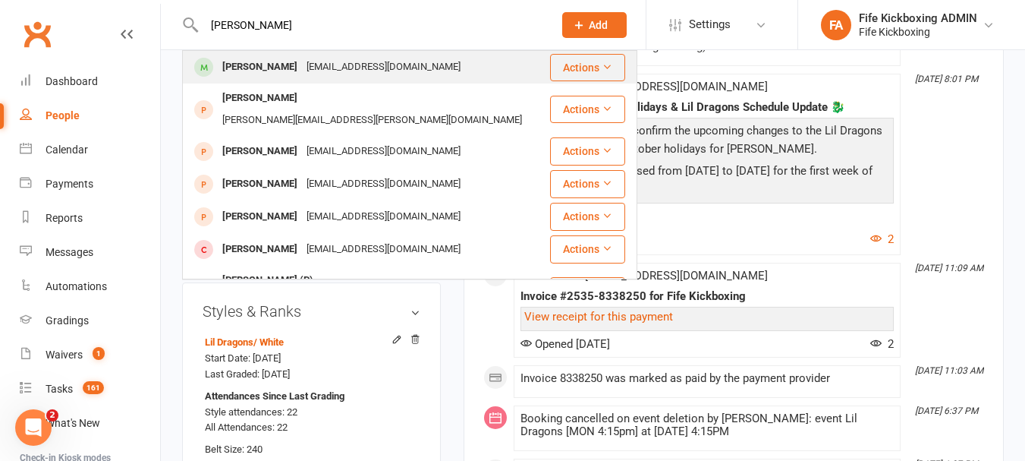
click at [313, 65] on div "[EMAIL_ADDRESS][DOMAIN_NAME]" at bounding box center [383, 67] width 163 height 22
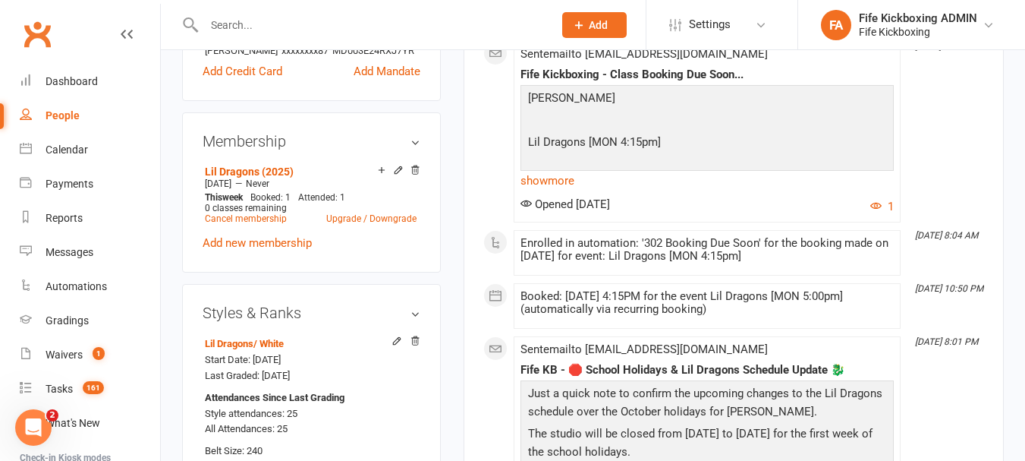
scroll to position [683, 0]
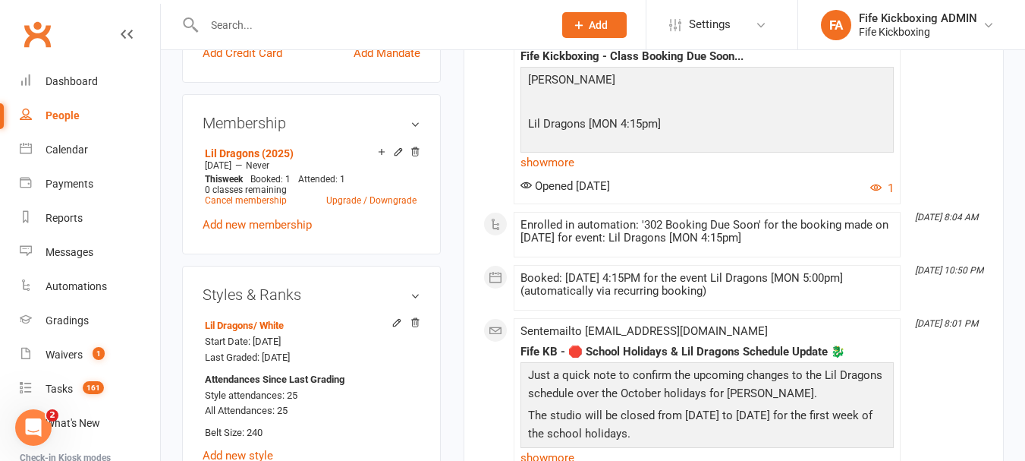
click at [351, 20] on input "text" at bounding box center [371, 24] width 343 height 21
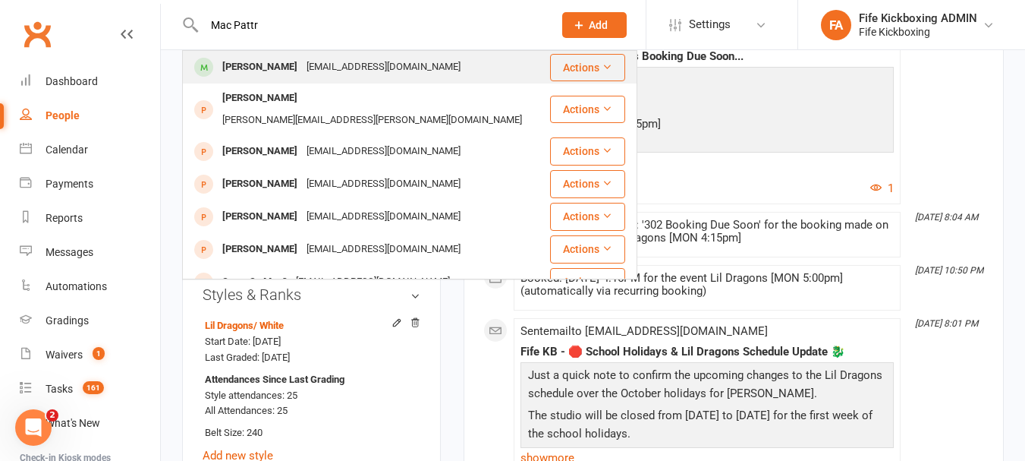
type input "Mac Pattr"
click at [374, 71] on div "[EMAIL_ADDRESS][DOMAIN_NAME]" at bounding box center [383, 67] width 163 height 22
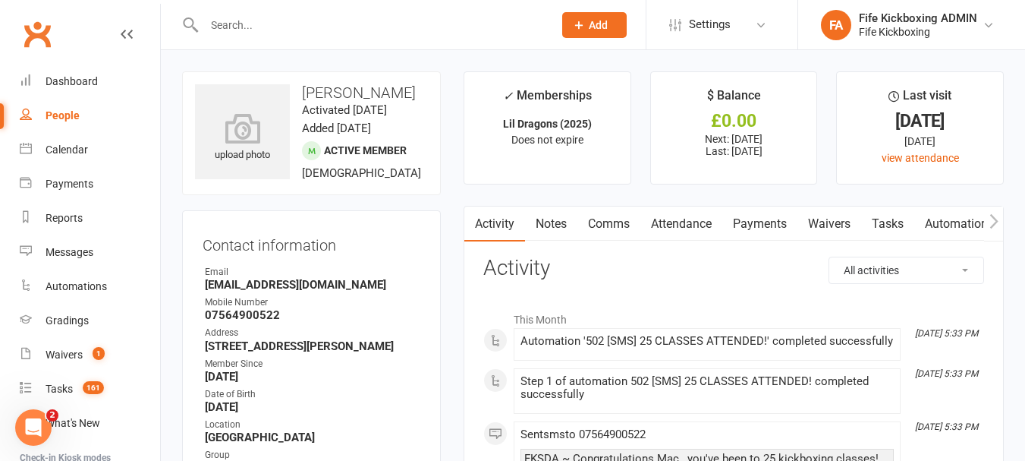
drag, startPoint x: 297, startPoint y: 8, endPoint x: 295, endPoint y: 39, distance: 30.4
click at [297, 13] on div at bounding box center [362, 24] width 361 height 49
click at [295, 39] on div at bounding box center [362, 24] width 361 height 49
click at [296, 26] on input "text" at bounding box center [371, 24] width 343 height 21
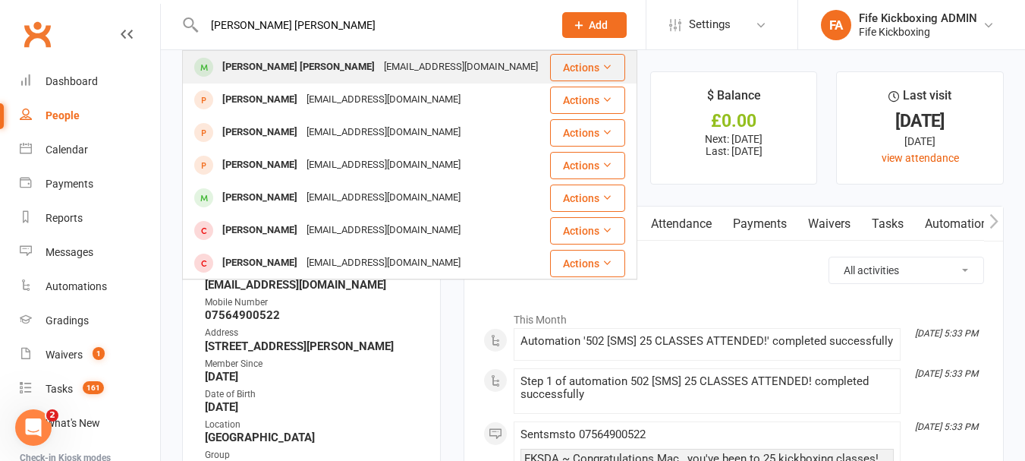
type input "[PERSON_NAME] [PERSON_NAME]"
click at [379, 68] on div "[EMAIL_ADDRESS][DOMAIN_NAME]" at bounding box center [460, 67] width 163 height 22
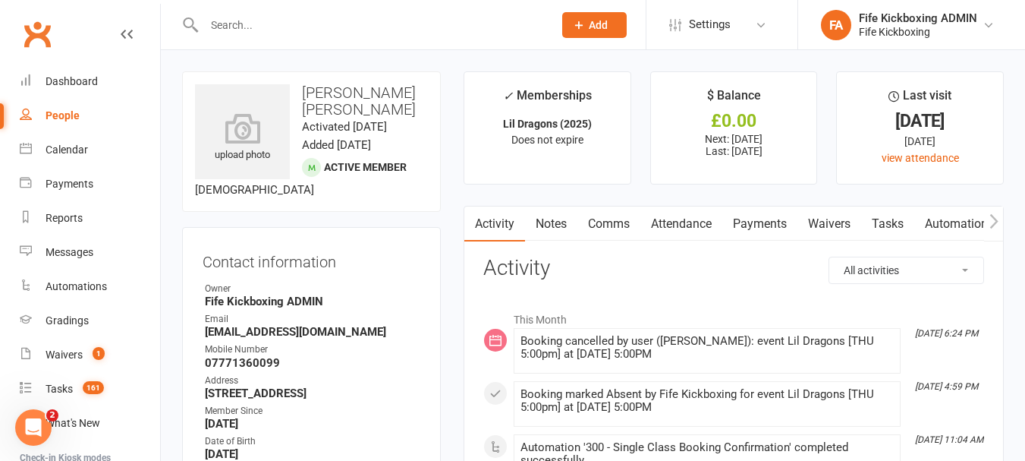
click at [338, 20] on input "text" at bounding box center [371, 24] width 343 height 21
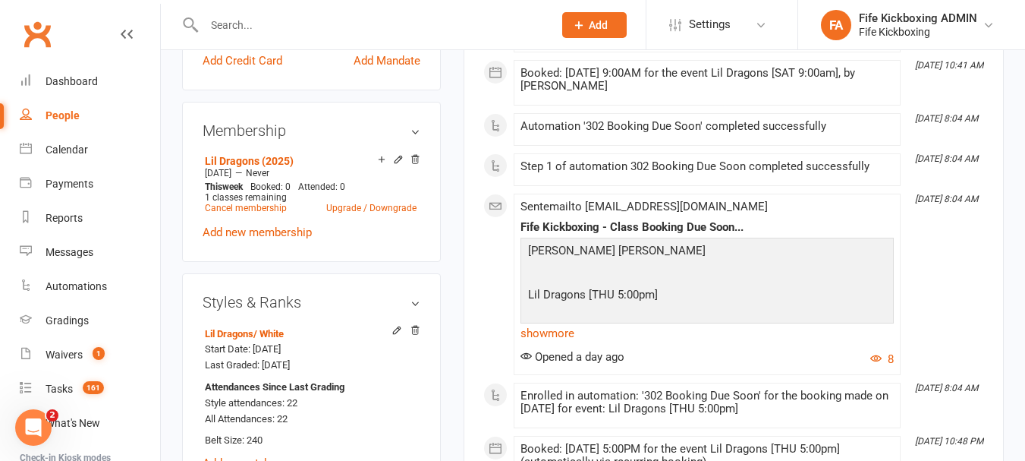
scroll to position [759, 0]
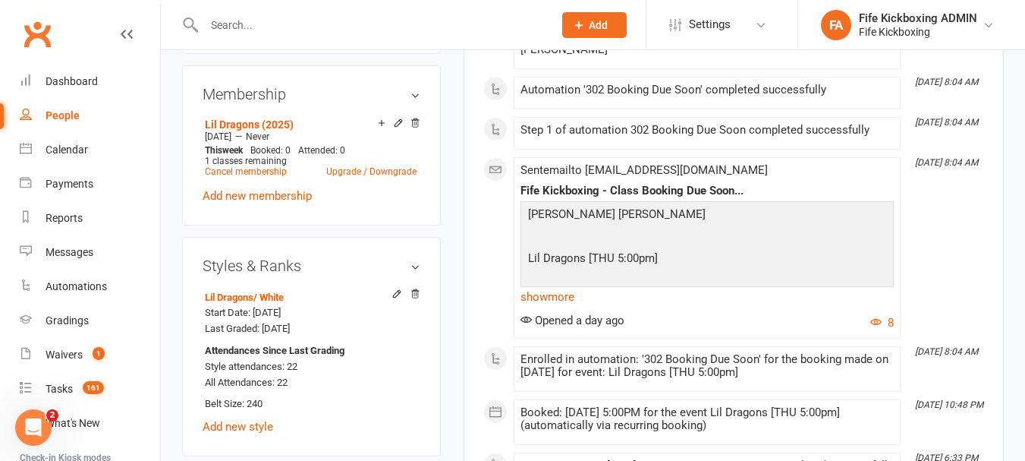
click at [327, 31] on input "text" at bounding box center [371, 24] width 343 height 21
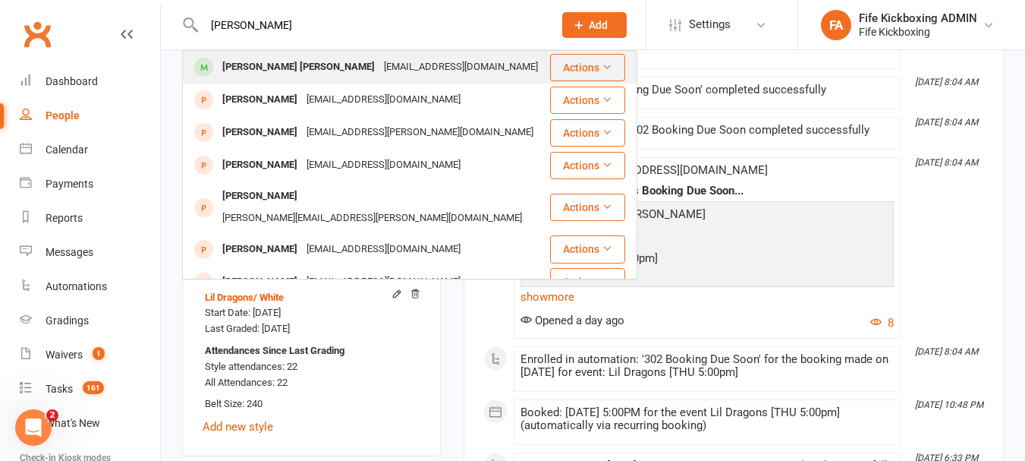
type input "[PERSON_NAME]"
click at [401, 56] on div "[EMAIL_ADDRESS][DOMAIN_NAME]" at bounding box center [460, 67] width 163 height 22
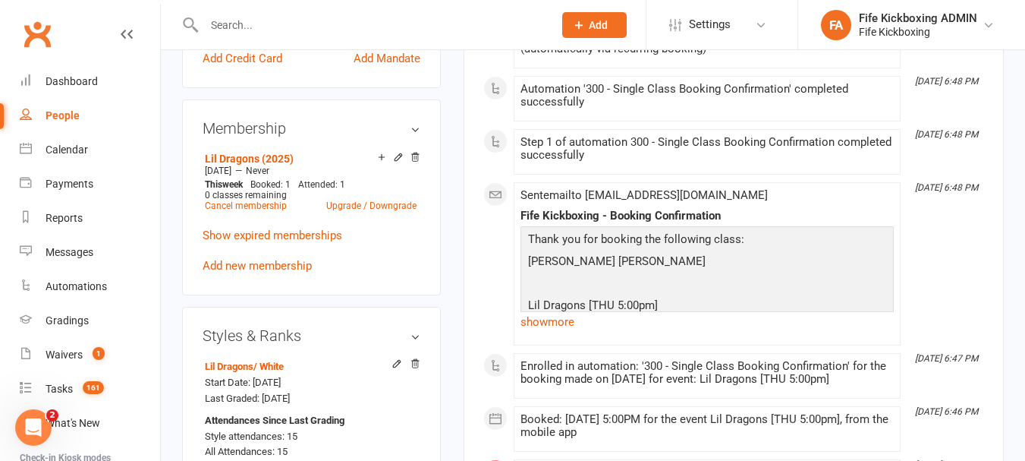
scroll to position [683, 0]
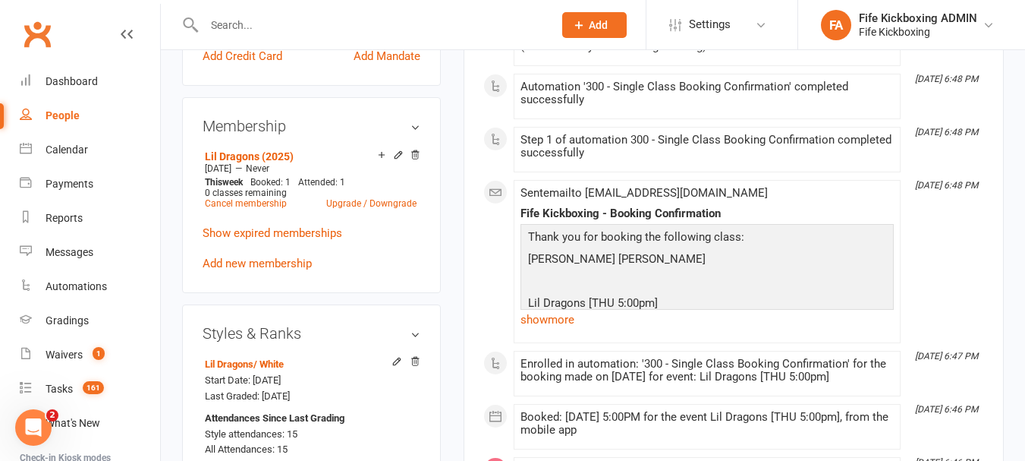
click at [240, 21] on input "text" at bounding box center [371, 24] width 343 height 21
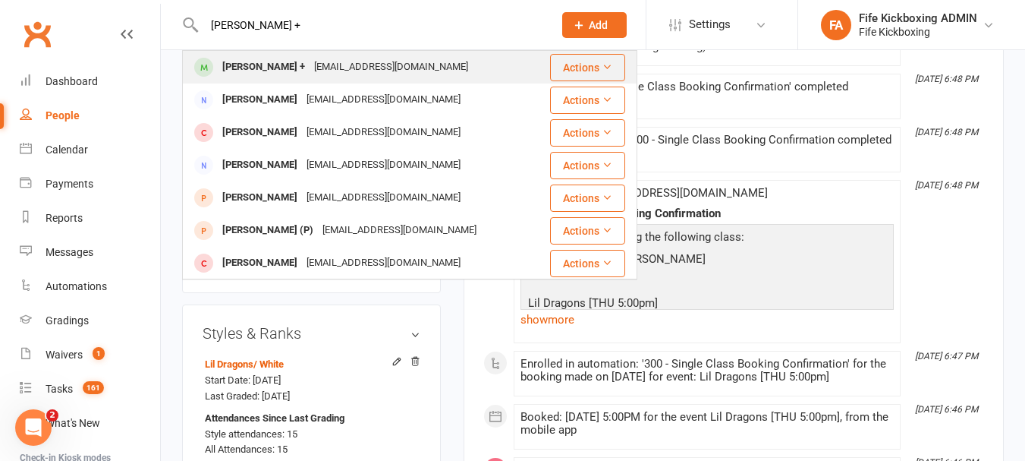
type input "[PERSON_NAME] +"
click at [264, 56] on div "[PERSON_NAME] +" at bounding box center [264, 67] width 92 height 22
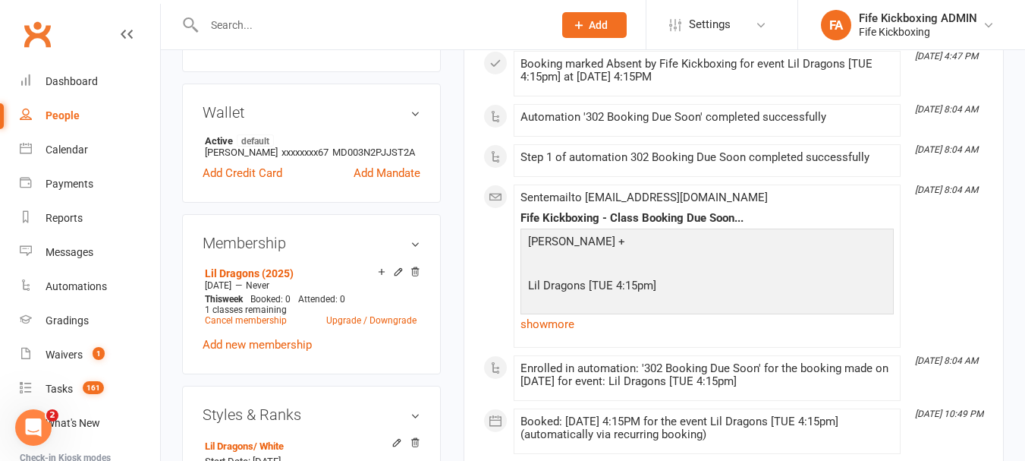
scroll to position [683, 0]
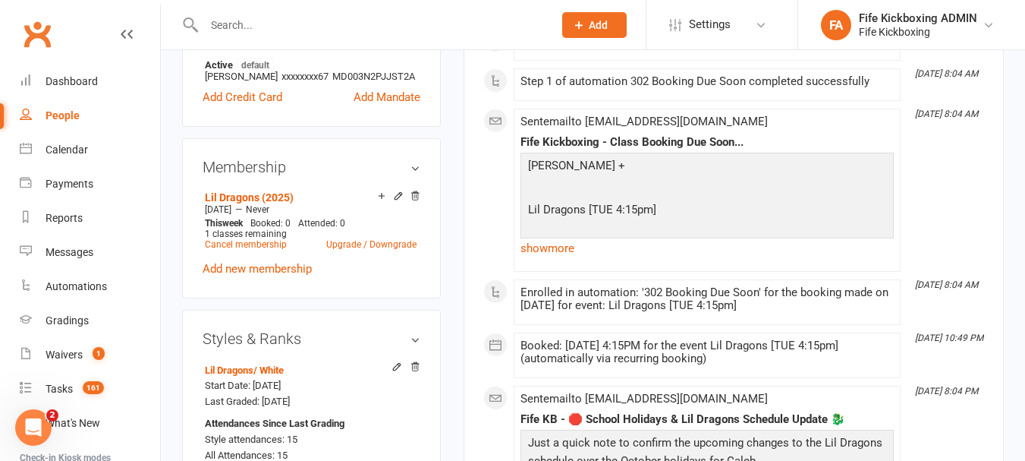
click at [305, 27] on input "text" at bounding box center [371, 24] width 343 height 21
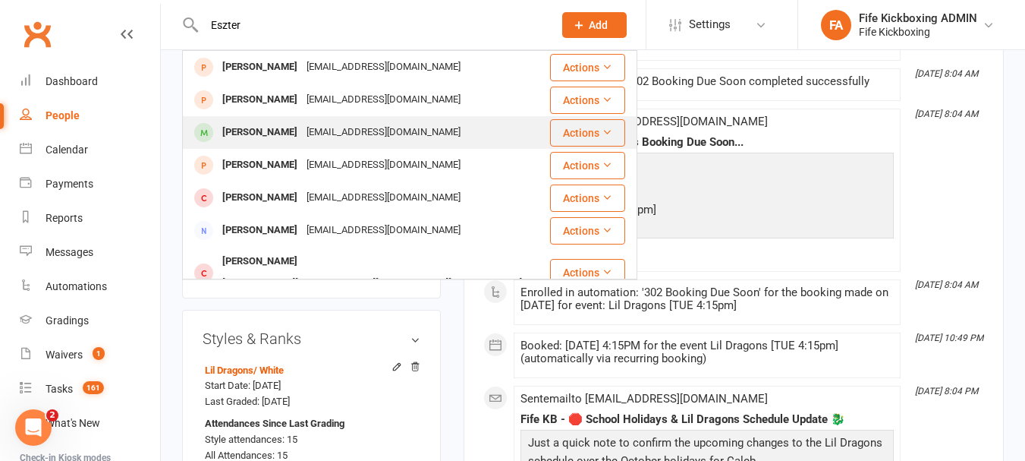
type input "Eszter"
click at [324, 121] on div "[PERSON_NAME] [EMAIL_ADDRESS][DOMAIN_NAME]" at bounding box center [366, 132] width 365 height 31
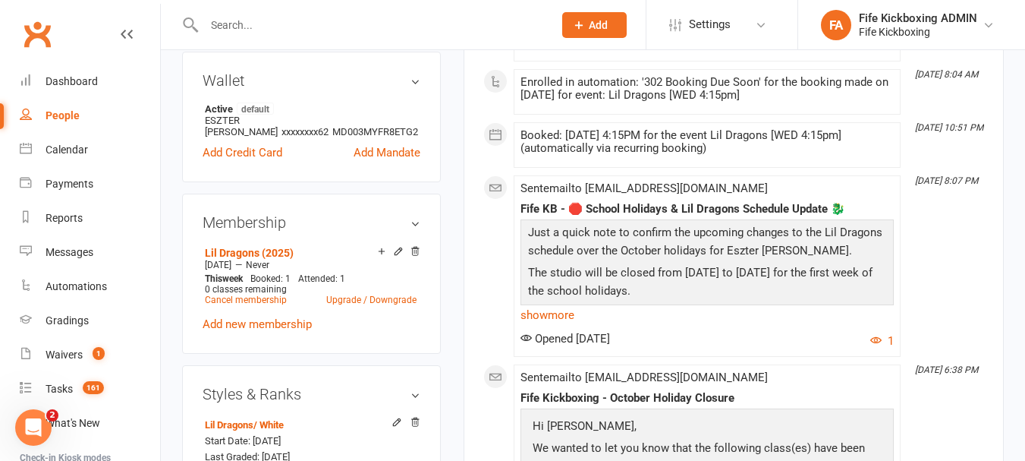
scroll to position [607, 0]
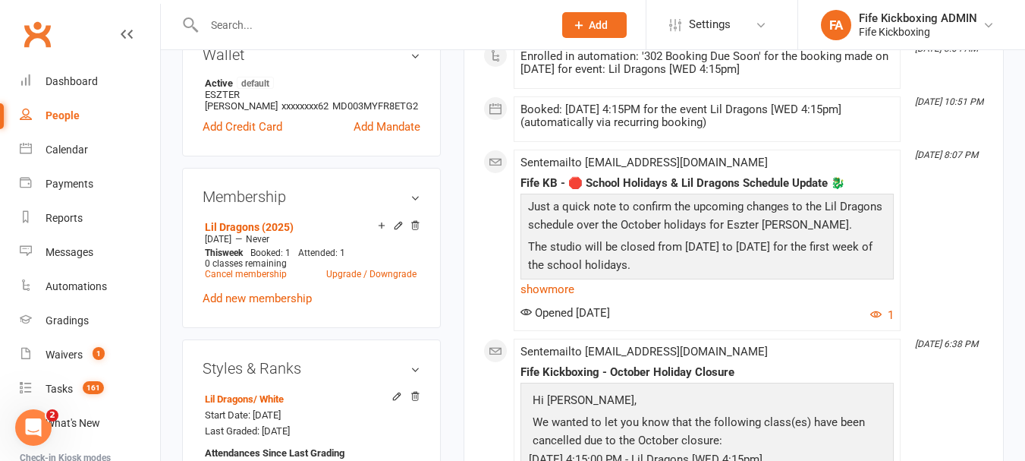
click at [285, 24] on input "text" at bounding box center [371, 24] width 343 height 21
type input "r"
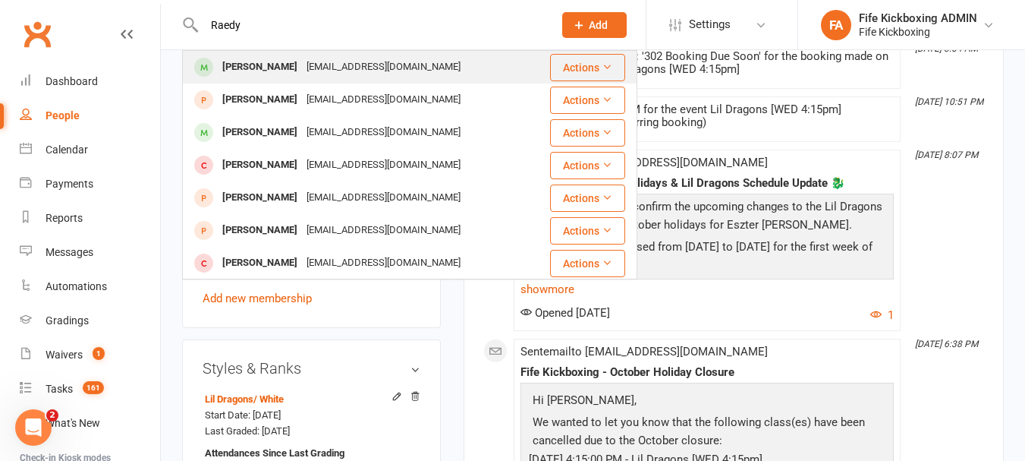
type input "Raedy"
click at [302, 63] on div "[EMAIL_ADDRESS][DOMAIN_NAME]" at bounding box center [383, 67] width 163 height 22
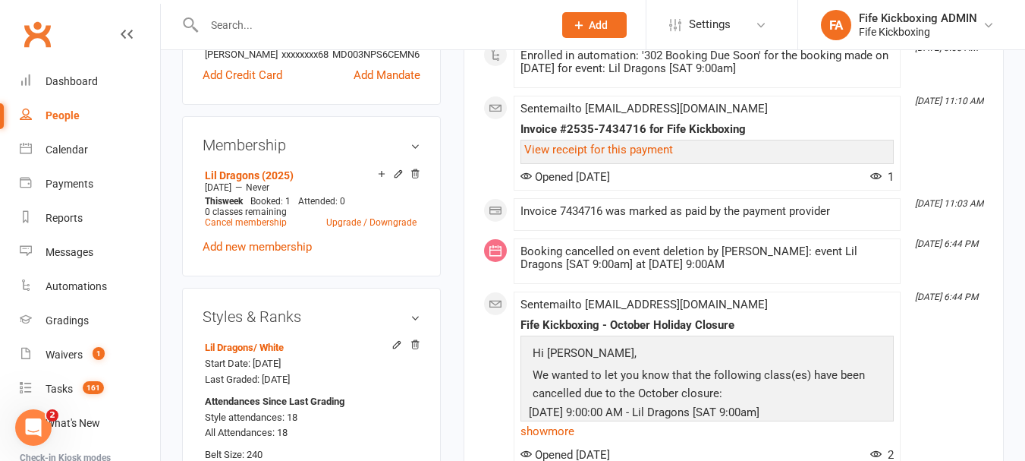
scroll to position [683, 0]
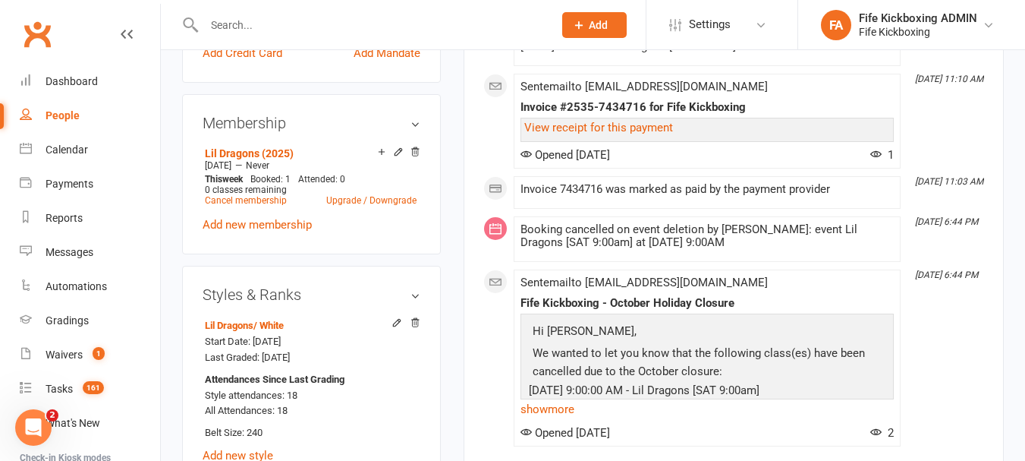
click at [282, 29] on input "text" at bounding box center [371, 24] width 343 height 21
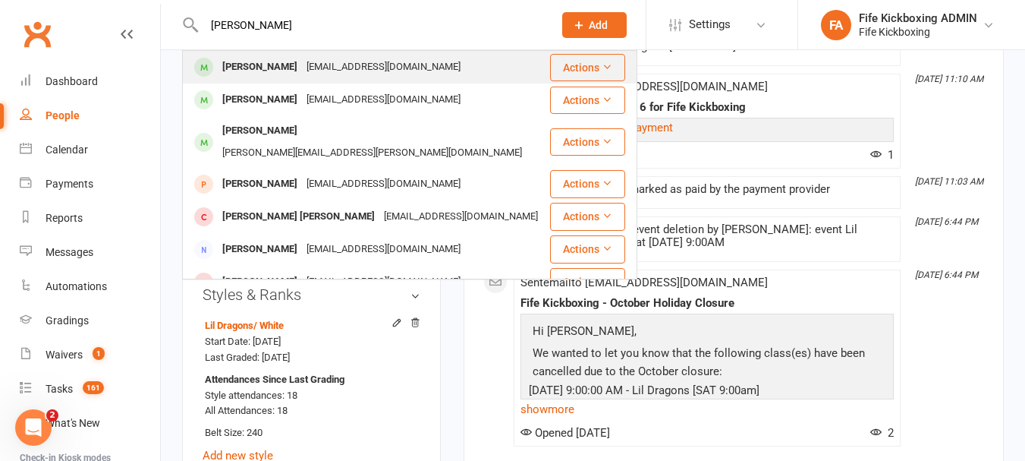
type input "[PERSON_NAME]"
click at [302, 66] on div "[EMAIL_ADDRESS][DOMAIN_NAME]" at bounding box center [383, 67] width 163 height 22
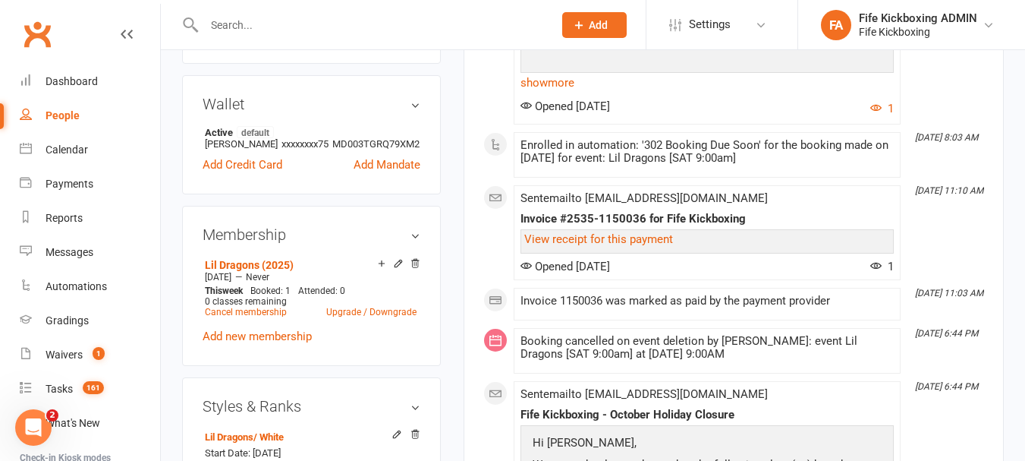
scroll to position [607, 0]
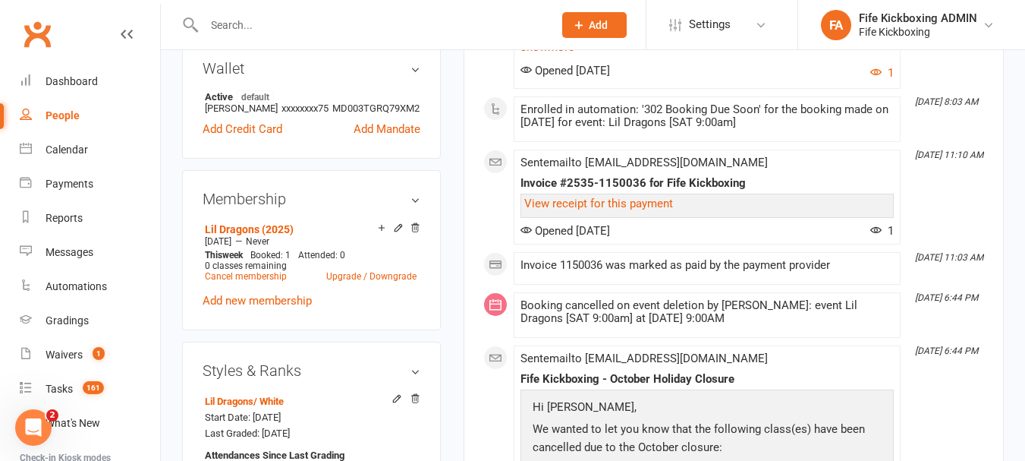
click at [305, 28] on input "text" at bounding box center [371, 24] width 343 height 21
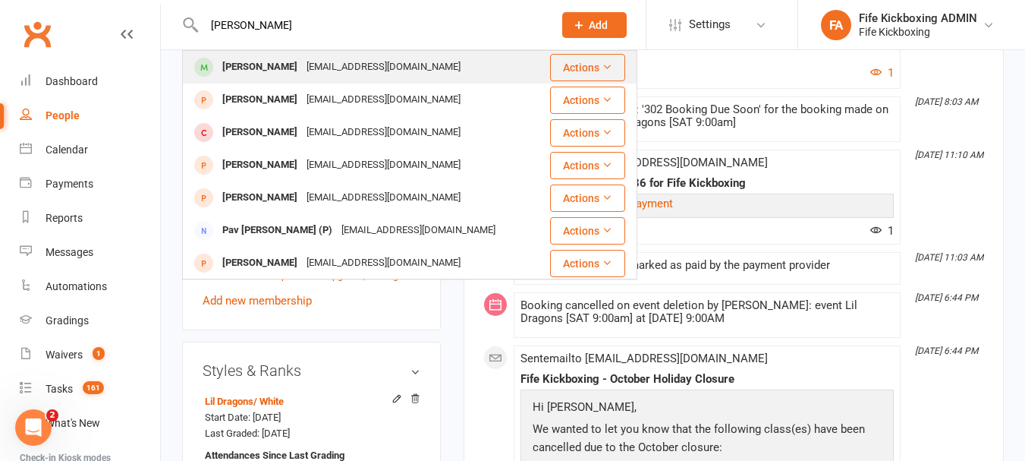
type input "[PERSON_NAME]"
click at [304, 65] on div "[EMAIL_ADDRESS][DOMAIN_NAME]" at bounding box center [383, 67] width 163 height 22
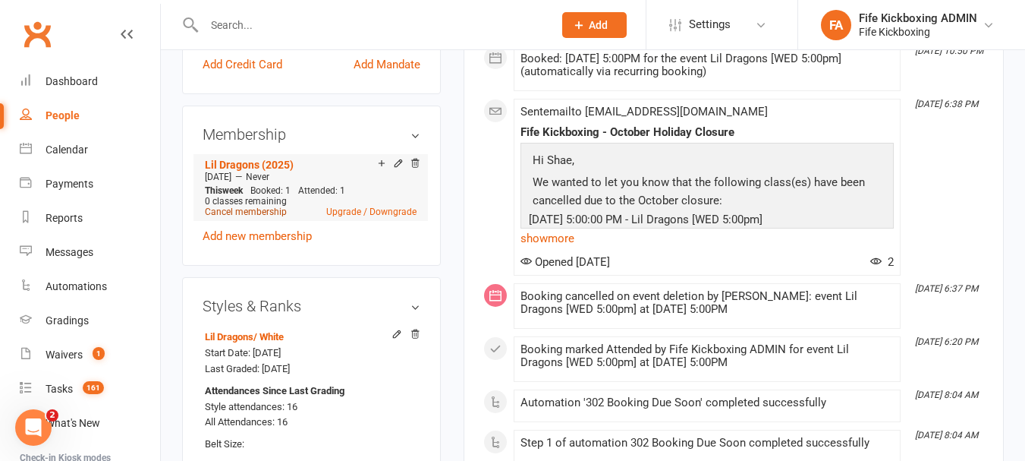
scroll to position [683, 0]
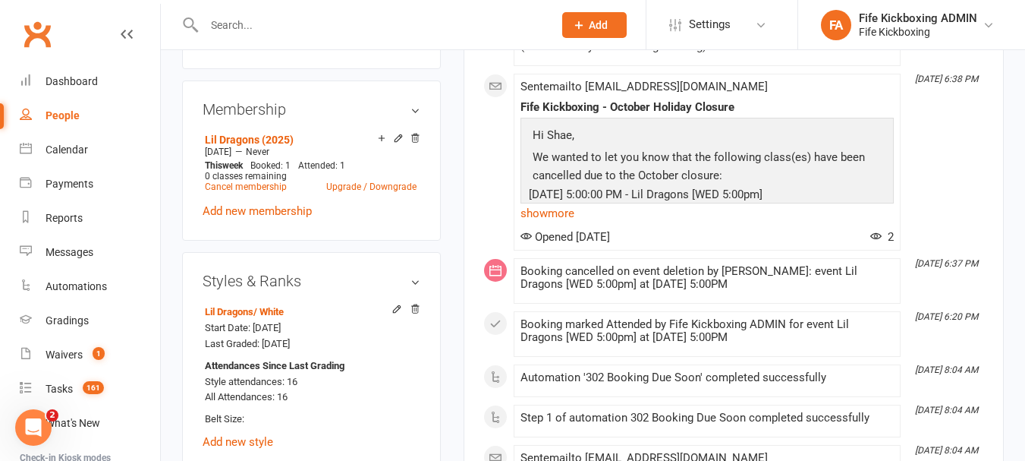
click at [324, 33] on input "text" at bounding box center [371, 24] width 343 height 21
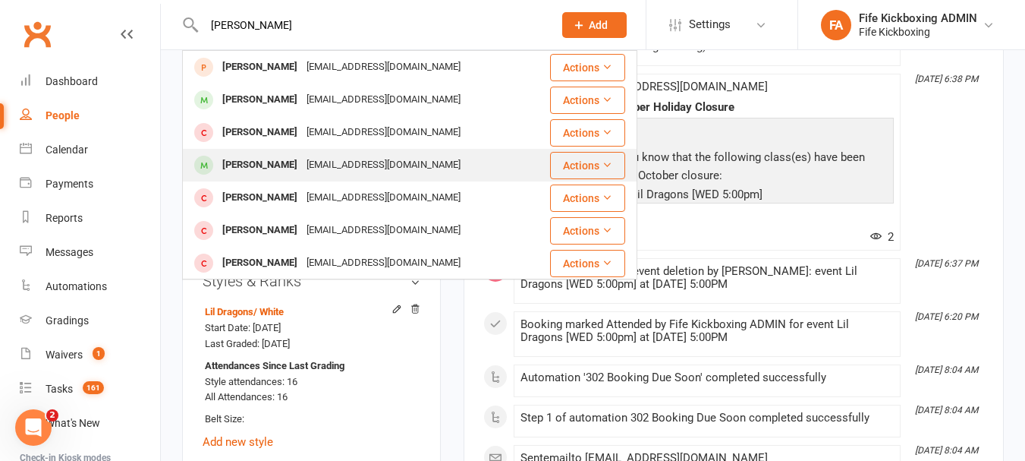
type input "[PERSON_NAME]"
click at [300, 159] on div "[PERSON_NAME]" at bounding box center [260, 165] width 84 height 22
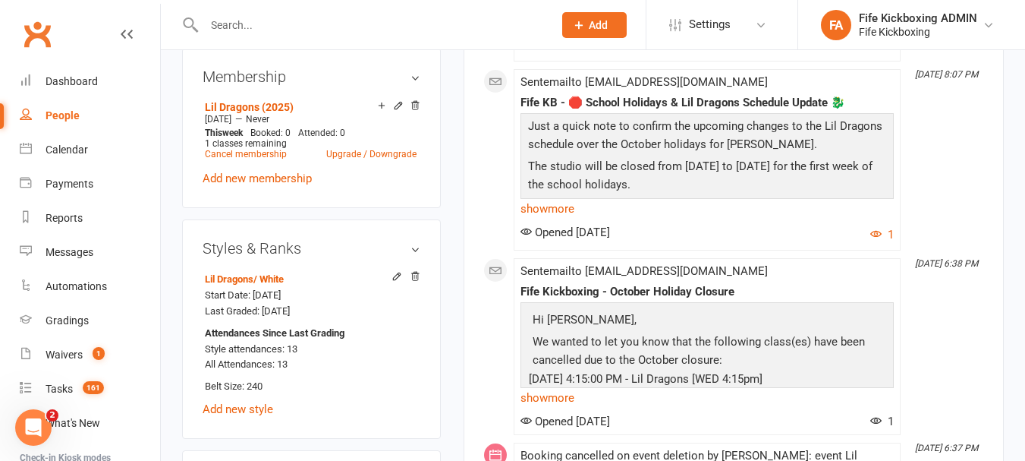
scroll to position [759, 0]
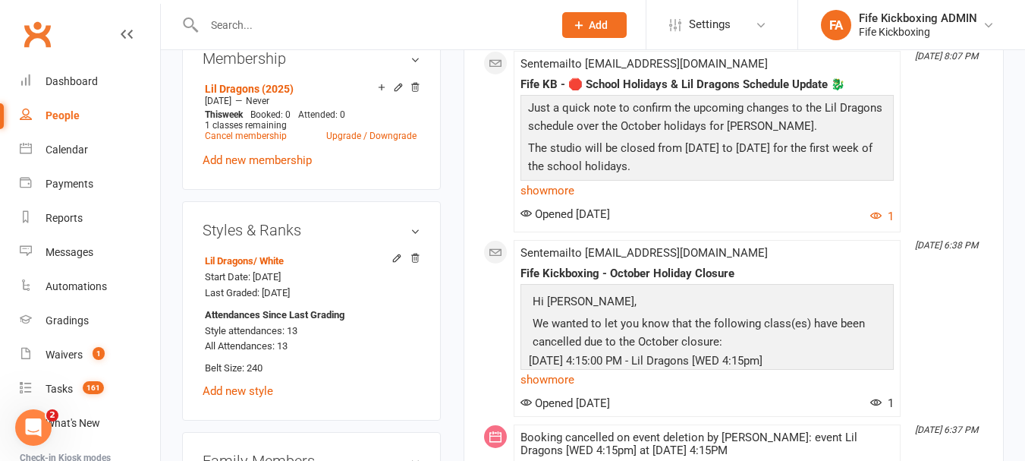
click at [435, 25] on input "text" at bounding box center [371, 24] width 343 height 21
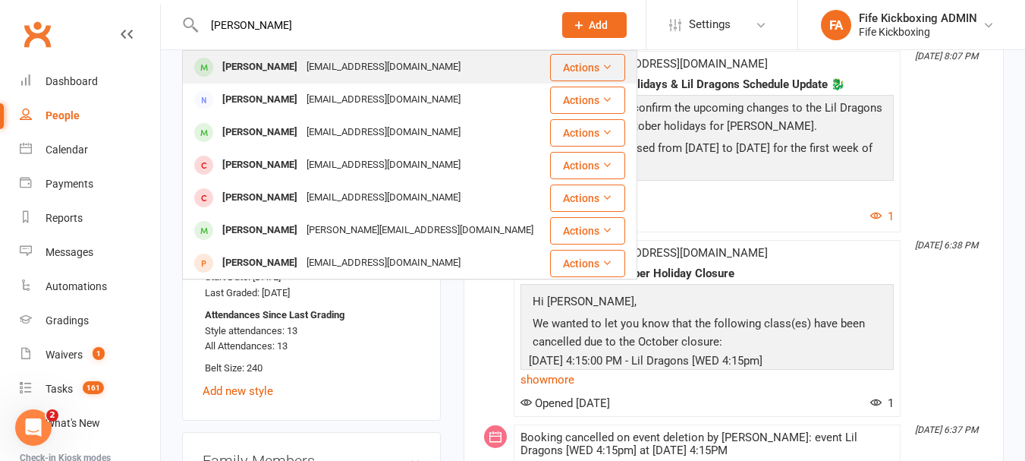
type input "[PERSON_NAME]"
click at [379, 70] on div "[EMAIL_ADDRESS][DOMAIN_NAME]" at bounding box center [383, 67] width 163 height 22
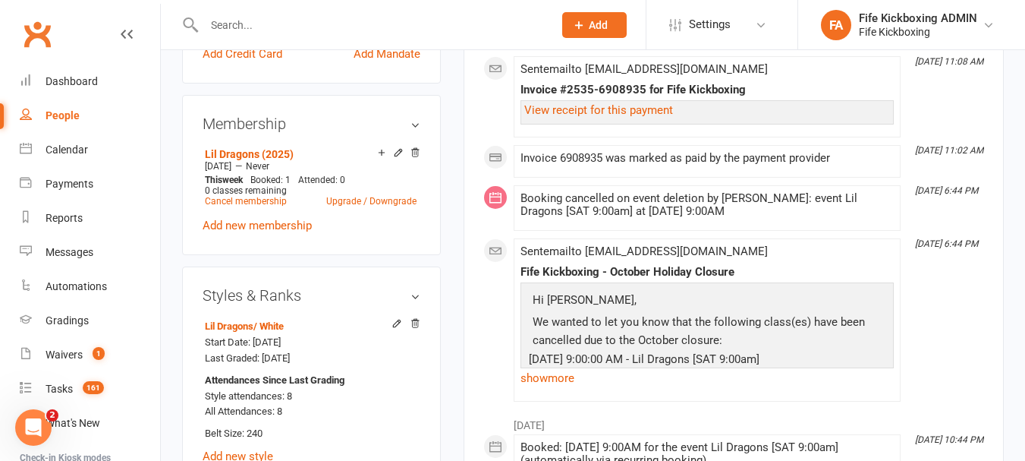
scroll to position [683, 0]
click at [369, 24] on input "text" at bounding box center [371, 24] width 343 height 21
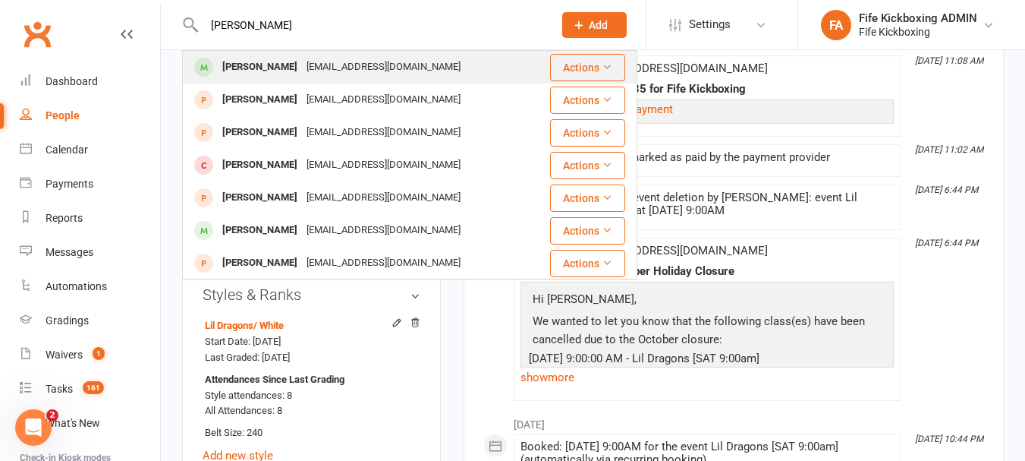
type input "[PERSON_NAME]"
click at [373, 54] on div "[PERSON_NAME] [EMAIL_ADDRESS][DOMAIN_NAME]" at bounding box center [366, 67] width 365 height 31
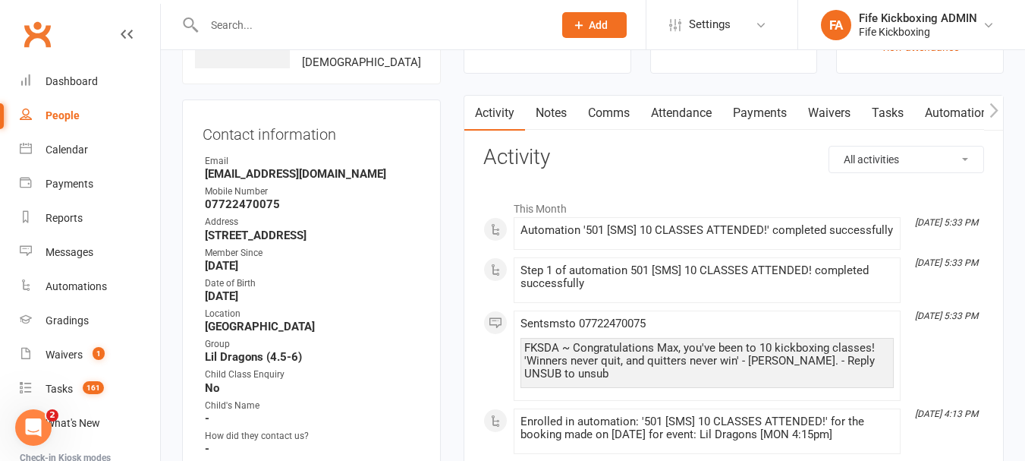
scroll to position [76, 0]
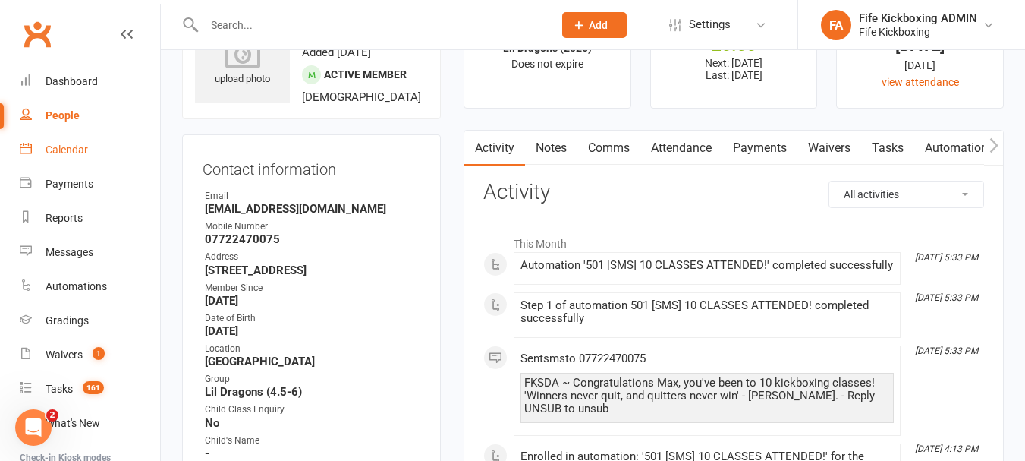
click at [93, 151] on link "Calendar" at bounding box center [90, 150] width 140 height 34
